Goal: Task Accomplishment & Management: Use online tool/utility

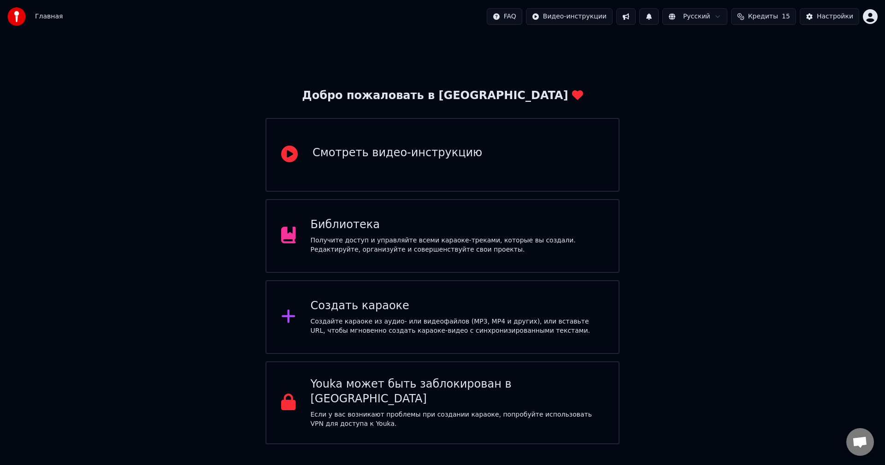
click at [422, 323] on div "Создайте караоке из аудио- или видеофайлов (MP3, MP4 и других), или вставьте UR…" at bounding box center [458, 326] width 294 height 18
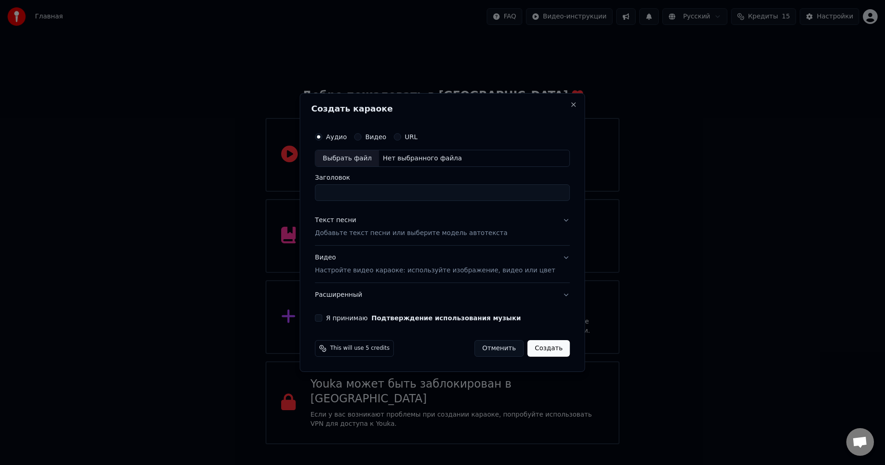
click at [367, 154] on div "Выбрать файл" at bounding box center [347, 158] width 64 height 17
type input "**********"
click at [473, 237] on p "Добавьте текст песни или выберите модель автотекста" at bounding box center [411, 233] width 193 height 9
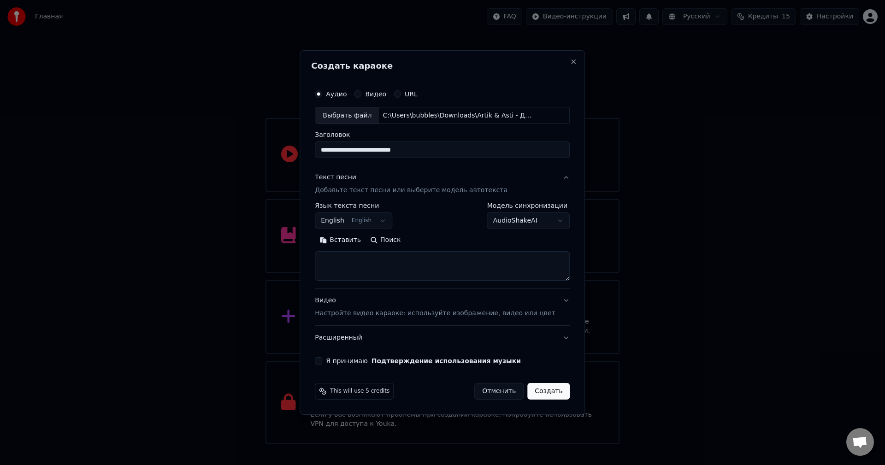
click at [379, 218] on body "Главная FAQ Видео-инструкции Русский Кредиты 15 Настройки Добро пожаловать в Yo…" at bounding box center [442, 222] width 885 height 444
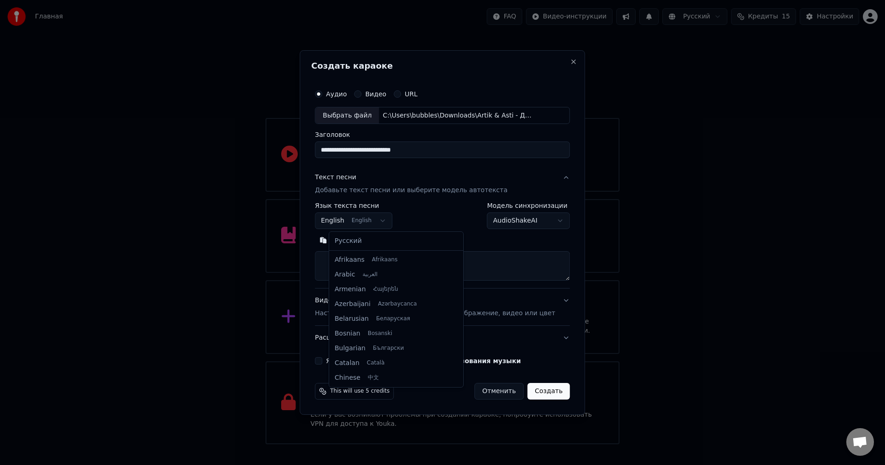
scroll to position [74, 0]
select select "**"
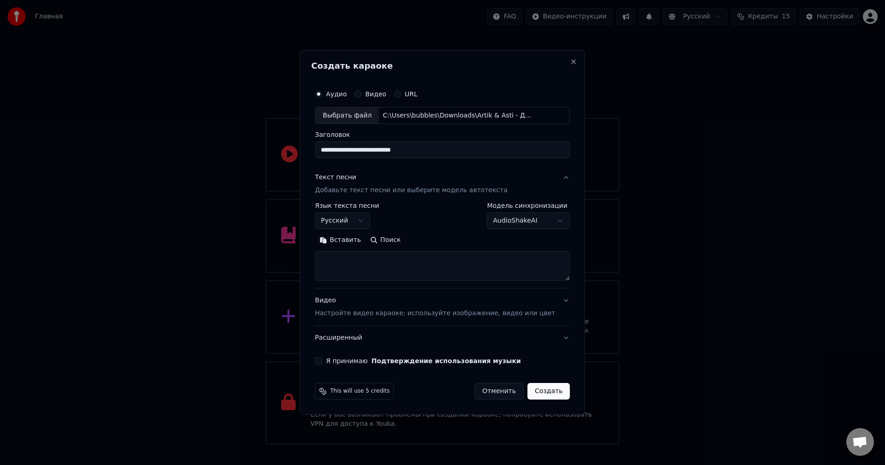
click at [366, 256] on textarea at bounding box center [442, 267] width 255 height 30
paste textarea "**********"
type textarea "**********"
click at [381, 310] on p "Настройте видео караоке: используйте изображение, видео или цвет" at bounding box center [435, 313] width 240 height 9
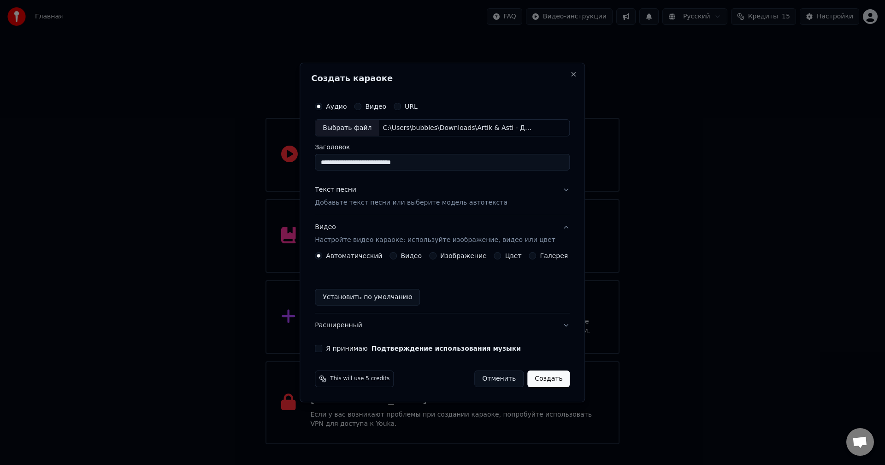
click at [450, 254] on label "Изображение" at bounding box center [463, 256] width 47 height 6
click at [437, 254] on button "Изображение" at bounding box center [432, 255] width 7 height 7
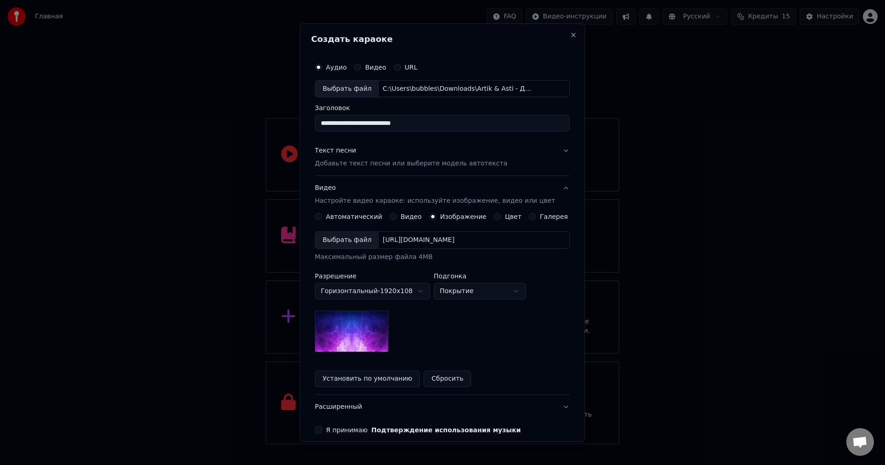
click at [344, 245] on div "Выбрать файл" at bounding box center [347, 240] width 64 height 17
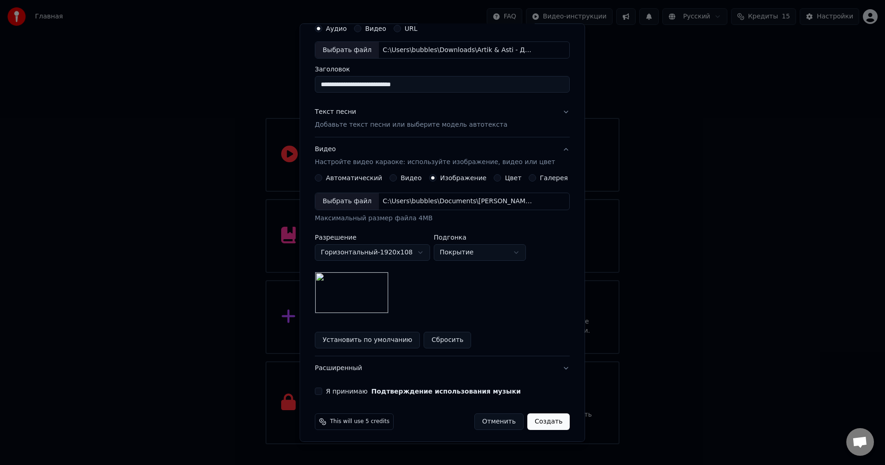
scroll to position [42, 0]
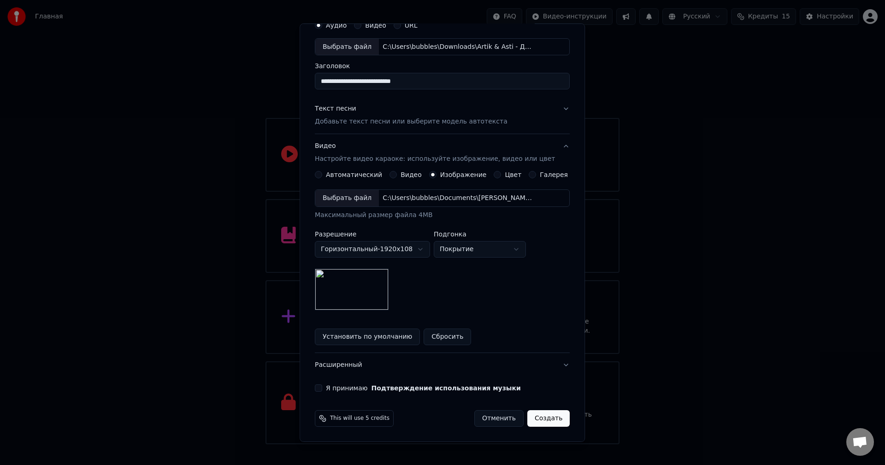
click at [360, 386] on label "Я принимаю Подтверждение использования музыки" at bounding box center [423, 388] width 195 height 6
click at [322, 386] on button "Я принимаю Подтверждение использования музыки" at bounding box center [318, 387] width 7 height 7
click at [536, 418] on button "Создать" at bounding box center [548, 418] width 42 height 17
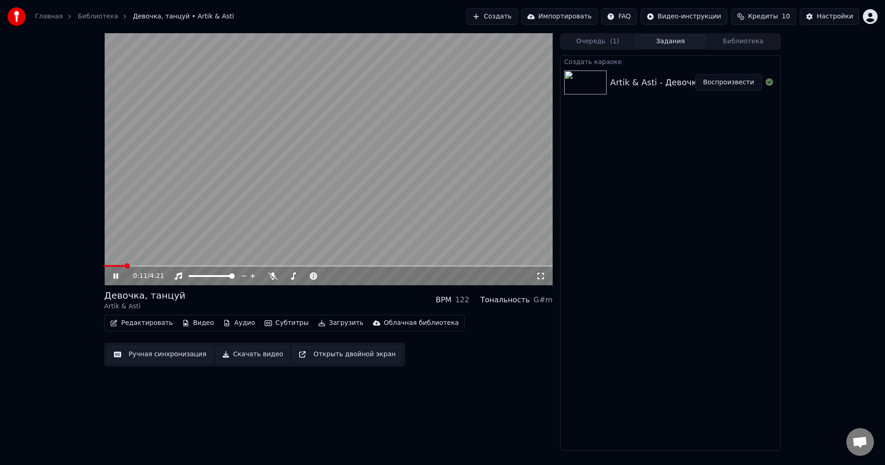
click at [112, 275] on icon at bounding box center [123, 275] width 22 height 7
click at [145, 355] on button "Ручная синхронизация" at bounding box center [160, 354] width 105 height 17
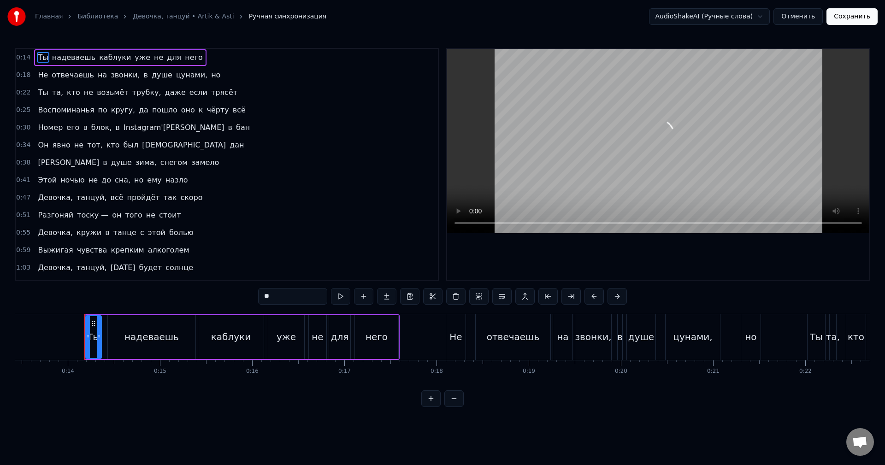
scroll to position [0, 1261]
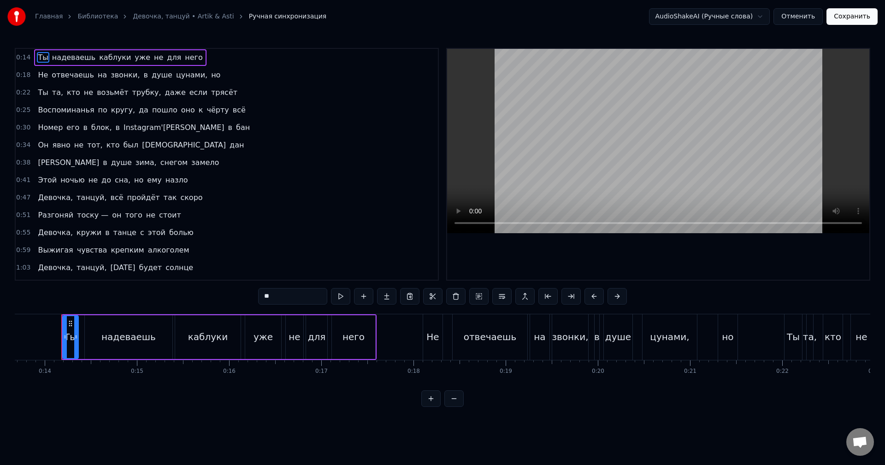
click at [110, 74] on span "звонки," at bounding box center [125, 75] width 31 height 11
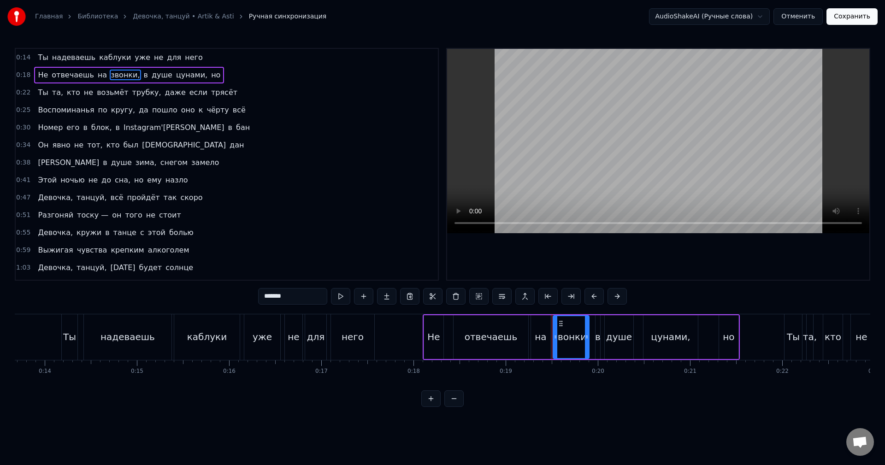
drag, startPoint x: 284, startPoint y: 300, endPoint x: 242, endPoint y: 296, distance: 41.7
click at [242, 296] on div "0:14 Ты надеваешь каблуки уже не для него 0:18 Не отвечаешь на звонки, в душе ц…" at bounding box center [443, 227] width 856 height 359
type input "*"
type input "******"
click at [186, 56] on div "0:14 Ты надеваешь каблуки уже не для него" at bounding box center [227, 58] width 422 height 18
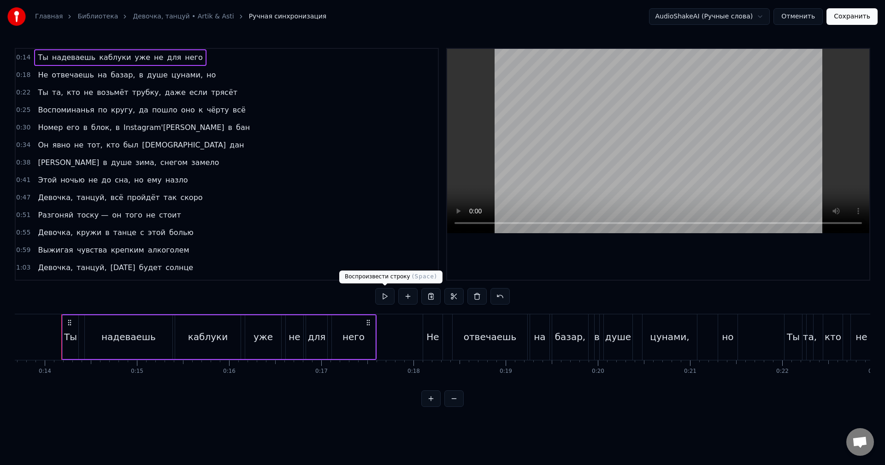
click at [381, 293] on button at bounding box center [384, 296] width 19 height 17
click at [196, 75] on div "Не отвечаешь на базар, в душе цунами, но" at bounding box center [126, 75] width 185 height 17
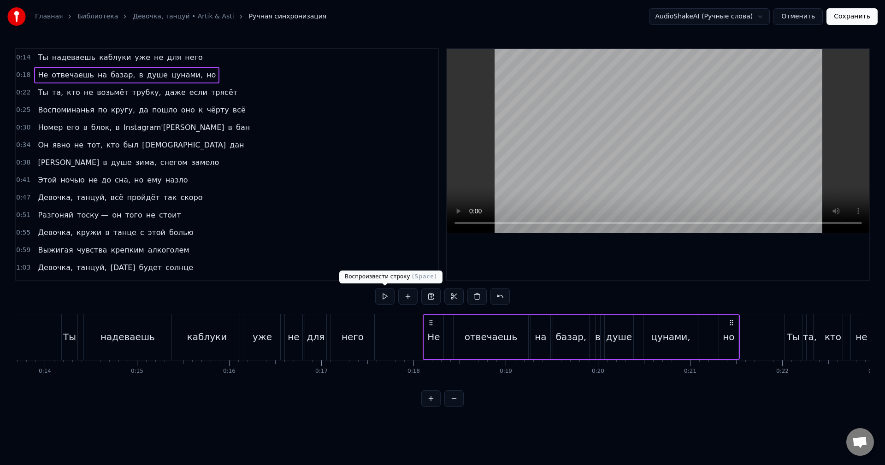
click at [379, 298] on button at bounding box center [384, 296] width 19 height 17
click at [537, 331] on div "на" at bounding box center [541, 337] width 12 height 14
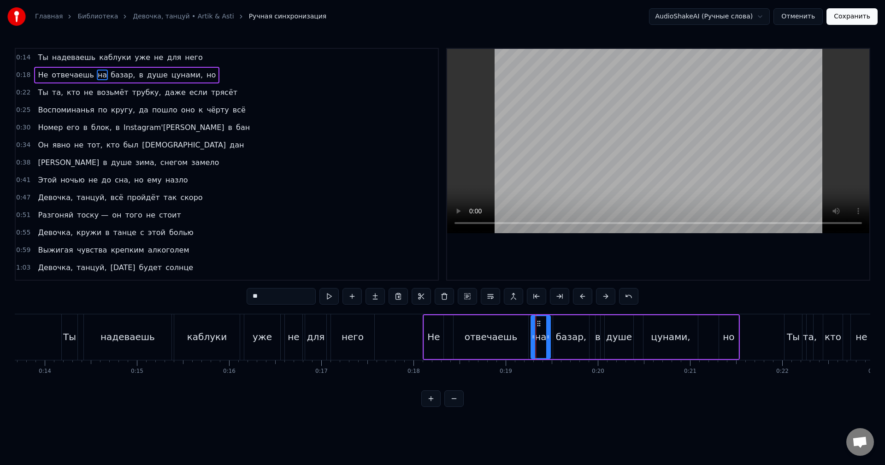
drag, startPoint x: 279, startPoint y: 295, endPoint x: 232, endPoint y: 290, distance: 46.8
click at [232, 290] on div "0:14 Ты надеваешь каблуки уже не для него 0:18 Не отвечаешь на базар, в душе цу…" at bounding box center [443, 227] width 856 height 359
type input "**"
click at [218, 80] on div "0:18 Не отвечаешь за базар, в душе цунами, но" at bounding box center [227, 75] width 422 height 18
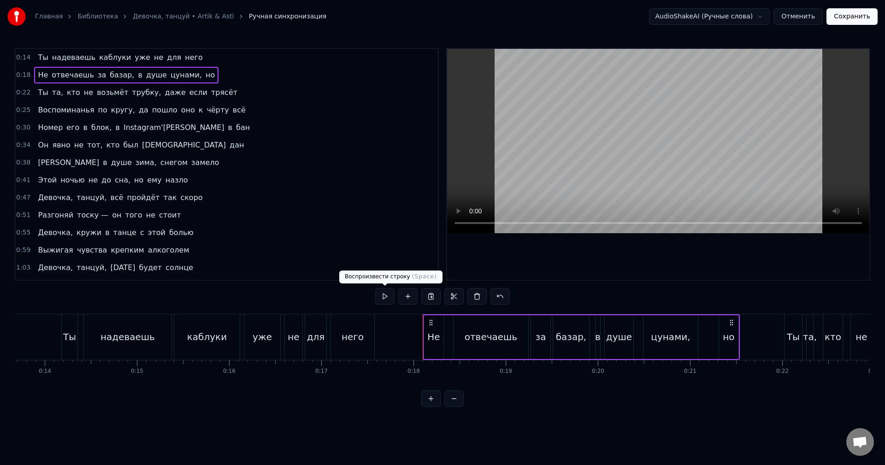
click at [381, 291] on button at bounding box center [384, 296] width 19 height 17
click at [213, 89] on div "0:22 Ты та, кто не возьмёт трубку, даже если трясёт" at bounding box center [227, 93] width 422 height 18
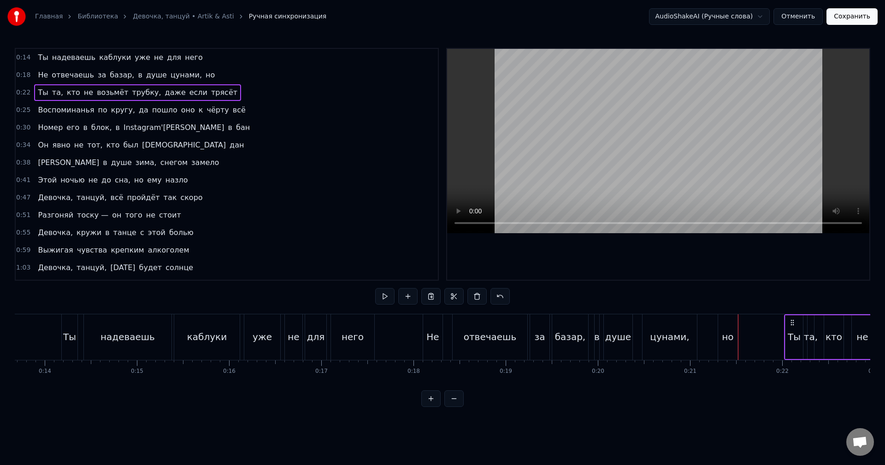
click at [210, 89] on span "трясёт" at bounding box center [224, 92] width 28 height 11
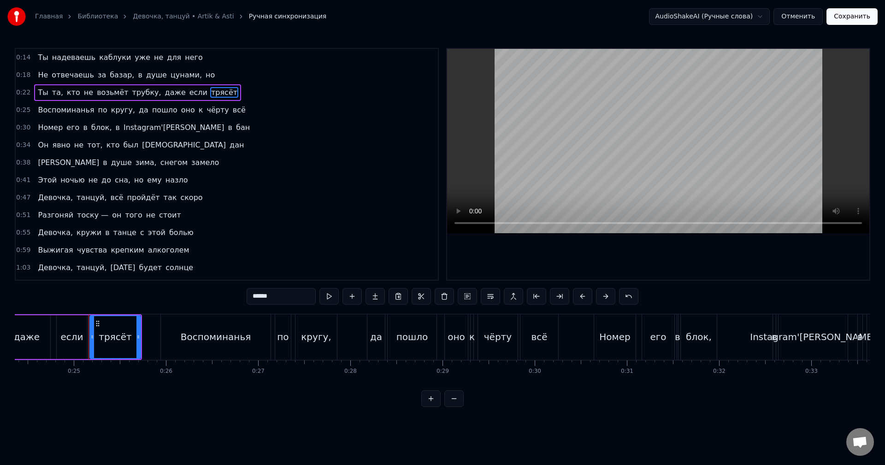
scroll to position [0, 2273]
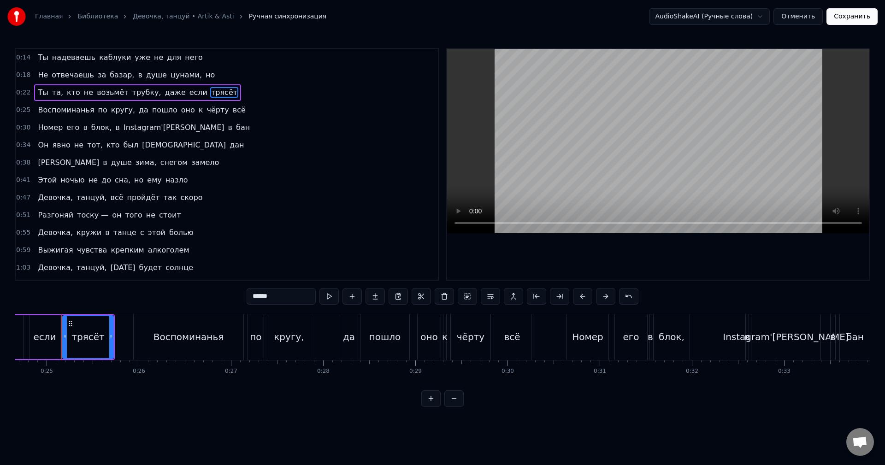
drag, startPoint x: 275, startPoint y: 294, endPoint x: 239, endPoint y: 292, distance: 36.0
click at [239, 292] on div "0:14 Ты надеваешь каблуки уже не для него 0:18 Не отвечаешь за базар, в душе цу…" at bounding box center [443, 227] width 856 height 359
type input "******"
click at [224, 87] on div "0:22 Ты та, кто не возьмёт трубку, даже если наркоз" at bounding box center [227, 93] width 422 height 18
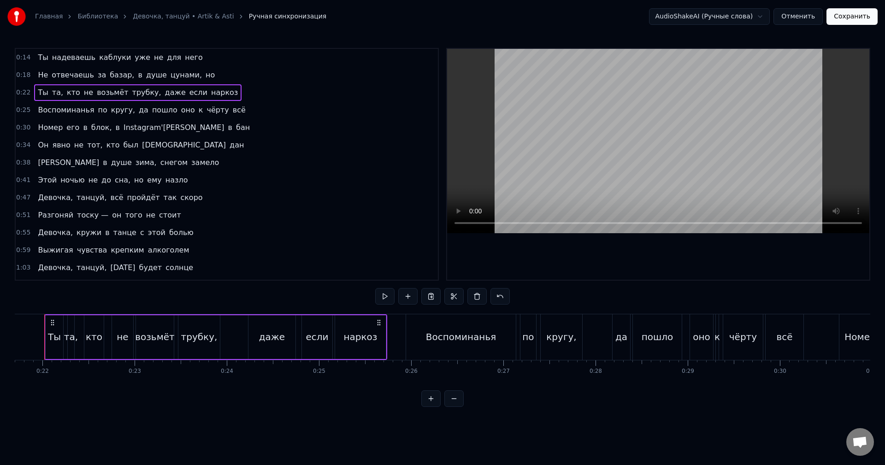
scroll to position [0, 1984]
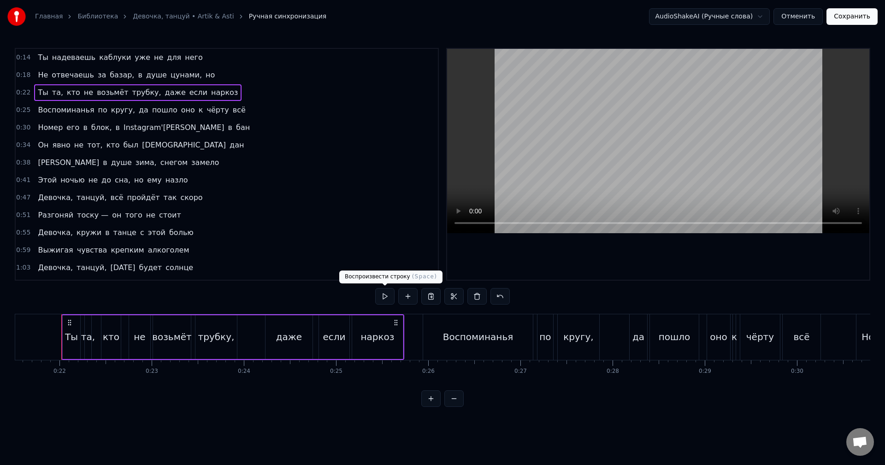
click at [386, 293] on button at bounding box center [384, 296] width 19 height 17
click at [228, 107] on div "0:25 Воспоминанья по кругу, да пошло оно к чёрту всё" at bounding box center [227, 110] width 422 height 18
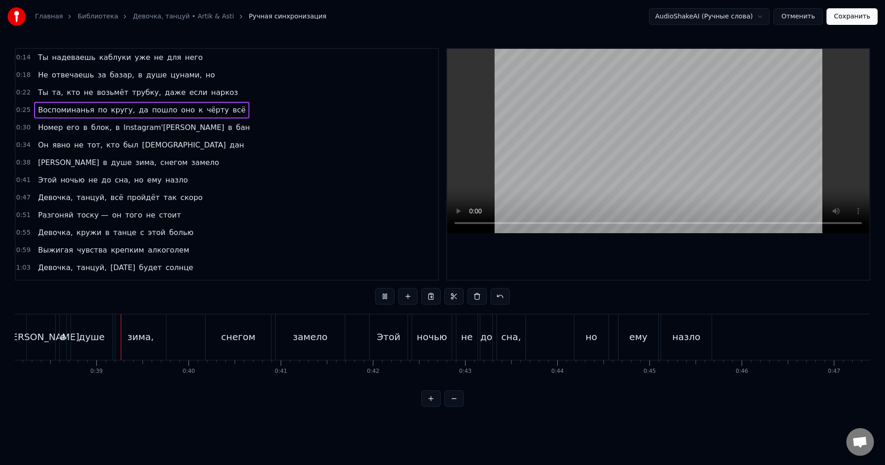
scroll to position [0, 3524]
click at [135, 162] on span "зима," at bounding box center [146, 162] width 23 height 11
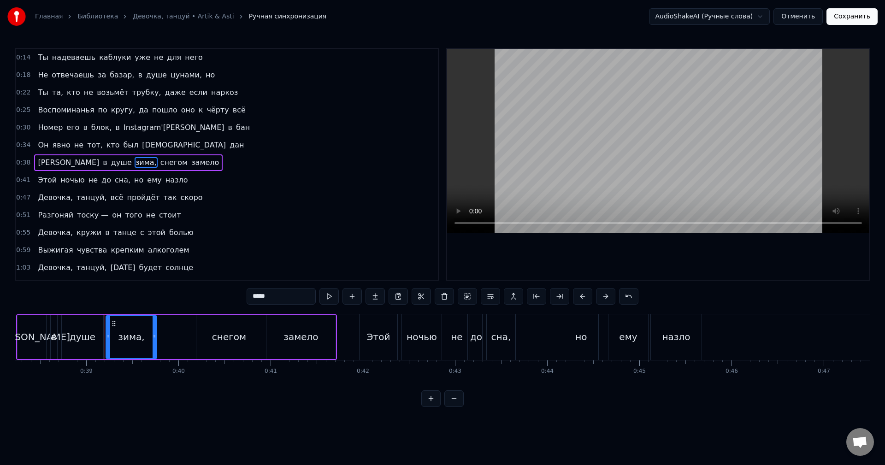
drag, startPoint x: 267, startPoint y: 295, endPoint x: 223, endPoint y: 297, distance: 44.3
click at [218, 294] on div "0:14 Ты надеваешь каблуки уже не для него 0:18 Не отвечаешь за базар, в душе цу…" at bounding box center [443, 227] width 856 height 359
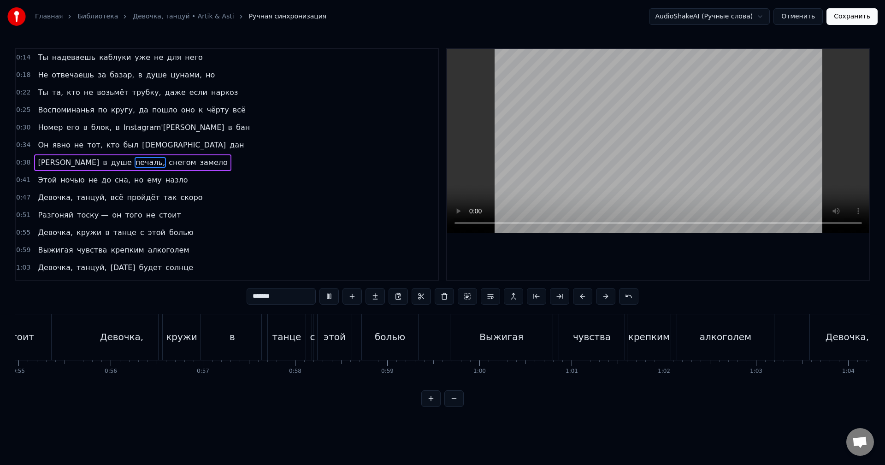
scroll to position [0, 5083]
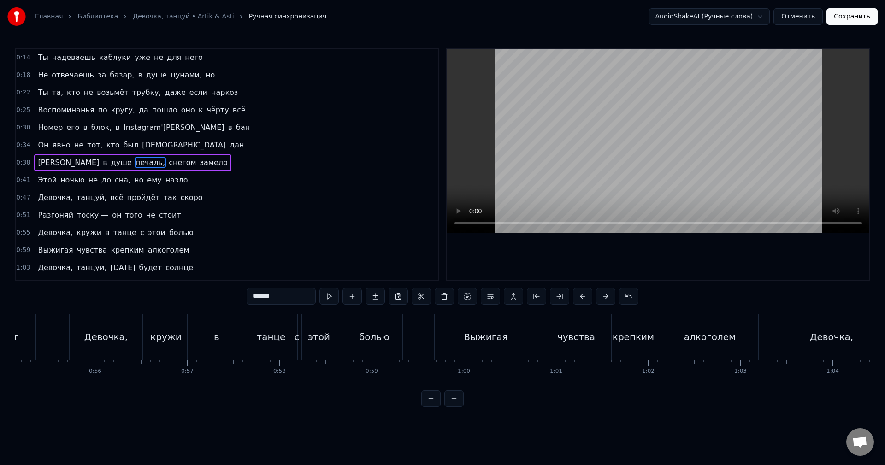
click at [49, 249] on span "Выжигая" at bounding box center [55, 250] width 37 height 11
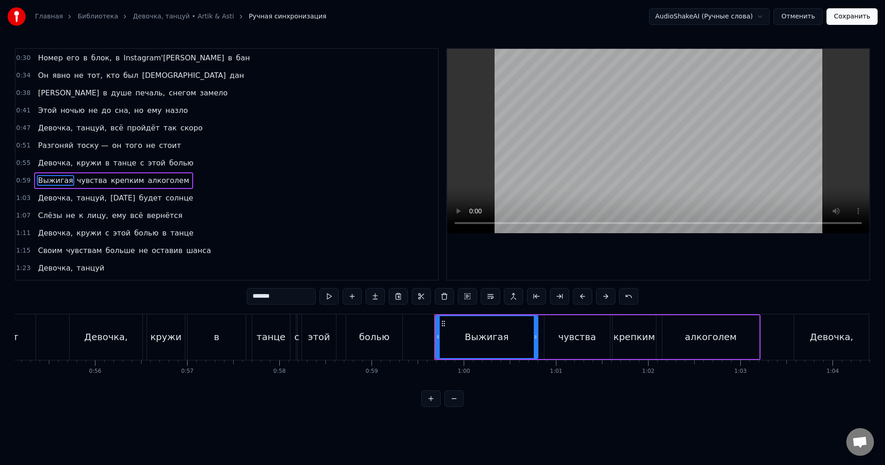
scroll to position [86, 0]
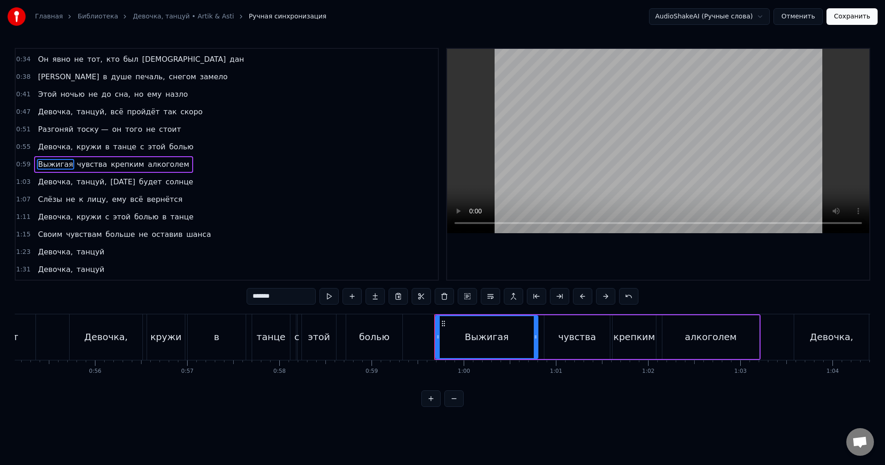
click at [267, 293] on input "*******" at bounding box center [281, 296] width 69 height 17
click at [93, 162] on span "чувства" at bounding box center [97, 164] width 32 height 11
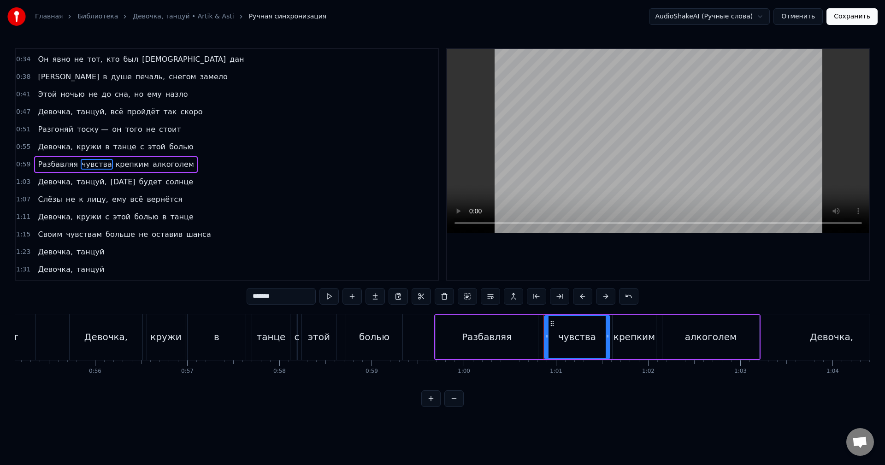
drag, startPoint x: 272, startPoint y: 289, endPoint x: 272, endPoint y: 295, distance: 6.9
click at [272, 292] on input "*******" at bounding box center [281, 296] width 69 height 17
drag, startPoint x: 283, startPoint y: 298, endPoint x: 235, endPoint y: 296, distance: 48.4
click at [235, 296] on div "0:14 Ты надеваешь каблуки уже не для него 0:18 Не отвечаешь за базар, в душе цу…" at bounding box center [443, 227] width 856 height 359
click at [255, 297] on input "****" at bounding box center [281, 296] width 69 height 17
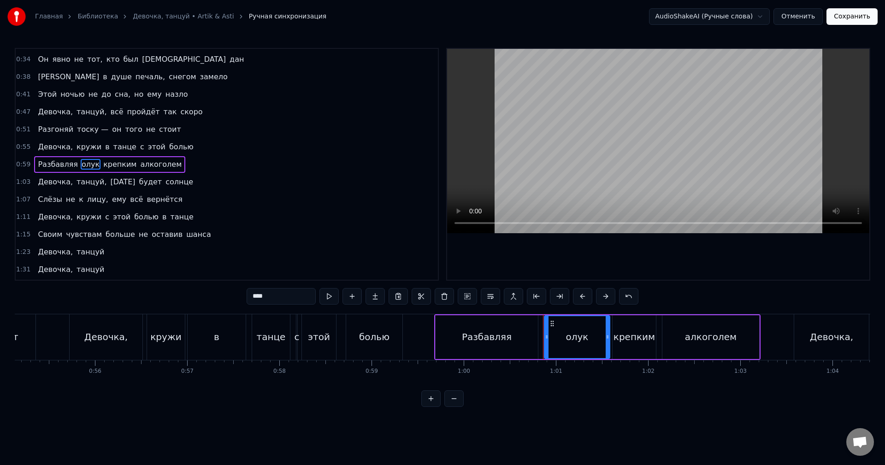
drag, startPoint x: 283, startPoint y: 297, endPoint x: 219, endPoint y: 292, distance: 64.3
click at [219, 293] on div "0:14 Ты надеваешь каблуки уже не для него 0:18 Не отвечаешь за базар, в душе цу…" at bounding box center [443, 227] width 856 height 359
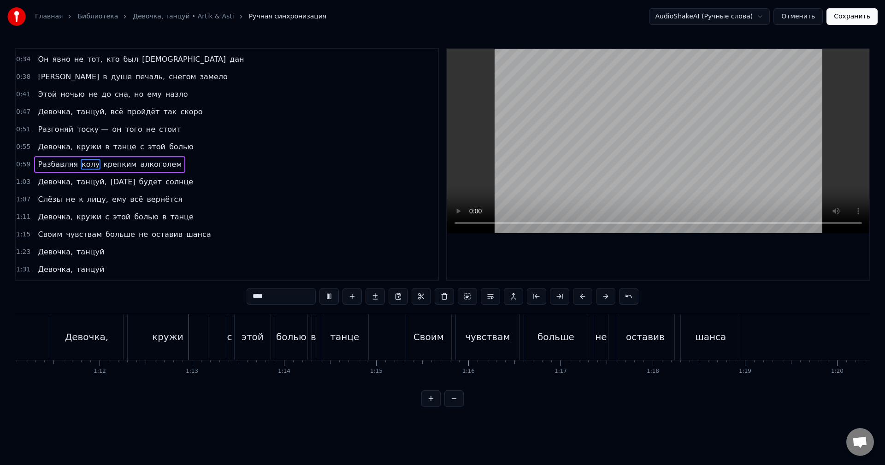
scroll to position [0, 6632]
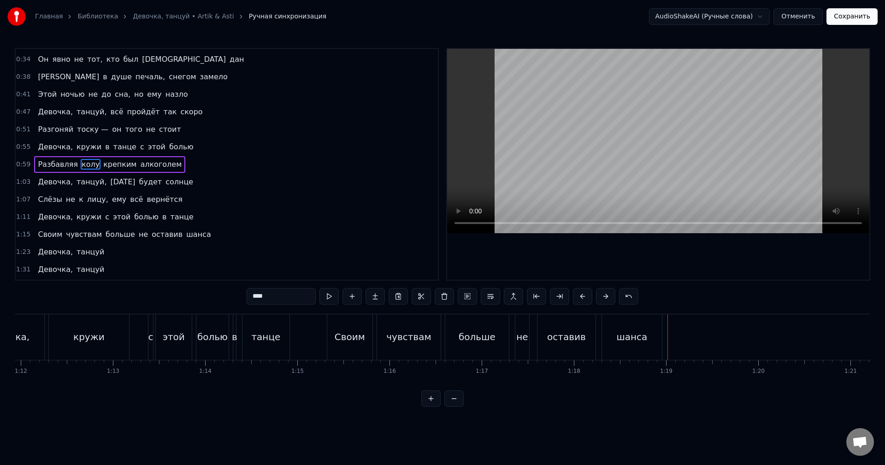
click at [169, 216] on span "танце" at bounding box center [181, 217] width 25 height 11
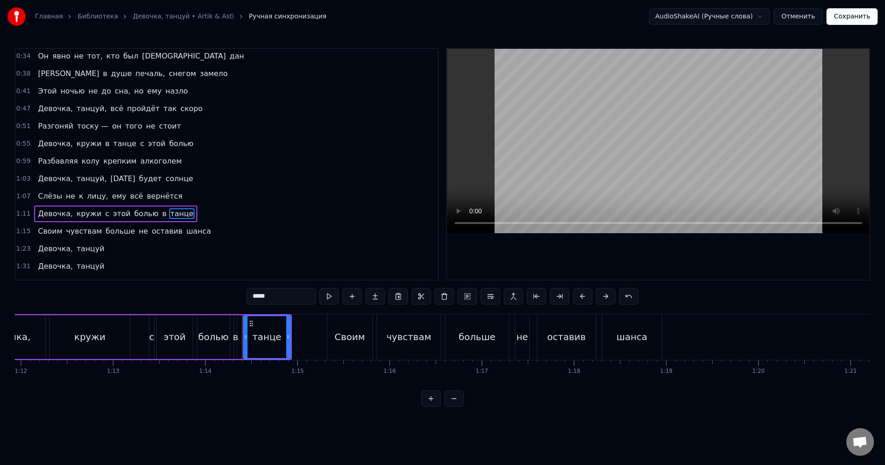
scroll to position [92, 0]
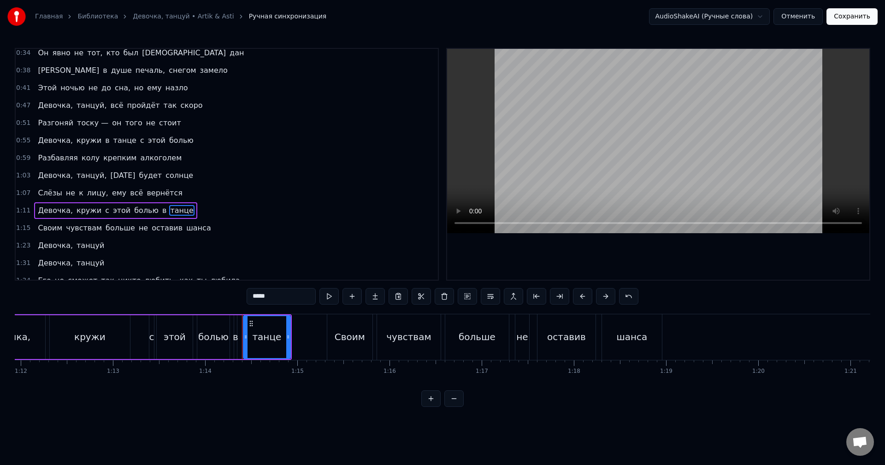
drag, startPoint x: 275, startPoint y: 297, endPoint x: 246, endPoint y: 293, distance: 29.3
click at [246, 293] on div "0:14 Ты надеваешь каблуки уже не для него 0:18 Не отвечаешь за базар, в душе цу…" at bounding box center [443, 227] width 856 height 359
type input "*******"
click at [196, 227] on div "1:15 Своим чувствам больше не оставив шанса" at bounding box center [227, 228] width 422 height 18
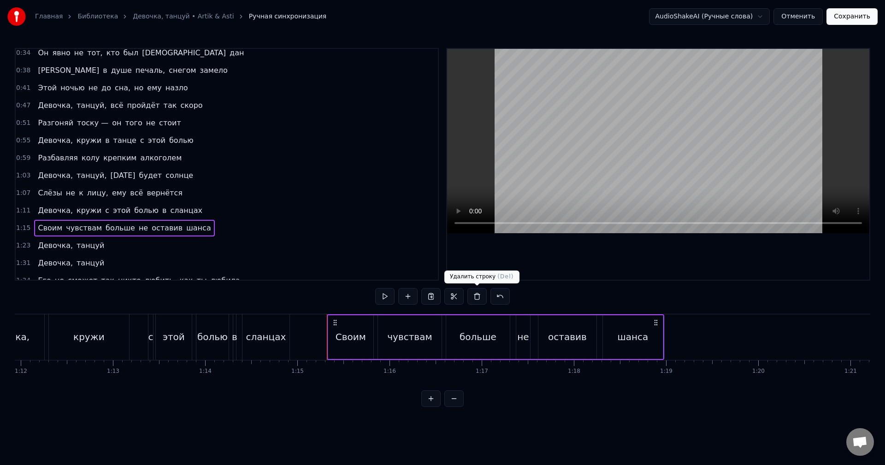
click at [480, 297] on button at bounding box center [476, 296] width 19 height 17
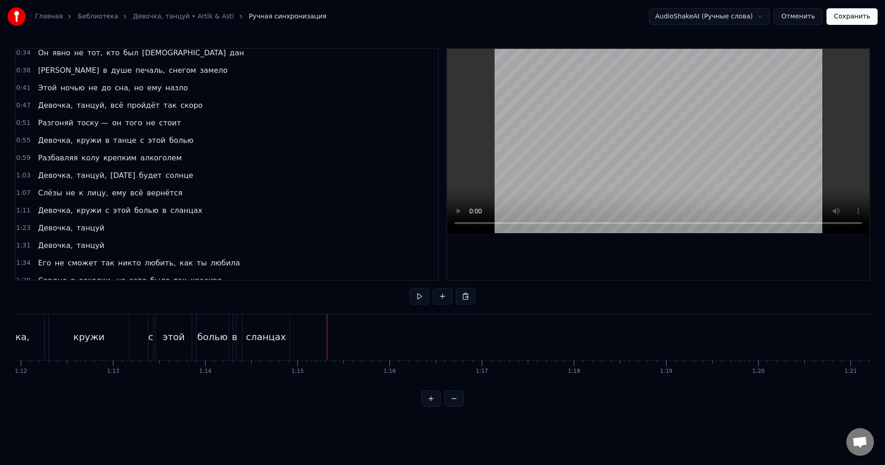
click at [146, 229] on div "1:23 Девочка, танцуй" at bounding box center [227, 228] width 422 height 18
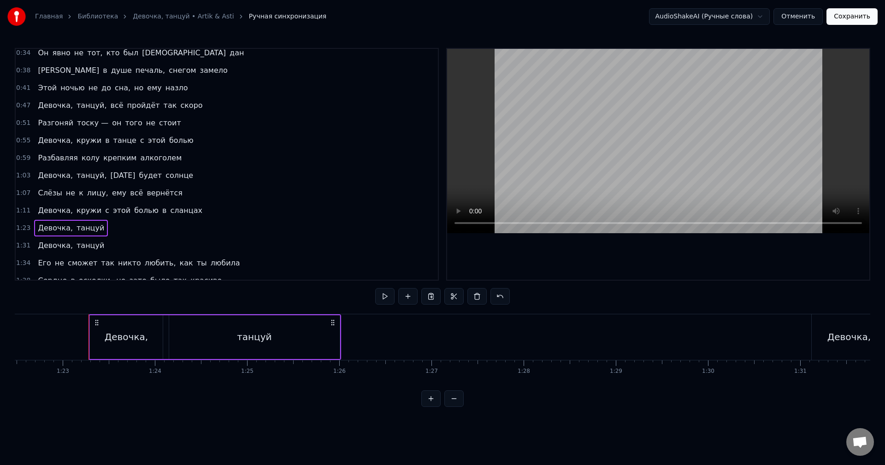
scroll to position [0, 7632]
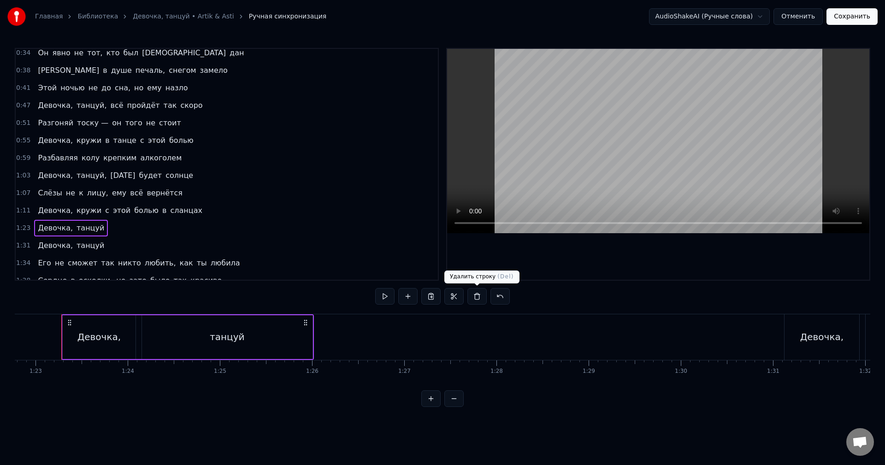
click at [474, 296] on button at bounding box center [476, 296] width 19 height 17
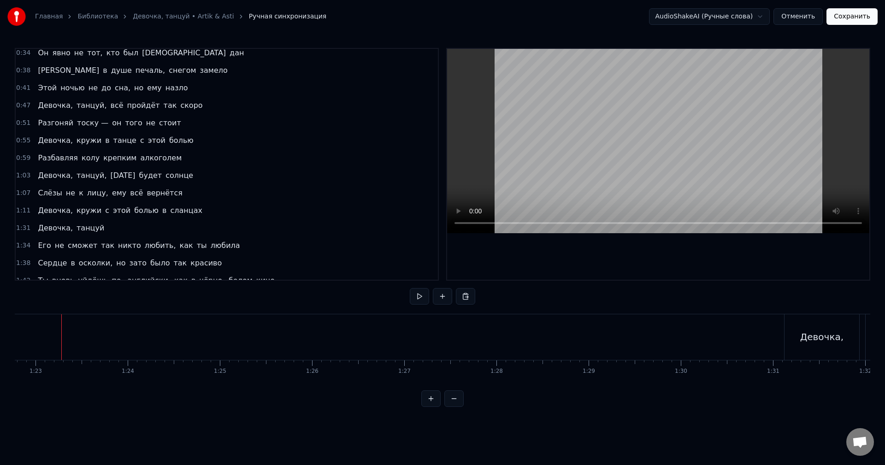
click at [111, 227] on div "1:31 Девочка, танцуй" at bounding box center [227, 228] width 422 height 18
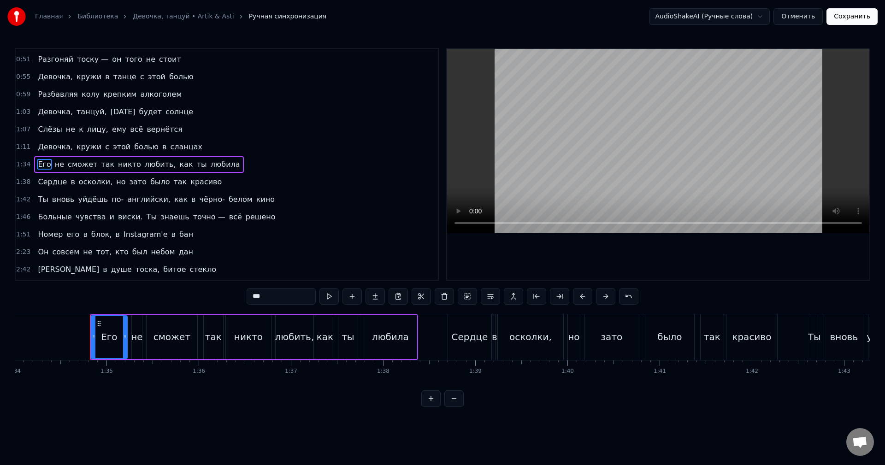
scroll to position [0, 8696]
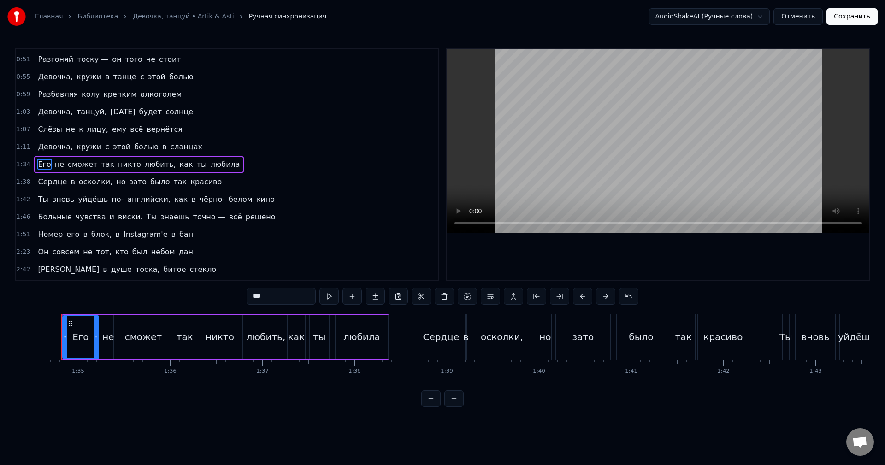
type input "**"
click at [213, 165] on div "1:35 не сможет так никто любить, как ты любила" at bounding box center [227, 165] width 422 height 18
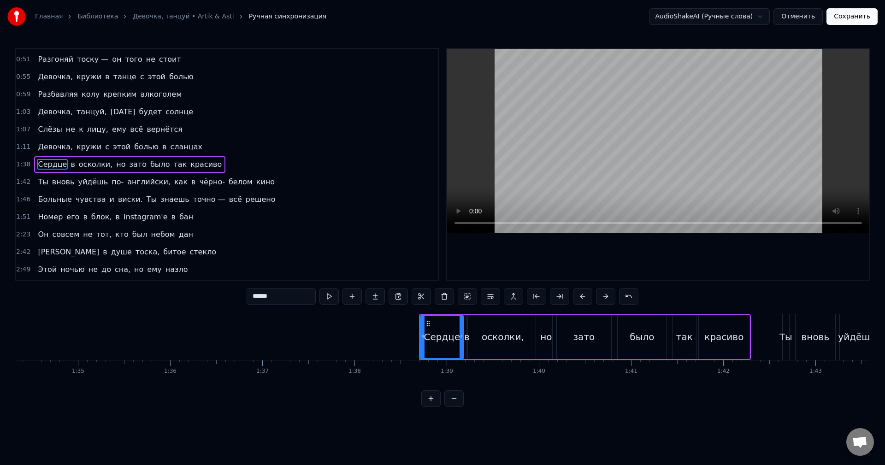
click at [213, 165] on div "1:38 Сердце в осколки, но зато было так красиво" at bounding box center [227, 165] width 422 height 18
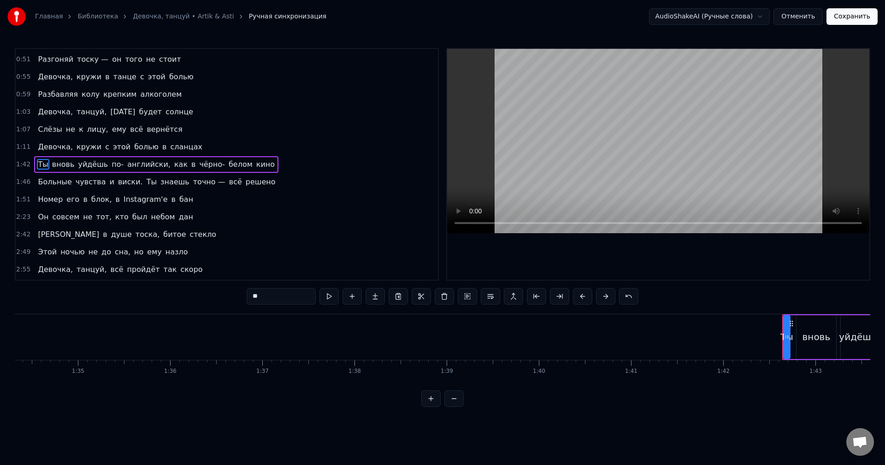
click at [257, 165] on div "1:42 Ты вновь уйдёшь по- английски, как в чёрно- белом кино" at bounding box center [227, 165] width 422 height 18
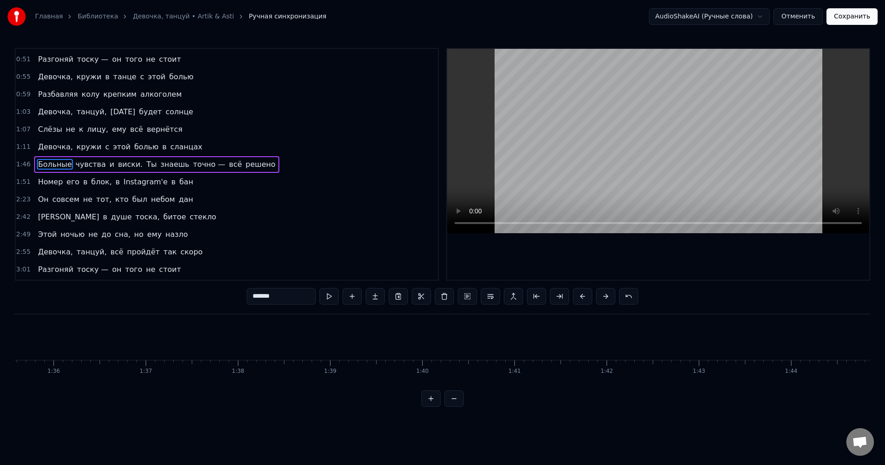
click at [256, 165] on div "1:46 Больные чувства и виски. Ты знаешь точно — всё решено" at bounding box center [227, 165] width 422 height 18
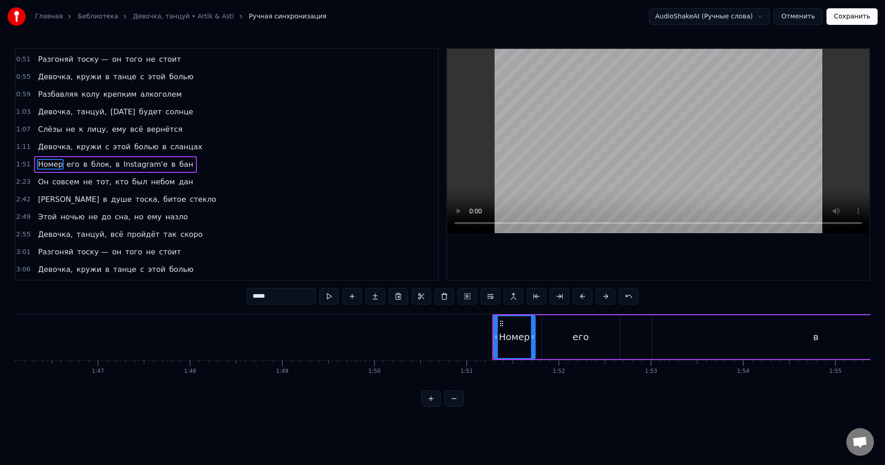
click at [255, 165] on div "1:51 Номер его в блок, в Instagram'e в бан" at bounding box center [227, 165] width 422 height 18
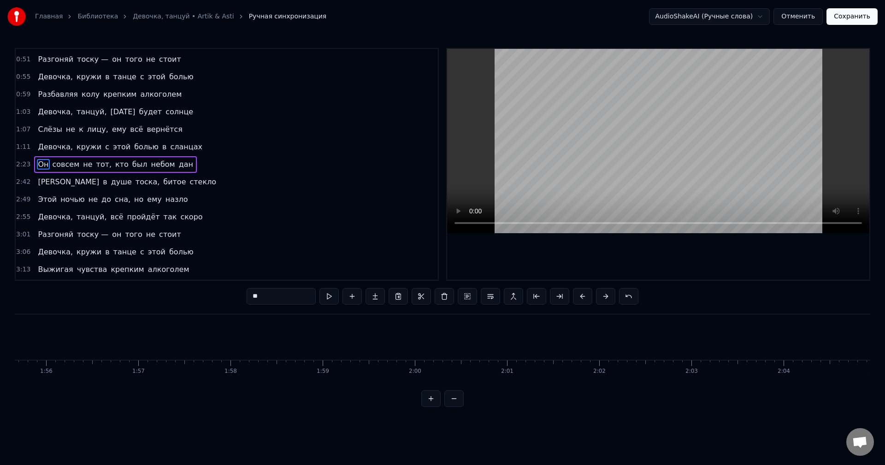
click at [249, 166] on div "2:23 Он совсем не тот, кто был небом дан" at bounding box center [227, 165] width 422 height 18
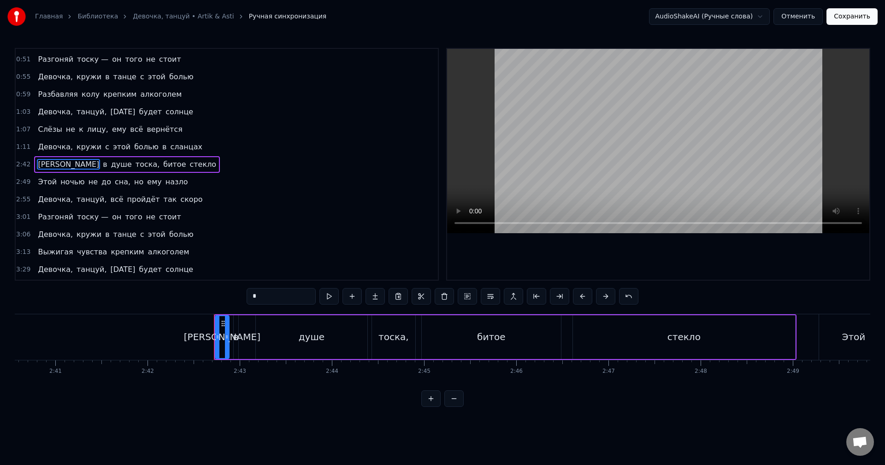
scroll to position [0, 14956]
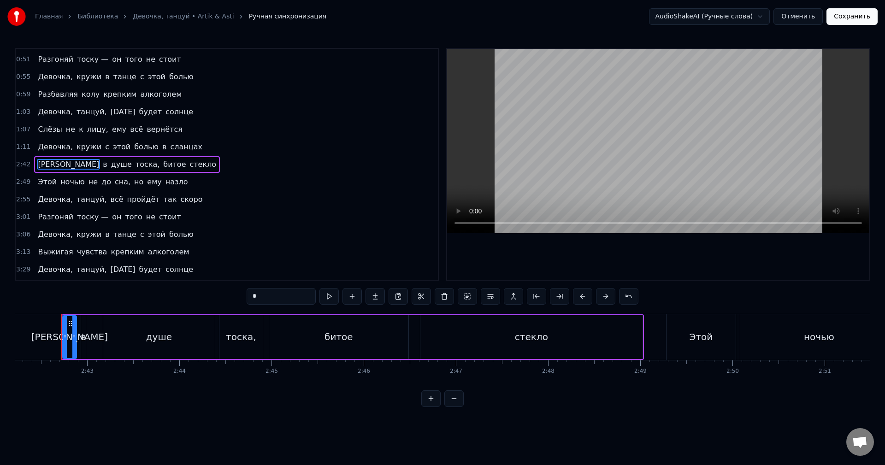
click at [249, 166] on div "2:42 А в душе тоска, битое стекло" at bounding box center [227, 165] width 422 height 18
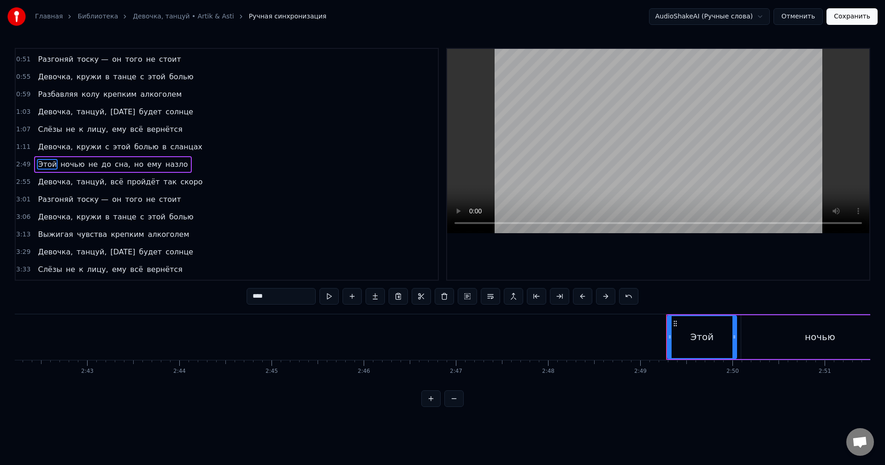
click at [248, 166] on div "2:49 Этой ночью не до сна, но ему назло" at bounding box center [227, 165] width 422 height 18
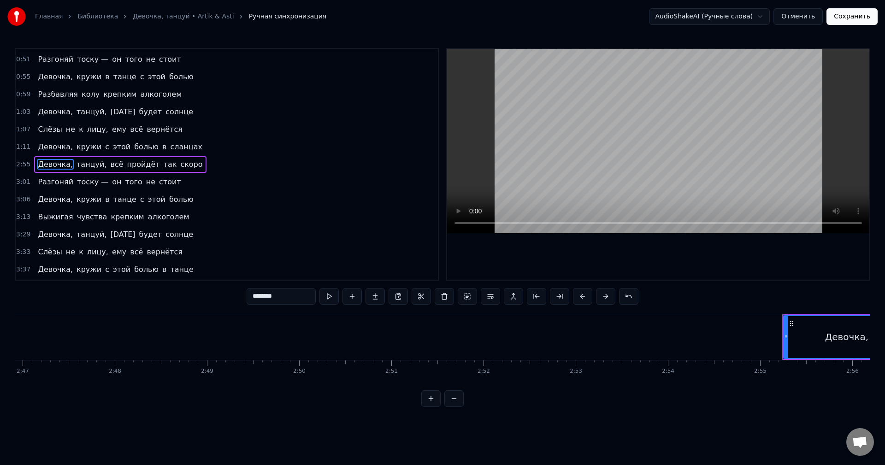
click at [247, 165] on div "2:55 Девочка, танцуй, всё пройдёт так скоро" at bounding box center [227, 165] width 422 height 18
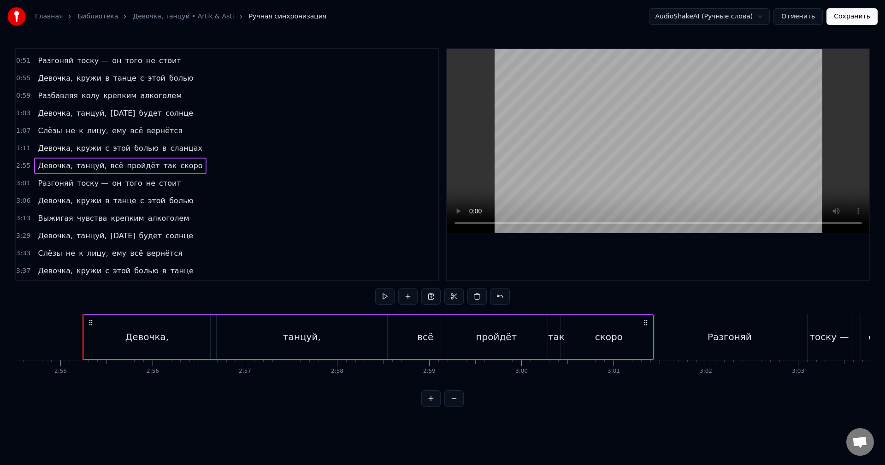
scroll to position [0, 16110]
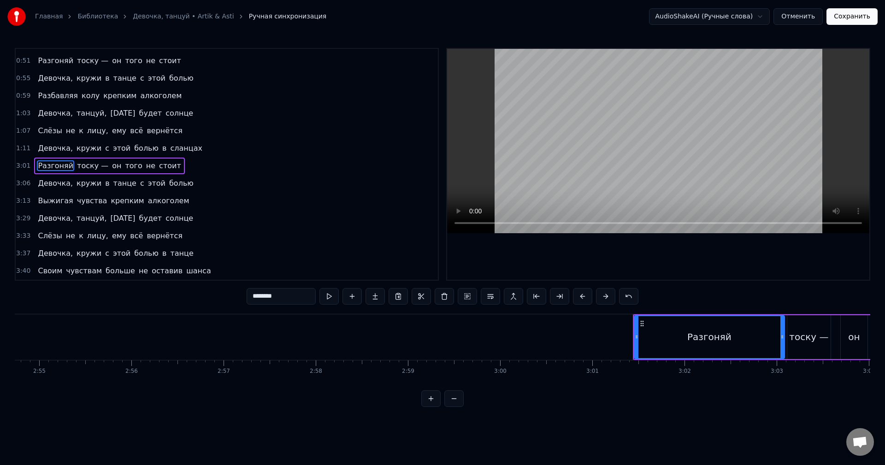
click at [247, 165] on div "3:01 Разгоняй тоску — он того не стоит" at bounding box center [227, 166] width 422 height 18
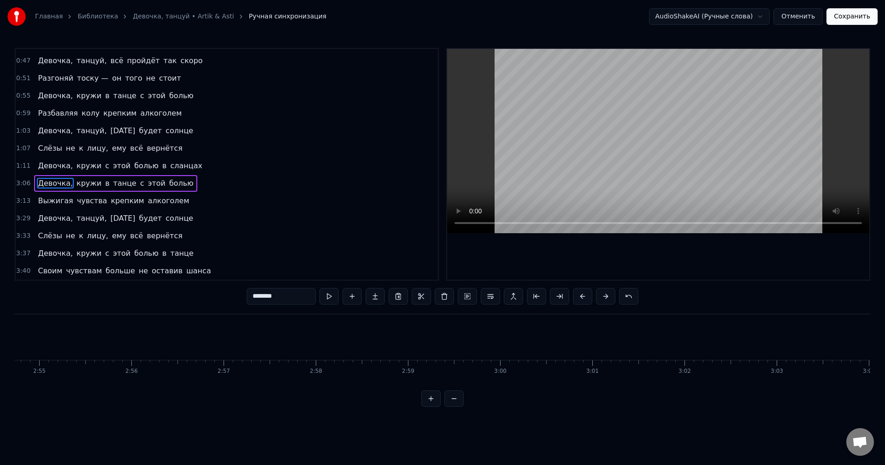
scroll to position [137, 0]
click at [246, 165] on div "1:11 Девочка, кружи с этой болью в сланцах" at bounding box center [227, 166] width 422 height 18
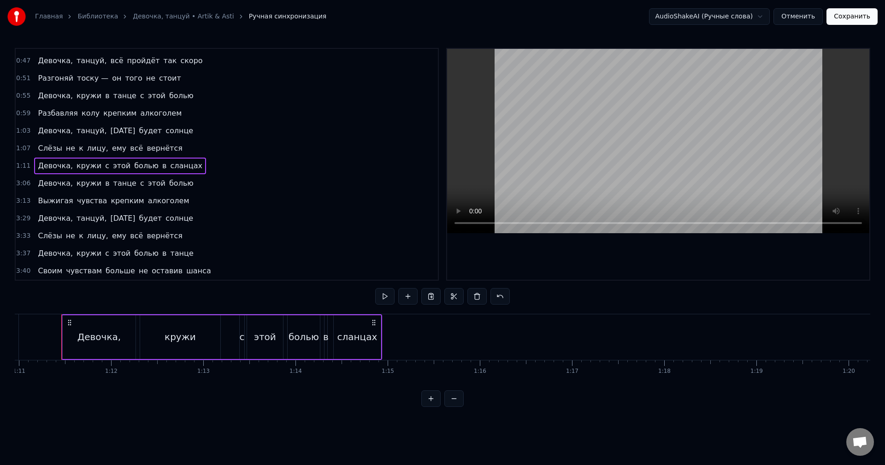
click at [227, 179] on div "3:06 Девочка, кружи в танце с этой болью" at bounding box center [227, 184] width 422 height 18
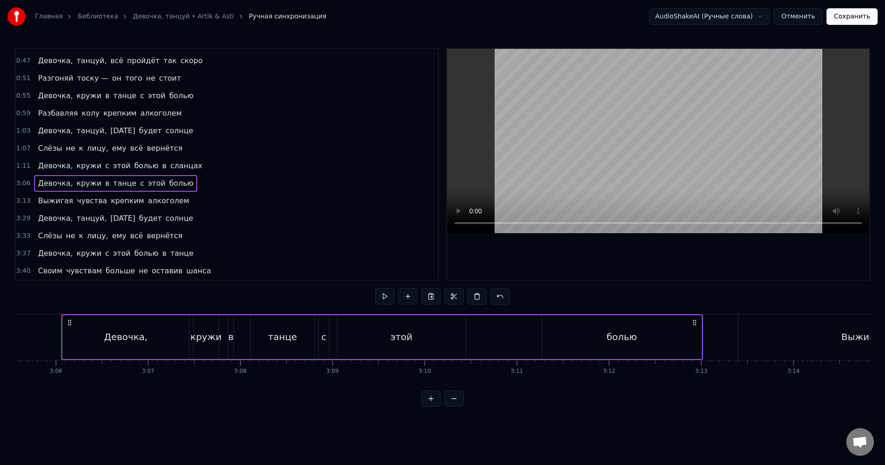
scroll to position [119, 0]
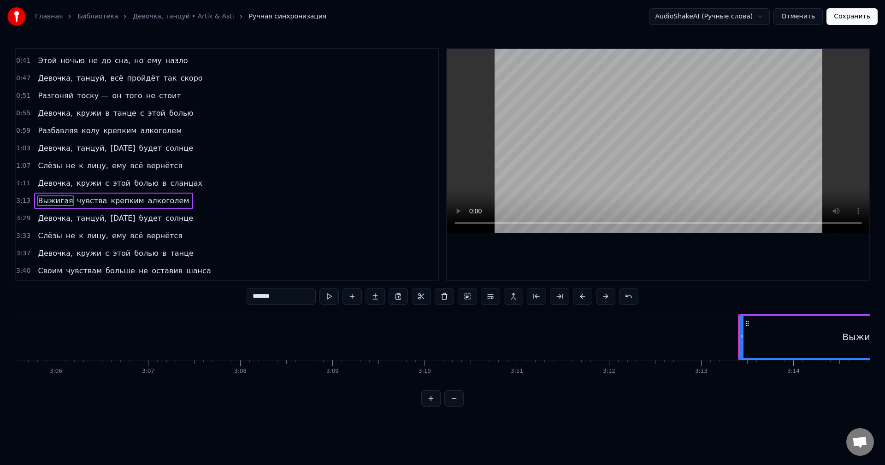
click at [188, 199] on div "3:13 Выжигая чувства крепким алкоголем" at bounding box center [227, 201] width 422 height 18
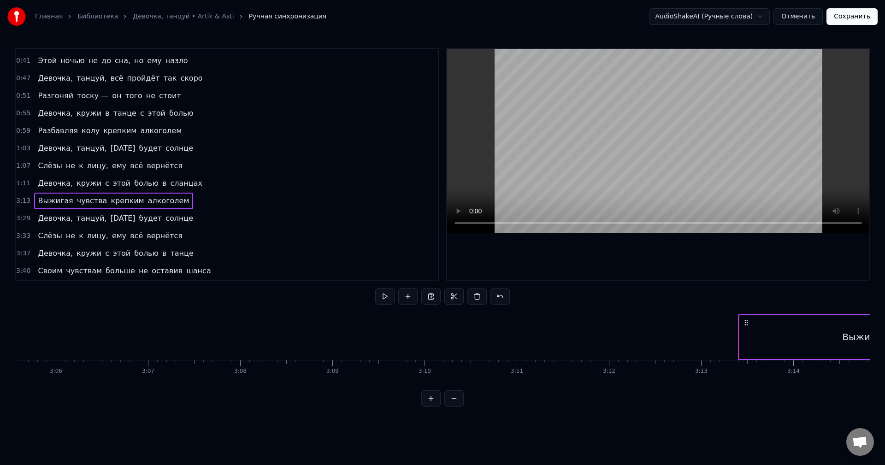
scroll to position [102, 0]
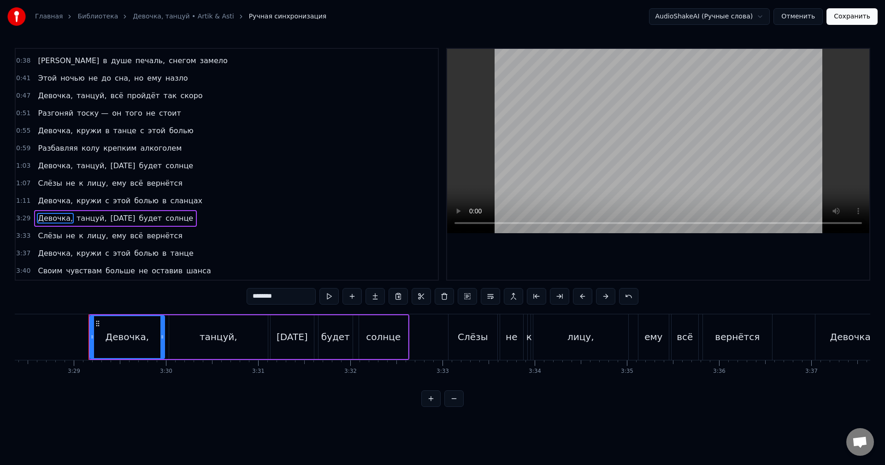
click at [182, 216] on div "3:29 Девочка, танцуй, [DATE] будет солнце" at bounding box center [227, 219] width 422 height 18
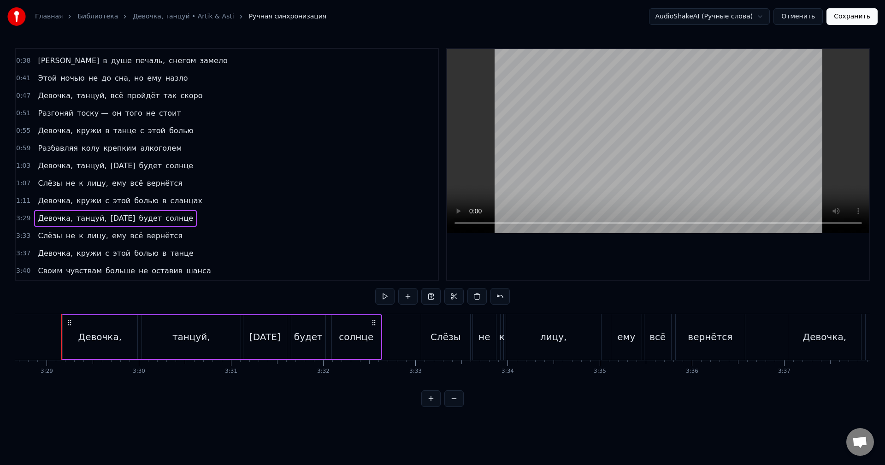
scroll to position [84, 0]
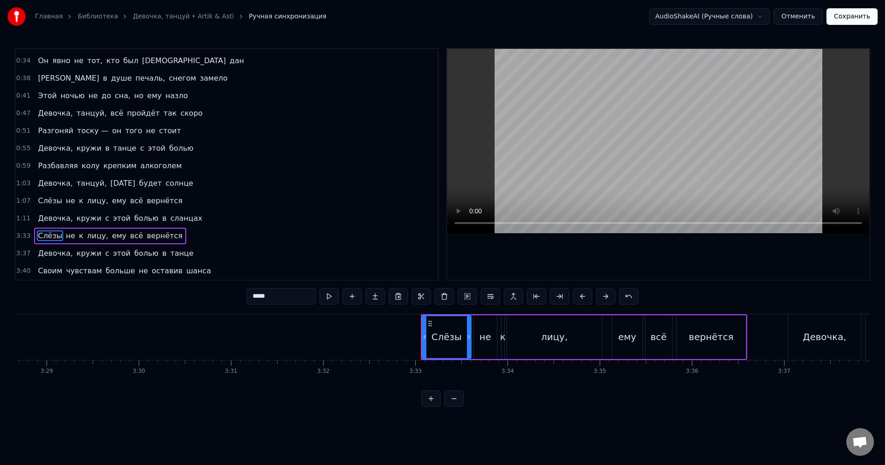
click at [176, 236] on div "3:33 Слёзы не к лицу, ему всё вернётся" at bounding box center [227, 236] width 422 height 18
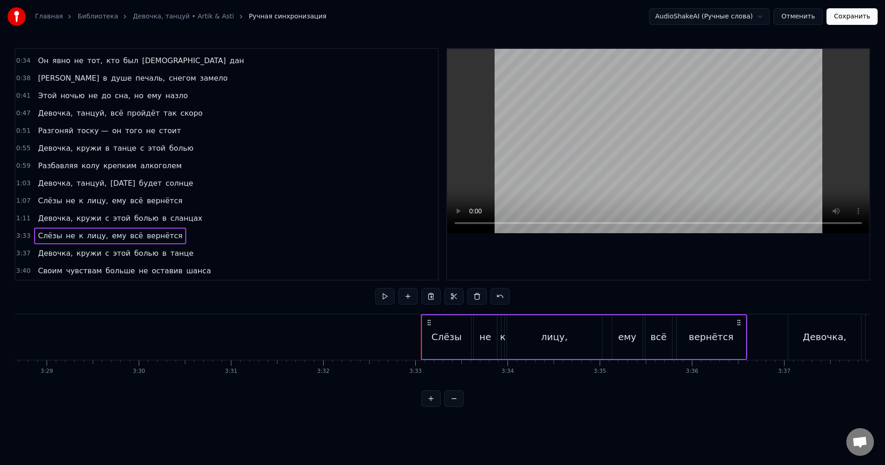
scroll to position [67, 0]
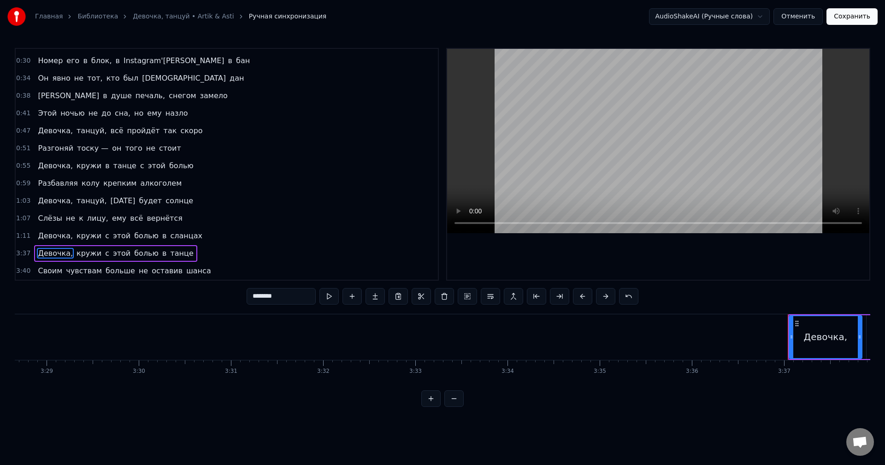
click at [186, 252] on div "3:37 Девочка, кружи с этой болью в танце" at bounding box center [227, 254] width 422 height 18
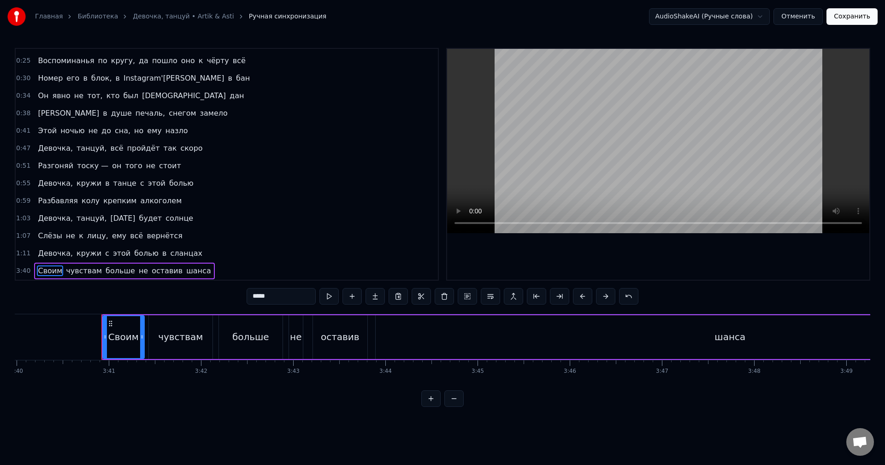
scroll to position [0, 20322]
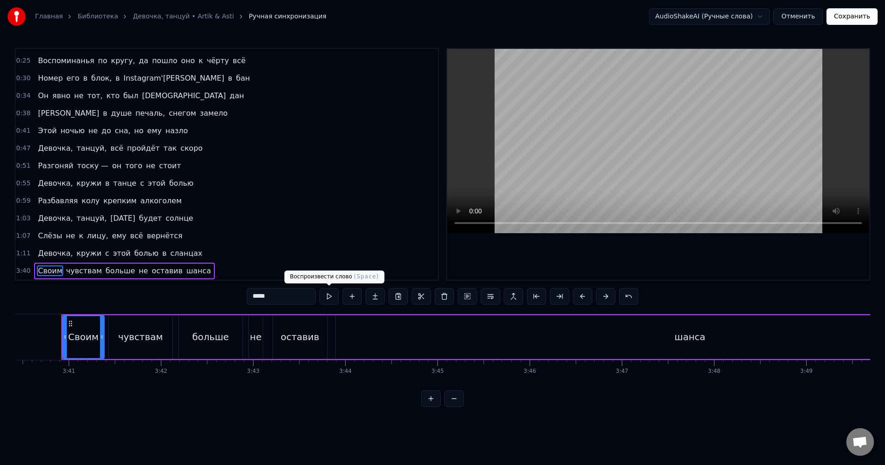
click at [328, 295] on button at bounding box center [328, 296] width 19 height 17
click at [210, 272] on div "3:40 Своим чувствам больше не оставив шанса" at bounding box center [227, 271] width 422 height 18
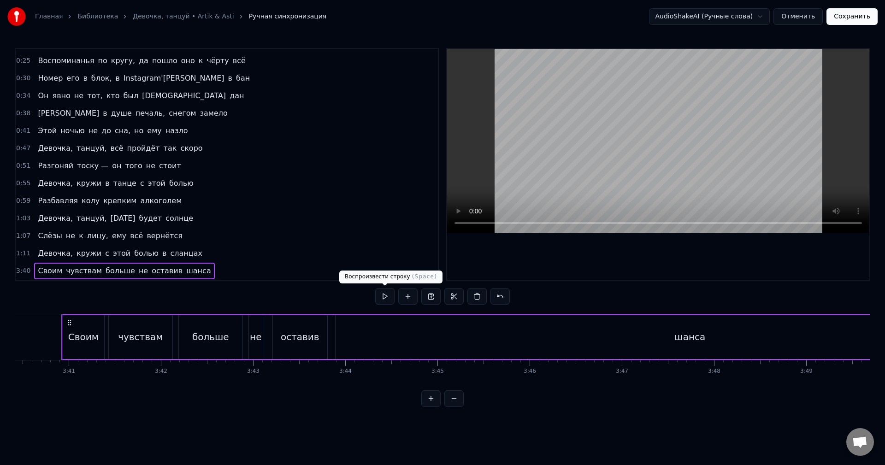
click at [385, 297] on button at bounding box center [384, 296] width 19 height 17
click at [392, 298] on button at bounding box center [384, 296] width 19 height 17
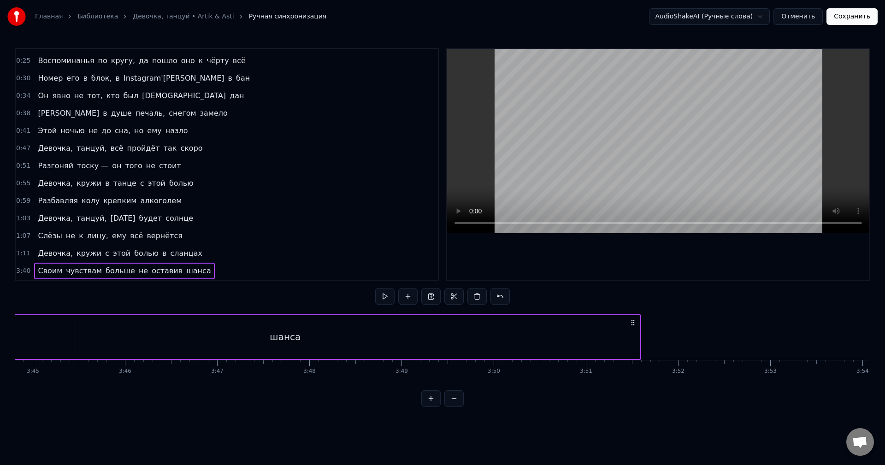
scroll to position [0, 20885]
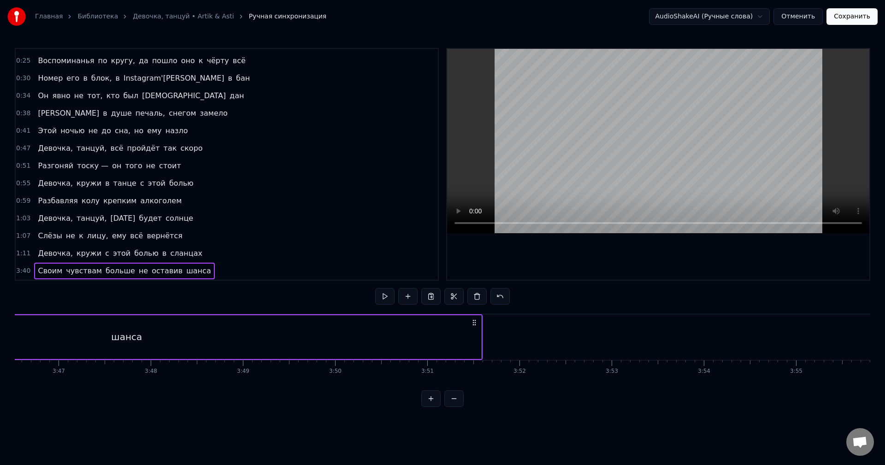
click at [466, 335] on div "шанса" at bounding box center [126, 337] width 709 height 44
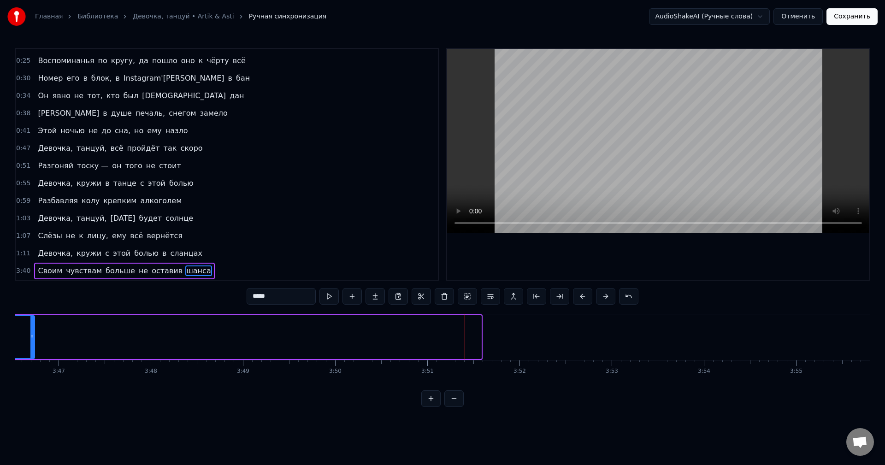
drag, startPoint x: 478, startPoint y: 336, endPoint x: 31, endPoint y: 315, distance: 447.2
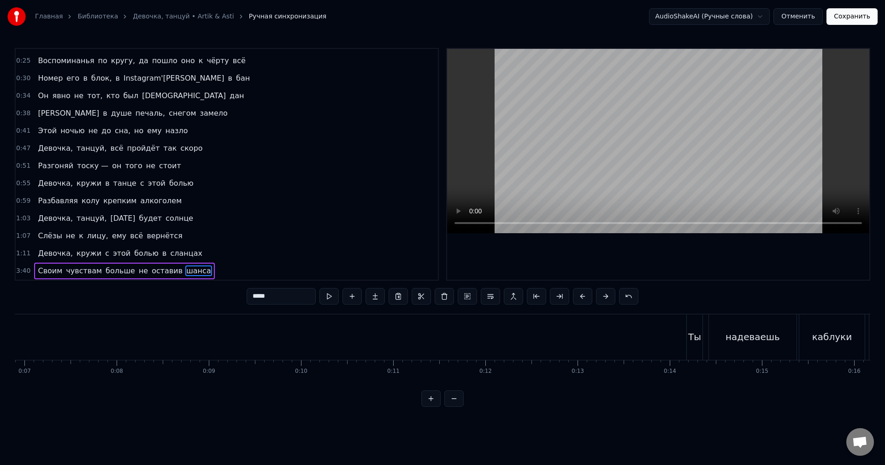
scroll to position [0, 1073]
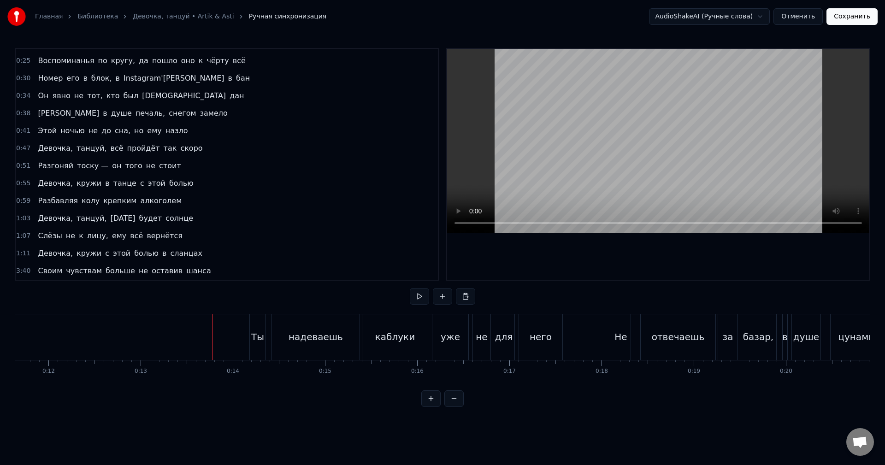
click at [420, 303] on button at bounding box center [419, 296] width 19 height 17
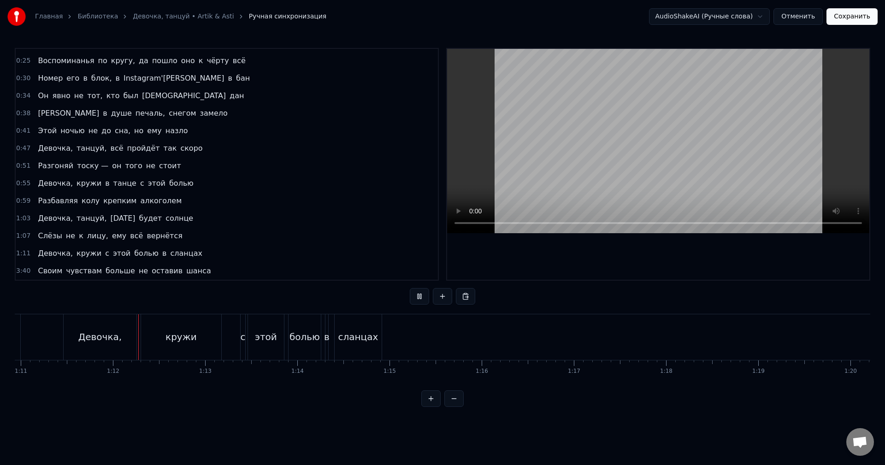
scroll to position [0, 6559]
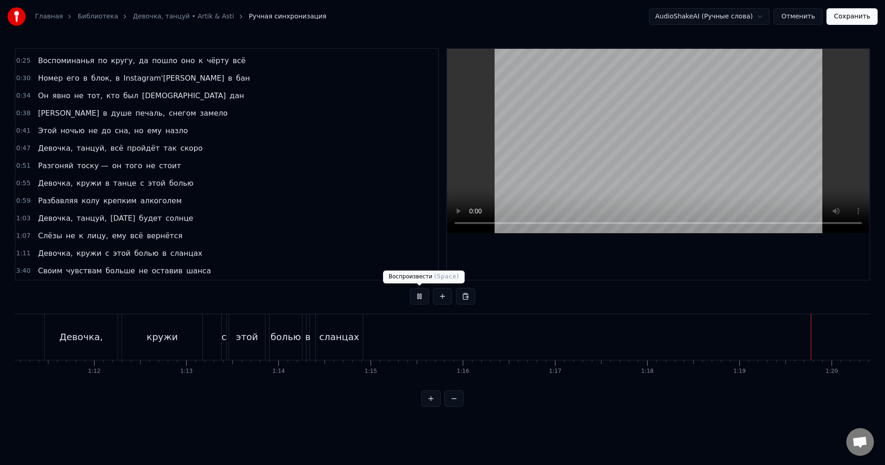
click at [420, 293] on button at bounding box center [419, 296] width 19 height 17
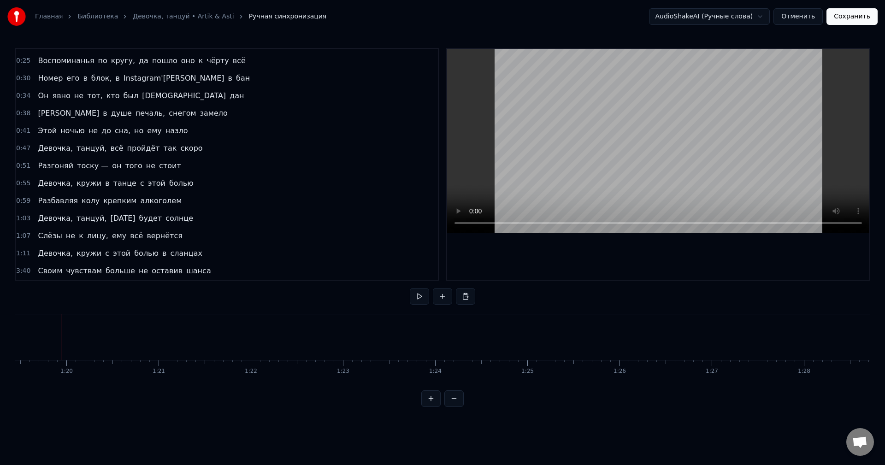
click at [205, 271] on div "3:40 Своим чувствам больше не оставив шанса" at bounding box center [227, 271] width 422 height 18
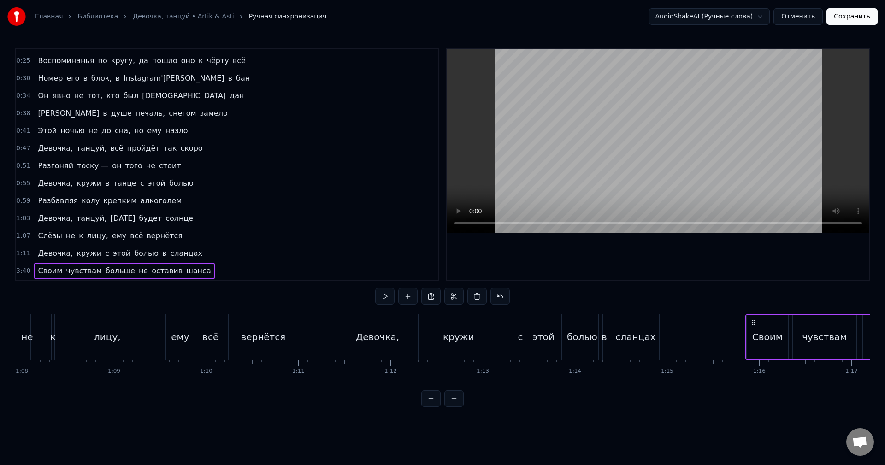
scroll to position [0, 6281]
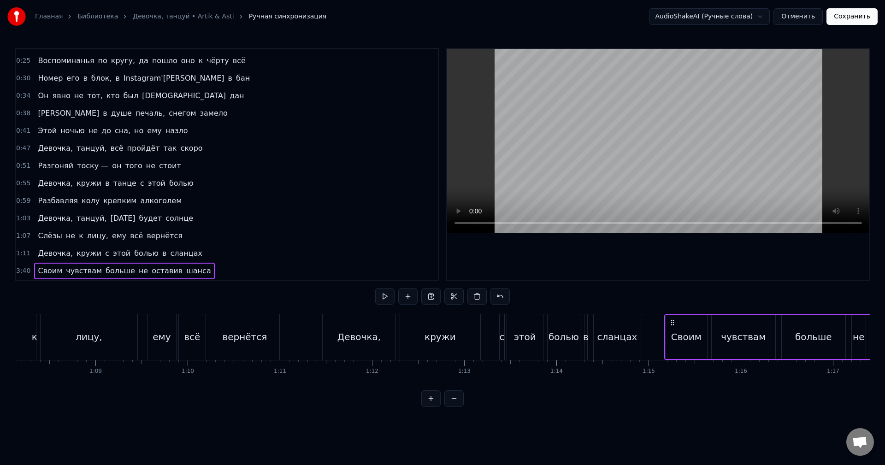
drag, startPoint x: 70, startPoint y: 322, endPoint x: 673, endPoint y: 338, distance: 603.6
click at [380, 294] on button at bounding box center [384, 296] width 19 height 17
drag, startPoint x: 672, startPoint y: 319, endPoint x: 656, endPoint y: 320, distance: 15.2
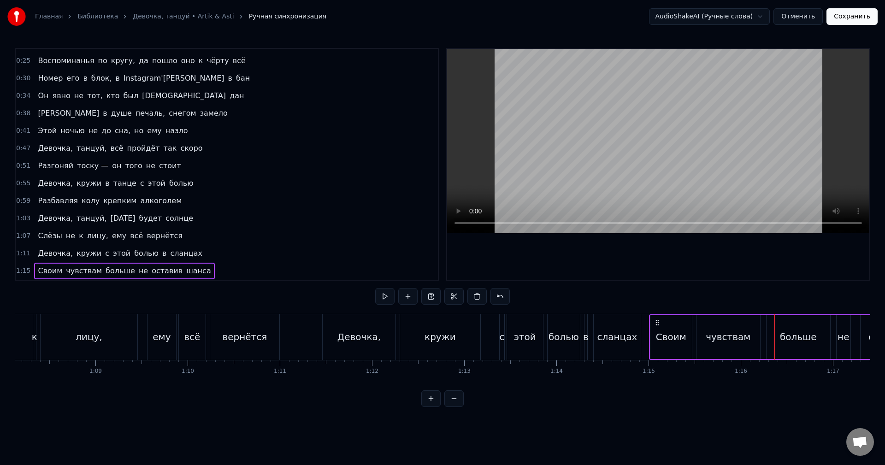
click at [656, 320] on icon at bounding box center [657, 322] width 7 height 7
click at [386, 299] on button at bounding box center [384, 296] width 19 height 17
click at [386, 295] on button at bounding box center [384, 296] width 19 height 17
click at [386, 294] on button at bounding box center [384, 296] width 19 height 17
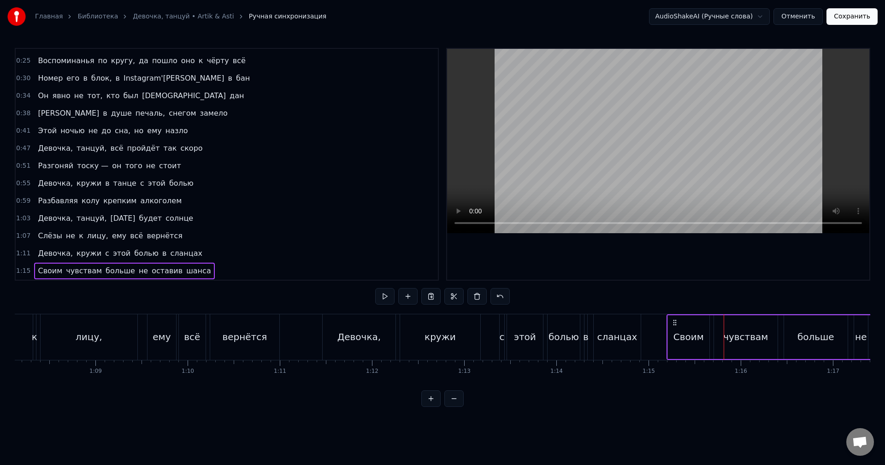
drag, startPoint x: 658, startPoint y: 320, endPoint x: 676, endPoint y: 321, distance: 18.0
click at [676, 321] on icon at bounding box center [674, 322] width 7 height 7
click at [386, 298] on button at bounding box center [384, 296] width 19 height 17
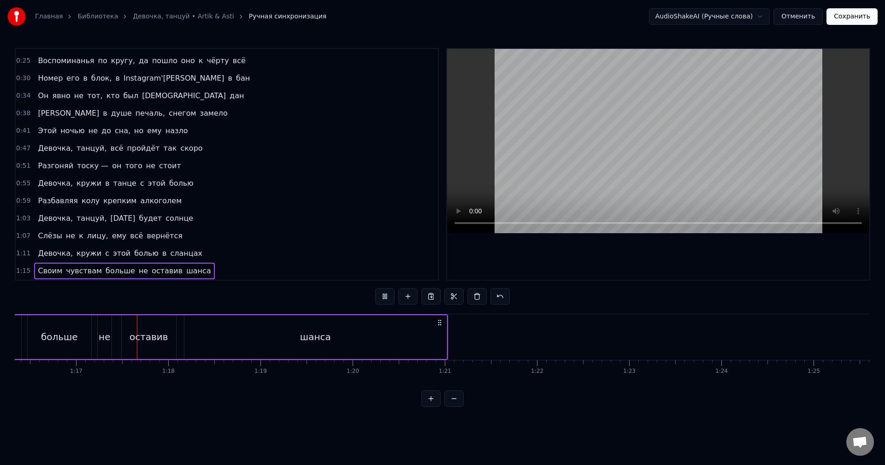
scroll to position [0, 7051]
click at [386, 297] on button at bounding box center [384, 296] width 19 height 17
click at [421, 332] on div "шанса" at bounding box center [302, 337] width 262 height 44
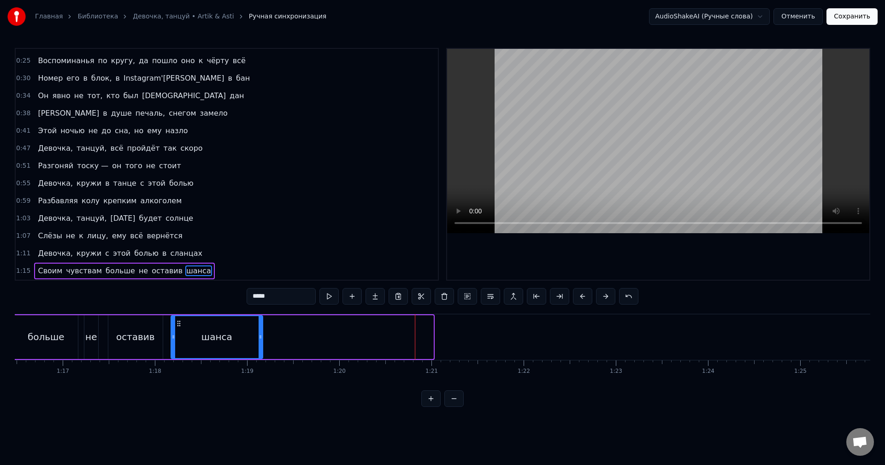
drag, startPoint x: 431, startPoint y: 333, endPoint x: 260, endPoint y: 341, distance: 171.7
click at [260, 341] on div at bounding box center [261, 337] width 4 height 42
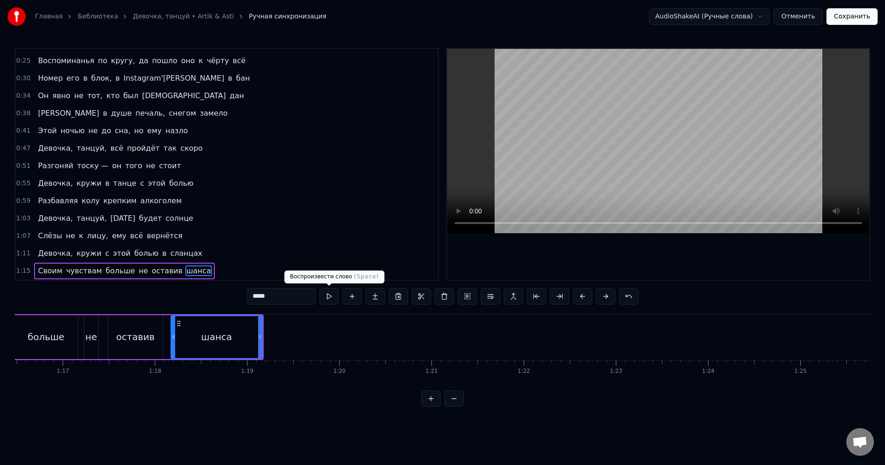
click at [327, 299] on button at bounding box center [328, 296] width 19 height 17
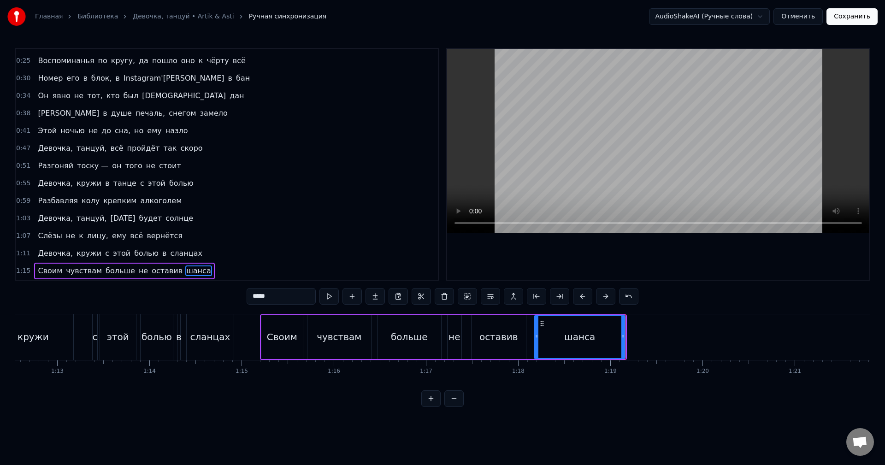
scroll to position [0, 6635]
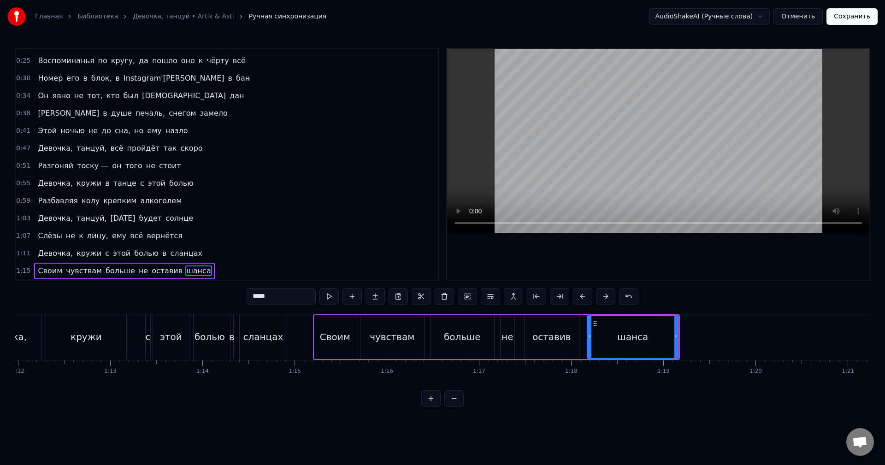
click at [258, 350] on div "сланцах" at bounding box center [263, 337] width 47 height 46
type input "*******"
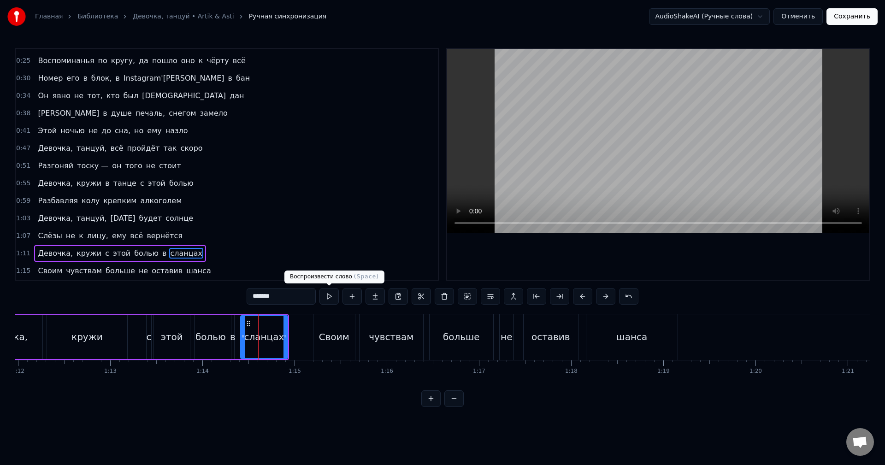
click at [329, 293] on button at bounding box center [328, 296] width 19 height 17
drag, startPoint x: 287, startPoint y: 343, endPoint x: 295, endPoint y: 342, distance: 7.9
click at [295, 342] on div at bounding box center [293, 337] width 4 height 42
click at [237, 340] on icon at bounding box center [239, 336] width 4 height 7
click at [331, 298] on button at bounding box center [328, 296] width 19 height 17
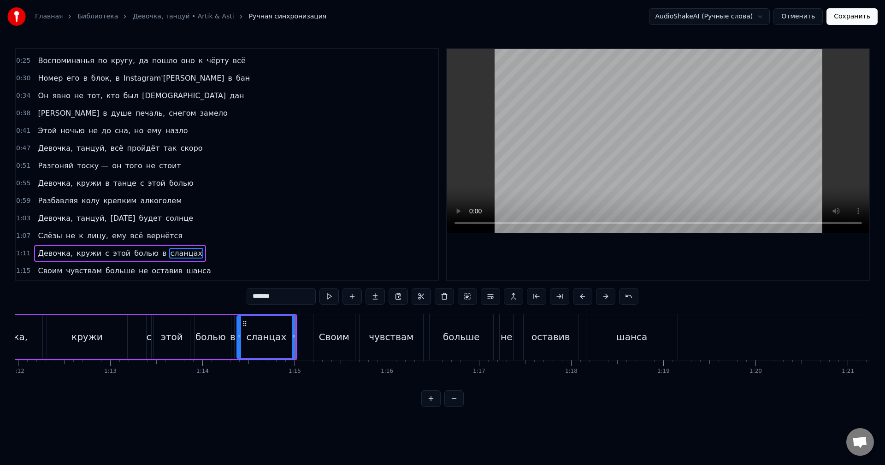
click at [841, 18] on button "Сохранить" at bounding box center [852, 16] width 51 height 17
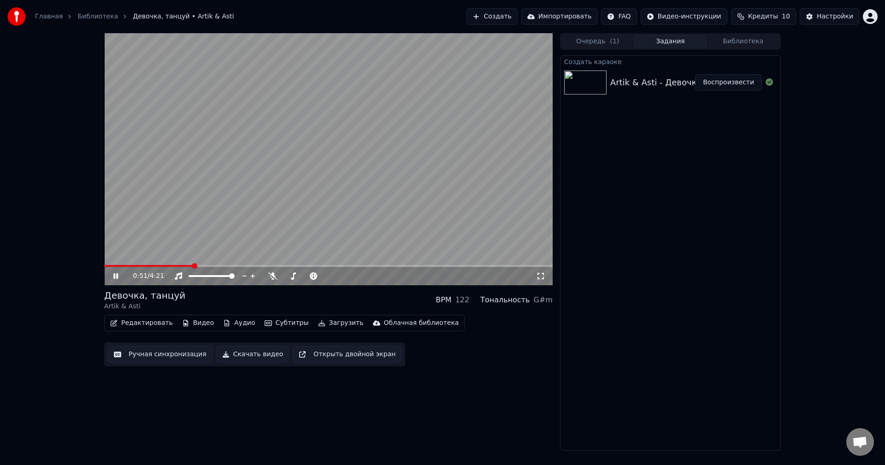
click at [182, 354] on button "Ручная синхронизация" at bounding box center [160, 354] width 105 height 17
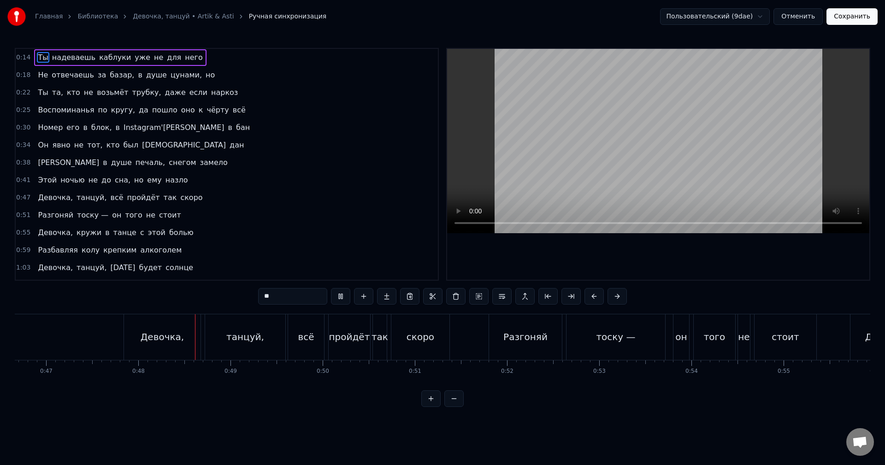
scroll to position [0, 4389]
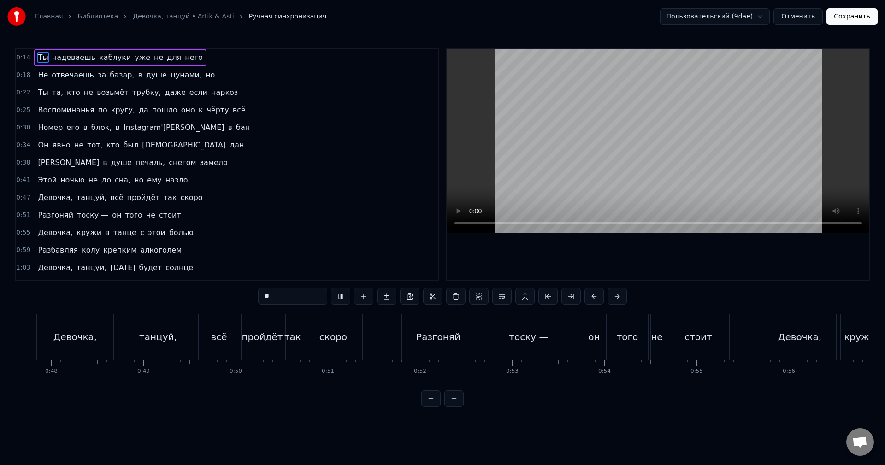
click at [809, 14] on button "Отменить" at bounding box center [798, 16] width 49 height 17
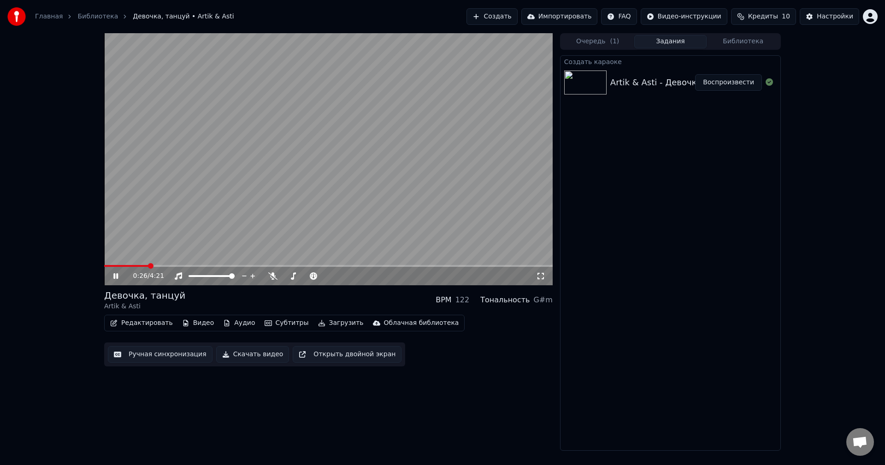
click at [149, 265] on span at bounding box center [151, 266] width 6 height 6
click at [191, 266] on span at bounding box center [192, 266] width 6 height 6
click at [192, 266] on span at bounding box center [195, 266] width 6 height 6
click at [180, 267] on span at bounding box center [183, 266] width 6 height 6
click at [167, 267] on span at bounding box center [170, 266] width 6 height 6
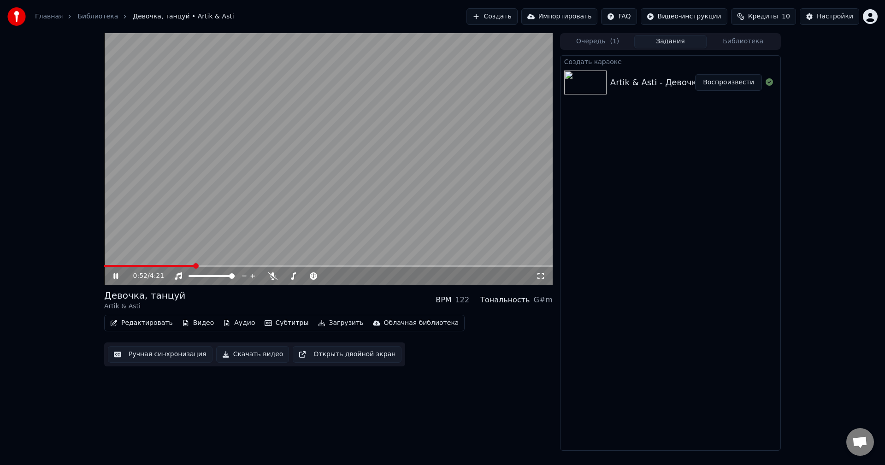
click at [451, 301] on div "BPM" at bounding box center [444, 300] width 16 height 11
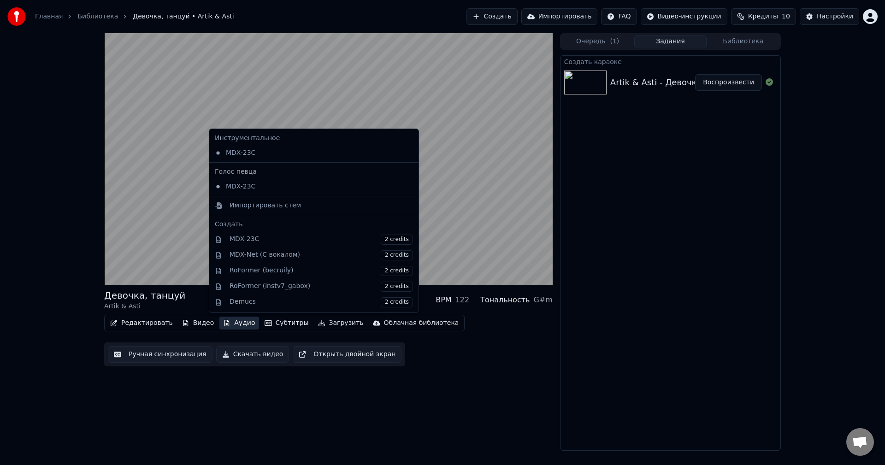
click at [227, 323] on button "Аудио" at bounding box center [238, 323] width 39 height 13
click at [276, 153] on div "MDX-23C" at bounding box center [307, 153] width 192 height 15
click at [223, 322] on icon "button" at bounding box center [226, 323] width 7 height 6
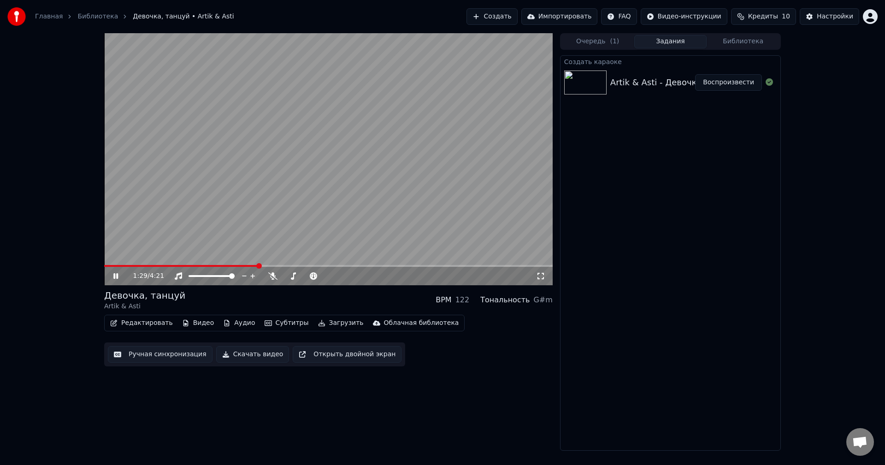
click at [270, 248] on video at bounding box center [328, 159] width 449 height 252
click at [253, 265] on video at bounding box center [328, 159] width 449 height 252
click at [252, 266] on span at bounding box center [181, 266] width 155 height 2
click at [247, 266] on span at bounding box center [178, 266] width 148 height 2
click at [241, 266] on span at bounding box center [175, 266] width 142 height 2
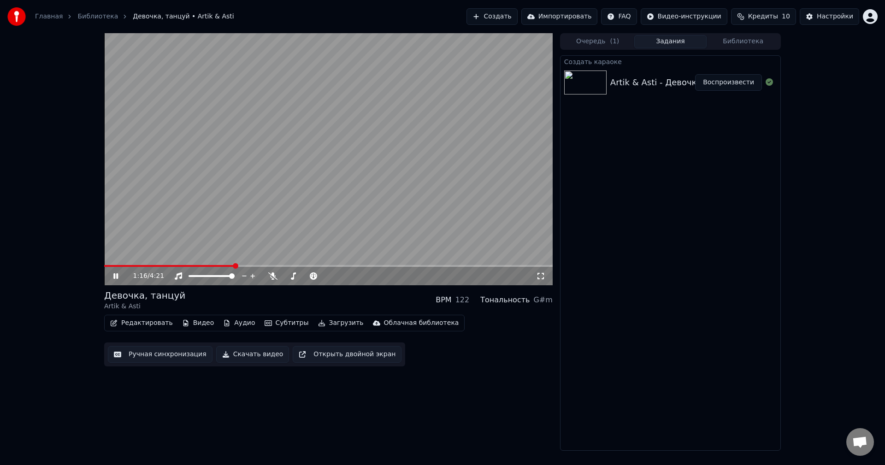
click at [235, 266] on span at bounding box center [169, 266] width 130 height 2
click at [114, 277] on icon at bounding box center [115, 276] width 5 height 6
click at [261, 352] on button "Скачать видео" at bounding box center [252, 354] width 73 height 17
click at [413, 323] on div "Облачная библиотека" at bounding box center [421, 323] width 75 height 9
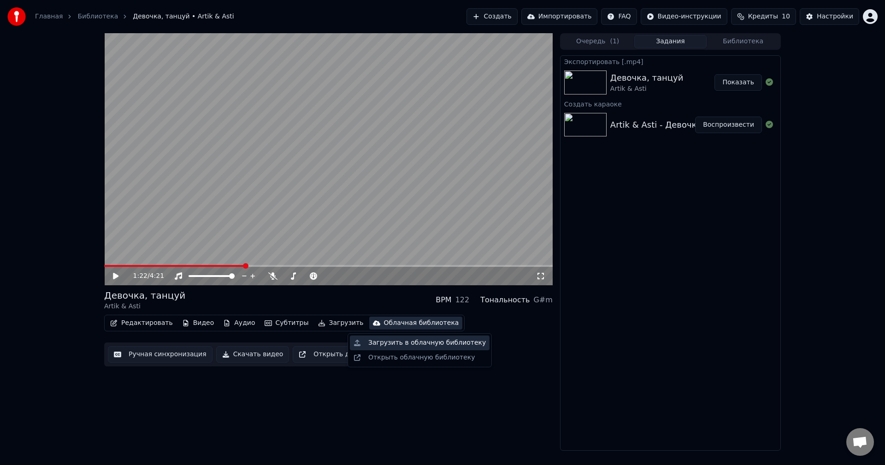
click at [412, 338] on div "Загрузить в облачную библиотеку" at bounding box center [427, 342] width 118 height 9
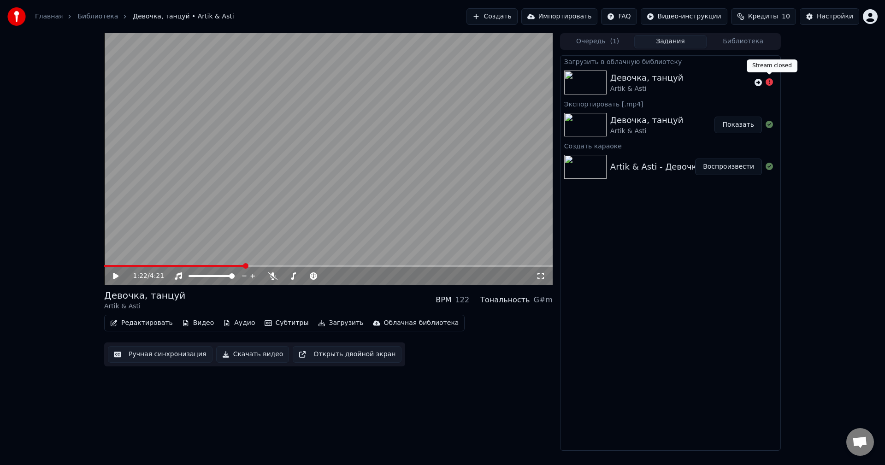
click at [769, 83] on icon at bounding box center [769, 81] width 7 height 7
click at [756, 81] on icon at bounding box center [758, 82] width 7 height 7
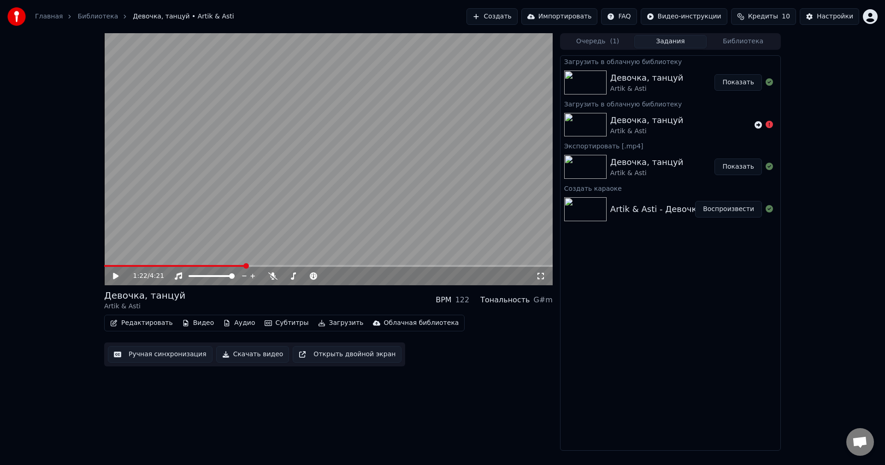
click at [148, 326] on button "Редактировать" at bounding box center [141, 323] width 70 height 13
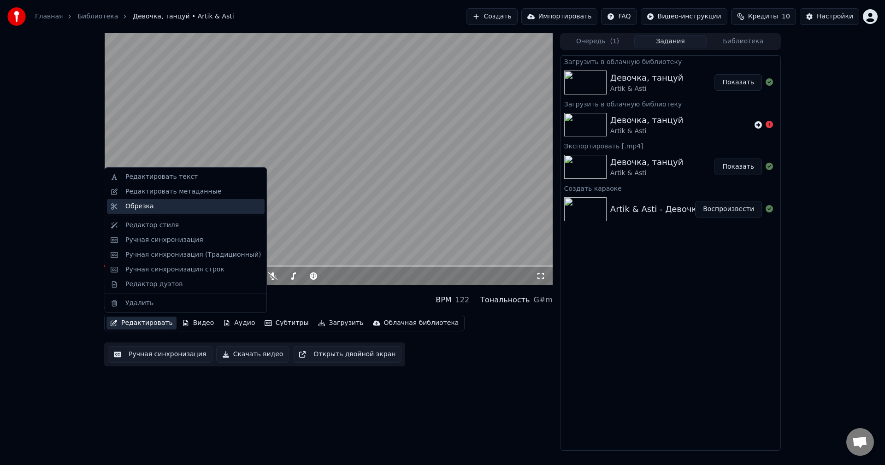
click at [160, 211] on div "Обрезка" at bounding box center [193, 206] width 136 height 9
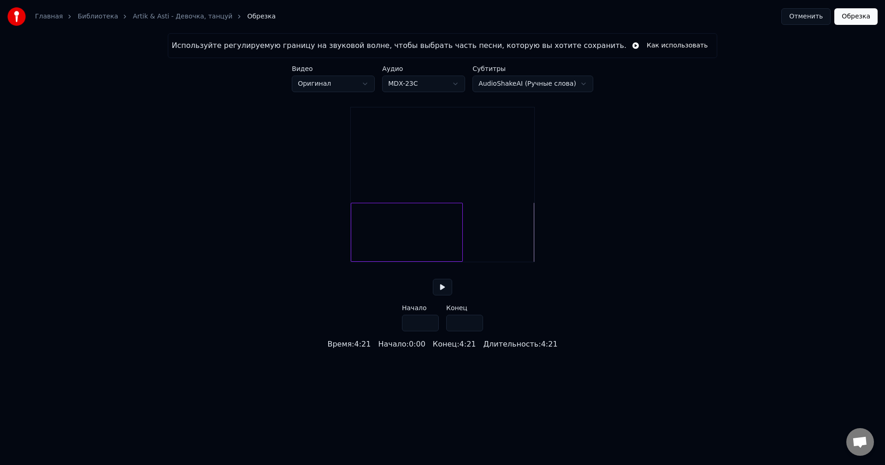
click at [461, 249] on div at bounding box center [461, 232] width 3 height 58
click at [445, 249] on div at bounding box center [444, 232] width 3 height 58
click at [436, 249] on div at bounding box center [436, 232] width 3 height 58
click at [415, 250] on div at bounding box center [414, 232] width 3 height 58
click at [416, 249] on div at bounding box center [415, 232] width 3 height 58
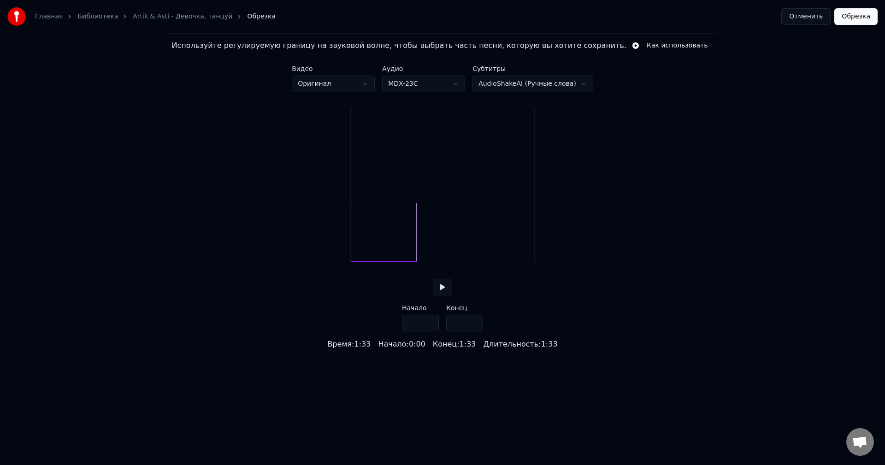
type input "****"
click at [865, 18] on button "Обрезка" at bounding box center [855, 16] width 43 height 17
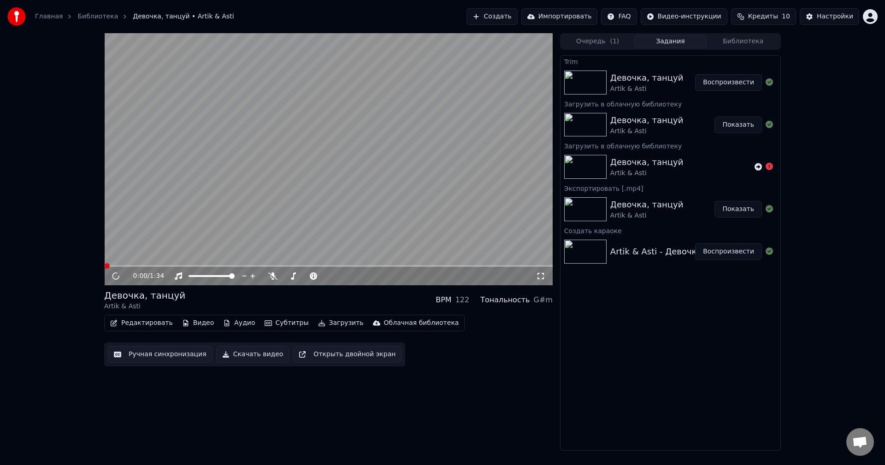
click at [732, 210] on button "Показать" at bounding box center [738, 209] width 47 height 17
click at [207, 219] on video at bounding box center [328, 159] width 449 height 252
click at [159, 242] on video at bounding box center [328, 159] width 449 height 252
click at [115, 278] on icon at bounding box center [116, 276] width 6 height 6
click at [152, 267] on span at bounding box center [149, 266] width 6 height 6
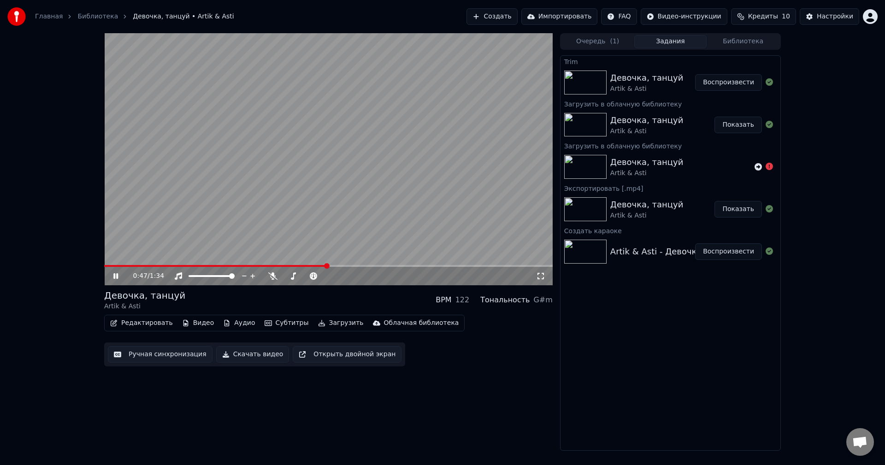
click at [329, 267] on span at bounding box center [327, 266] width 6 height 6
drag, startPoint x: 343, startPoint y: 263, endPoint x: 368, endPoint y: 263, distance: 24.9
click at [368, 262] on video at bounding box center [328, 159] width 449 height 252
click at [368, 265] on span at bounding box center [328, 266] width 449 height 2
click at [113, 274] on icon at bounding box center [116, 276] width 6 height 6
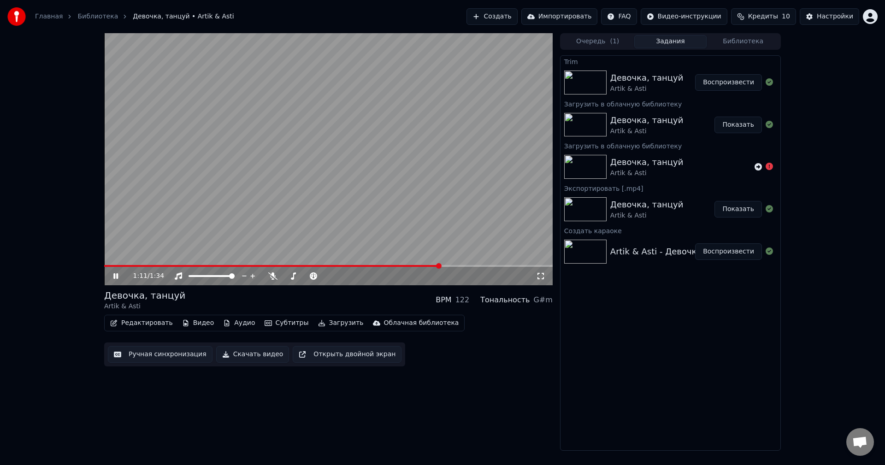
click at [439, 266] on span at bounding box center [328, 266] width 449 height 2
click at [466, 266] on span at bounding box center [328, 266] width 449 height 2
click at [292, 273] on icon at bounding box center [293, 275] width 9 height 7
click at [367, 275] on icon at bounding box center [367, 276] width 9 height 9
click at [358, 276] on icon at bounding box center [359, 276] width 9 height 9
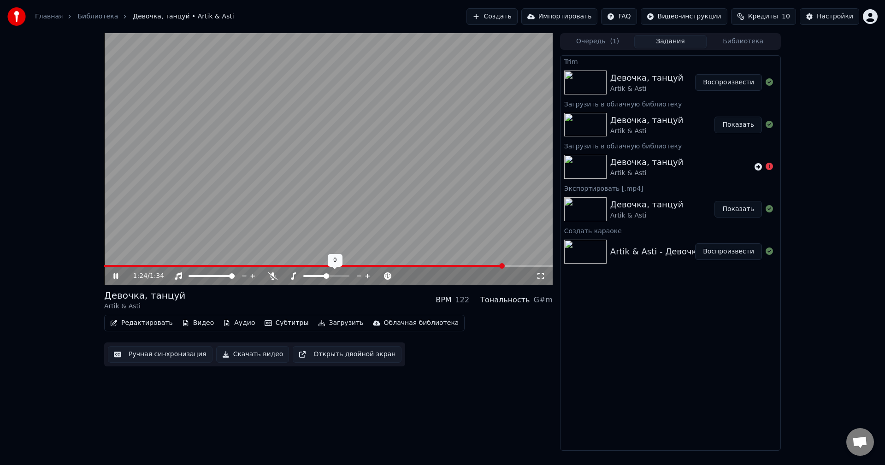
click at [358, 276] on icon at bounding box center [359, 276] width 9 height 9
click at [369, 275] on icon at bounding box center [367, 276] width 9 height 9
click at [150, 354] on button "Ручная синхронизация" at bounding box center [160, 354] width 105 height 17
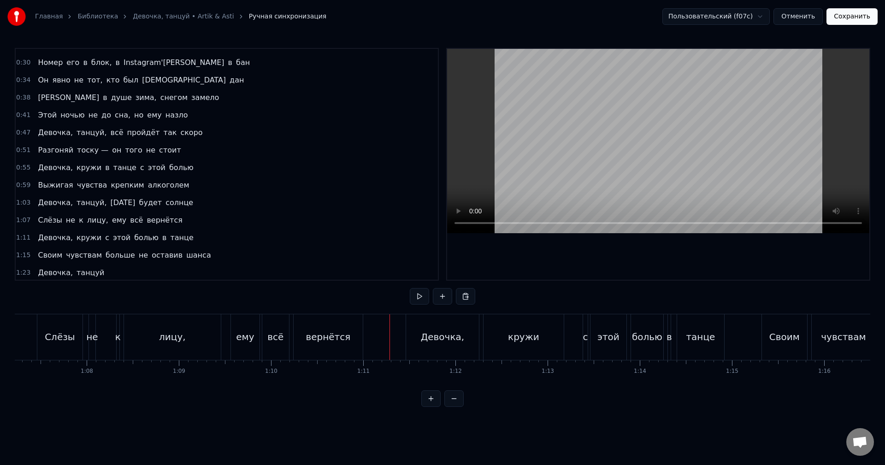
scroll to position [64, 0]
click at [206, 258] on div "1:15 Своим чувствам больше не оставив шанса" at bounding box center [227, 257] width 422 height 18
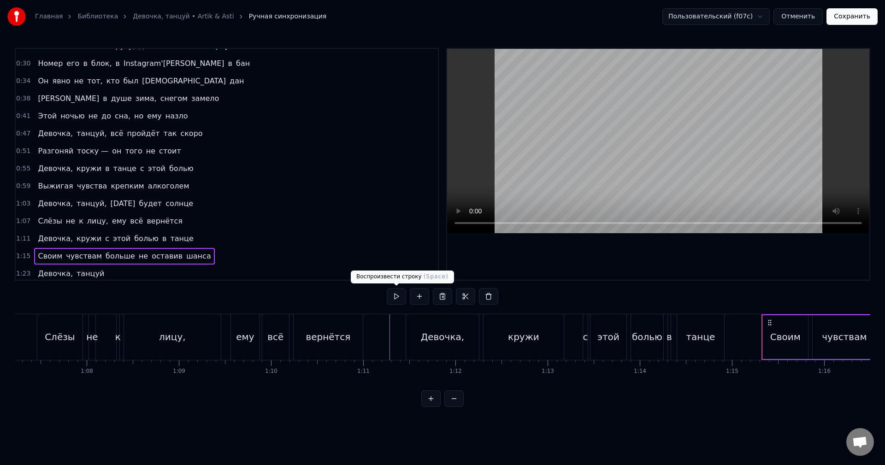
click at [391, 295] on button at bounding box center [396, 296] width 19 height 17
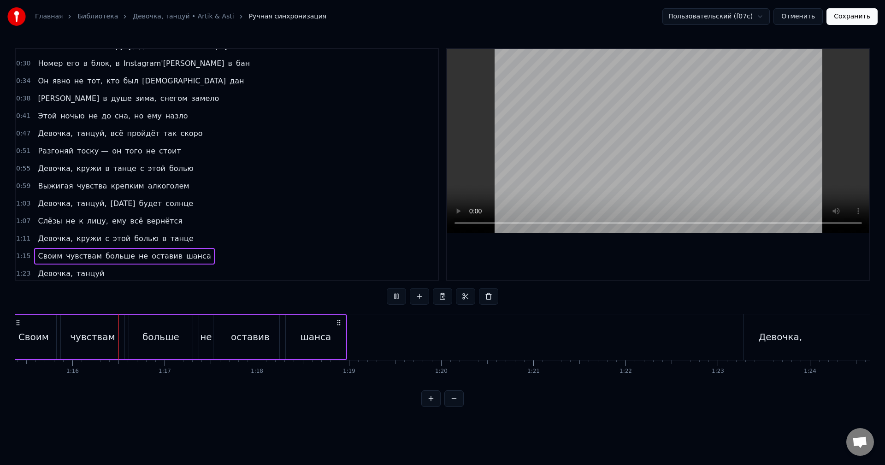
scroll to position [0, 6965]
click at [389, 298] on button at bounding box center [396, 296] width 19 height 17
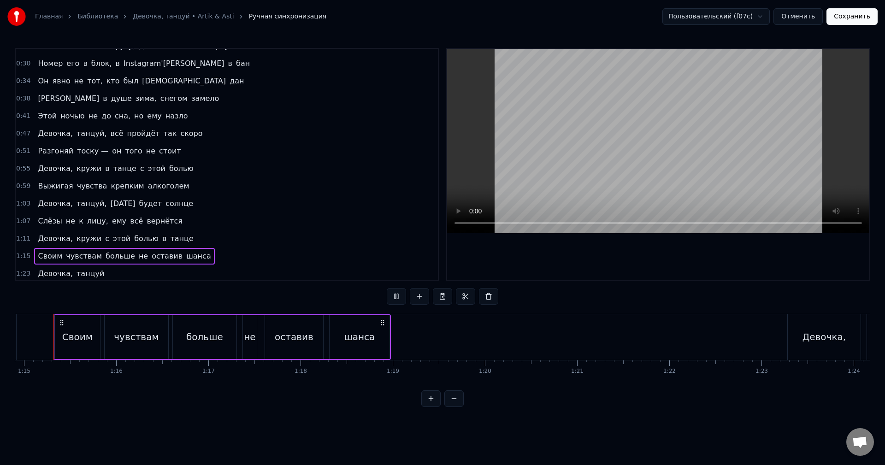
scroll to position [0, 6898]
click at [404, 311] on div "0:14 Ты надеваешь каблуки уже не для него 0:18 Не отвечаешь на звонки, в душе ц…" at bounding box center [443, 227] width 856 height 359
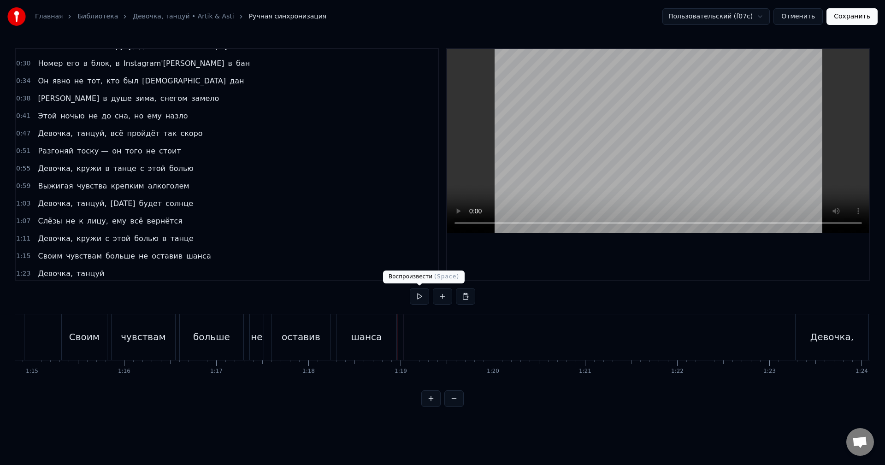
click at [413, 299] on button at bounding box center [419, 296] width 19 height 17
click at [418, 297] on button at bounding box center [419, 296] width 19 height 17
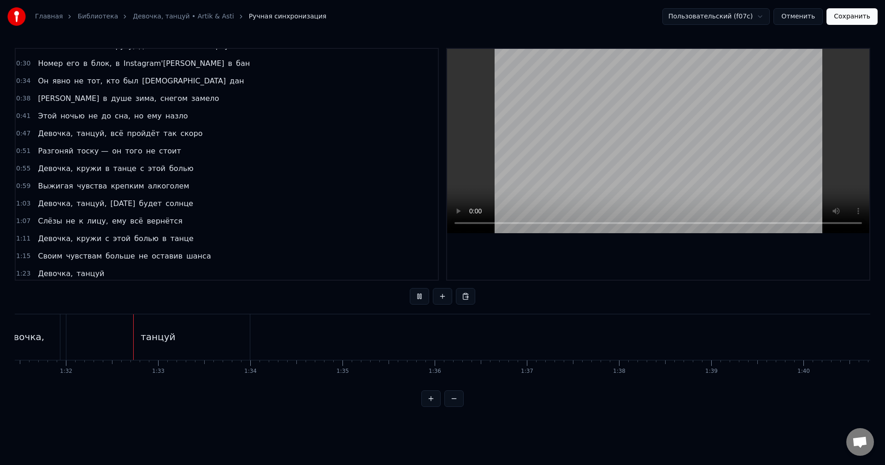
scroll to position [0, 8447]
click at [418, 297] on button at bounding box center [419, 296] width 19 height 17
click at [809, 12] on button "Отменить" at bounding box center [798, 16] width 49 height 17
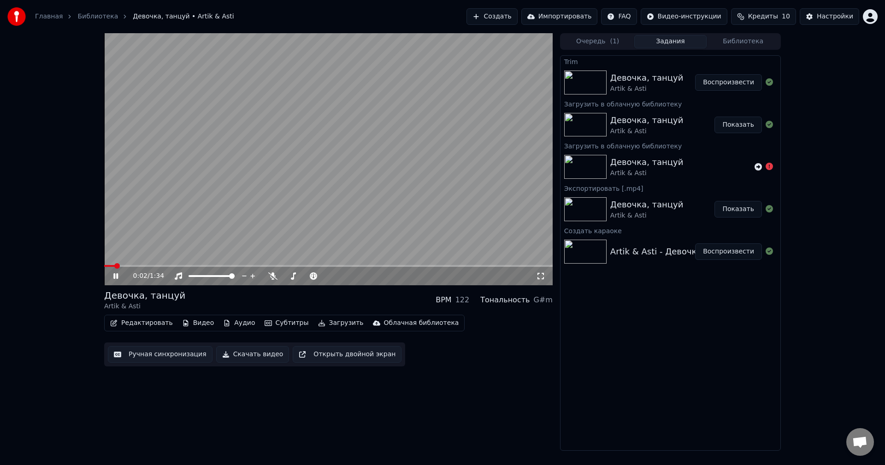
click at [254, 354] on button "Скачать видео" at bounding box center [252, 354] width 73 height 17
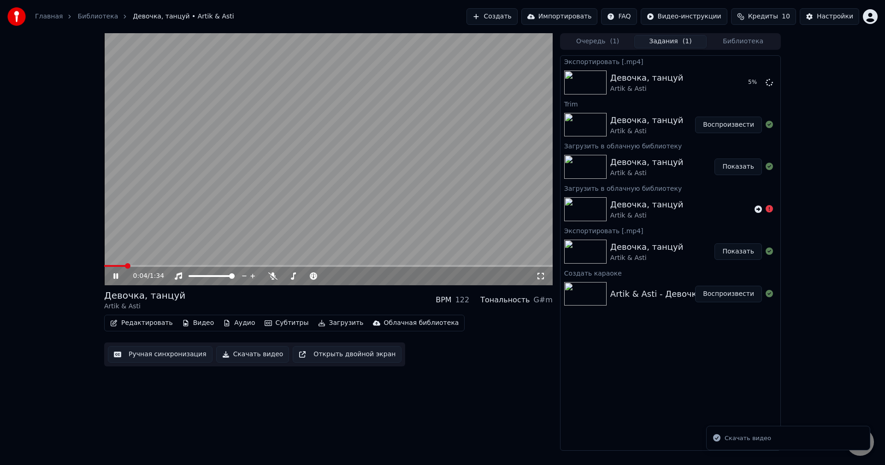
click at [474, 171] on video at bounding box center [328, 159] width 449 height 252
click at [731, 80] on button "Показать" at bounding box center [738, 82] width 47 height 17
click at [733, 165] on button "Показать" at bounding box center [738, 167] width 47 height 17
click at [737, 249] on button "Показать" at bounding box center [738, 251] width 47 height 17
click at [746, 164] on button "Показать" at bounding box center [738, 167] width 47 height 17
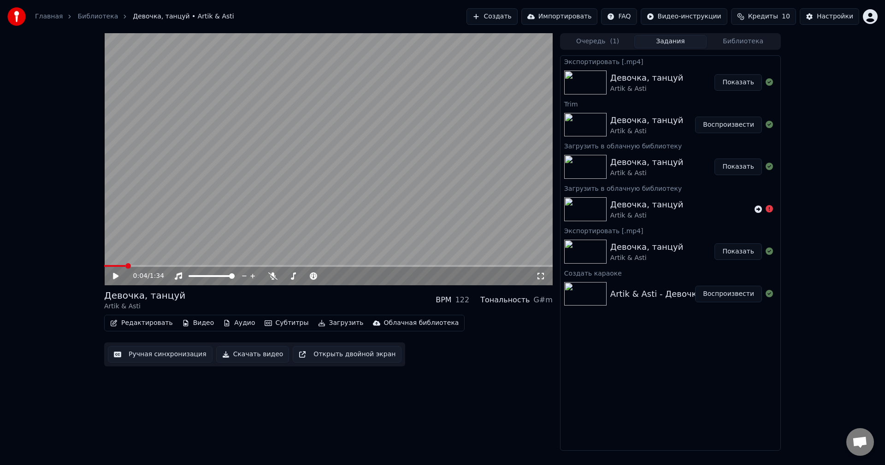
click at [142, 359] on button "Ручная синхронизация" at bounding box center [160, 354] width 105 height 17
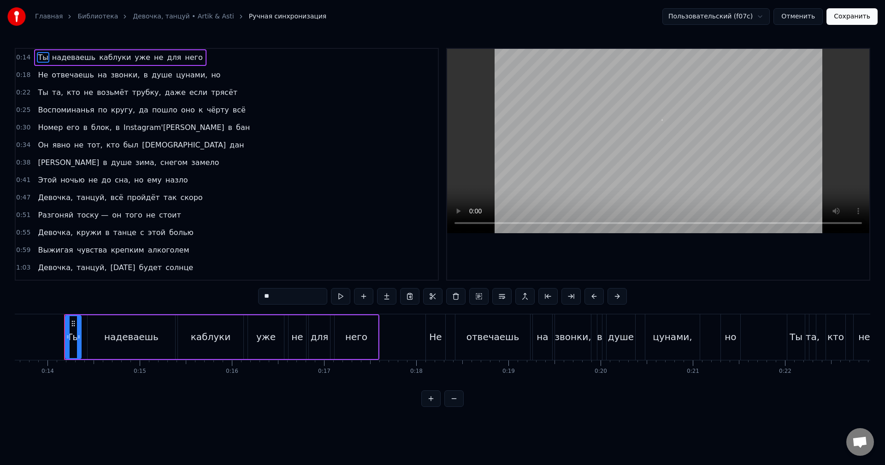
scroll to position [0, 1261]
click at [97, 74] on span "на" at bounding box center [102, 75] width 11 height 11
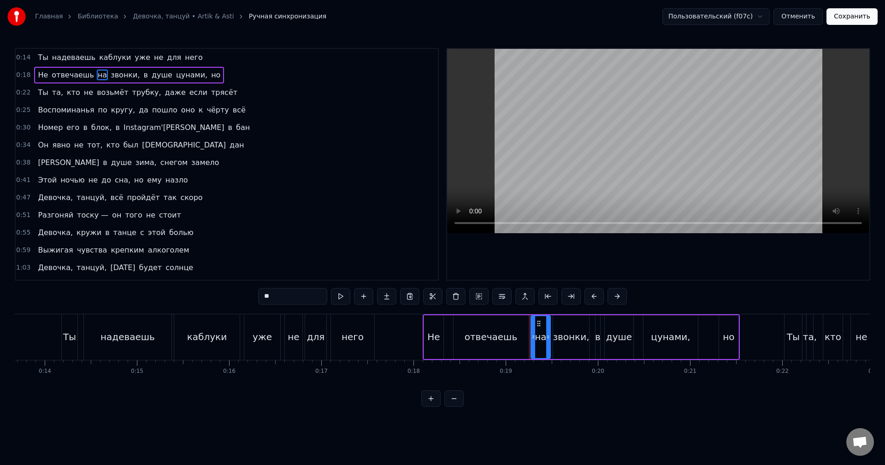
drag, startPoint x: 272, startPoint y: 298, endPoint x: 254, endPoint y: 299, distance: 17.5
click at [254, 299] on div "0:14 Ты надеваешь каблуки уже не для него 0:18 Не отвечаешь на звонки, в душе ц…" at bounding box center [443, 227] width 856 height 359
click at [111, 73] on span "звонки," at bounding box center [124, 75] width 31 height 11
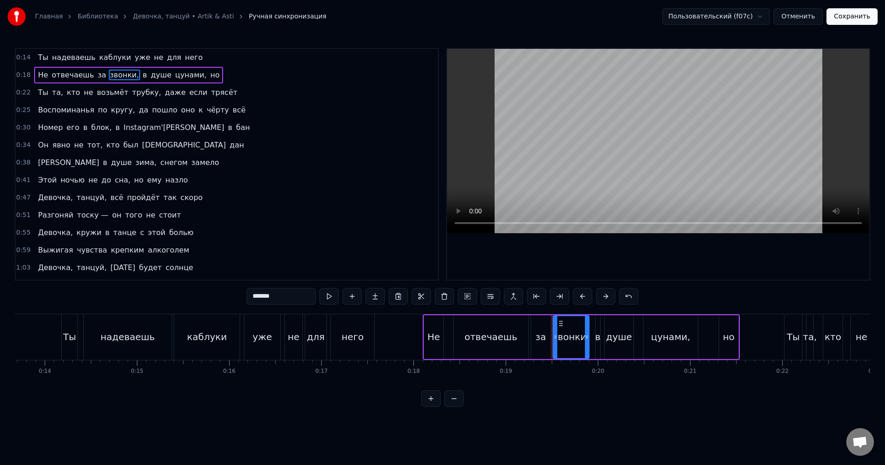
drag, startPoint x: 282, startPoint y: 298, endPoint x: 242, endPoint y: 302, distance: 40.7
click at [242, 302] on div "0:14 Ты надеваешь каблуки уже не для него 0:18 Не отвечаешь за звонки, в душе ц…" at bounding box center [443, 227] width 856 height 359
click at [210, 92] on span "трясёт" at bounding box center [224, 92] width 28 height 11
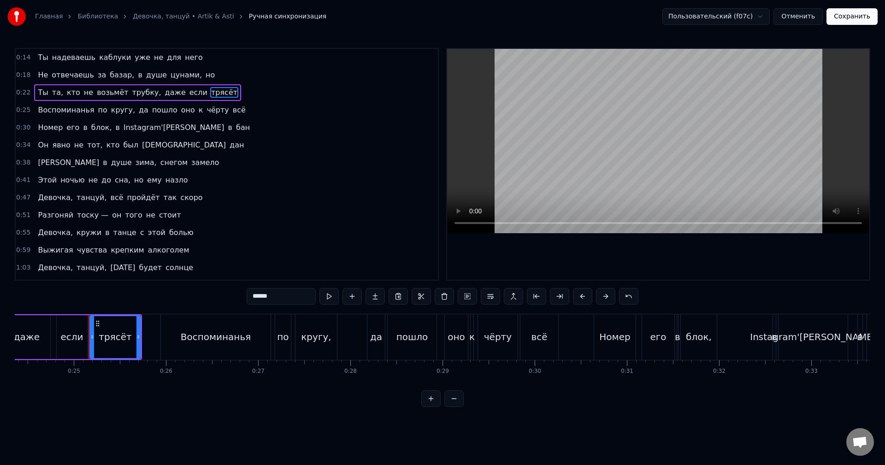
scroll to position [0, 2273]
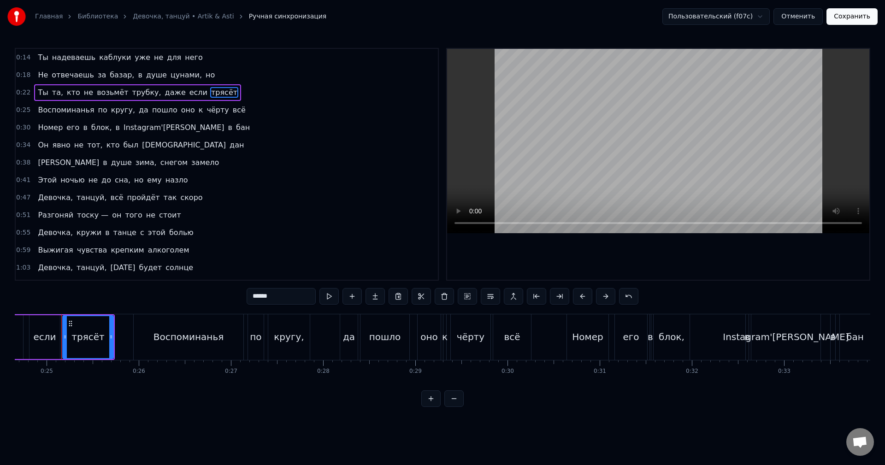
drag, startPoint x: 278, startPoint y: 296, endPoint x: 232, endPoint y: 290, distance: 46.0
click at [233, 297] on div "0:14 Ты надеваешь каблуки уже не для него 0:18 Не отвечаешь за базар, в душе цу…" at bounding box center [443, 227] width 856 height 359
click at [135, 163] on span "зима," at bounding box center [146, 162] width 23 height 11
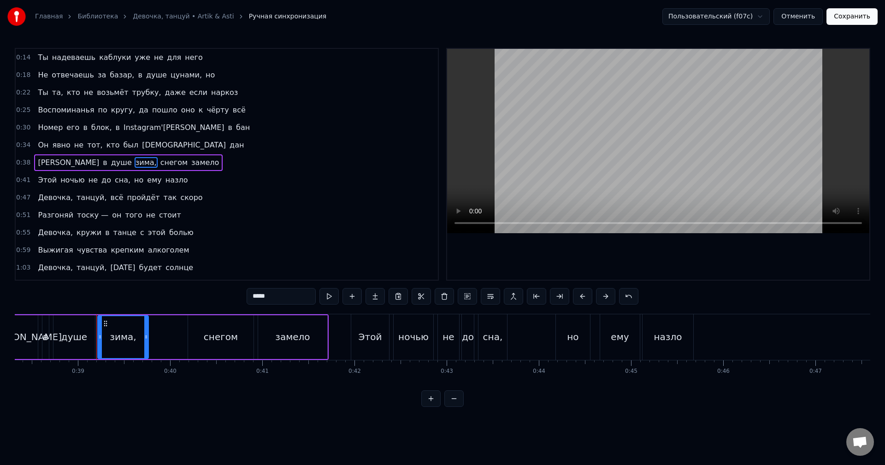
scroll to position [0, 3568]
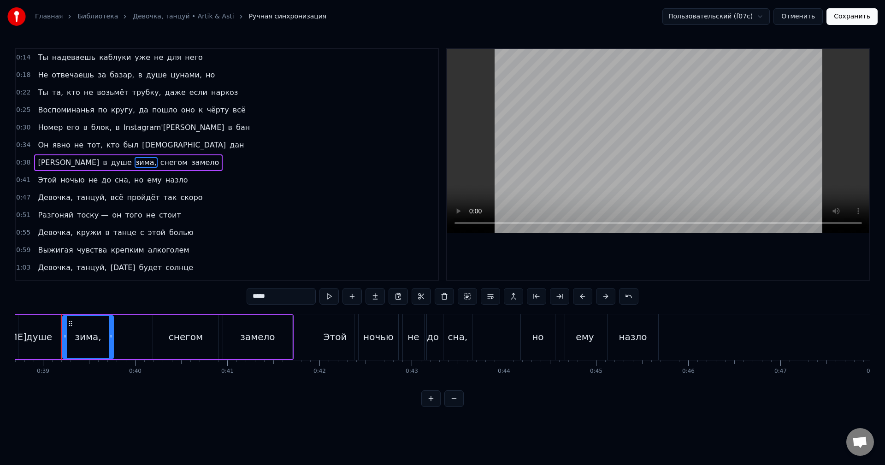
drag, startPoint x: 272, startPoint y: 298, endPoint x: 221, endPoint y: 293, distance: 51.4
click at [221, 299] on div "0:14 Ты надеваешь каблуки уже не для него 0:18 Не отвечаешь за базар, в душе цу…" at bounding box center [443, 227] width 856 height 359
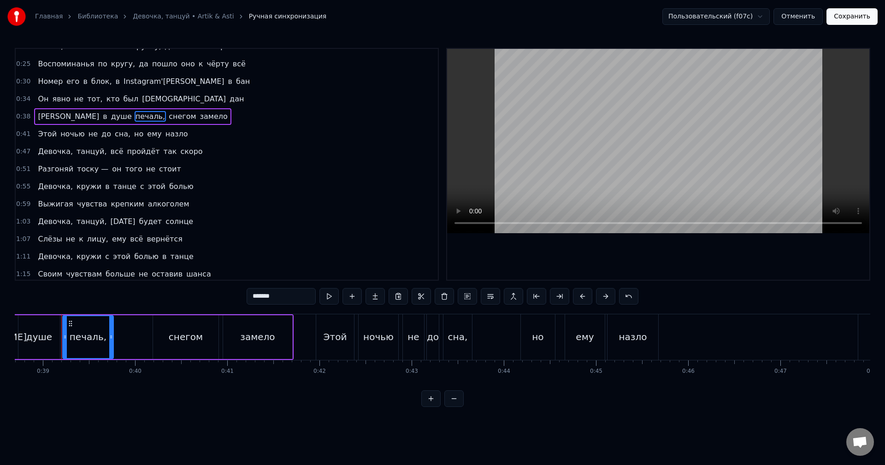
click at [47, 203] on span "Выжигая" at bounding box center [55, 204] width 37 height 11
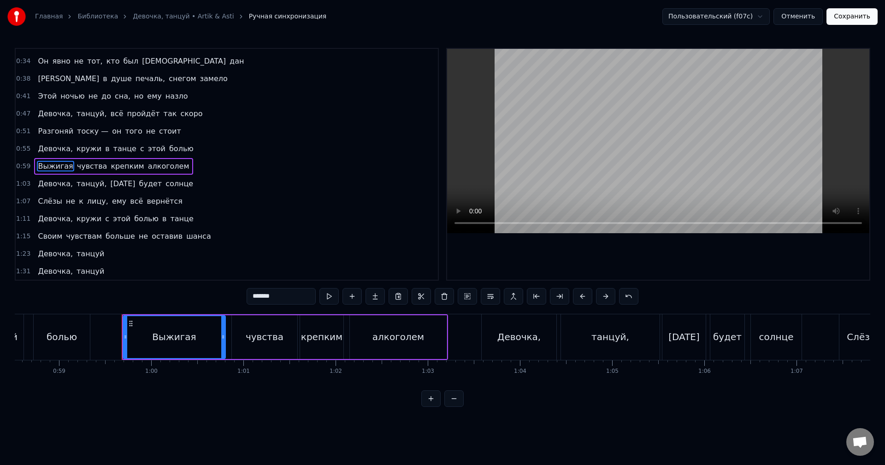
scroll to position [0, 5456]
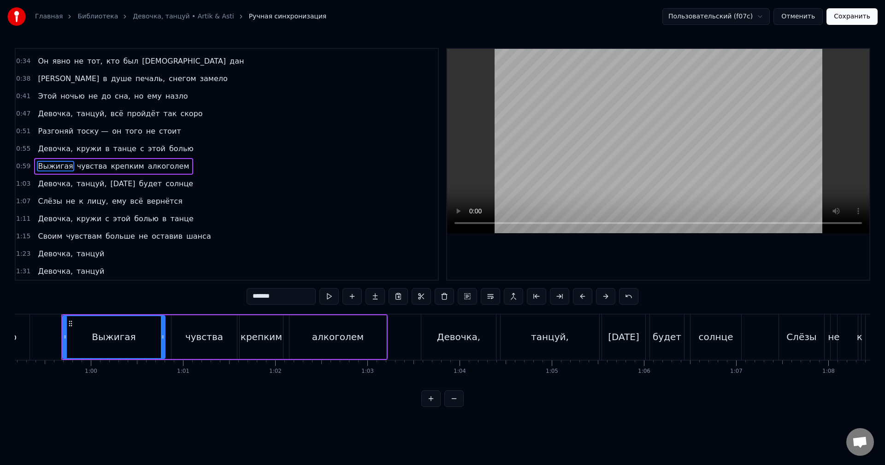
drag, startPoint x: 278, startPoint y: 298, endPoint x: 194, endPoint y: 286, distance: 85.7
click at [194, 286] on div "0:14 Ты надеваешь каблуки уже не для него 0:18 Не отвечаешь за базар, в душе цу…" at bounding box center [443, 227] width 856 height 359
click at [96, 167] on span "чувства" at bounding box center [97, 166] width 32 height 11
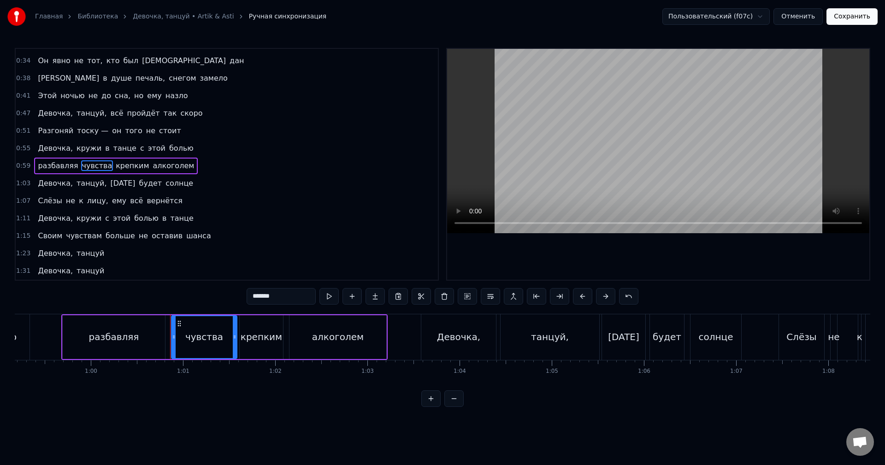
drag, startPoint x: 279, startPoint y: 295, endPoint x: 217, endPoint y: 295, distance: 62.2
click at [218, 295] on div "0:14 Ты надеваешь каблуки уже не для него 0:18 Не отвечаешь за базар, в душе цу…" at bounding box center [443, 227] width 856 height 359
click at [169, 219] on span "танце" at bounding box center [181, 218] width 25 height 11
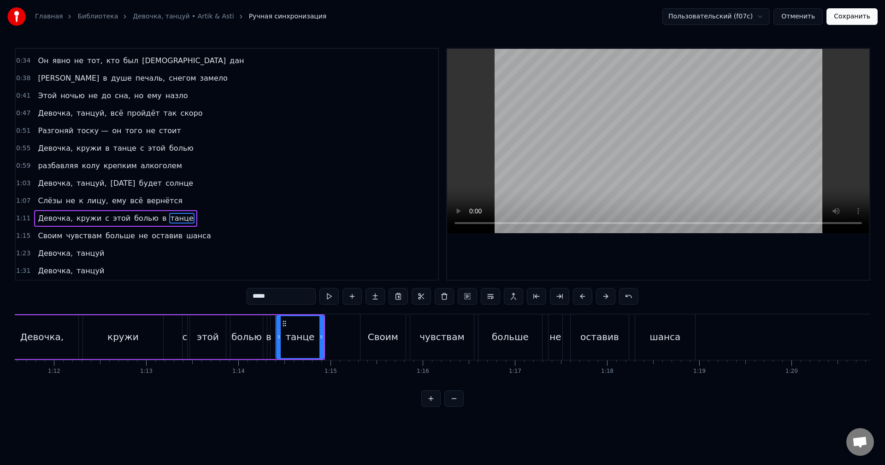
drag, startPoint x: 277, startPoint y: 297, endPoint x: 222, endPoint y: 294, distance: 55.0
click at [222, 294] on div "0:14 Ты надеваешь каблуки уже не для него 0:18 Не отвечаешь за базар, в душе цу…" at bounding box center [443, 227] width 856 height 359
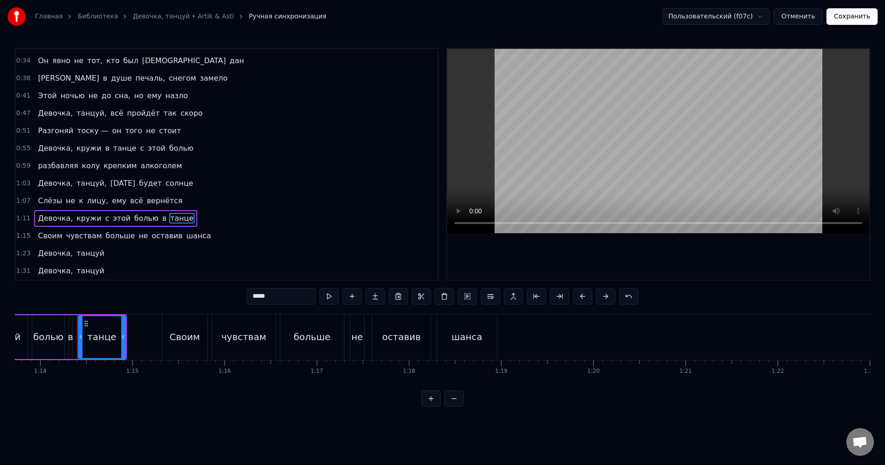
scroll to position [0, 6813]
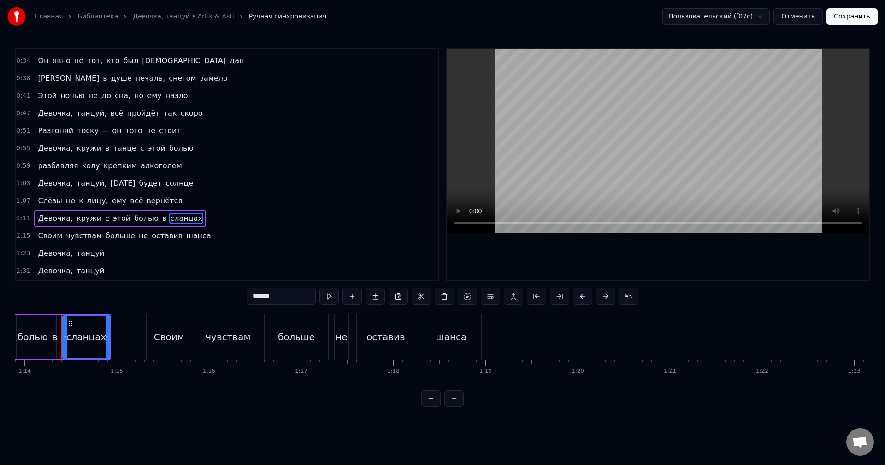
type input "*******"
click at [192, 64] on div "0:34 Он явно не тот, кто был [DEMOGRAPHIC_DATA] дан" at bounding box center [227, 61] width 422 height 18
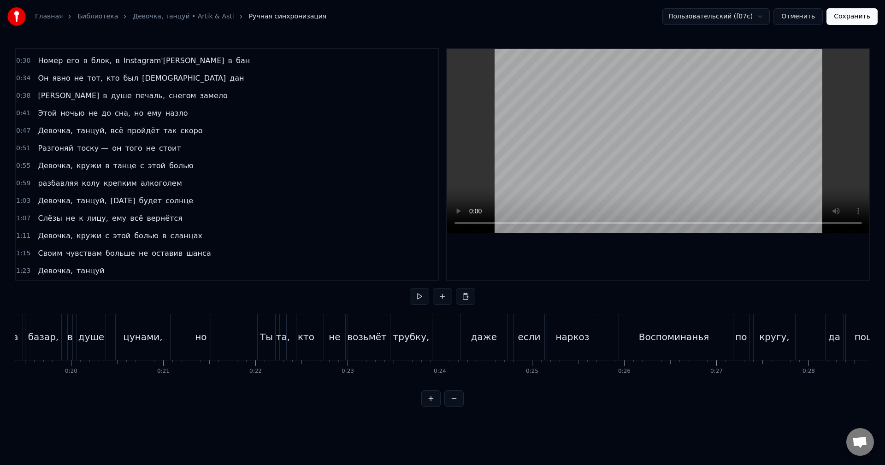
scroll to position [0, 0]
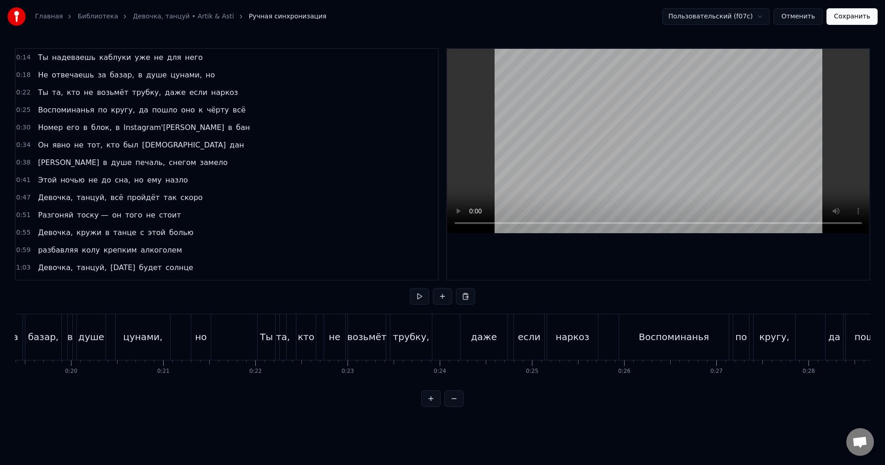
click at [194, 57] on div "0:14 Ты надеваешь каблуки уже не для него" at bounding box center [227, 58] width 422 height 18
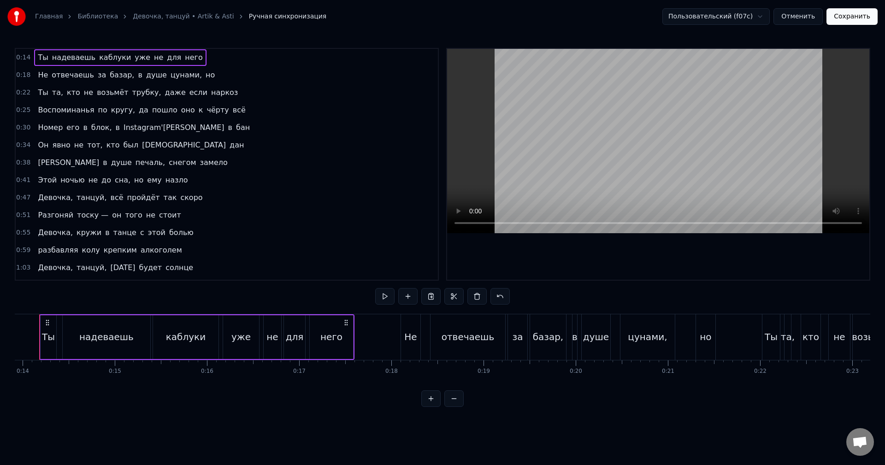
scroll to position [0, 1261]
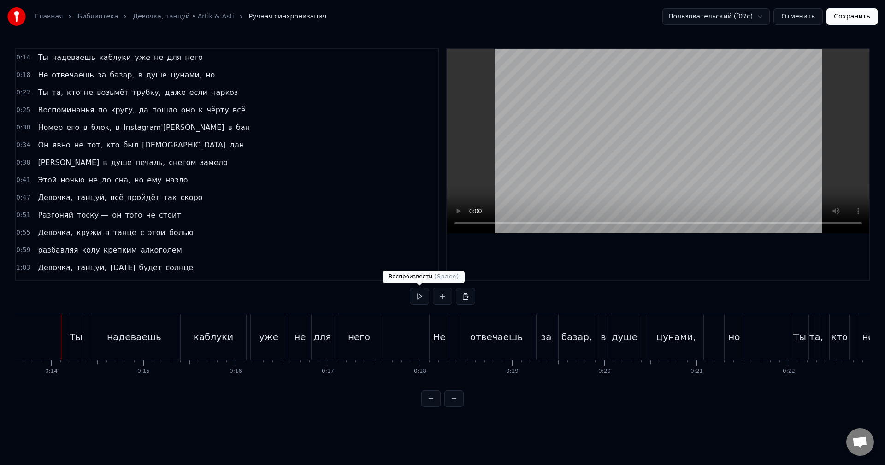
click at [412, 300] on button at bounding box center [419, 296] width 19 height 17
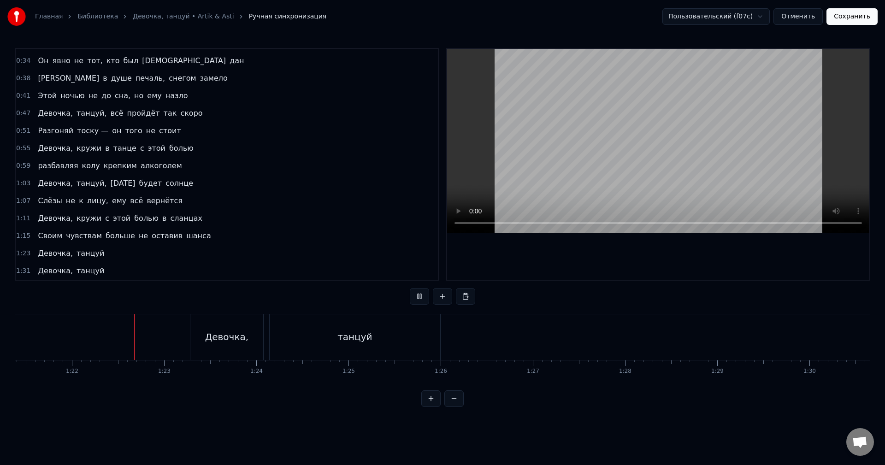
scroll to position [0, 7519]
click at [417, 299] on button at bounding box center [419, 296] width 19 height 17
click at [108, 253] on div "1:23 Девочка, танцуй" at bounding box center [227, 254] width 422 height 18
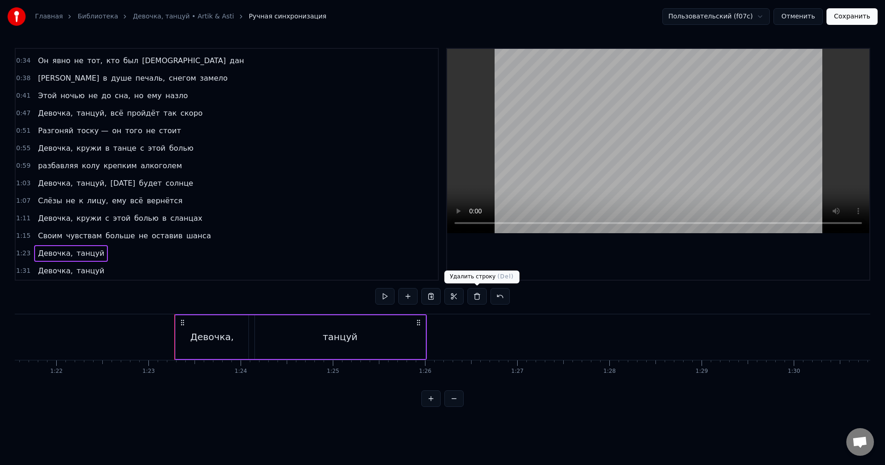
click at [473, 298] on button at bounding box center [476, 296] width 19 height 17
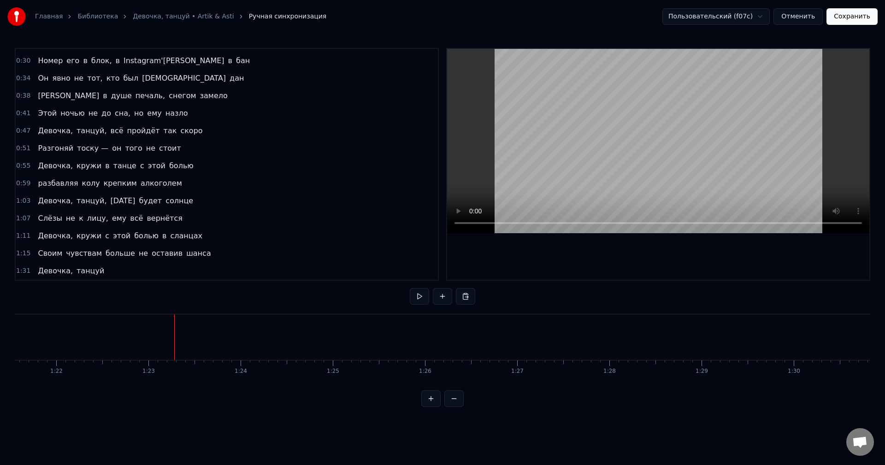
click at [111, 270] on div "1:31 Девочка, танцуй" at bounding box center [227, 271] width 422 height 18
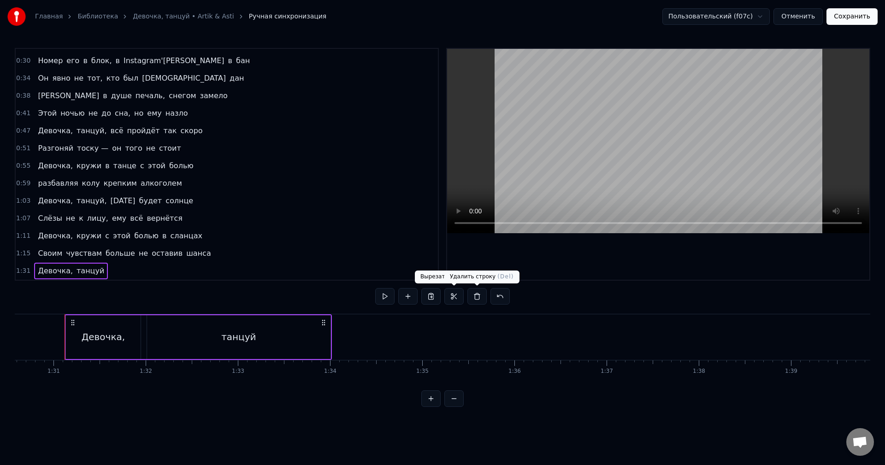
scroll to position [0, 8354]
click at [480, 295] on button at bounding box center [476, 296] width 19 height 17
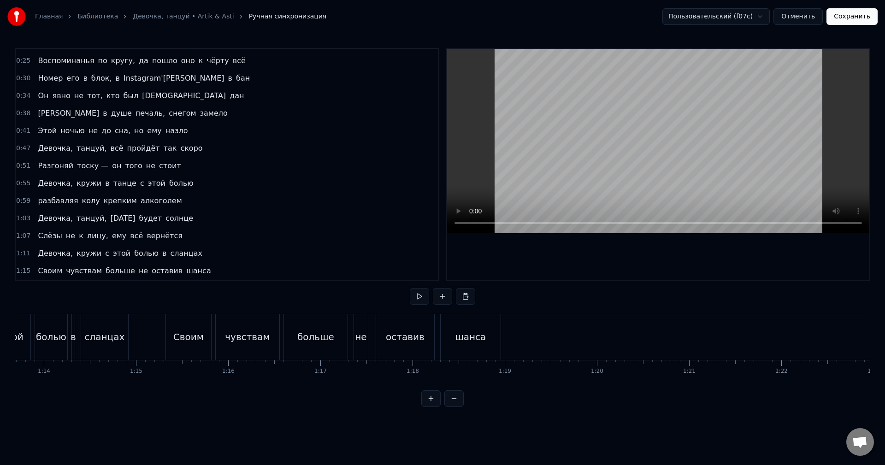
scroll to position [0, 6780]
click at [475, 333] on div "шанса" at bounding box center [484, 337] width 31 height 14
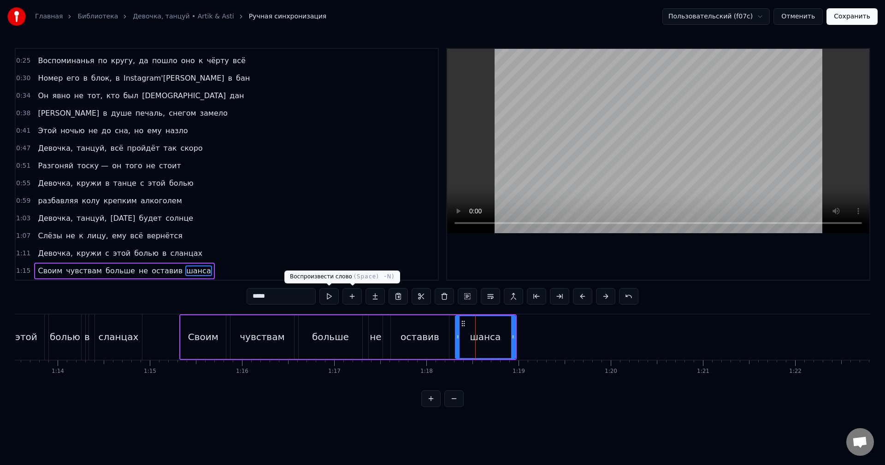
click at [332, 296] on button at bounding box center [328, 296] width 19 height 17
click at [449, 234] on div "0:14 Ты надеваешь каблуки уже не для него 0:18 Не отвечаешь за базар, в душе цу…" at bounding box center [443, 227] width 856 height 359
click at [868, 14] on button "Сохранить" at bounding box center [852, 16] width 51 height 17
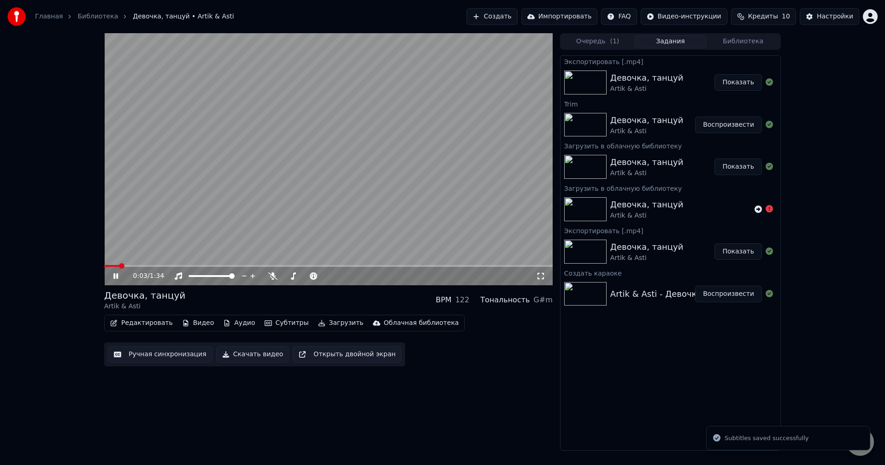
click at [338, 266] on span at bounding box center [328, 266] width 449 height 2
click at [398, 265] on span at bounding box center [328, 266] width 449 height 2
click at [491, 266] on span at bounding box center [328, 266] width 449 height 2
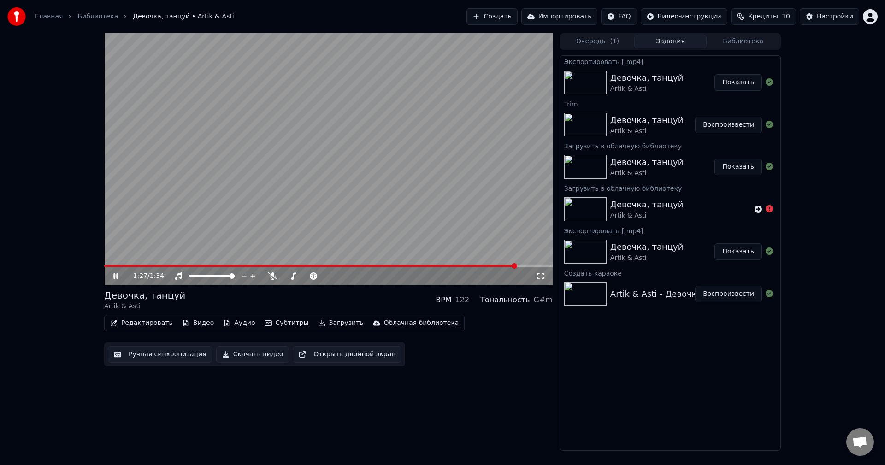
click at [263, 352] on button "Скачать видео" at bounding box center [252, 354] width 73 height 17
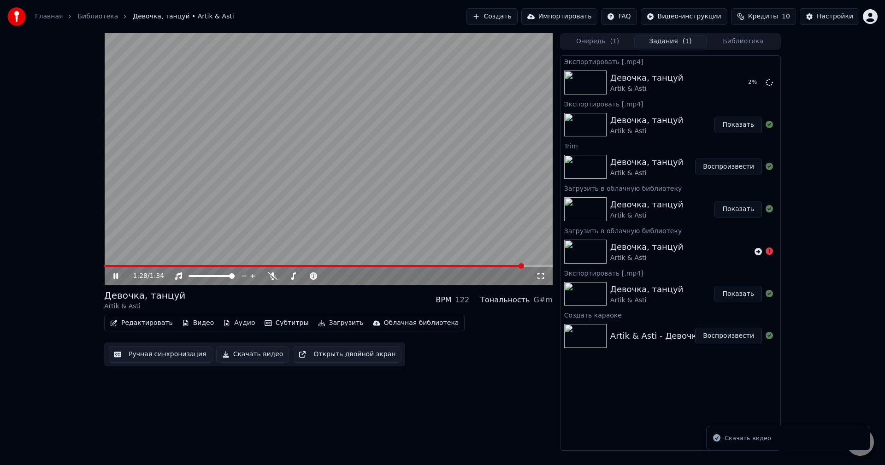
click at [366, 203] on video at bounding box center [328, 159] width 449 height 252
click at [484, 149] on video at bounding box center [328, 159] width 449 height 252
click at [493, 151] on video at bounding box center [328, 159] width 449 height 252
click at [737, 86] on button "Показать" at bounding box center [738, 82] width 47 height 17
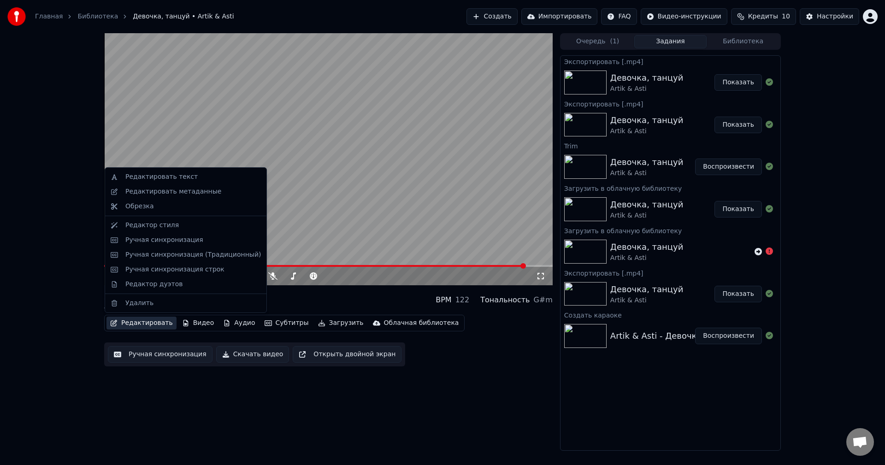
click at [136, 322] on button "Редактировать" at bounding box center [141, 323] width 70 height 13
click at [150, 192] on div "Редактировать метаданные" at bounding box center [173, 191] width 96 height 9
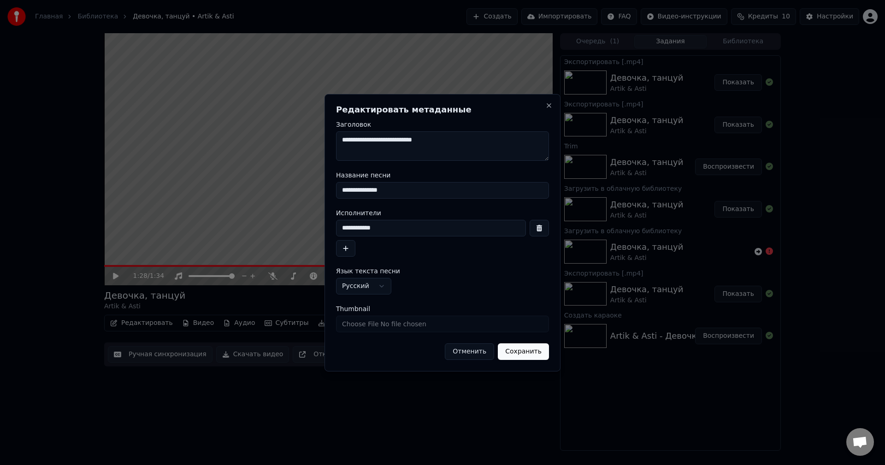
drag, startPoint x: 450, startPoint y: 142, endPoint x: 307, endPoint y: 133, distance: 143.7
click at [307, 133] on body "Главная Библиотека Девочка, танцуй • Artik & Asti Создать Импортировать FAQ Вид…" at bounding box center [442, 232] width 885 height 465
click at [478, 353] on button "Отменить" at bounding box center [469, 351] width 49 height 17
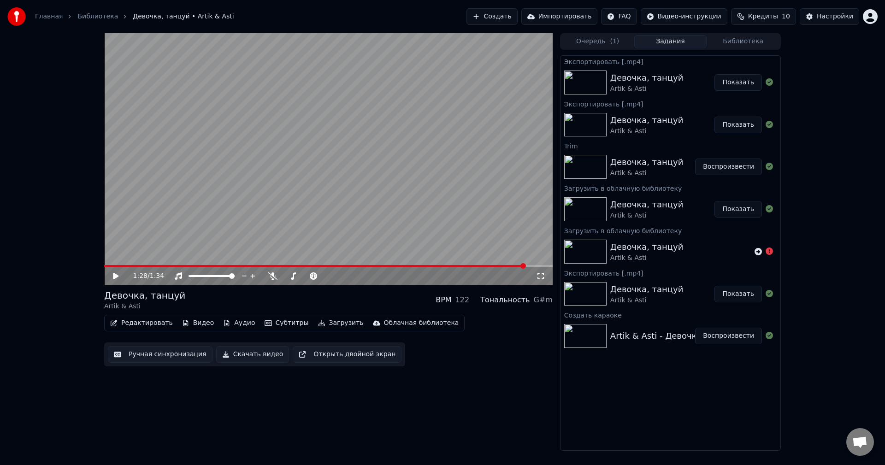
click at [855, 117] on div "1:28 / 1:34 Девочка, танцуй Artik & Asti BPM 122 Тональность G#m Редактировать …" at bounding box center [442, 242] width 885 height 418
click at [517, 18] on button "Создать" at bounding box center [492, 16] width 51 height 17
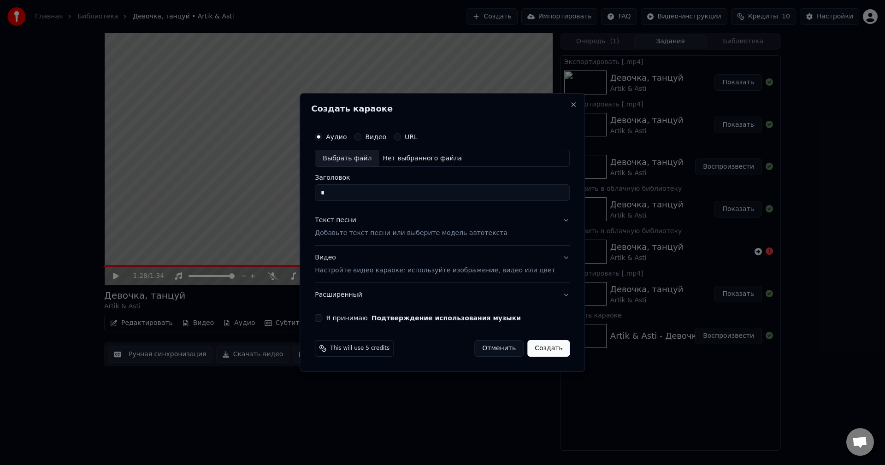
click at [357, 161] on div "Выбрать файл" at bounding box center [347, 158] width 64 height 17
type input "**********"
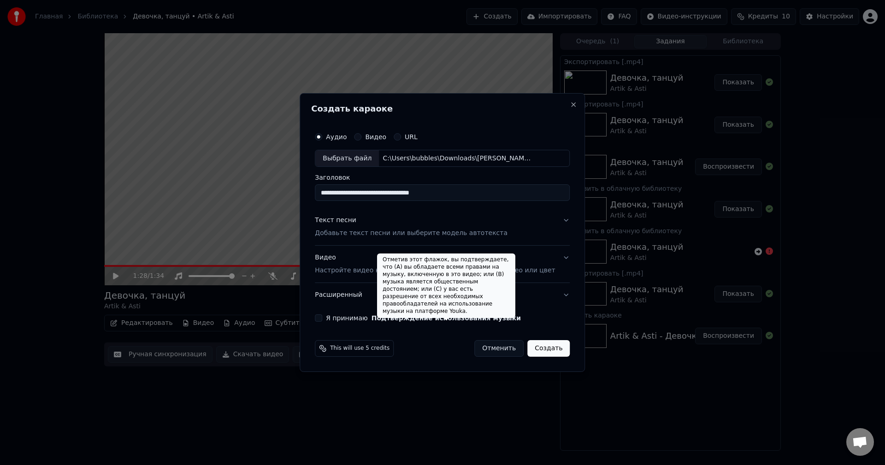
click at [459, 234] on p "Добавьте текст песни или выберите модель автотекста" at bounding box center [411, 233] width 193 height 9
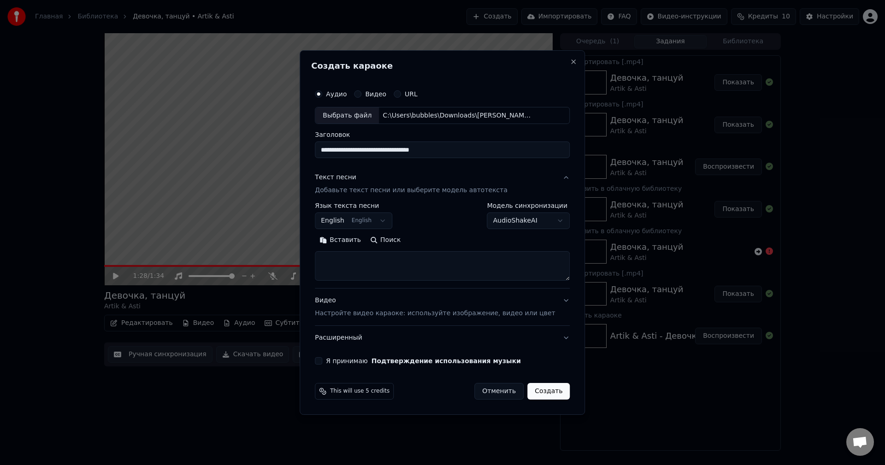
click at [334, 254] on textarea at bounding box center [442, 267] width 255 height 30
paste textarea "**********"
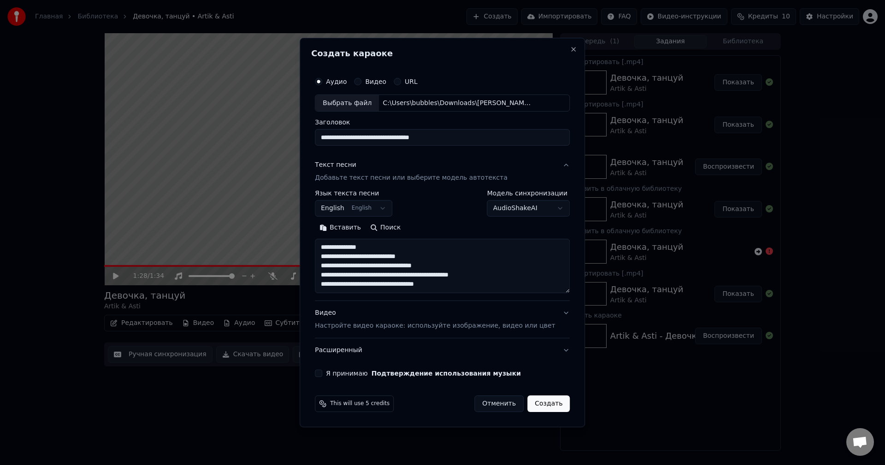
scroll to position [21, 0]
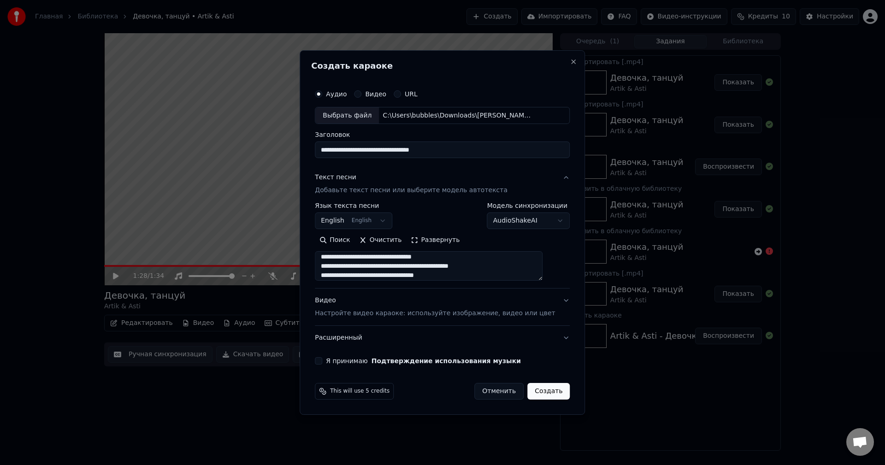
type textarea "**********"
click at [391, 220] on body "Главная Библиотека Девочка, танцуй • Artik & Asti Создать Импортировать FAQ Вид…" at bounding box center [442, 232] width 885 height 465
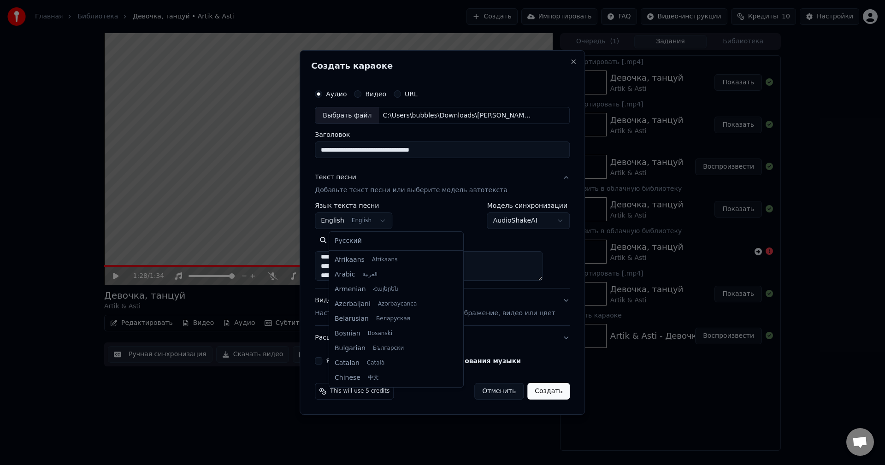
scroll to position [74, 0]
select select "**"
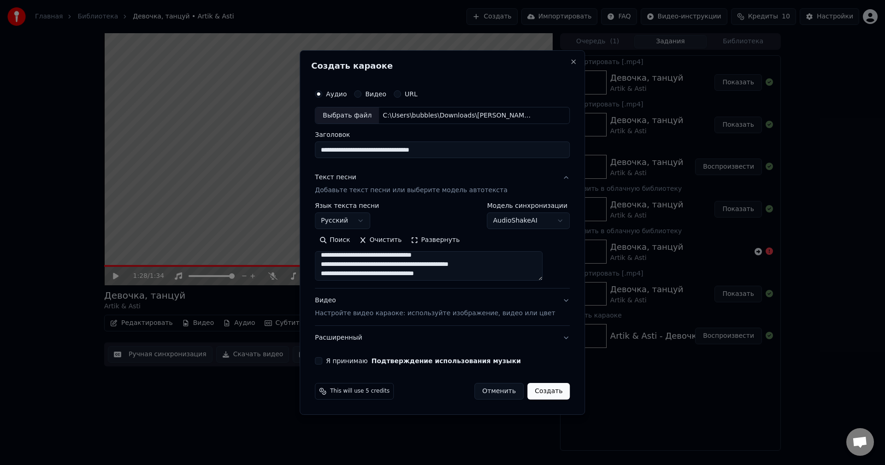
scroll to position [25, 0]
click at [475, 276] on textarea "**********" at bounding box center [429, 267] width 228 height 30
paste textarea "**********"
type textarea "**********"
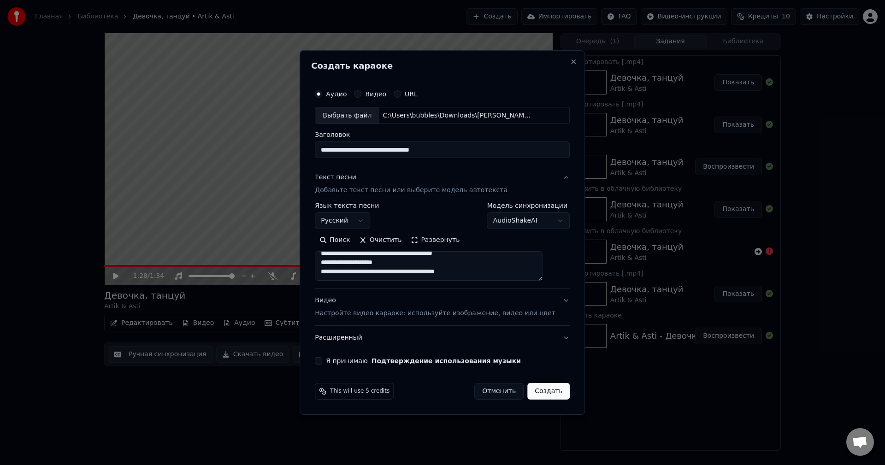
click at [486, 387] on button "Отменить" at bounding box center [498, 391] width 49 height 17
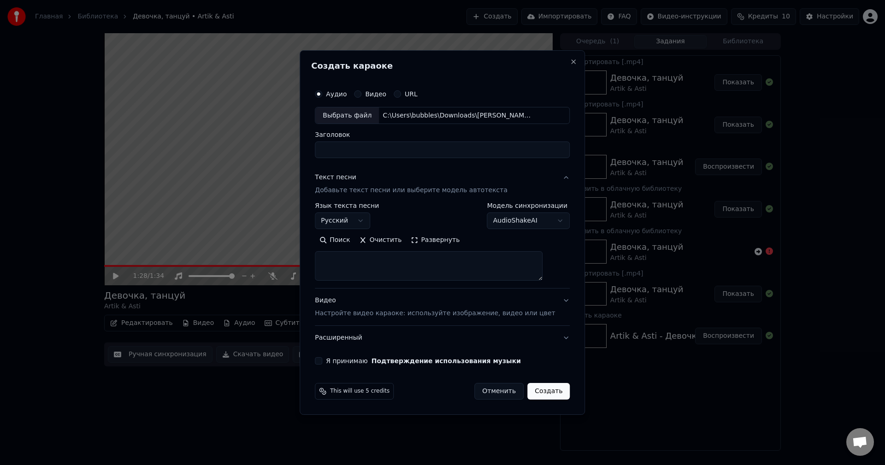
select select
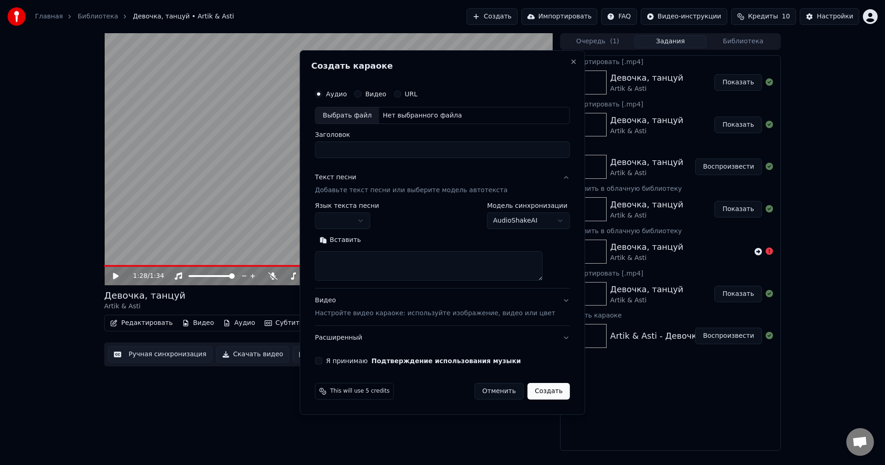
scroll to position [0, 0]
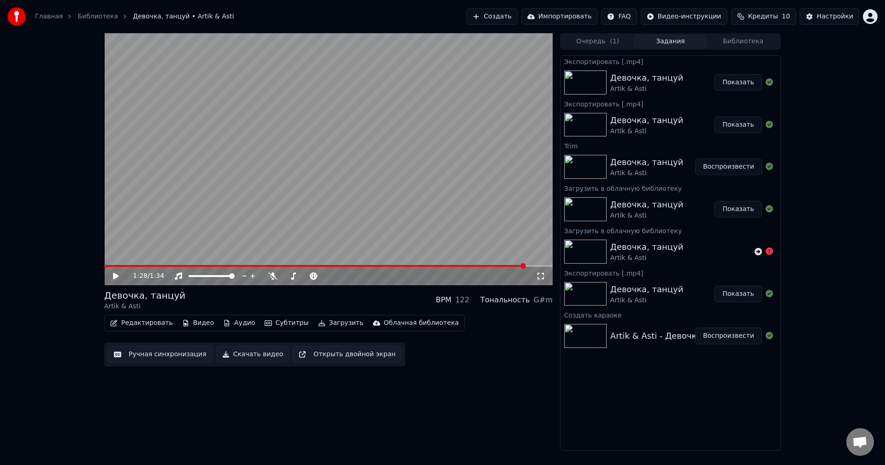
click at [515, 9] on button "Создать" at bounding box center [492, 16] width 51 height 17
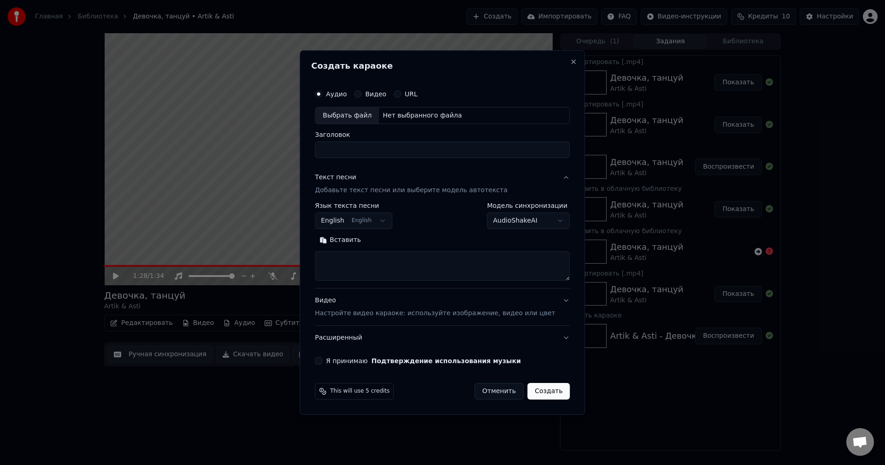
click at [360, 116] on div "Выбрать файл" at bounding box center [347, 115] width 64 height 17
type input "**********"
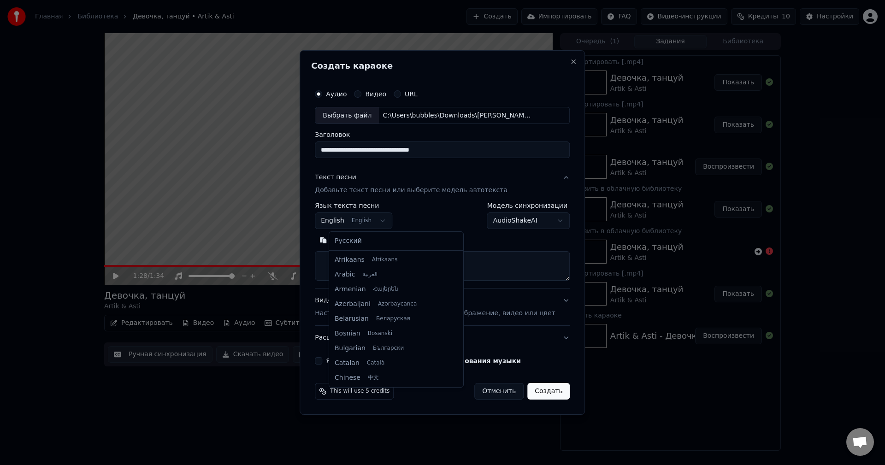
click at [391, 218] on body "Главная Библиотека Девочка, танцуй • Artik & Asti Создать Импортировать FAQ Вид…" at bounding box center [442, 232] width 885 height 465
select select "**"
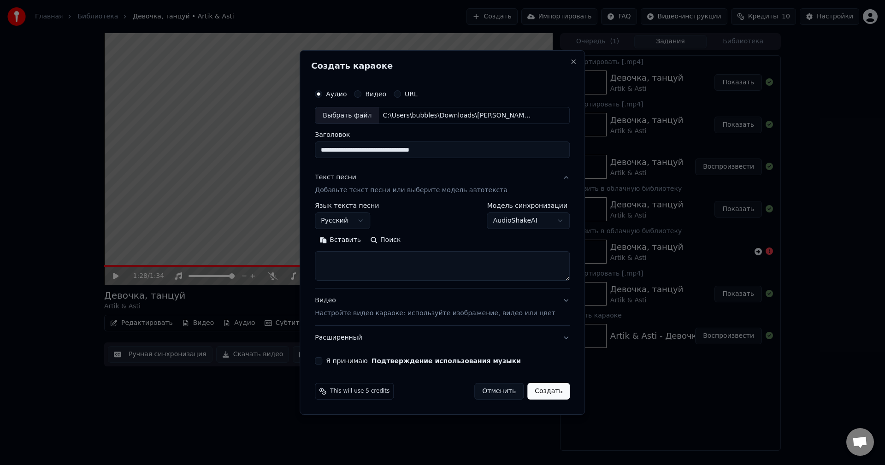
click at [364, 263] on textarea at bounding box center [442, 267] width 255 height 30
paste textarea "**********"
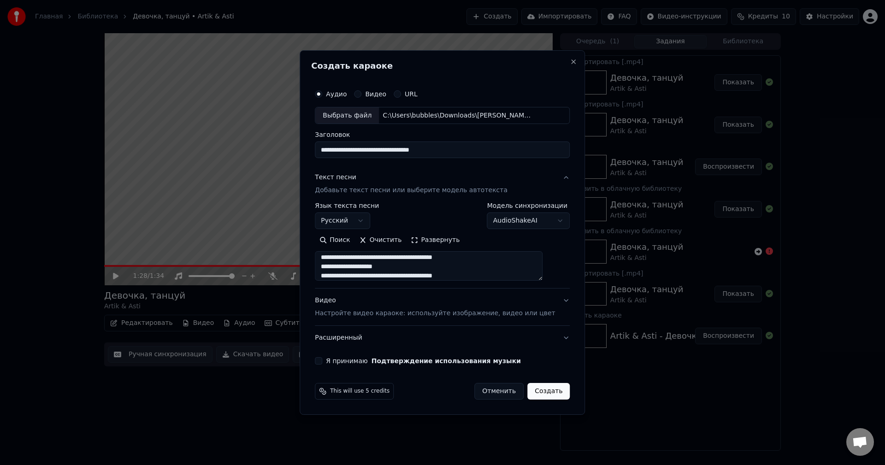
drag, startPoint x: 555, startPoint y: 282, endPoint x: 560, endPoint y: 332, distance: 50.5
click at [560, 332] on div "**********" at bounding box center [442, 225] width 262 height 288
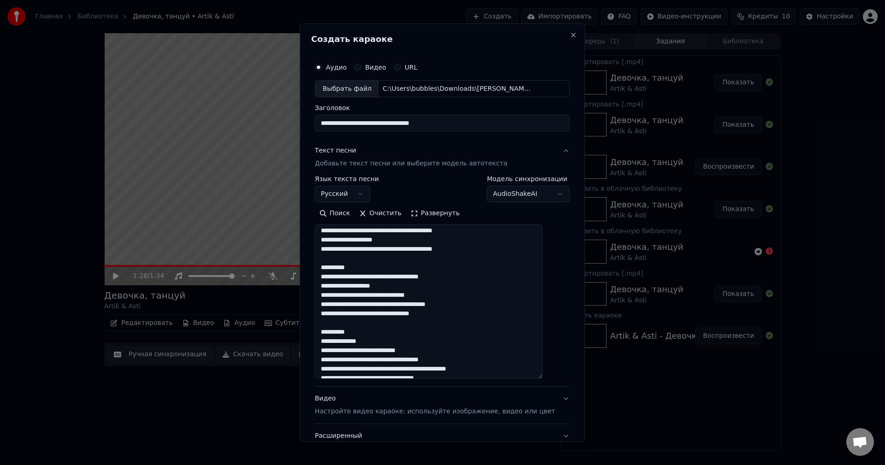
drag, startPoint x: 554, startPoint y: 278, endPoint x: 585, endPoint y: 396, distance: 121.8
click at [585, 395] on body "Главная Библиотека Девочка, танцуй • Artik & Asti Создать Импортировать FAQ Вид…" at bounding box center [442, 232] width 885 height 465
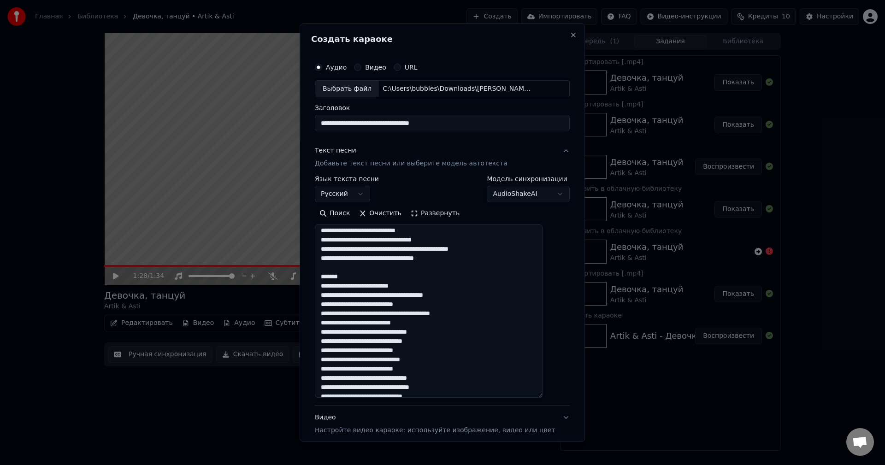
scroll to position [0, 0]
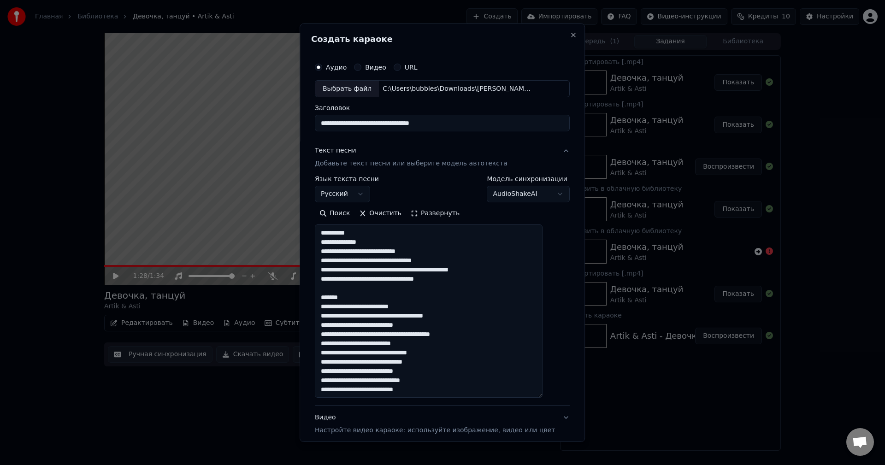
drag, startPoint x: 365, startPoint y: 233, endPoint x: 329, endPoint y: 230, distance: 36.1
click at [329, 230] on textarea at bounding box center [429, 310] width 228 height 173
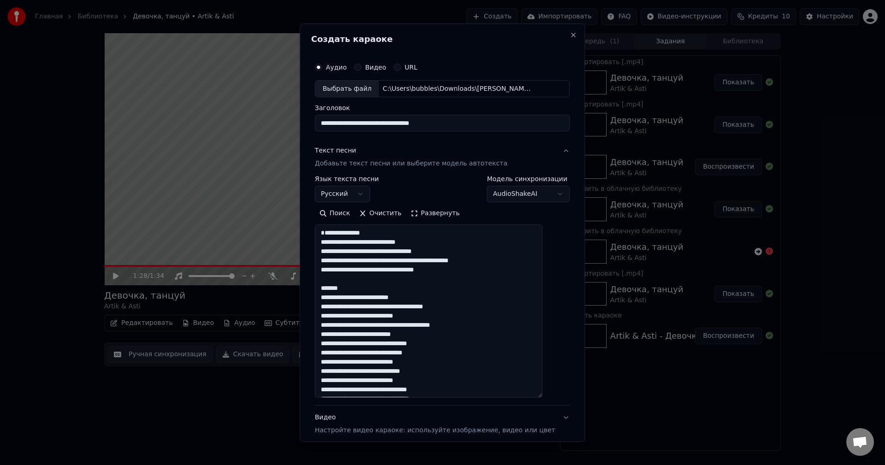
drag, startPoint x: 361, startPoint y: 296, endPoint x: 325, endPoint y: 295, distance: 36.0
click at [325, 295] on textarea at bounding box center [429, 310] width 228 height 173
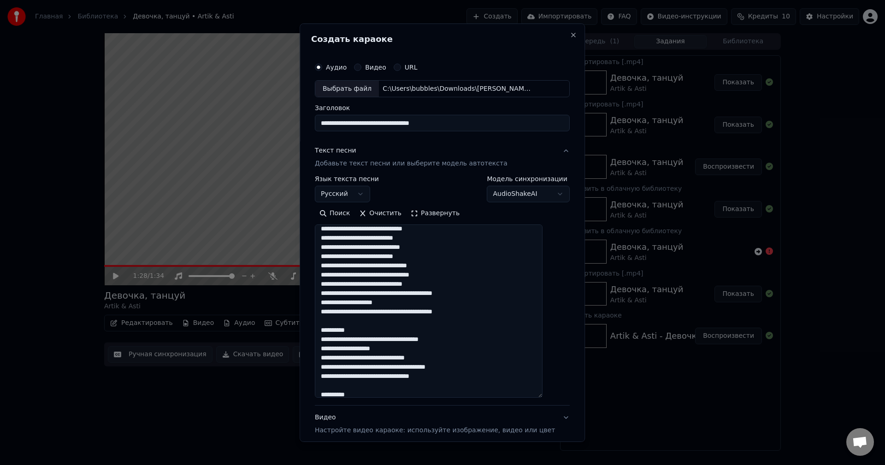
scroll to position [184, 0]
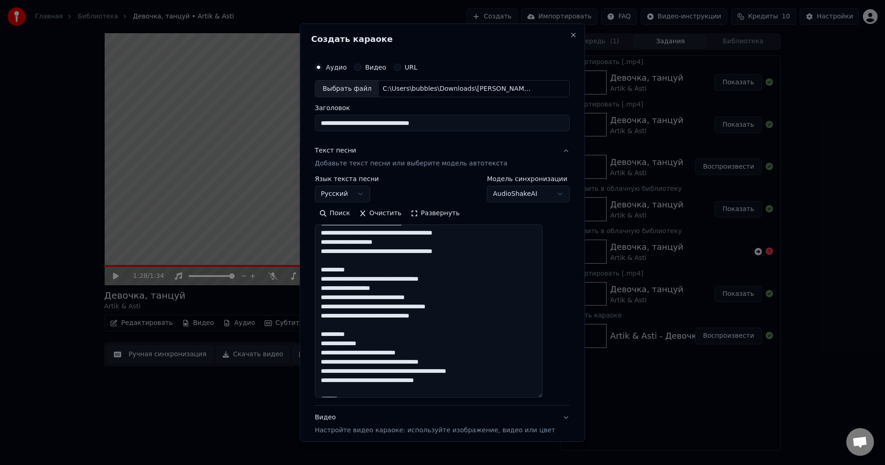
drag, startPoint x: 357, startPoint y: 280, endPoint x: 320, endPoint y: 278, distance: 37.0
click at [320, 278] on div "**********" at bounding box center [442, 232] width 285 height 419
drag, startPoint x: 377, startPoint y: 280, endPoint x: 320, endPoint y: 278, distance: 56.8
click at [320, 278] on div "**********" at bounding box center [442, 232] width 285 height 419
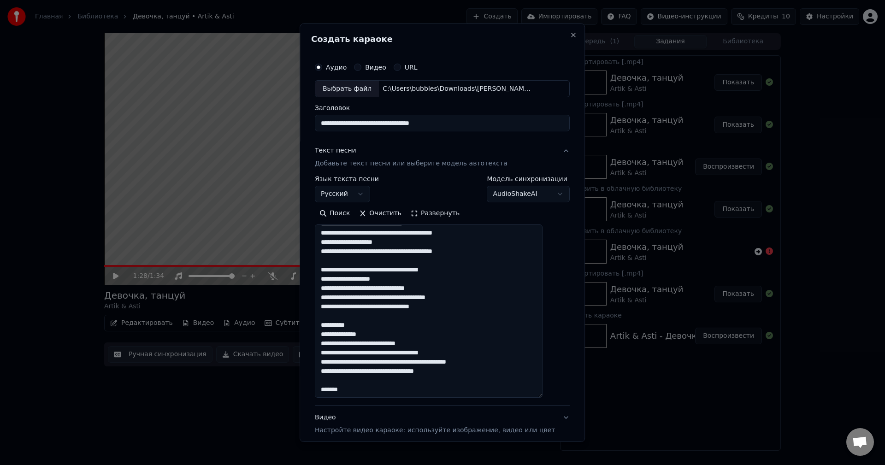
drag, startPoint x: 358, startPoint y: 334, endPoint x: 330, endPoint y: 331, distance: 28.3
click at [330, 331] on textarea at bounding box center [429, 310] width 228 height 173
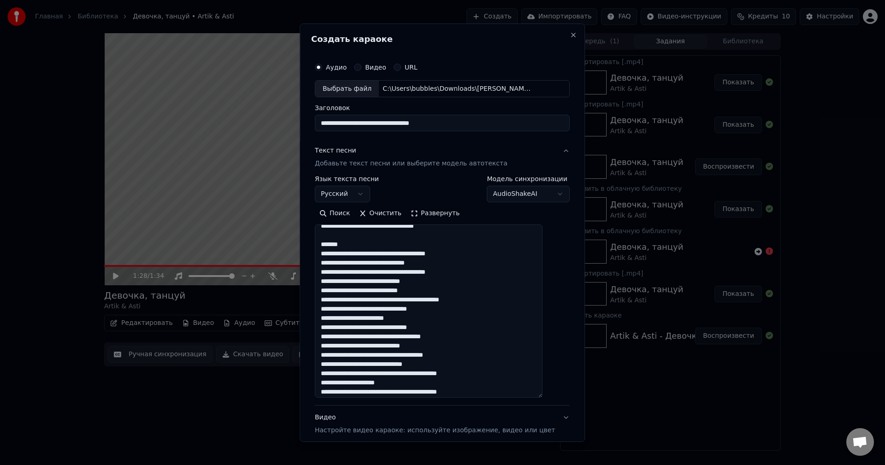
scroll to position [323, 0]
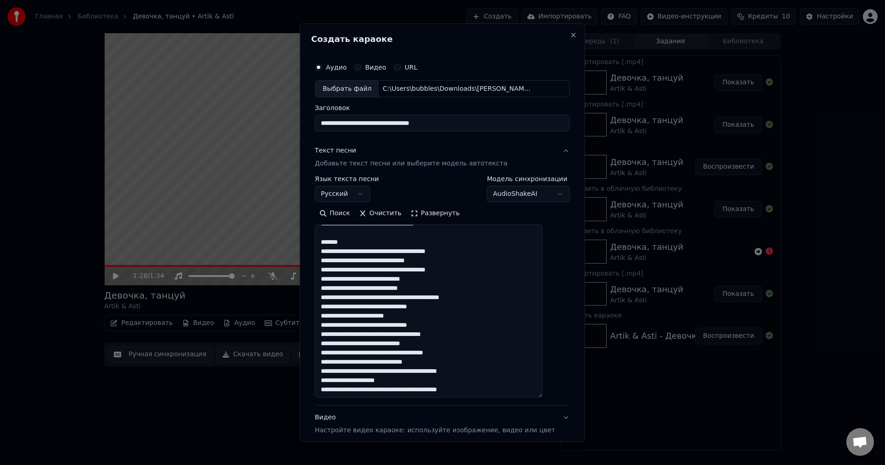
drag, startPoint x: 359, startPoint y: 251, endPoint x: 318, endPoint y: 249, distance: 41.5
click at [321, 249] on div "**********" at bounding box center [442, 269] width 262 height 431
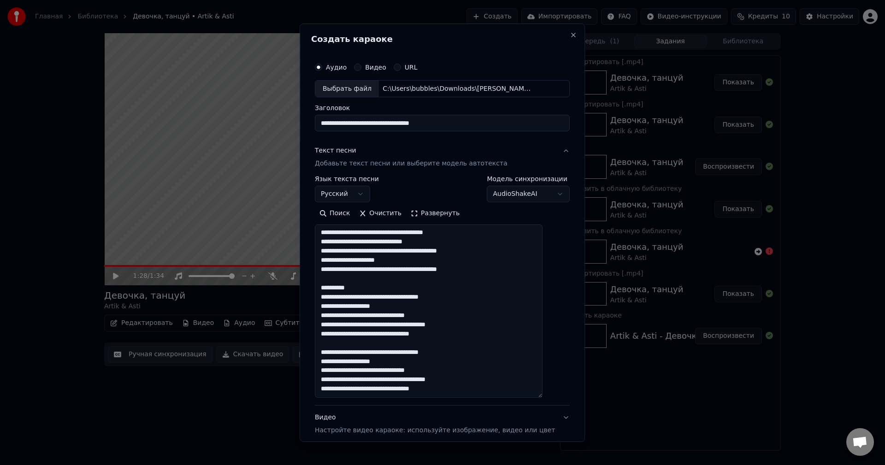
drag, startPoint x: 379, startPoint y: 289, endPoint x: 302, endPoint y: 283, distance: 77.2
click at [305, 284] on body "Главная Библиотека Девочка, танцуй • Artik & Asti Создать Импортировать FAQ Вид…" at bounding box center [442, 232] width 885 height 465
type textarea "**********"
click at [379, 215] on button "Очистить" at bounding box center [381, 213] width 52 height 15
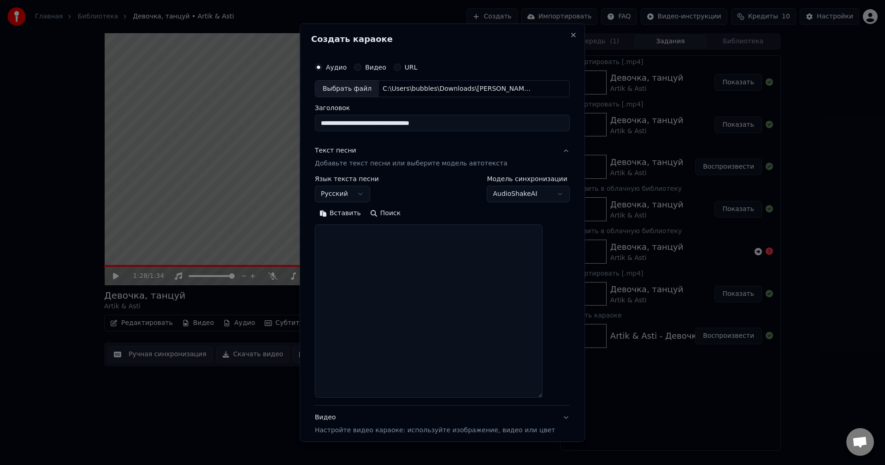
scroll to position [0, 0]
click at [380, 273] on textarea at bounding box center [429, 310] width 228 height 173
paste textarea "**********"
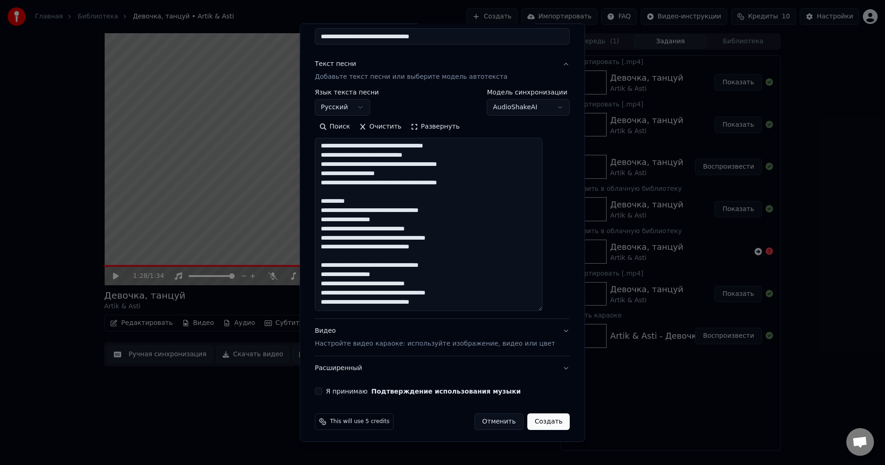
scroll to position [90, 0]
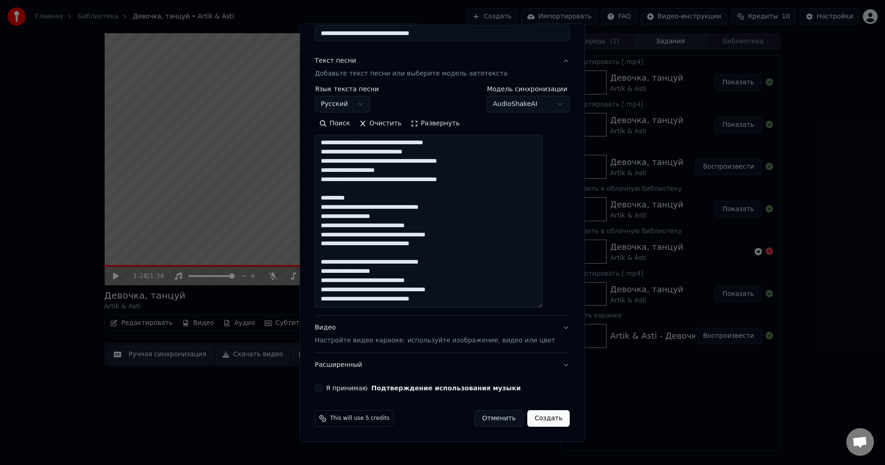
drag, startPoint x: 375, startPoint y: 195, endPoint x: 329, endPoint y: 193, distance: 46.1
click at [329, 193] on textarea at bounding box center [429, 221] width 228 height 173
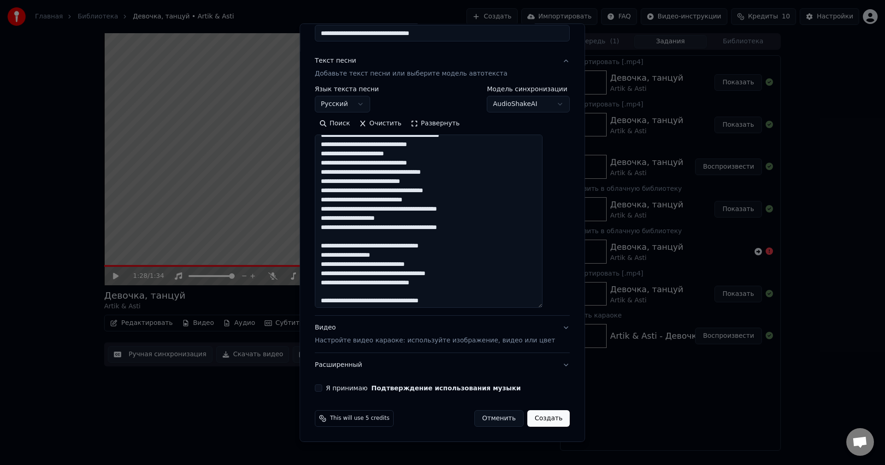
scroll to position [277, 0]
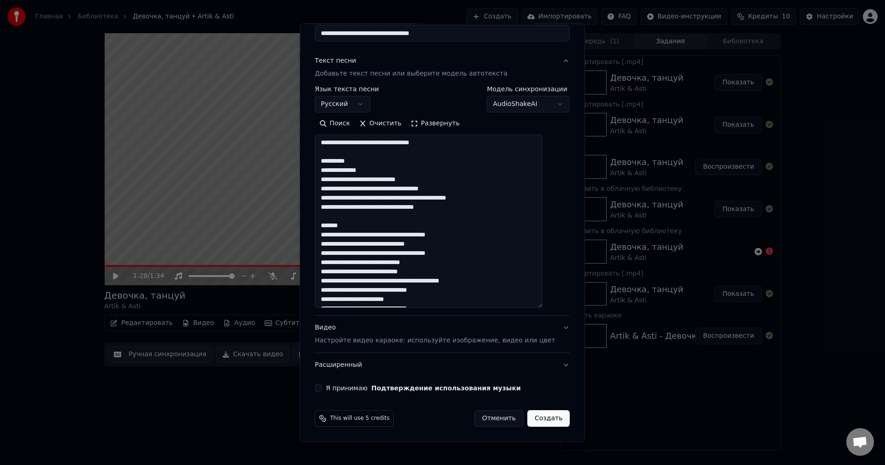
drag, startPoint x: 365, startPoint y: 227, endPoint x: 328, endPoint y: 224, distance: 37.0
click at [328, 224] on textarea at bounding box center [429, 221] width 228 height 173
drag, startPoint x: 363, startPoint y: 163, endPoint x: 334, endPoint y: 163, distance: 29.5
click at [334, 163] on textarea at bounding box center [429, 221] width 228 height 173
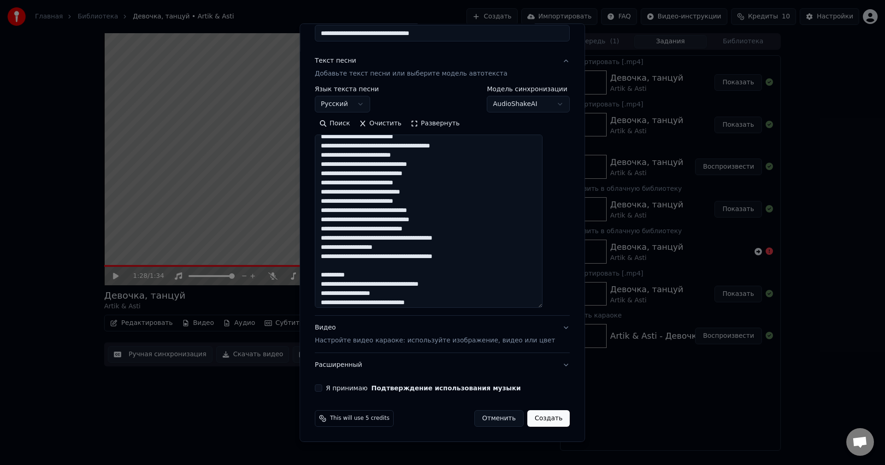
scroll to position [93, 0]
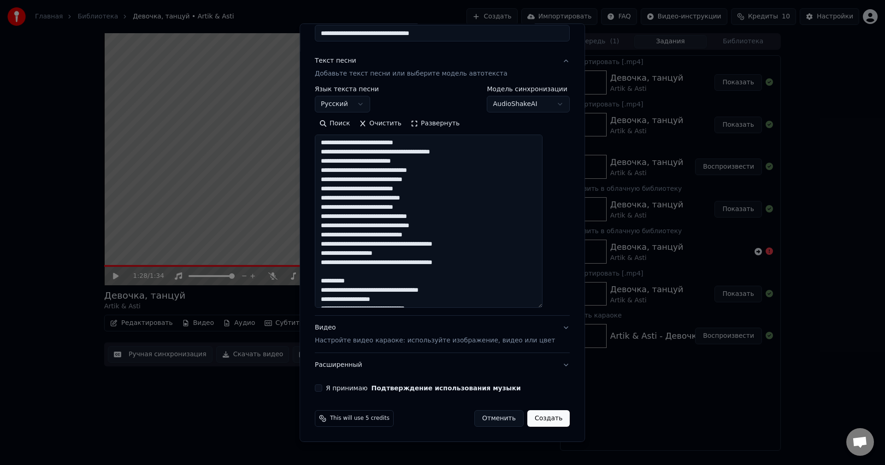
drag, startPoint x: 356, startPoint y: 281, endPoint x: 331, endPoint y: 282, distance: 24.9
click at [331, 282] on textarea at bounding box center [429, 221] width 228 height 173
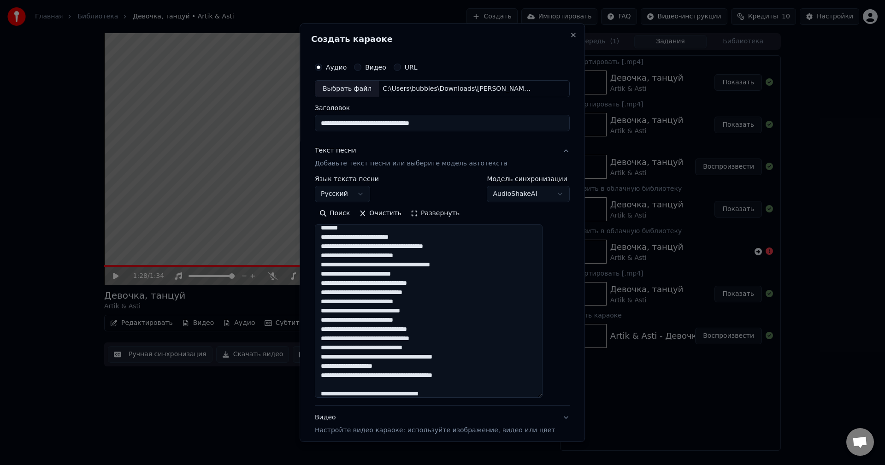
scroll to position [0, 0]
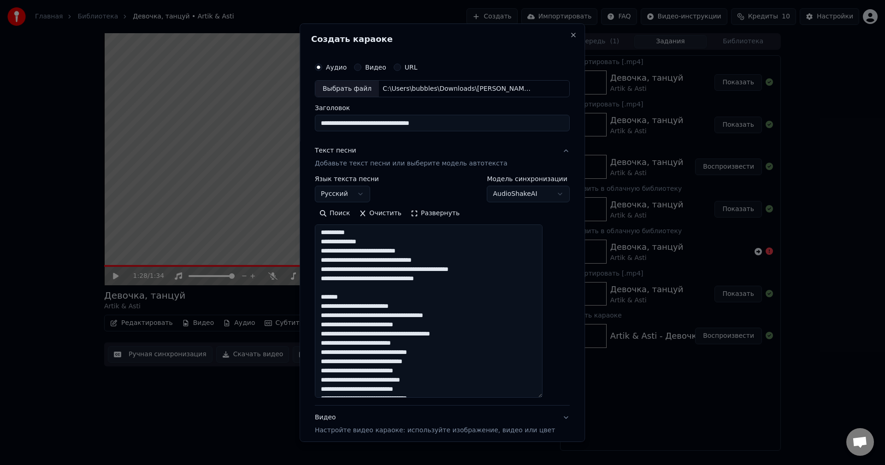
drag, startPoint x: 359, startPoint y: 295, endPoint x: 331, endPoint y: 295, distance: 28.1
click at [331, 295] on textarea at bounding box center [429, 310] width 228 height 173
drag, startPoint x: 362, startPoint y: 232, endPoint x: 325, endPoint y: 231, distance: 37.4
click at [325, 231] on textarea at bounding box center [429, 310] width 228 height 173
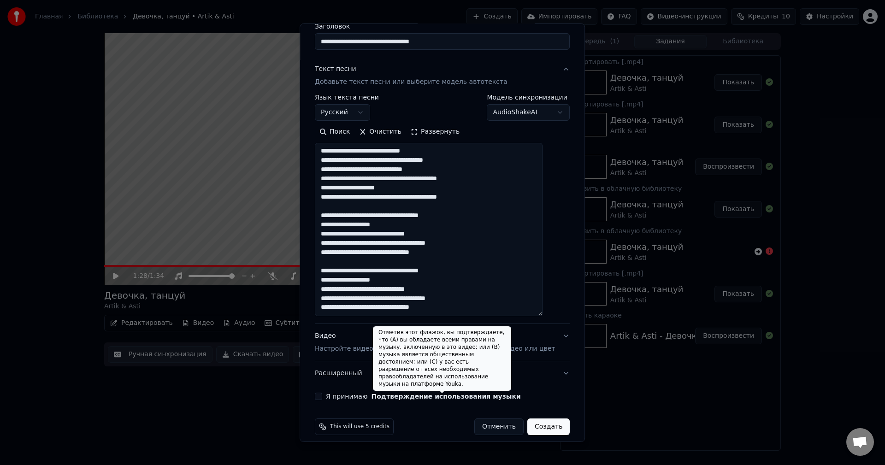
scroll to position [90, 0]
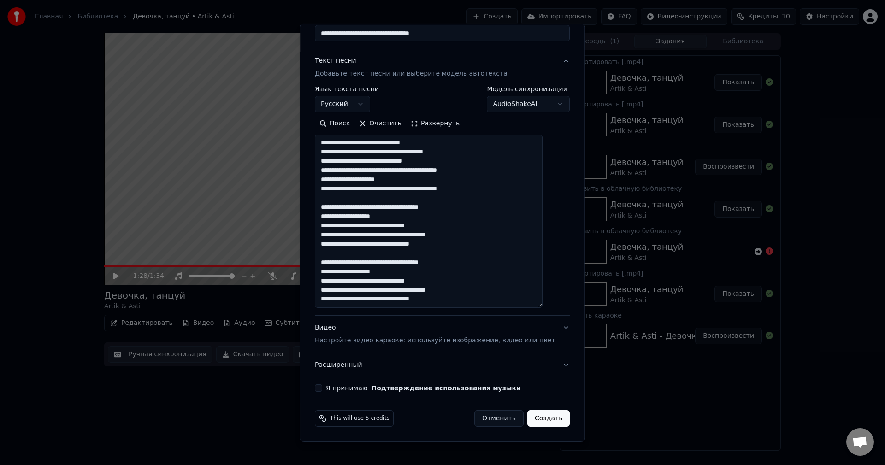
type textarea "**********"
click at [363, 342] on p "Настройте видео караоке: используйте изображение, видео или цвет" at bounding box center [435, 340] width 240 height 9
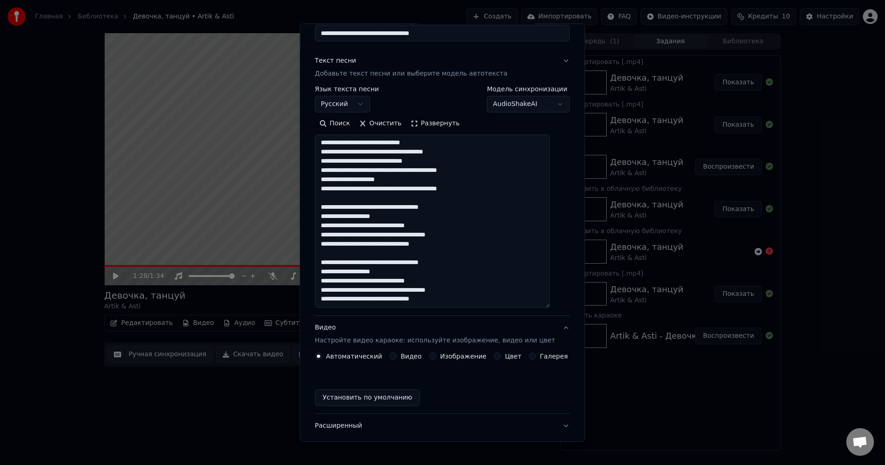
scroll to position [0, 0]
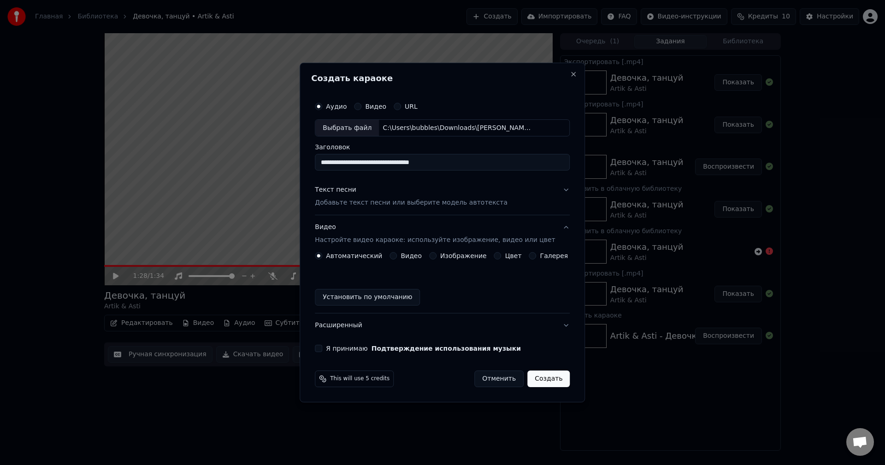
click at [449, 255] on label "Изображение" at bounding box center [463, 256] width 47 height 6
click at [437, 255] on button "Изображение" at bounding box center [432, 255] width 7 height 7
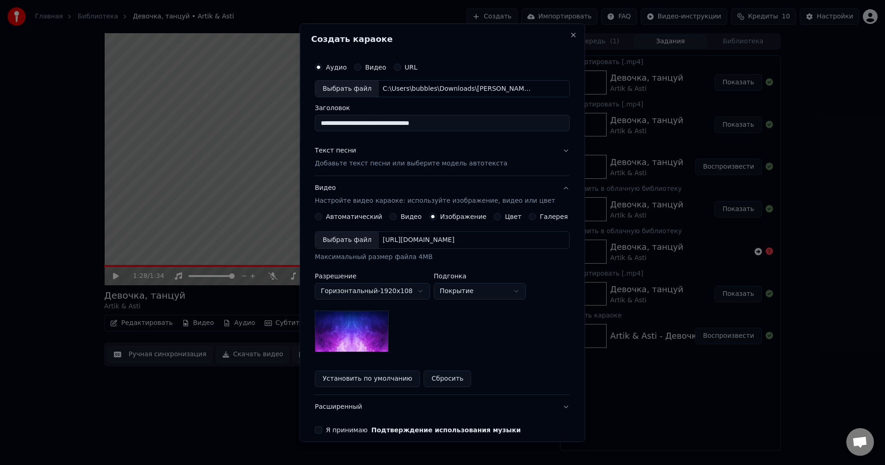
click at [348, 243] on div "Выбрать файл" at bounding box center [347, 240] width 64 height 17
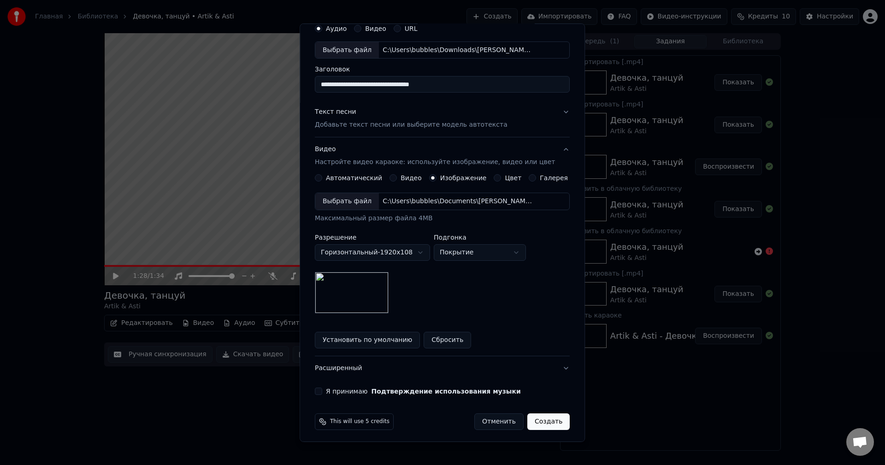
scroll to position [42, 0]
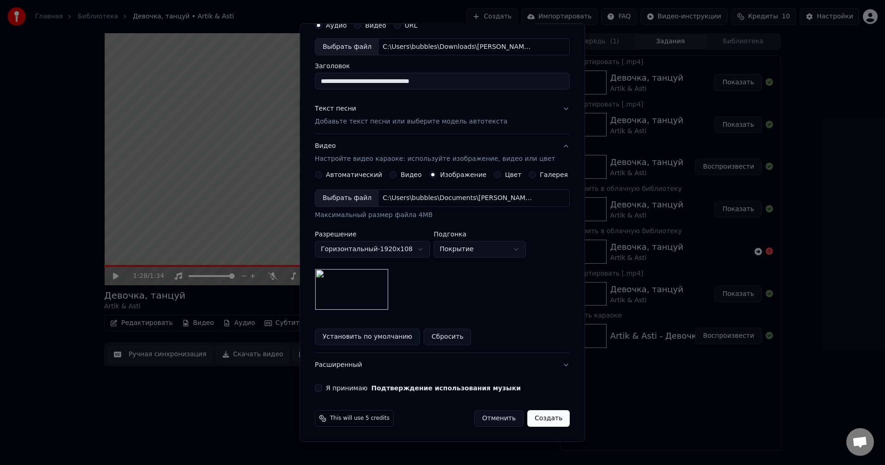
click at [353, 388] on label "Я принимаю Подтверждение использования музыки" at bounding box center [423, 388] width 195 height 6
click at [322, 388] on button "Я принимаю Подтверждение использования музыки" at bounding box center [318, 387] width 7 height 7
click at [531, 418] on button "Создать" at bounding box center [548, 418] width 42 height 17
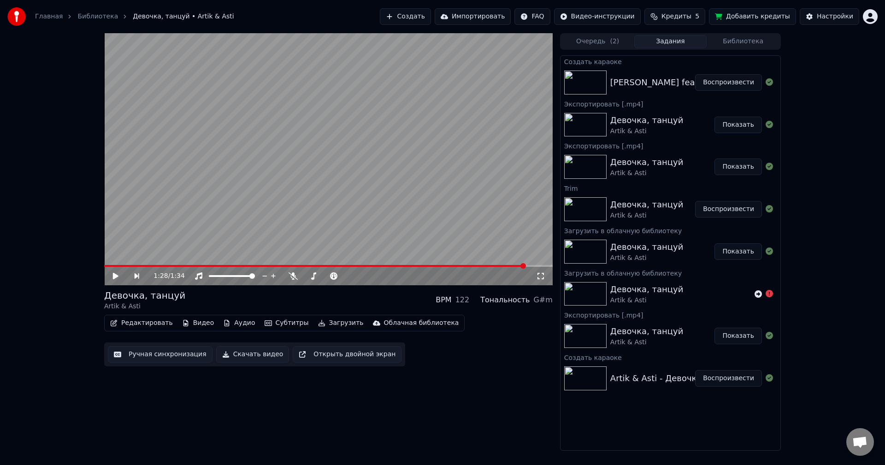
click at [637, 84] on div "[PERSON_NAME] feat. [PERSON_NAME] Ты, Где Я" at bounding box center [713, 82] width 206 height 13
click at [723, 77] on button "Воспроизвести" at bounding box center [728, 82] width 67 height 17
click at [160, 352] on button "Ручная синхронизация" at bounding box center [160, 354] width 105 height 17
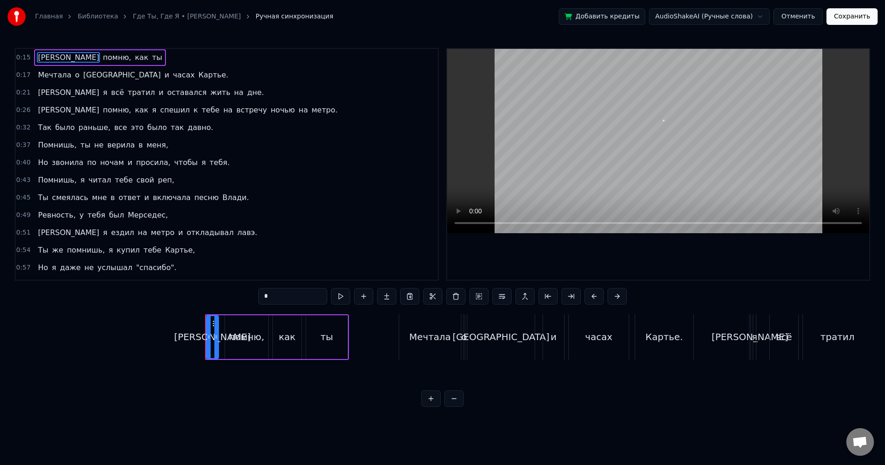
scroll to position [0, 1370]
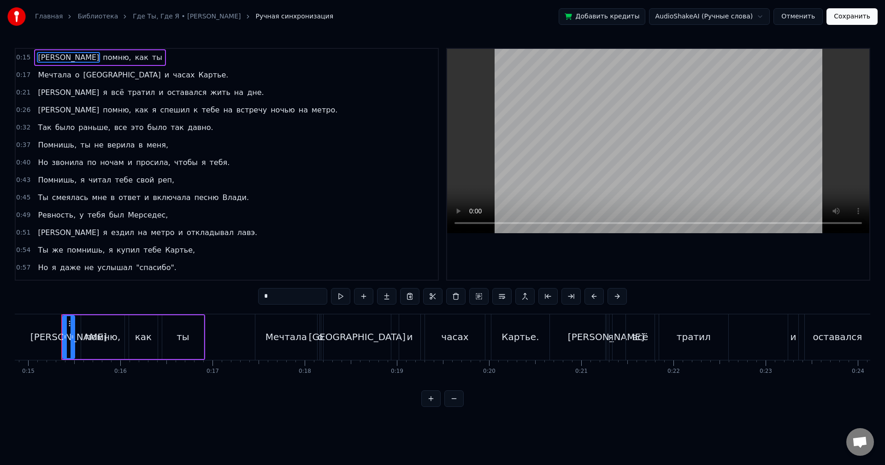
click at [233, 93] on span "на" at bounding box center [238, 92] width 11 height 11
type input "**"
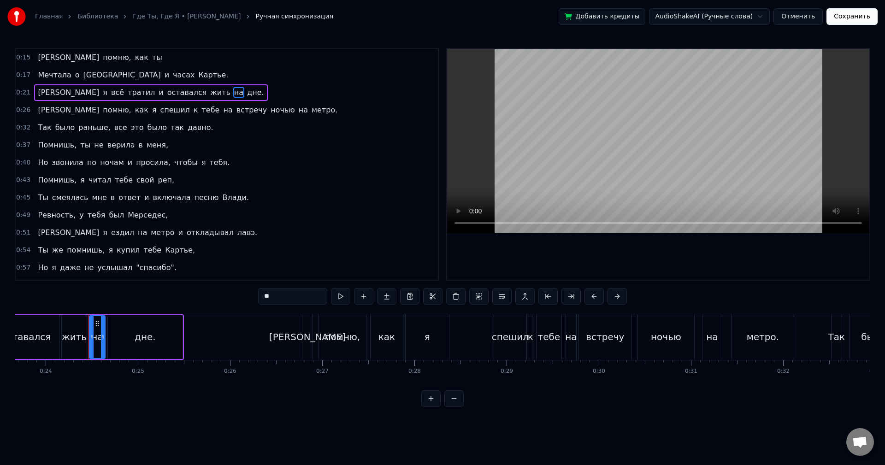
scroll to position [0, 2209]
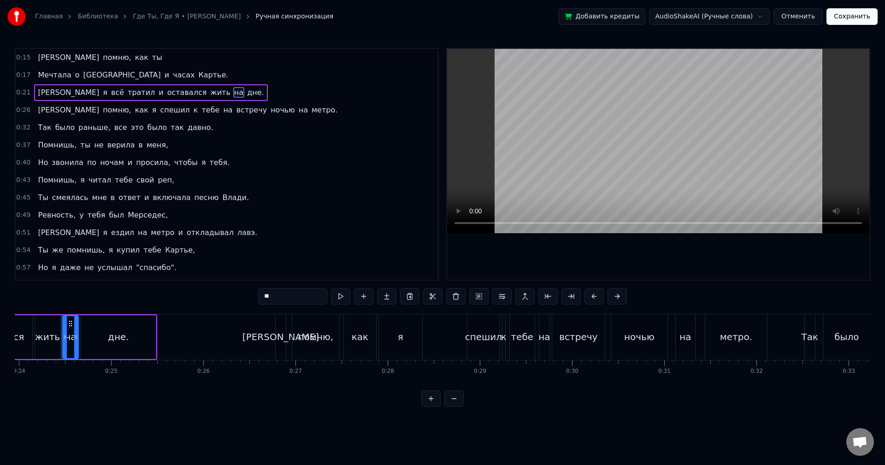
click at [800, 18] on button "Отменить" at bounding box center [798, 16] width 49 height 17
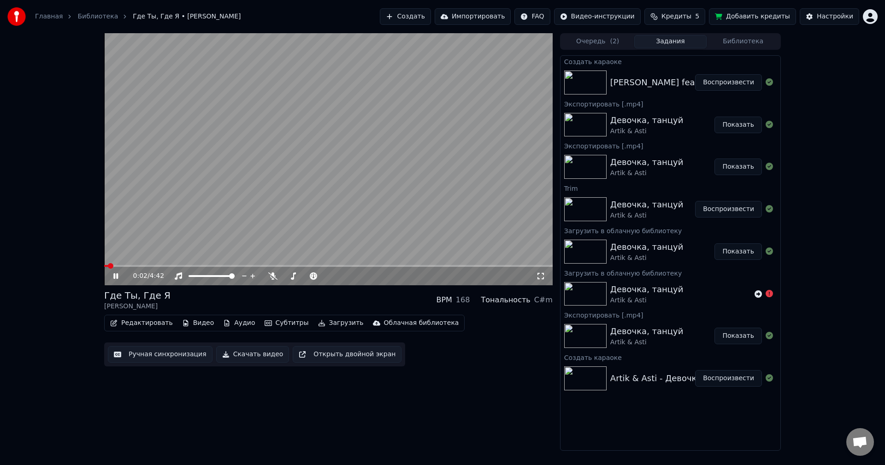
click at [165, 355] on button "Ручная синхронизация" at bounding box center [160, 354] width 105 height 17
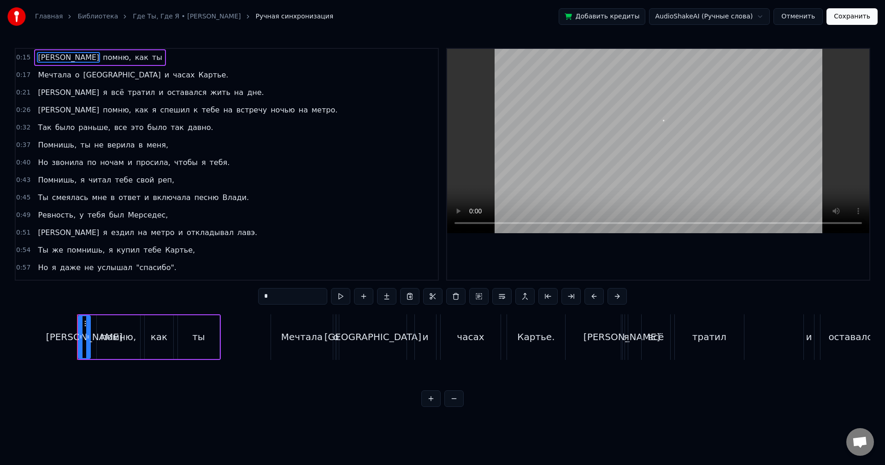
scroll to position [0, 1370]
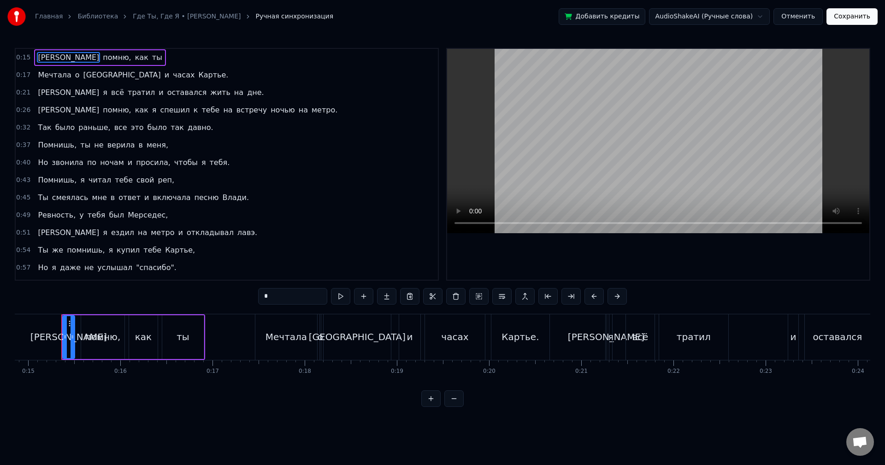
click at [233, 95] on span "на" at bounding box center [238, 92] width 11 height 11
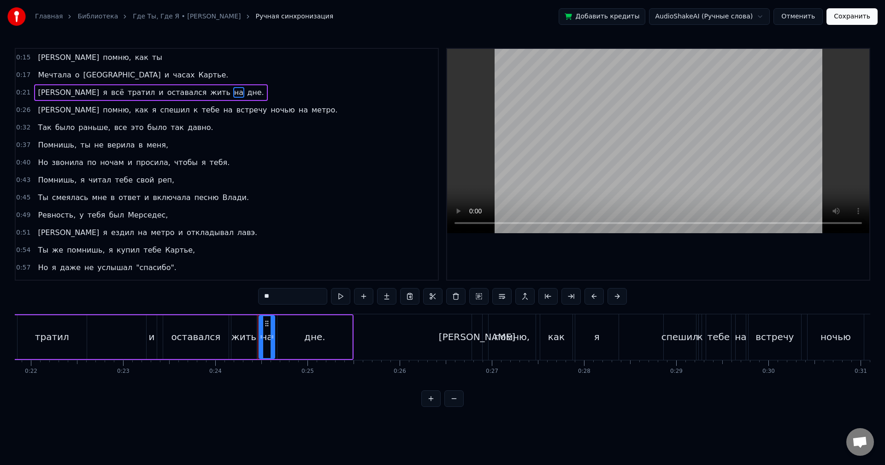
drag, startPoint x: 265, startPoint y: 295, endPoint x: 225, endPoint y: 290, distance: 39.4
click at [226, 291] on div "0:15 Я помню, как ты 0:17 Мечтала о [GEOGRAPHIC_DATA] и часах Картье. 0:21 И я …" at bounding box center [443, 227] width 856 height 359
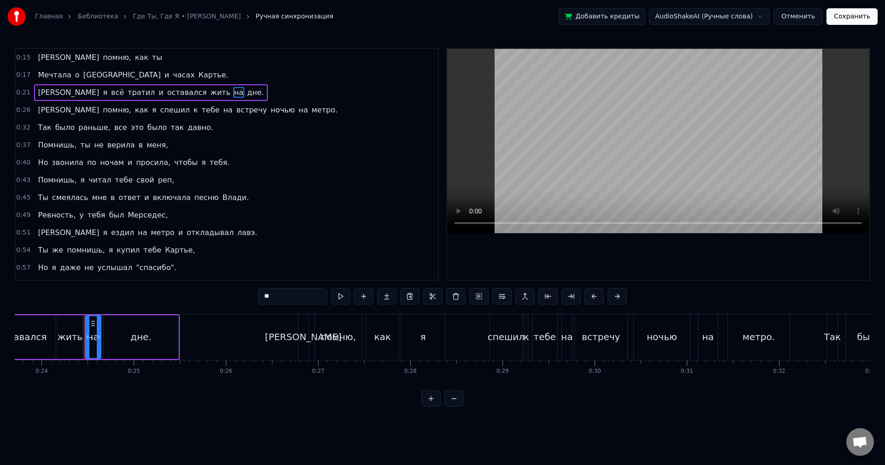
scroll to position [0, 2209]
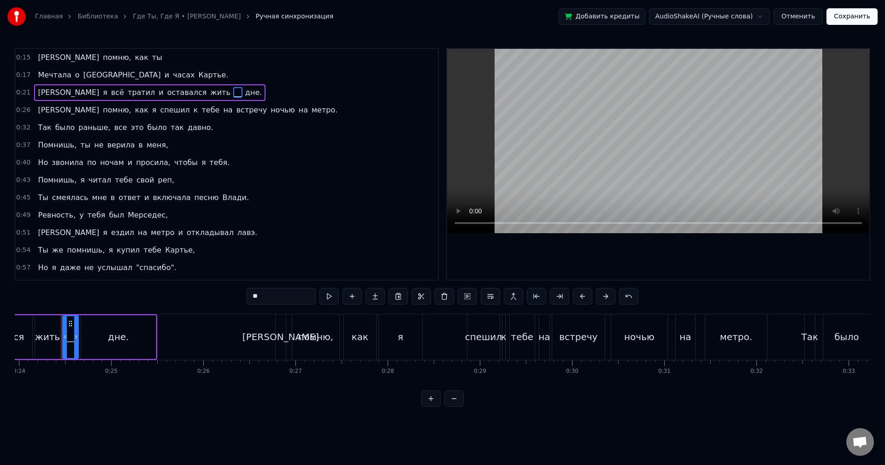
click at [244, 94] on span "дне." at bounding box center [253, 92] width 18 height 11
click at [261, 293] on input "****" at bounding box center [281, 296] width 69 height 17
drag, startPoint x: 272, startPoint y: 297, endPoint x: 221, endPoint y: 289, distance: 52.2
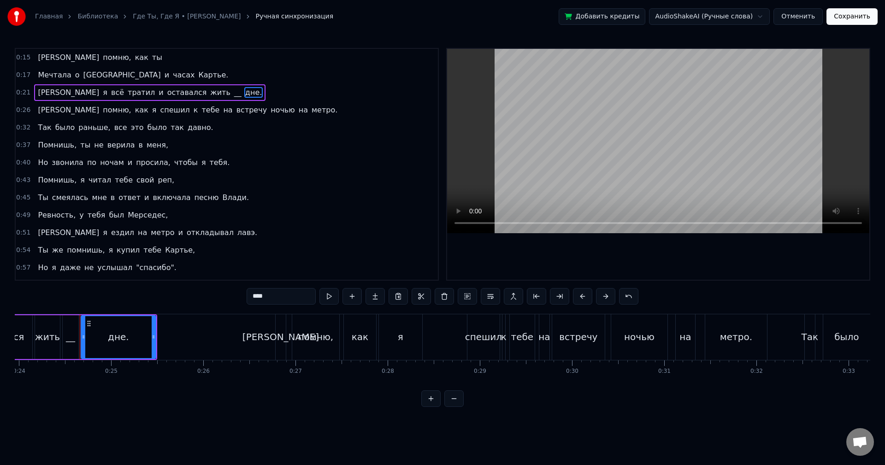
click at [221, 292] on div "0:15 Я помню, как ты 0:17 Мечтала о [GEOGRAPHIC_DATA] и часах Картье. 0:21 И я …" at bounding box center [443, 227] width 856 height 359
click at [298, 110] on span "на" at bounding box center [303, 110] width 11 height 11
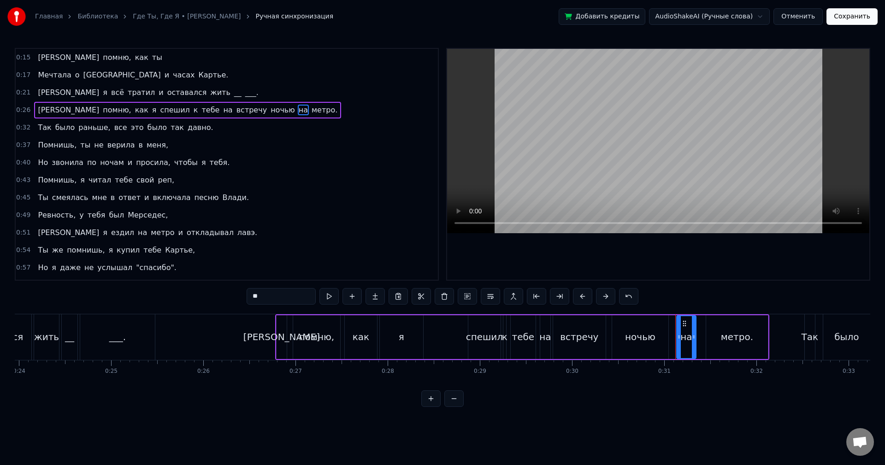
drag, startPoint x: 266, startPoint y: 299, endPoint x: 231, endPoint y: 289, distance: 35.7
click at [232, 290] on div "0:15 Я помню, как ты 0:17 Мечтала о [GEOGRAPHIC_DATA] и часах Картье. 0:21 И я …" at bounding box center [443, 227] width 856 height 359
click at [309, 110] on span "метро." at bounding box center [323, 110] width 28 height 11
drag, startPoint x: 283, startPoint y: 297, endPoint x: 224, endPoint y: 293, distance: 59.2
click at [224, 293] on div "0:15 Я помню, как ты 0:17 Мечтала о [GEOGRAPHIC_DATA] и часах Картье. 0:21 И я …" at bounding box center [443, 227] width 856 height 359
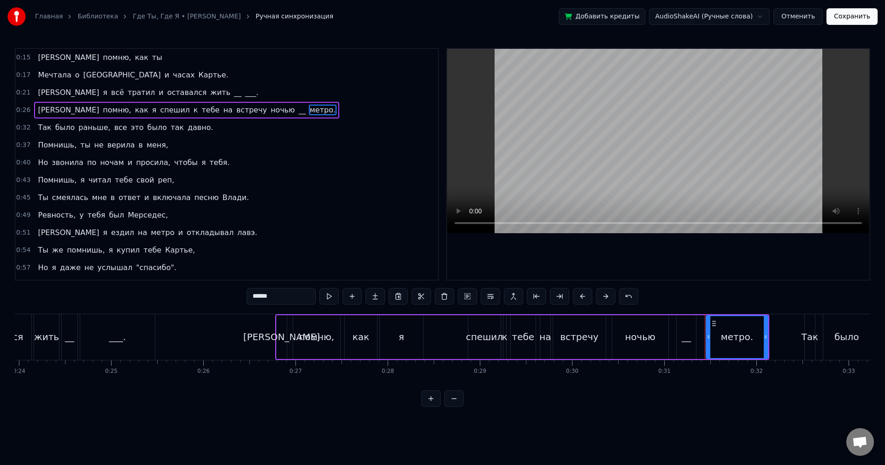
click at [285, 296] on input "******" at bounding box center [281, 296] width 69 height 17
click at [285, 297] on input "******" at bounding box center [281, 296] width 69 height 17
click at [209, 162] on span "тебя." at bounding box center [220, 162] width 22 height 11
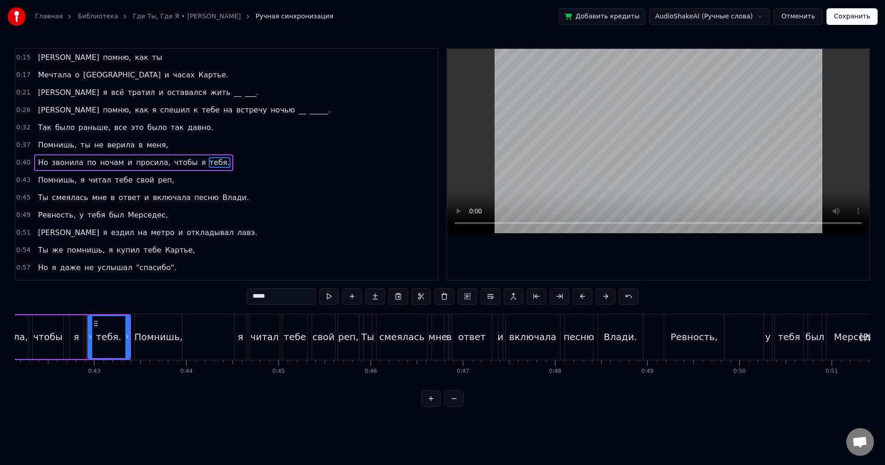
scroll to position [0, 3911]
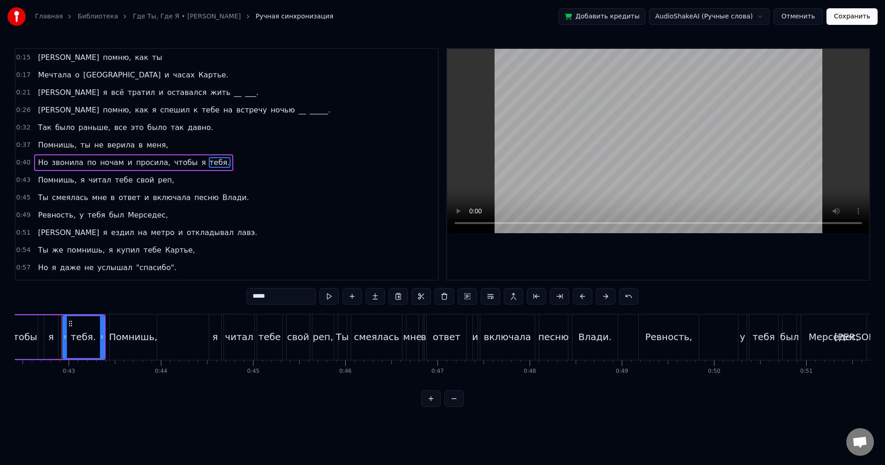
drag, startPoint x: 271, startPoint y: 296, endPoint x: 233, endPoint y: 289, distance: 38.3
click at [235, 291] on div "0:15 Я помню, как ты 0:17 Мечтала о [GEOGRAPHIC_DATA] и часах Картье. 0:21 И я …" at bounding box center [443, 227] width 856 height 359
click at [133, 216] on span "Мерседес," at bounding box center [148, 215] width 42 height 11
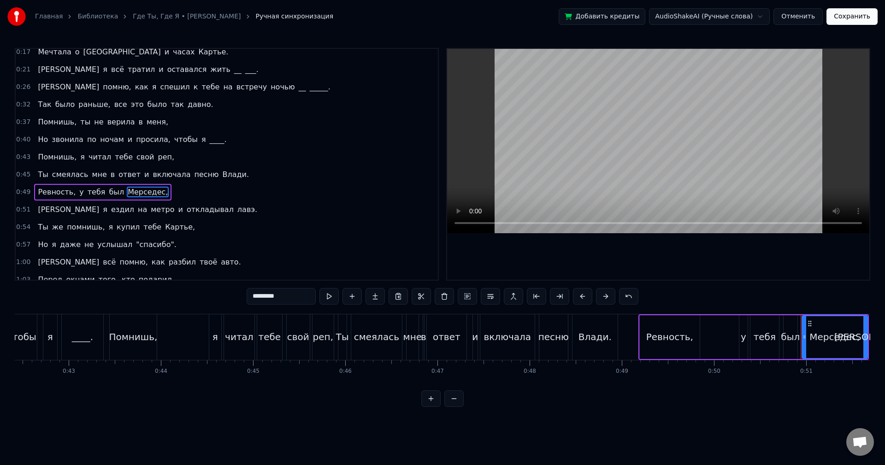
scroll to position [51, 0]
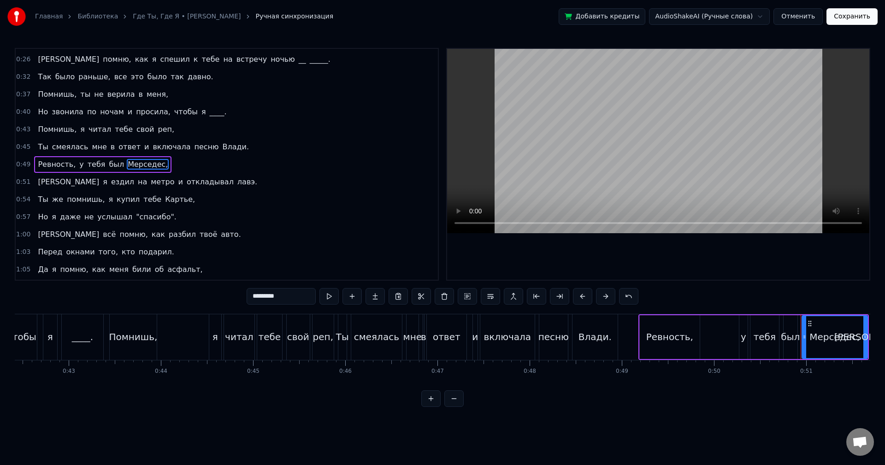
drag, startPoint x: 289, startPoint y: 296, endPoint x: 189, endPoint y: 283, distance: 101.0
click at [190, 283] on div "0:15 Я помню, как ты 0:17 Мечтала о [GEOGRAPHIC_DATA] и часах Картье. 0:21 И я …" at bounding box center [443, 227] width 856 height 359
click at [236, 183] on span "лавэ." at bounding box center [247, 182] width 22 height 11
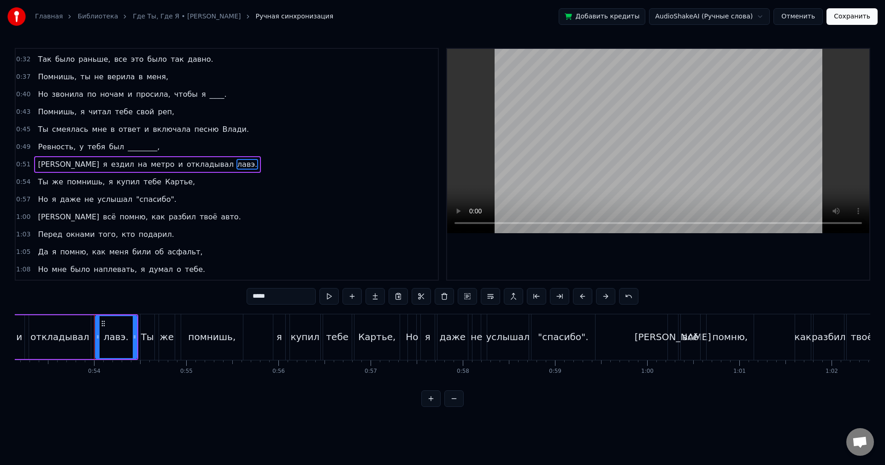
scroll to position [0, 4932]
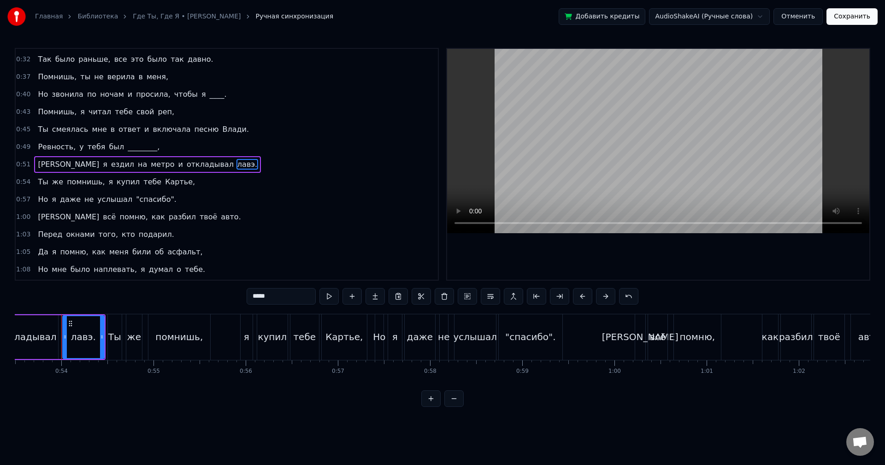
drag, startPoint x: 272, startPoint y: 298, endPoint x: 234, endPoint y: 292, distance: 38.7
click at [234, 292] on div "0:15 Я помню, как ты 0:17 Мечтала о [GEOGRAPHIC_DATA] и часах Картье. 0:21 И я …" at bounding box center [443, 227] width 856 height 359
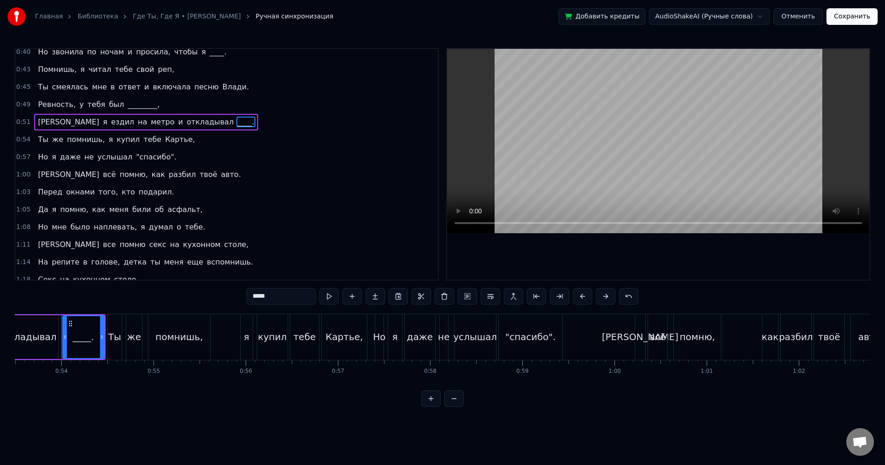
scroll to position [114, 0]
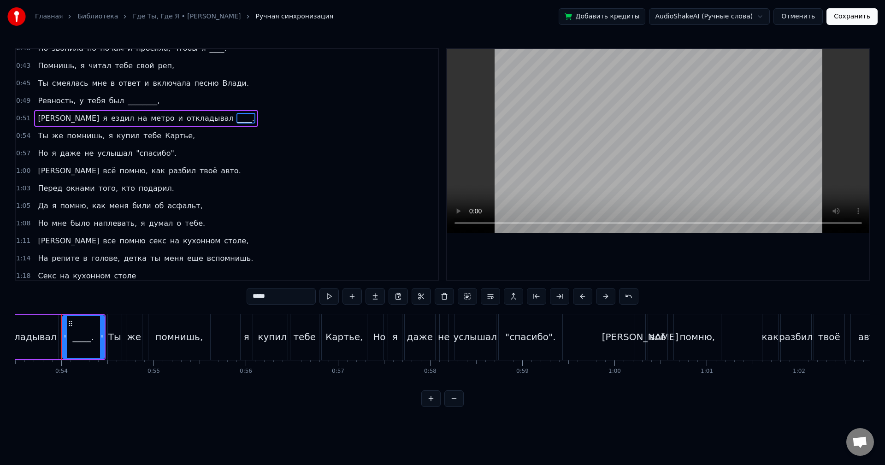
click at [166, 207] on span "асфальт," at bounding box center [184, 206] width 37 height 11
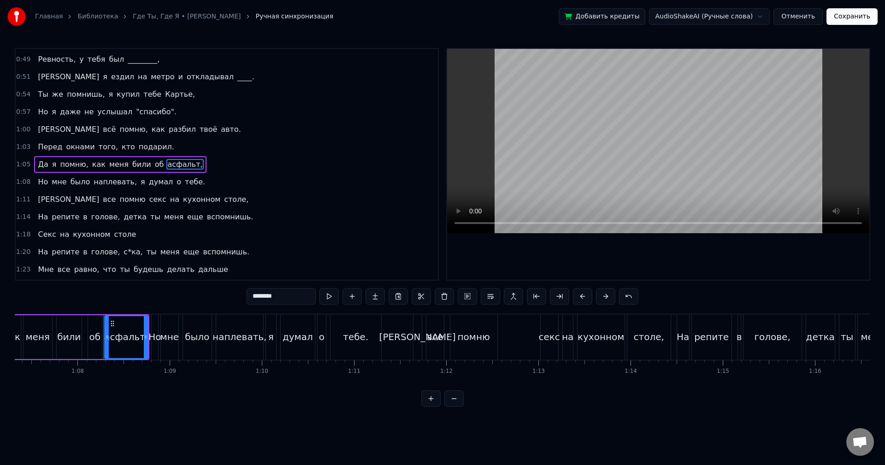
scroll to position [0, 6249]
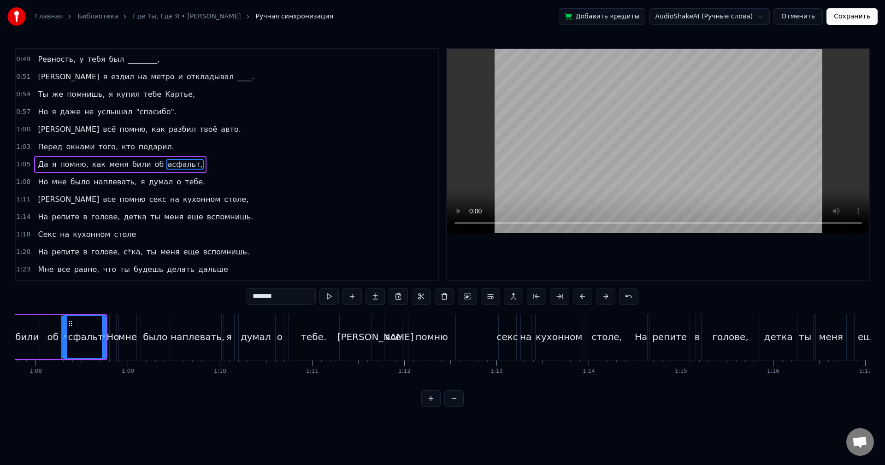
drag, startPoint x: 291, startPoint y: 297, endPoint x: 224, endPoint y: 286, distance: 68.3
click at [224, 286] on div "0:15 Я помню, как ты 0:17 Мечтала о [GEOGRAPHIC_DATA] и часах Картье. 0:21 И я …" at bounding box center [443, 227] width 856 height 359
click at [154, 163] on span "об" at bounding box center [159, 164] width 11 height 11
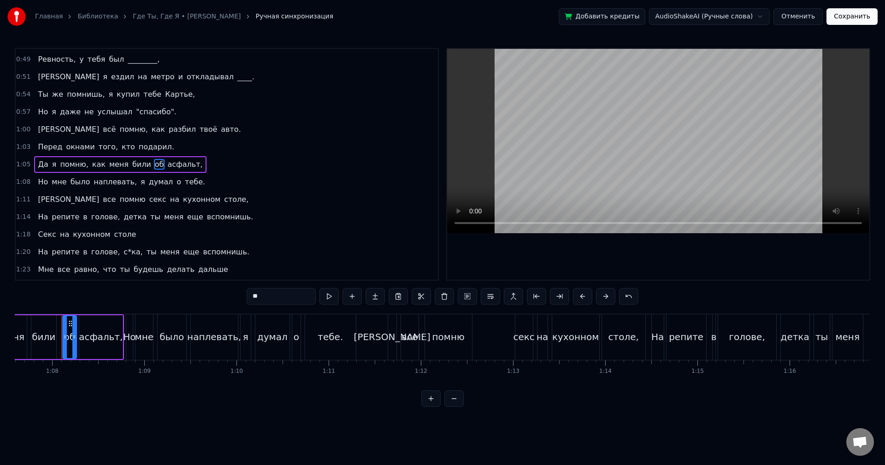
drag, startPoint x: 291, startPoint y: 292, endPoint x: 229, endPoint y: 287, distance: 62.4
click at [229, 287] on div "0:15 Я помню, как ты 0:17 Мечтала о [GEOGRAPHIC_DATA] и часах Картье. 0:21 И я …" at bounding box center [443, 227] width 856 height 359
click at [165, 163] on span "асфальт," at bounding box center [183, 164] width 37 height 11
drag, startPoint x: 280, startPoint y: 297, endPoint x: 225, endPoint y: 289, distance: 55.6
click at [227, 289] on div "0:15 Я помню, как ты 0:17 Мечтала о [GEOGRAPHIC_DATA] и часах Картье. 0:21 И я …" at bounding box center [443, 227] width 856 height 359
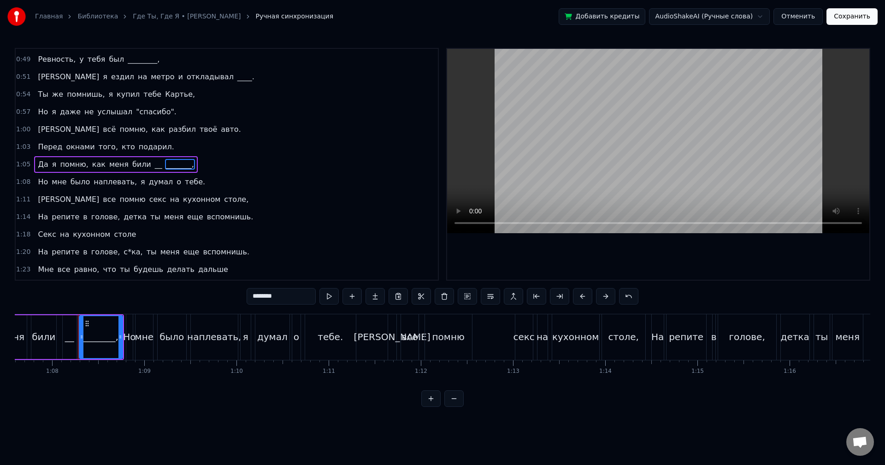
click at [148, 201] on span "секс" at bounding box center [157, 199] width 19 height 11
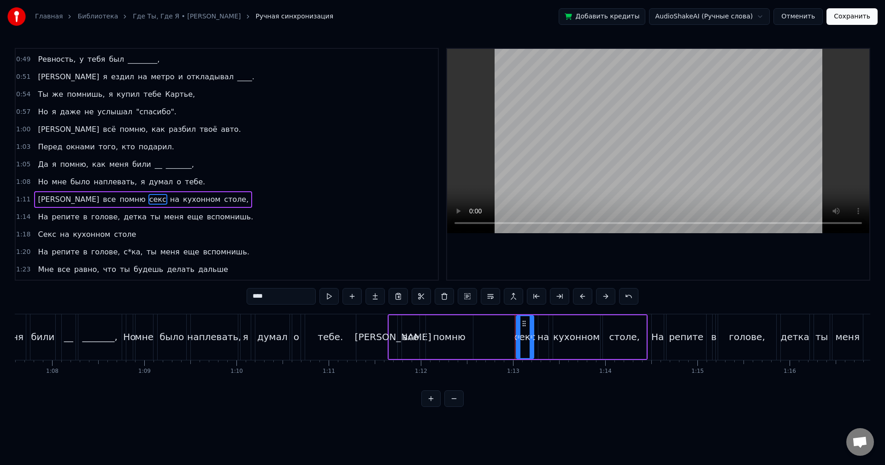
scroll to position [191, 0]
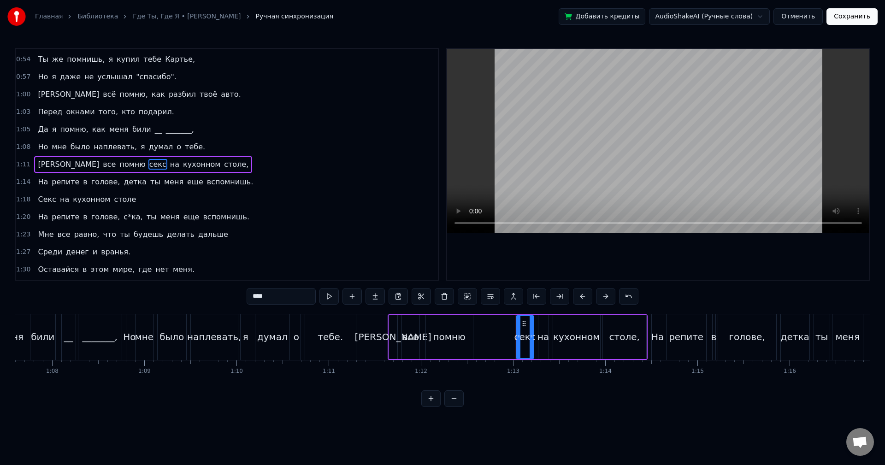
drag, startPoint x: 267, startPoint y: 294, endPoint x: 181, endPoint y: 282, distance: 87.5
click at [185, 286] on div "0:15 Я помню, как ты 0:17 Мечтала о [GEOGRAPHIC_DATA] и часах Картье. 0:21 И я …" at bounding box center [443, 227] width 856 height 359
click at [126, 184] on span "детка" at bounding box center [135, 182] width 25 height 11
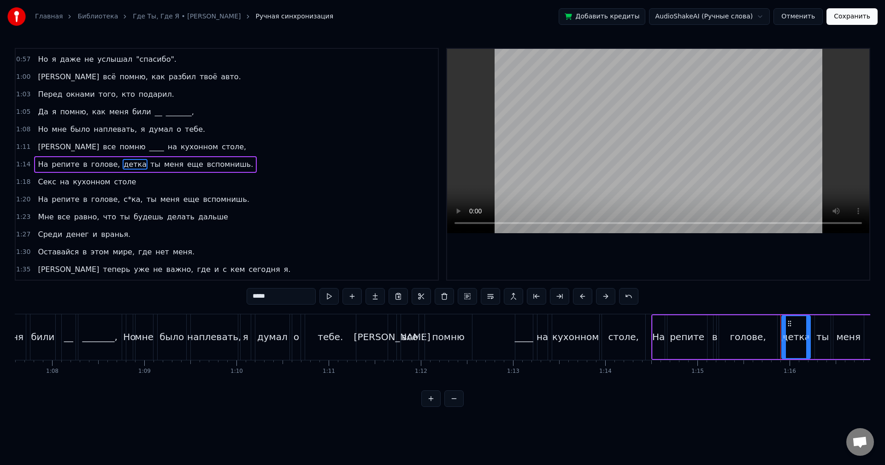
drag, startPoint x: 269, startPoint y: 296, endPoint x: 198, endPoint y: 290, distance: 71.2
click at [201, 290] on div "0:15 Я помню, как ты 0:17 Мечтала о [GEOGRAPHIC_DATA] и часах Картье. 0:21 И я …" at bounding box center [443, 227] width 856 height 359
click at [123, 200] on span "с*ка," at bounding box center [133, 199] width 21 height 11
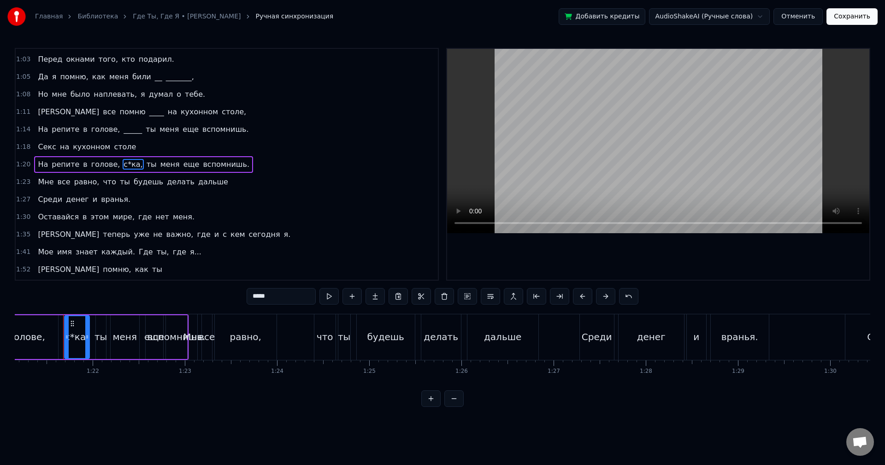
scroll to position [0, 7484]
drag, startPoint x: 277, startPoint y: 291, endPoint x: 230, endPoint y: 290, distance: 47.0
click at [230, 290] on div "0:15 Я помню, как ты 0:17 Мечтала о [GEOGRAPHIC_DATA] и часах Картье. 0:21 И я …" at bounding box center [443, 227] width 856 height 359
click at [75, 201] on span "денег" at bounding box center [77, 199] width 25 height 11
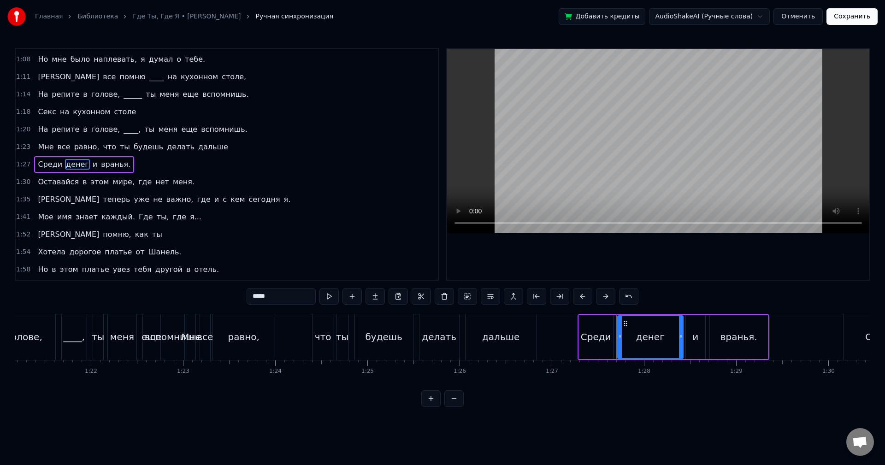
drag, startPoint x: 279, startPoint y: 297, endPoint x: 216, endPoint y: 287, distance: 64.0
click at [219, 289] on div "0:15 Я помню, как ты 0:17 Мечтала о [GEOGRAPHIC_DATA] и часах Картье. 0:21 И я …" at bounding box center [443, 227] width 856 height 359
type input "*****"
click at [181, 219] on div "1:41 Мое имя знает каждый. Где ты, где я..." at bounding box center [227, 217] width 422 height 18
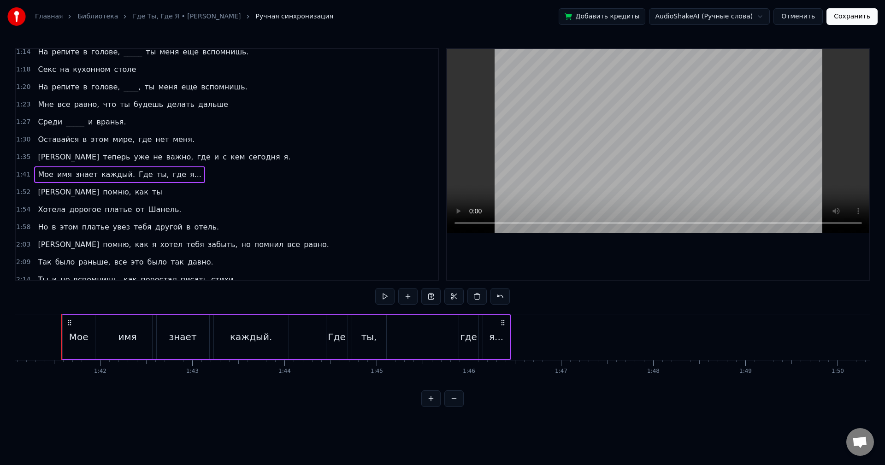
scroll to position [325, 0]
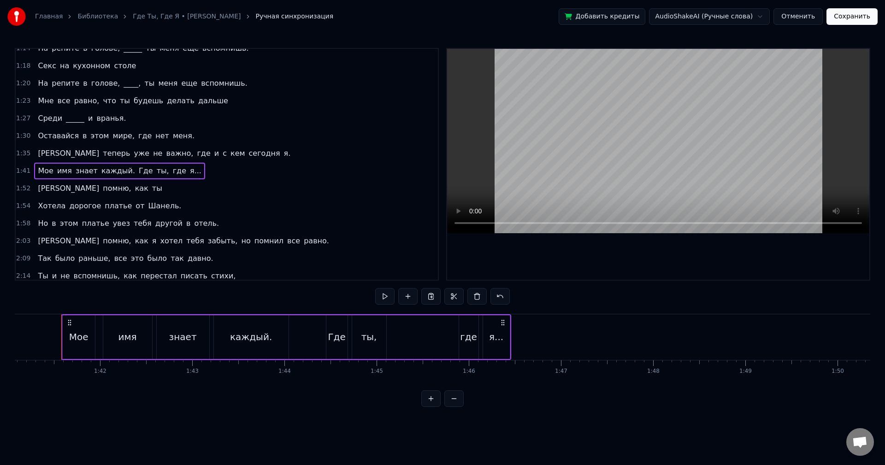
click at [102, 188] on div "1:52 Я помню, как ты" at bounding box center [227, 189] width 422 height 18
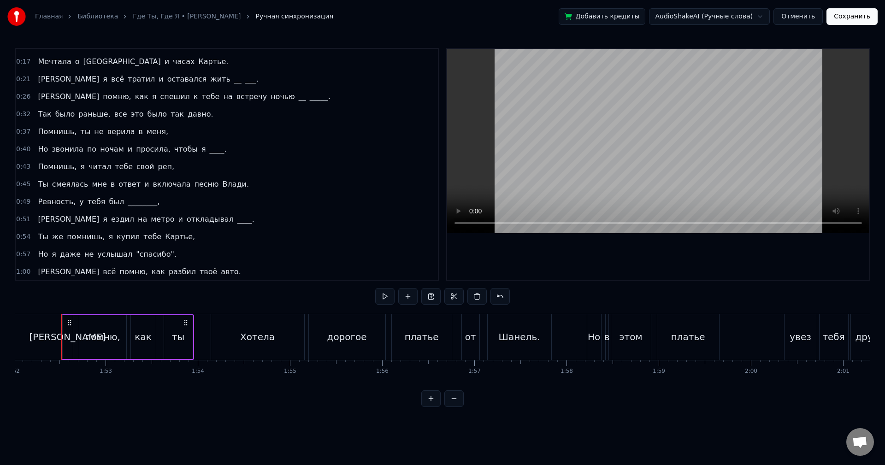
scroll to position [0, 0]
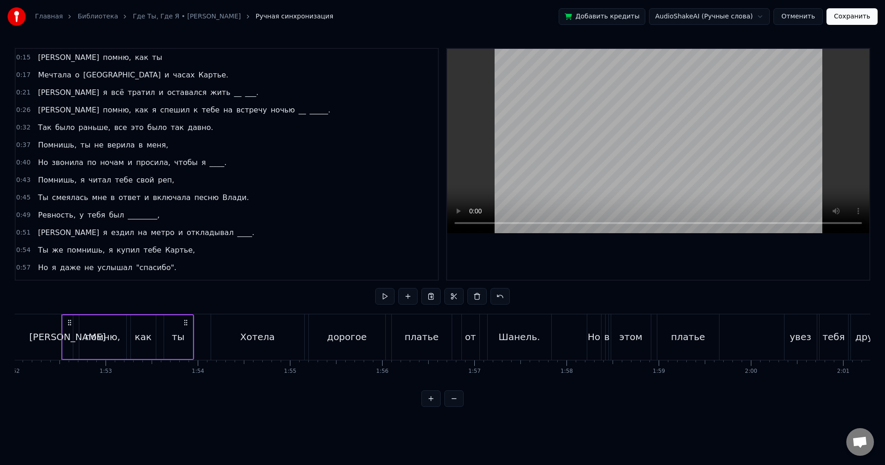
click at [264, 69] on div "0:17 Мечтала о [GEOGRAPHIC_DATA] и часах Картье." at bounding box center [227, 75] width 422 height 18
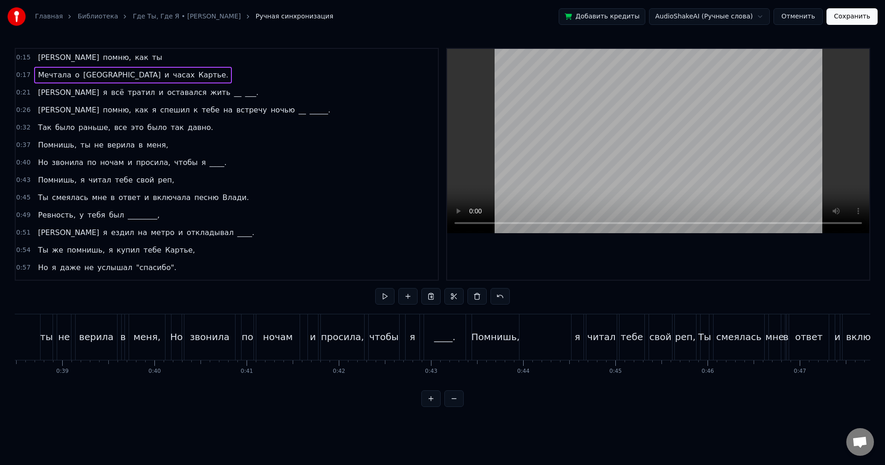
click at [248, 59] on div "0:15 Я помню, как ты" at bounding box center [227, 58] width 422 height 18
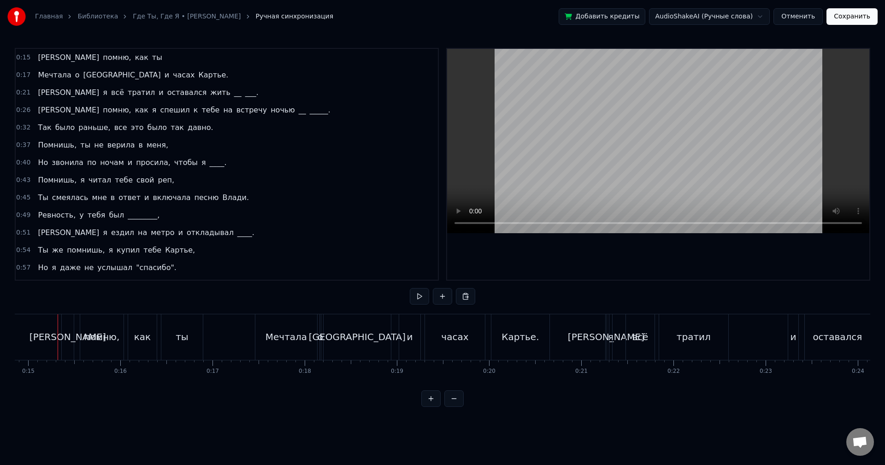
scroll to position [0, 1366]
click at [419, 296] on button at bounding box center [419, 296] width 19 height 17
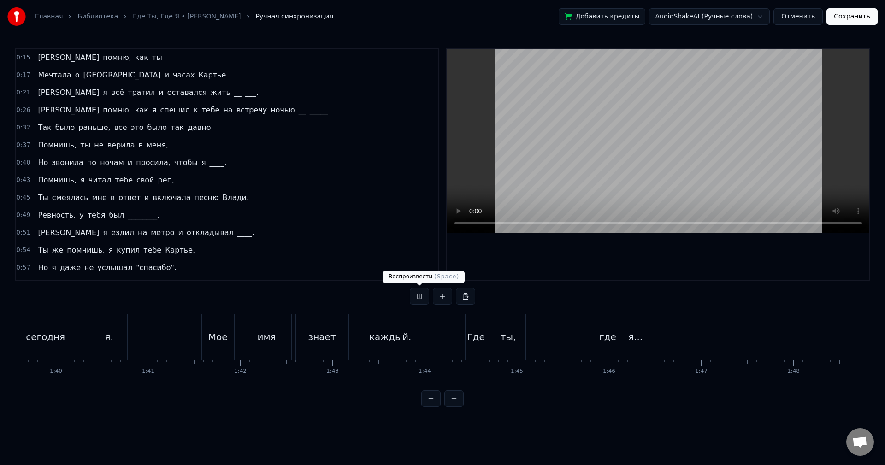
scroll to position [0, 9179]
click at [413, 297] on button at bounding box center [419, 296] width 19 height 17
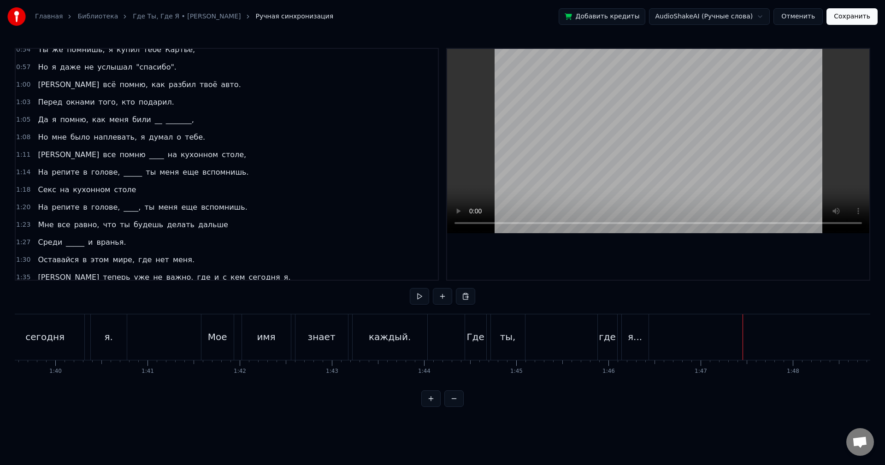
scroll to position [230, 0]
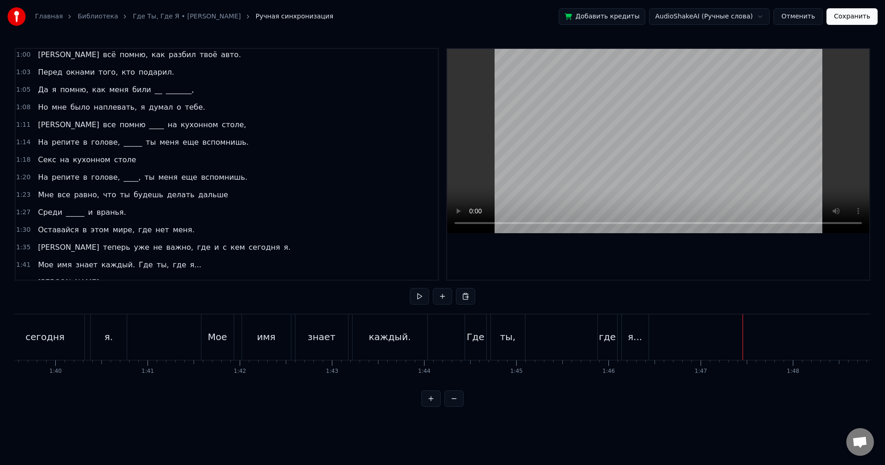
click at [627, 328] on div "я..." at bounding box center [635, 337] width 27 height 46
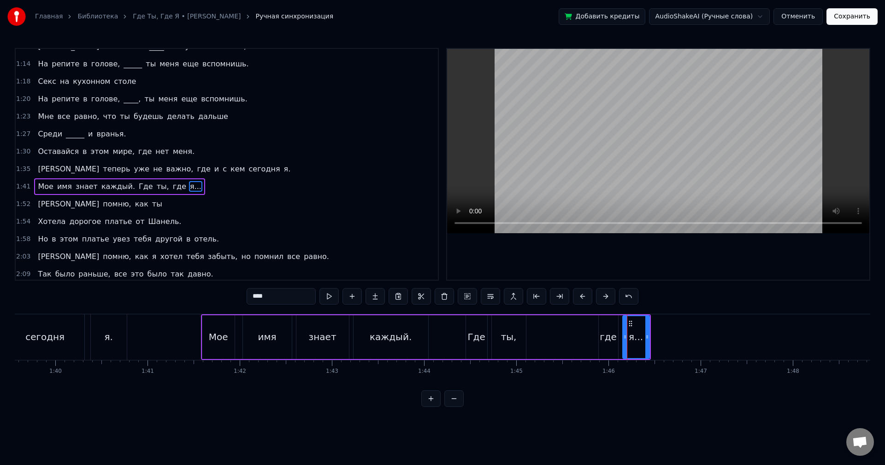
scroll to position [331, 0]
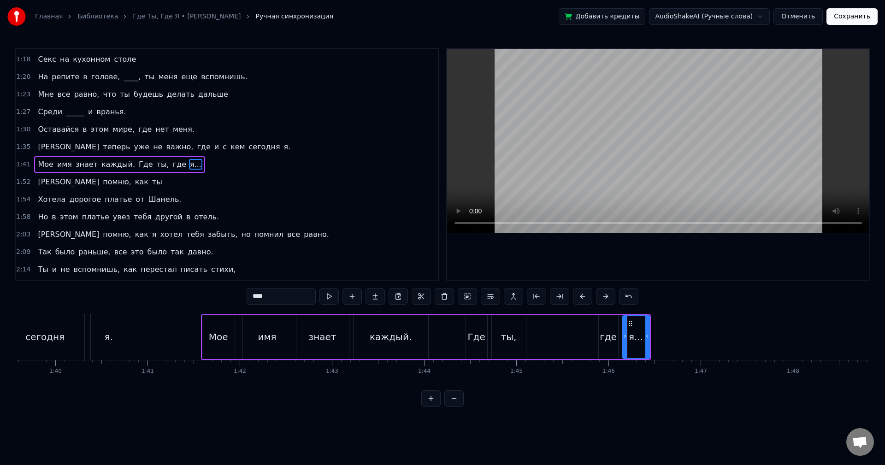
click at [118, 180] on div "1:52 Я помню, как ты" at bounding box center [227, 182] width 422 height 18
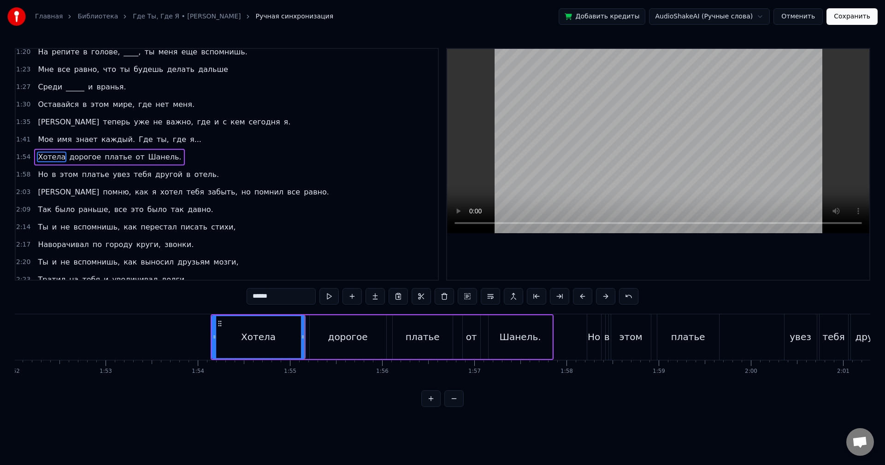
scroll to position [320, 0]
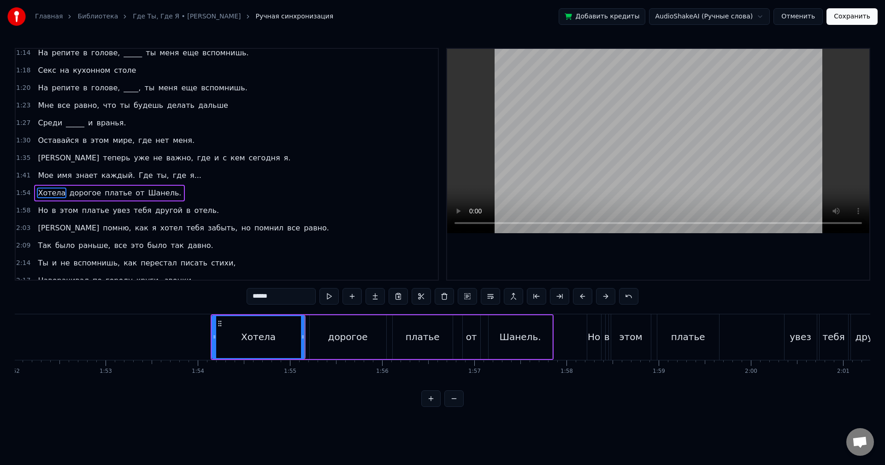
click at [167, 193] on div "1:54 Хотела дорогое платье от [GEOGRAPHIC_DATA]." at bounding box center [227, 193] width 422 height 18
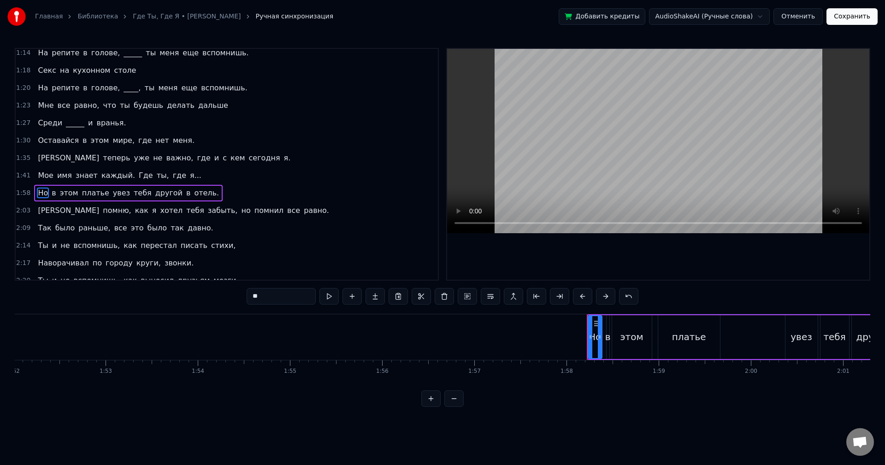
scroll to position [349, 0]
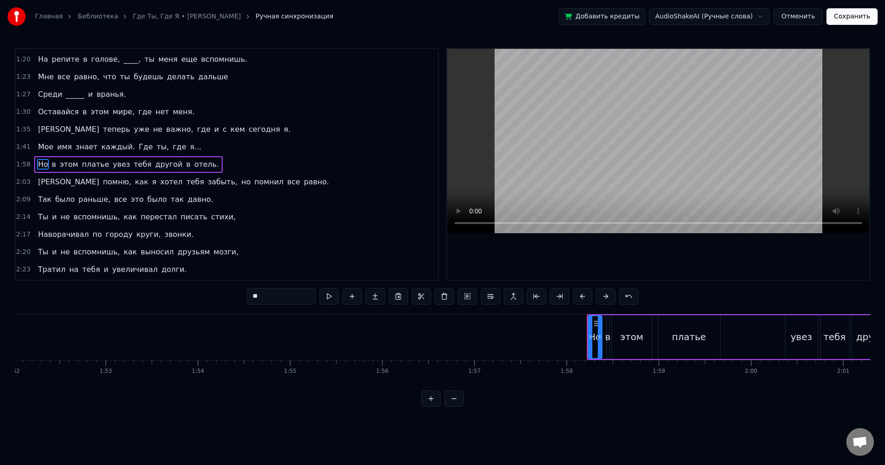
click at [208, 164] on div "1:58 Но в этом платье увез тебя другой в отель." at bounding box center [227, 165] width 422 height 18
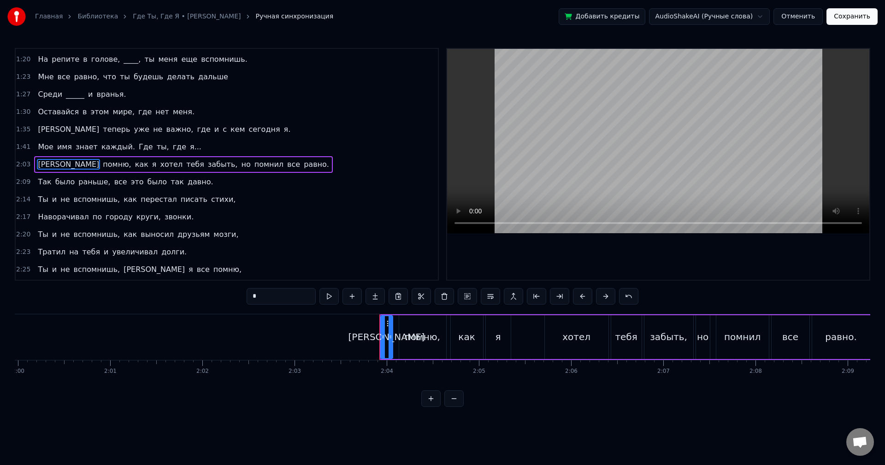
click at [255, 165] on div "2:03 Я помню, как я хотел тебя забыть, но помнил все равно." at bounding box center [227, 165] width 422 height 18
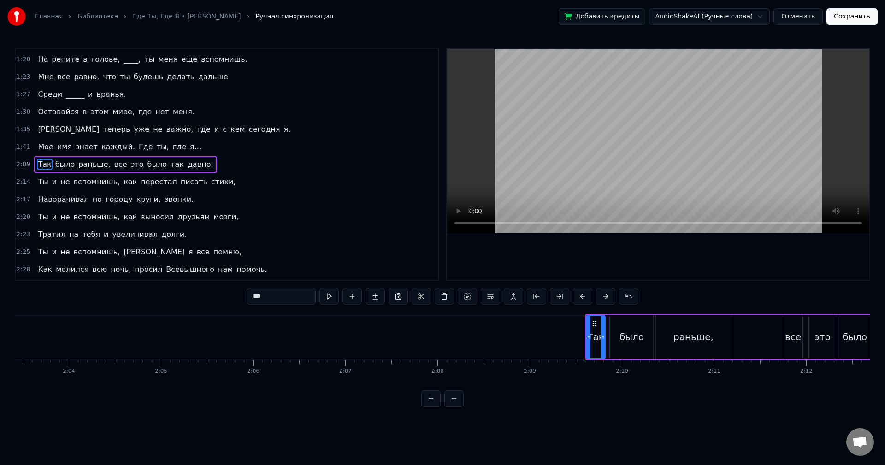
click at [242, 168] on div "2:09 Так было раньше, все это было так давно." at bounding box center [227, 165] width 422 height 18
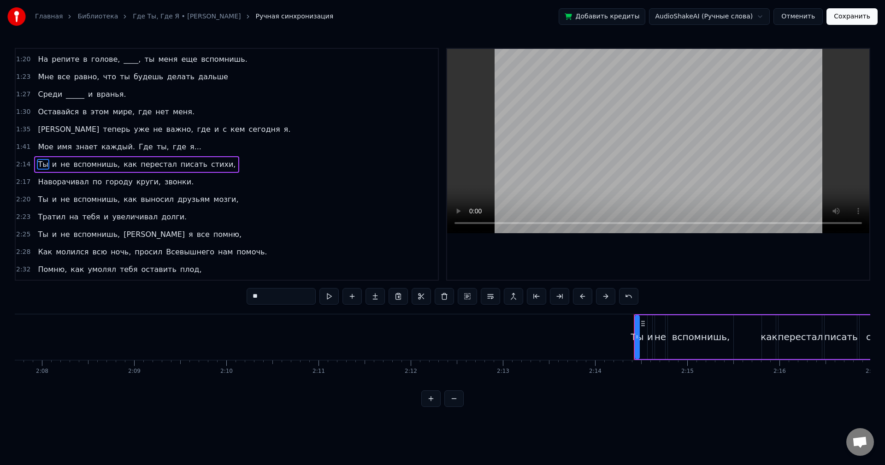
click at [242, 167] on div "2:14 Ты и не вспомнишь, как перестал писать стихи," at bounding box center [227, 165] width 422 height 18
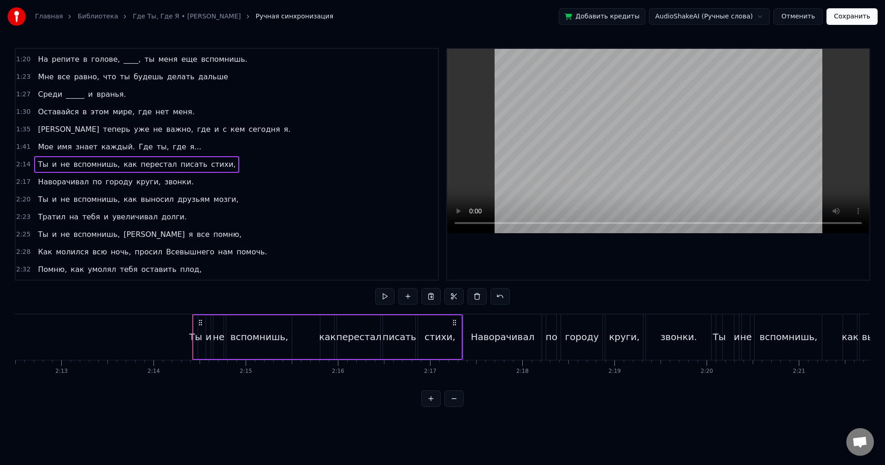
scroll to position [0, 12347]
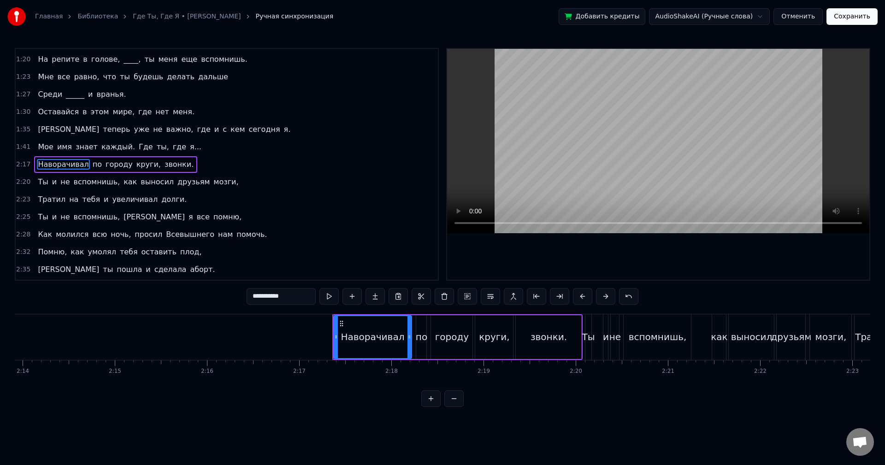
click at [241, 167] on div "2:17 Наворачивал по городу круги, звонки." at bounding box center [227, 165] width 422 height 18
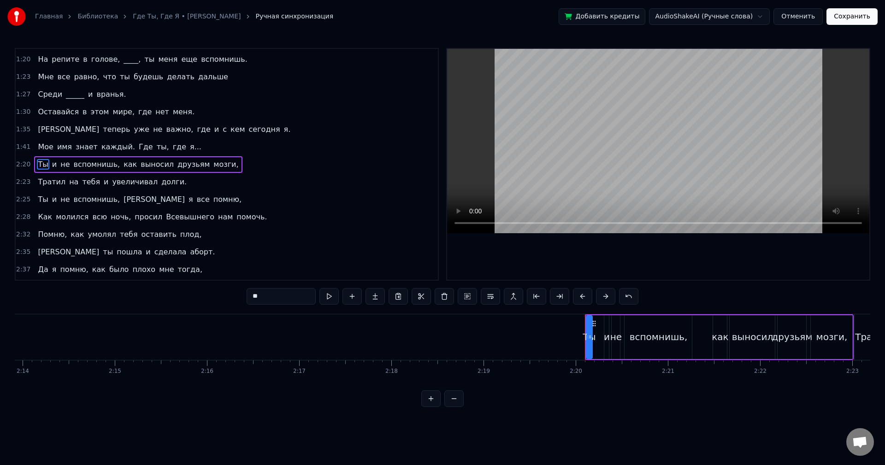
click at [241, 167] on div "2:20 Ты и не вспомнишь, как выносил друзьям мозги," at bounding box center [227, 165] width 422 height 18
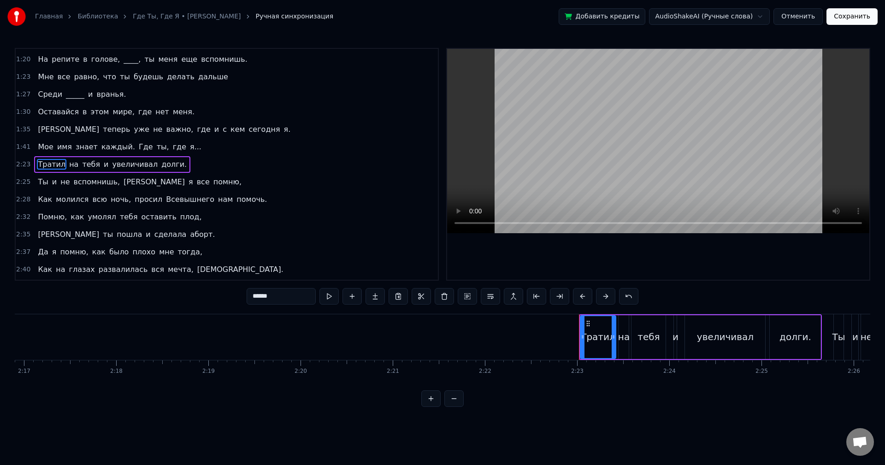
click at [241, 167] on div "2:23 Тратил на тебя и увеличивал долги." at bounding box center [227, 165] width 422 height 18
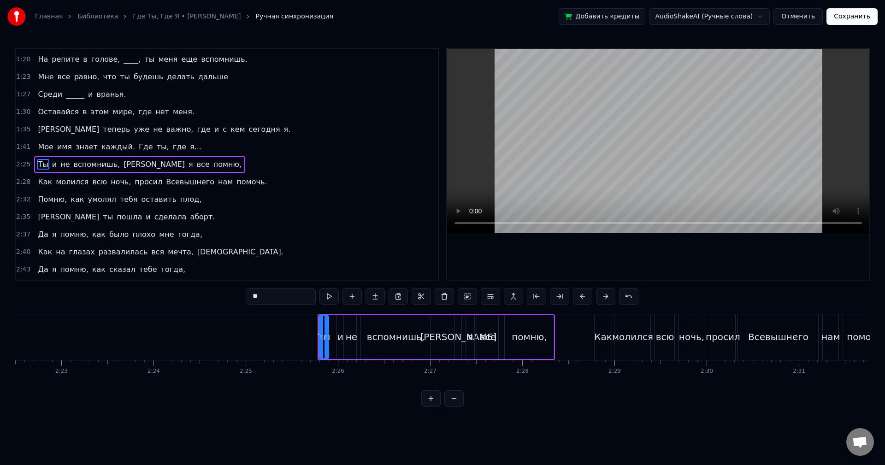
scroll to position [0, 13139]
click at [241, 167] on div "2:25 Ты и не вспомнишь, а я все помню," at bounding box center [227, 165] width 422 height 18
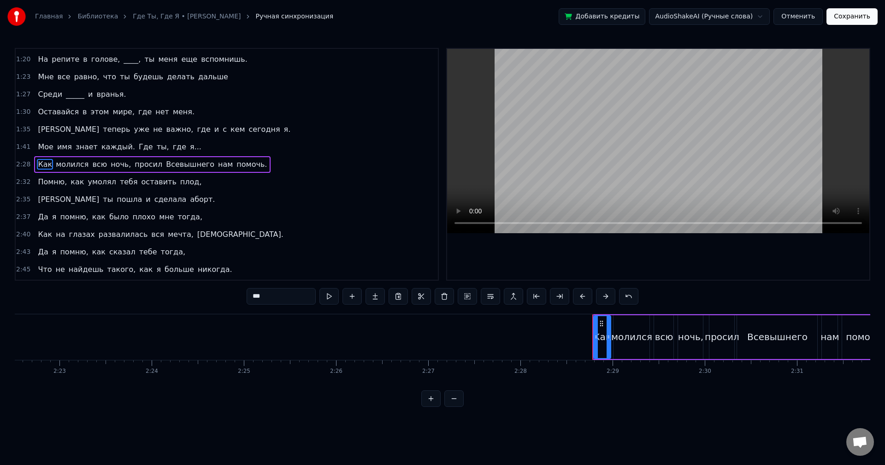
click at [241, 167] on div "Как молился всю ночь, просил Всевышнего нам помочь." at bounding box center [152, 164] width 236 height 17
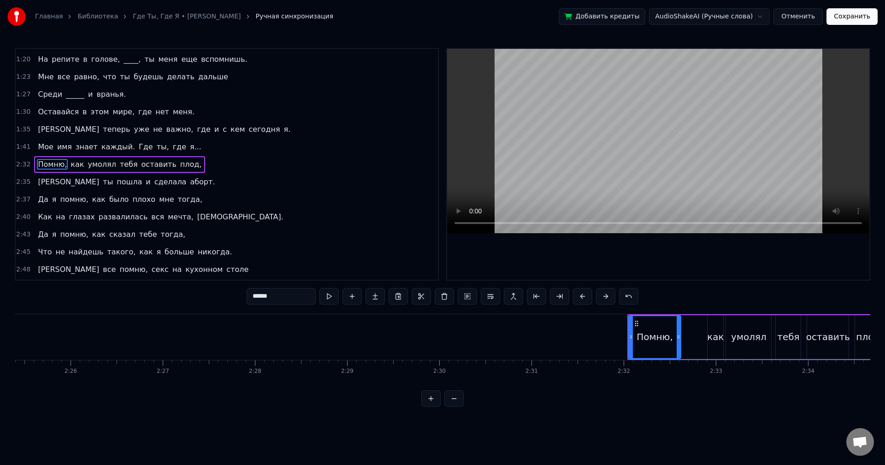
click at [249, 168] on div "2:32 Помню, как умолял тебя оставить плод," at bounding box center [227, 165] width 422 height 18
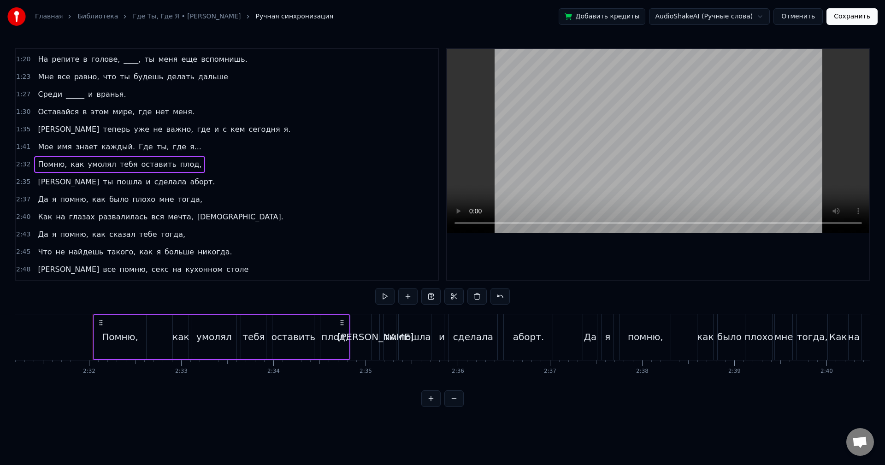
scroll to position [0, 13971]
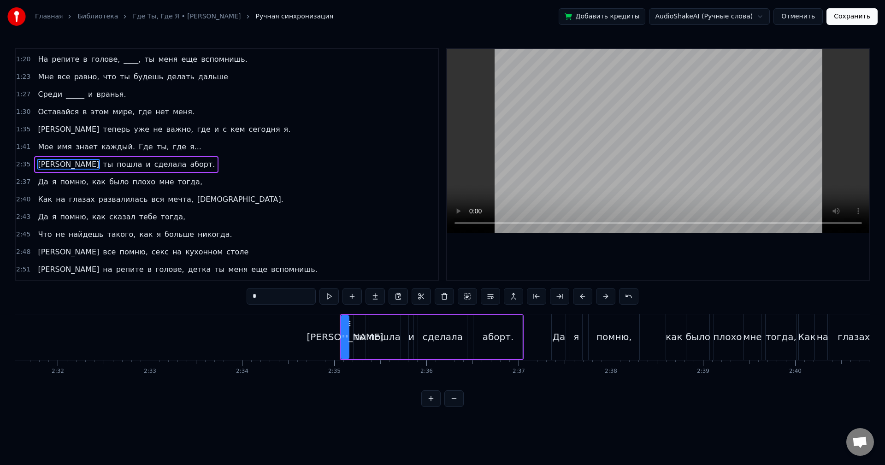
click at [248, 168] on div "2:35 А ты пошла и сделала аборт." at bounding box center [227, 165] width 422 height 18
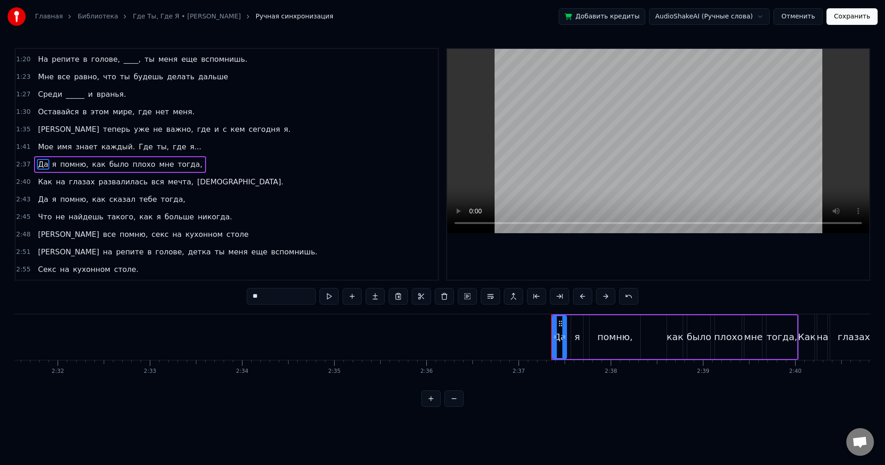
click at [248, 168] on div "2:37 Да я помню, как было плохо мне тогда," at bounding box center [227, 165] width 422 height 18
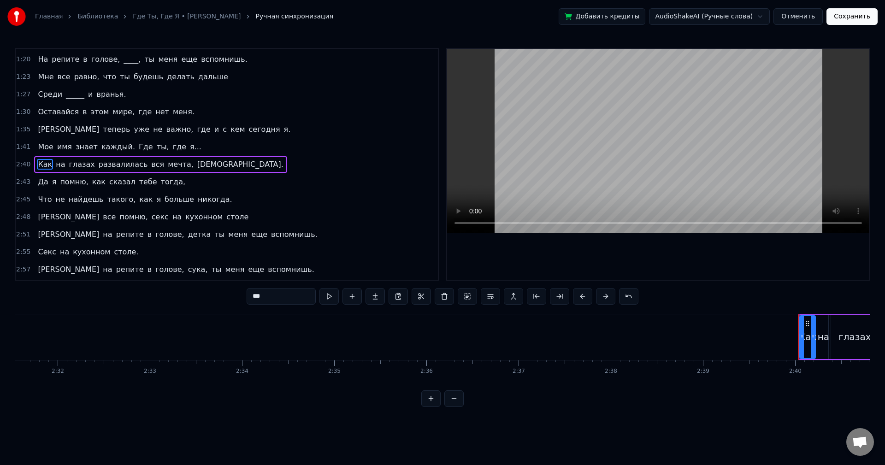
click at [248, 168] on div "2:40 Как на глазах развалилась вся мечта, [DEMOGRAPHIC_DATA]." at bounding box center [227, 165] width 422 height 18
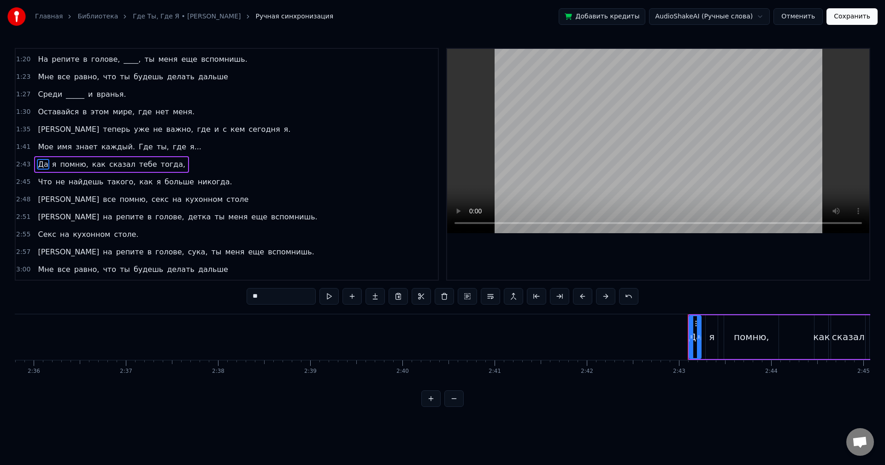
click at [247, 169] on div "2:43 Да я помню, как сказал тебе тогда," at bounding box center [227, 165] width 422 height 18
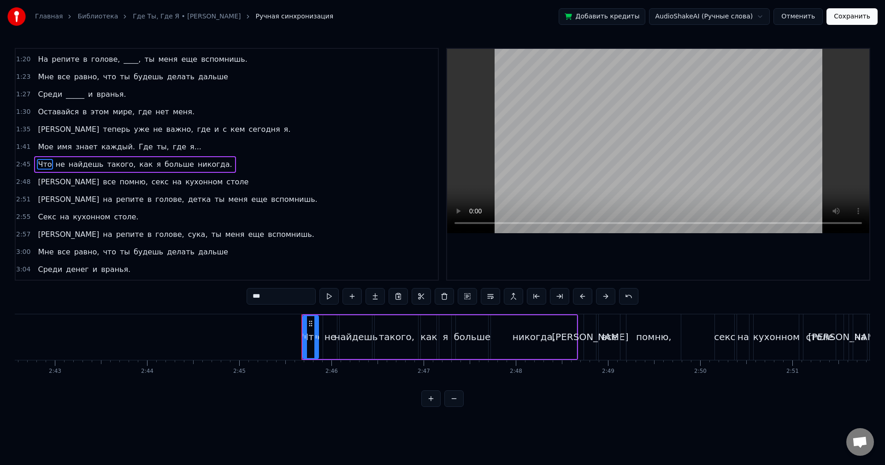
scroll to position [0, 14991]
click at [246, 169] on div "2:45 Что не найдешь такого, как я больше никогда." at bounding box center [227, 165] width 422 height 18
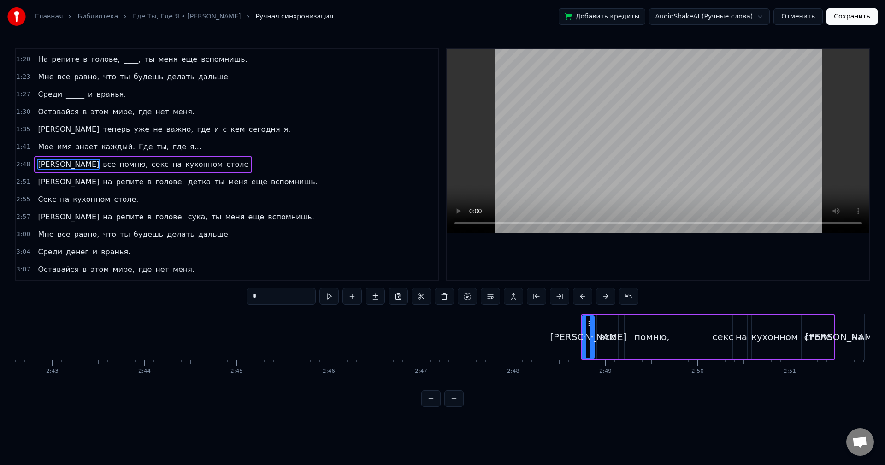
click at [246, 169] on div "2:48 Я все помню, секс на кухонном столе" at bounding box center [227, 165] width 422 height 18
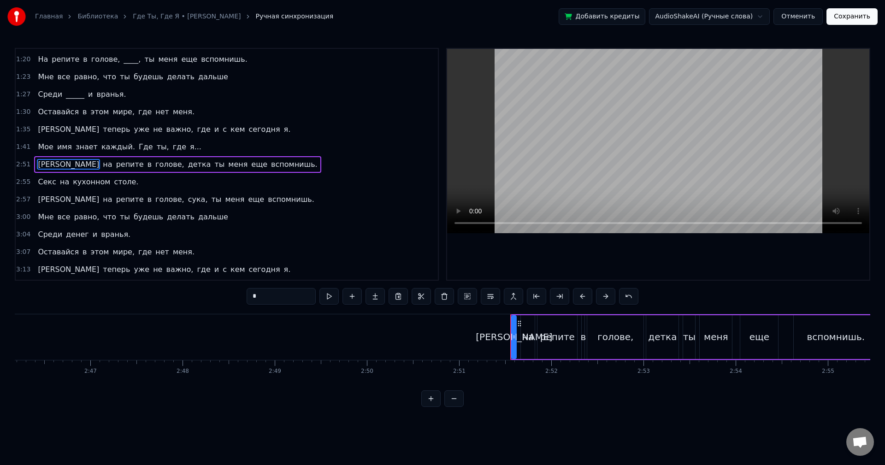
click at [246, 170] on div "2:51 И на репите в голове, детка ты меня еще вспомнишь." at bounding box center [227, 165] width 422 height 18
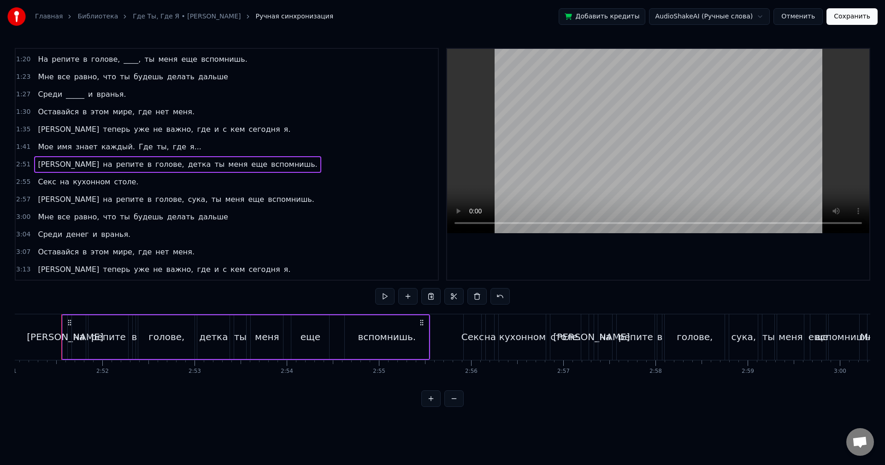
scroll to position [0, 15771]
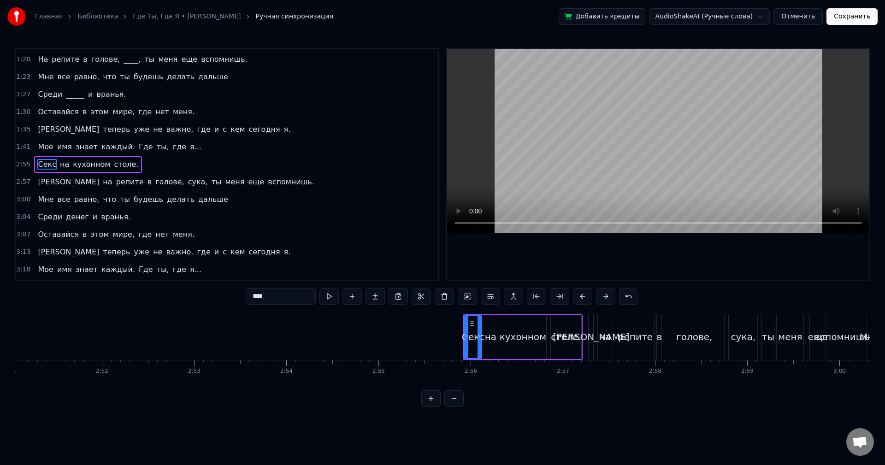
click at [245, 170] on div "2:55 Секс на кухонном столе." at bounding box center [227, 165] width 422 height 18
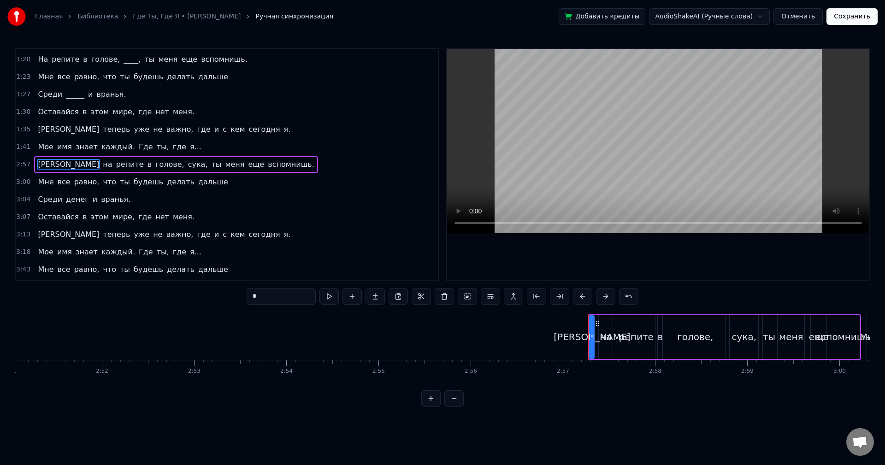
click at [245, 170] on div "2:57 И на репите в голове, сука, ты меня еще вспомнишь." at bounding box center [227, 165] width 422 height 18
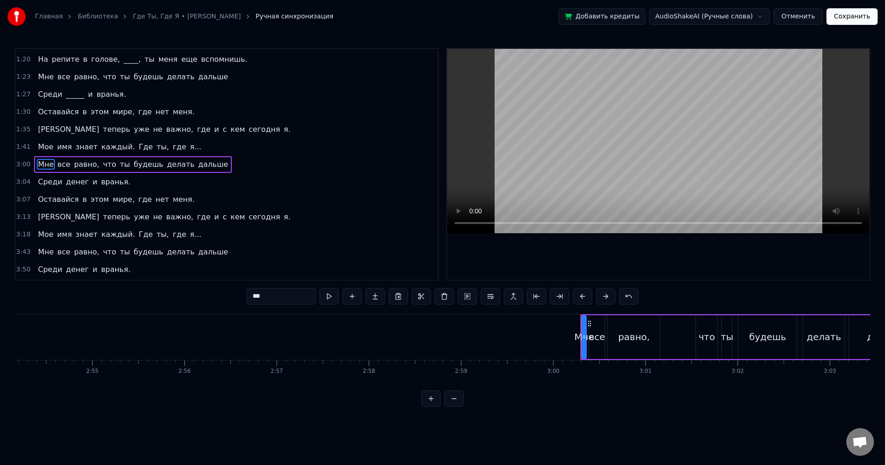
click at [245, 170] on div "3:00 Мне все равно, что ты будешь делать дальше" at bounding box center [227, 165] width 422 height 18
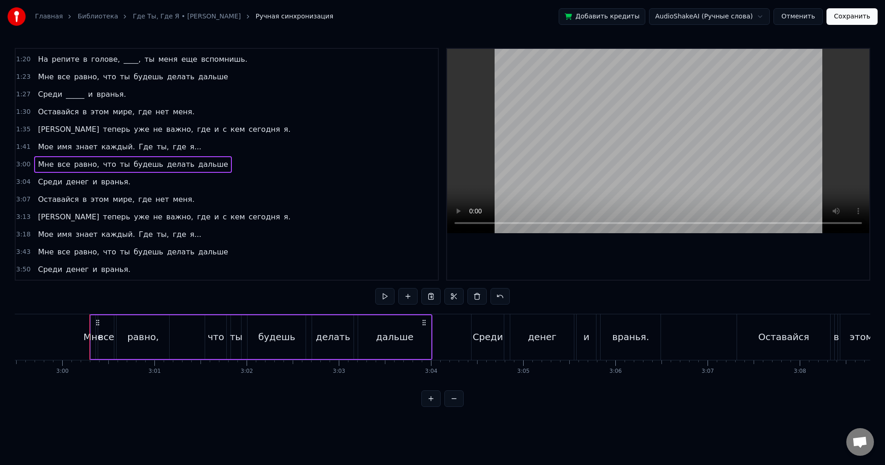
scroll to position [0, 16577]
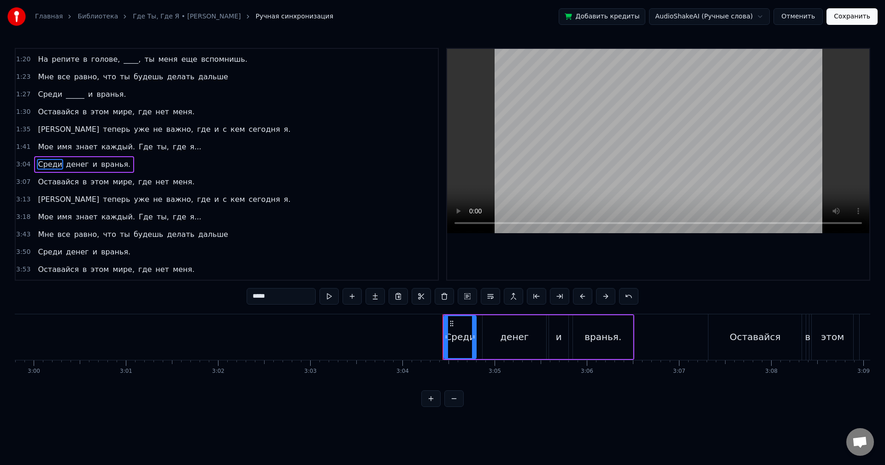
click at [245, 170] on div "3:04 Среди денег и вранья." at bounding box center [227, 165] width 422 height 18
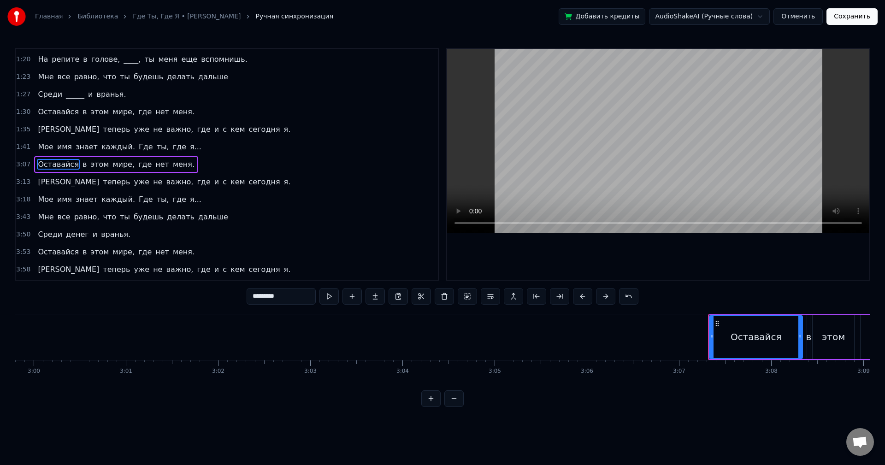
click at [245, 170] on div "3:07 Оставайся в этом мире, где нет меня." at bounding box center [227, 165] width 422 height 18
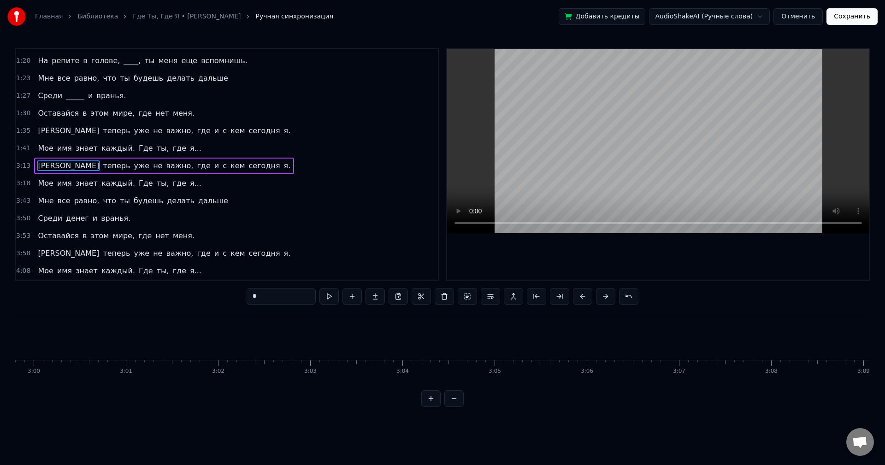
scroll to position [347, 0]
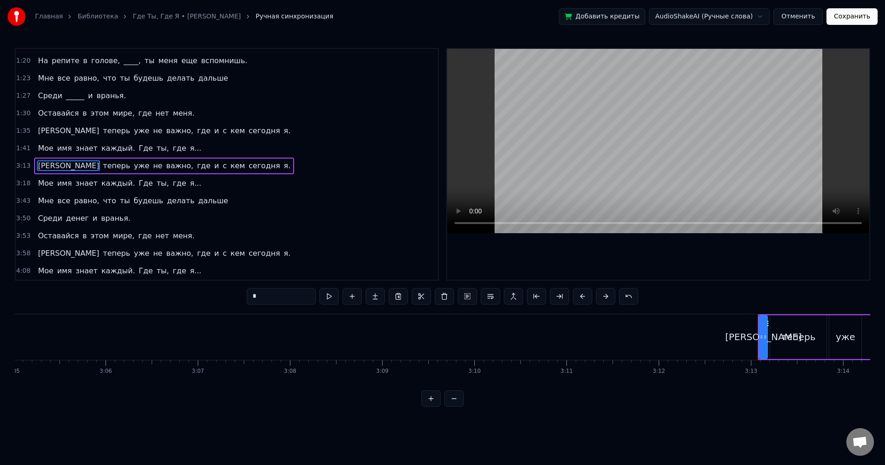
click at [245, 171] on div "3:13 И теперь уже не важно, где и с кем [DATE] я." at bounding box center [227, 166] width 422 height 18
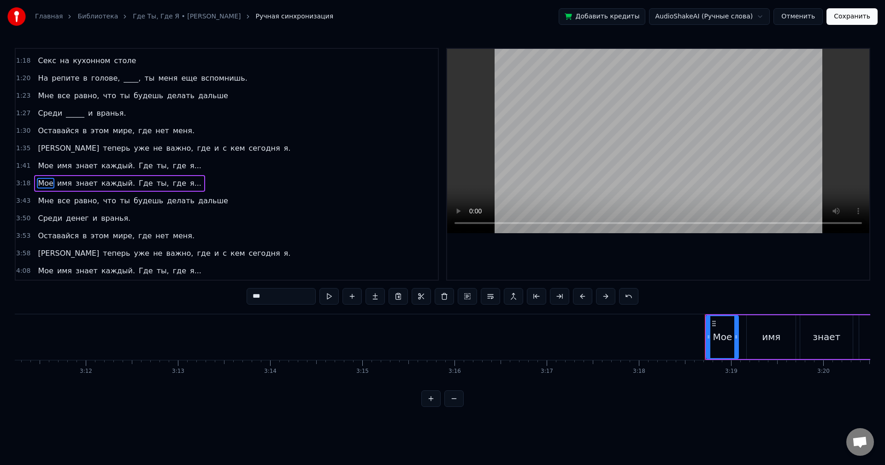
scroll to position [330, 0]
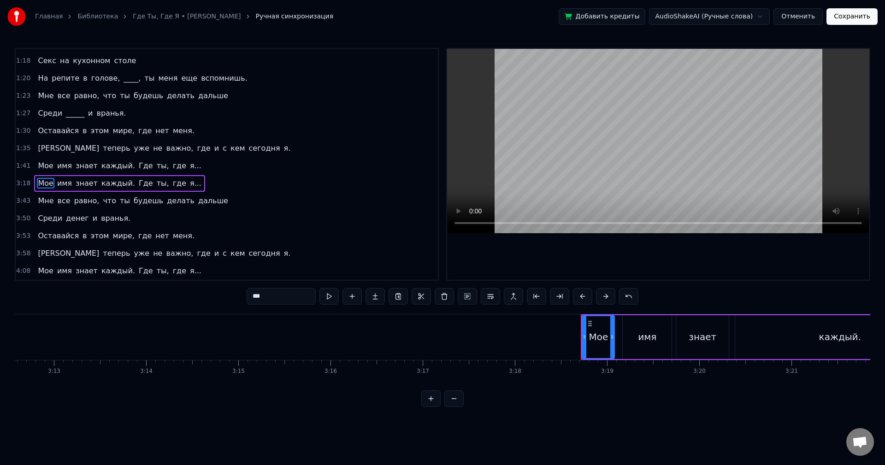
click at [224, 181] on div "3:18 Мое имя знает каждый. Где ты, где я..." at bounding box center [227, 184] width 422 height 18
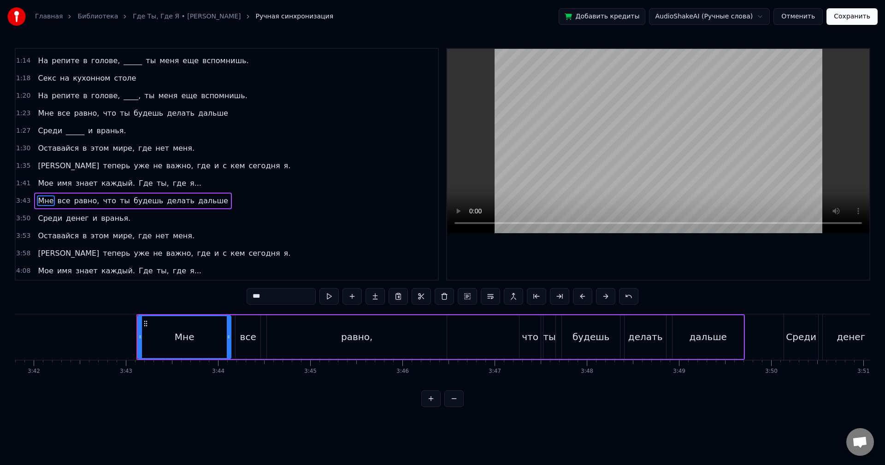
scroll to position [0, 20524]
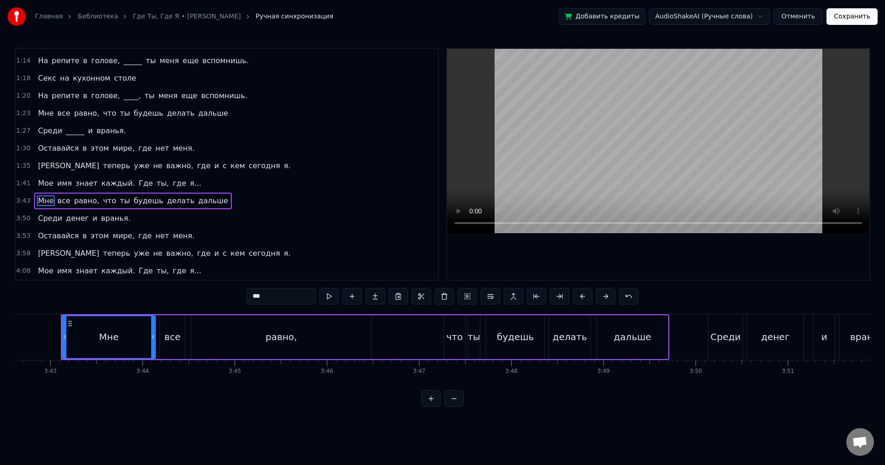
drag, startPoint x: 687, startPoint y: 391, endPoint x: 646, endPoint y: 391, distance: 41.0
click at [643, 393] on div "0:15 Я помню, как ты 0:17 Мечтала о [GEOGRAPHIC_DATA] и часах Картье. 0:21 И я …" at bounding box center [443, 227] width 856 height 359
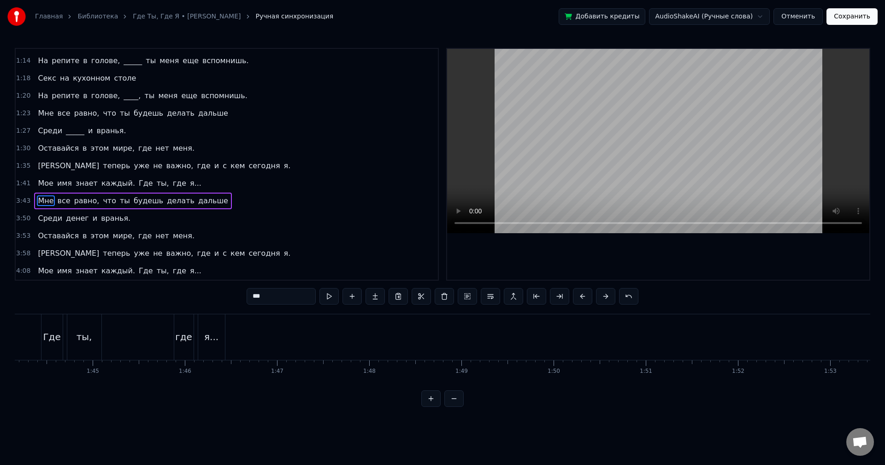
scroll to position [0, 9918]
click at [181, 183] on div "1:41 Мое имя знает каждый. Где ты, где я..." at bounding box center [227, 184] width 422 height 18
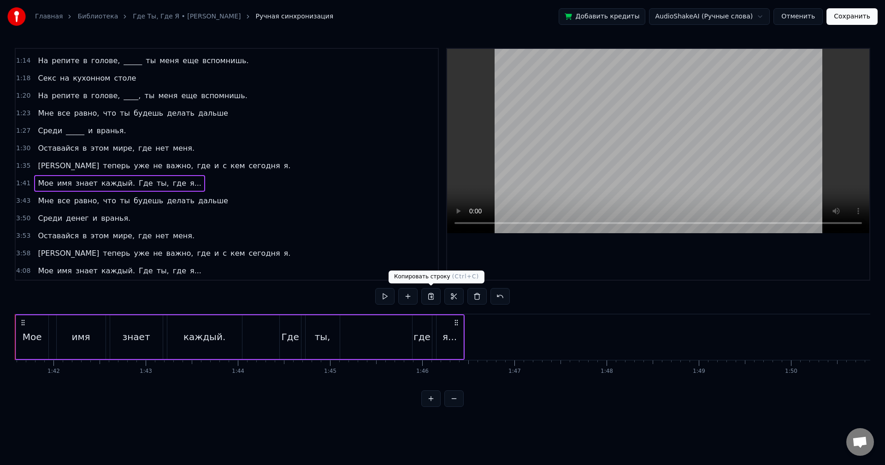
scroll to position [0, 9319]
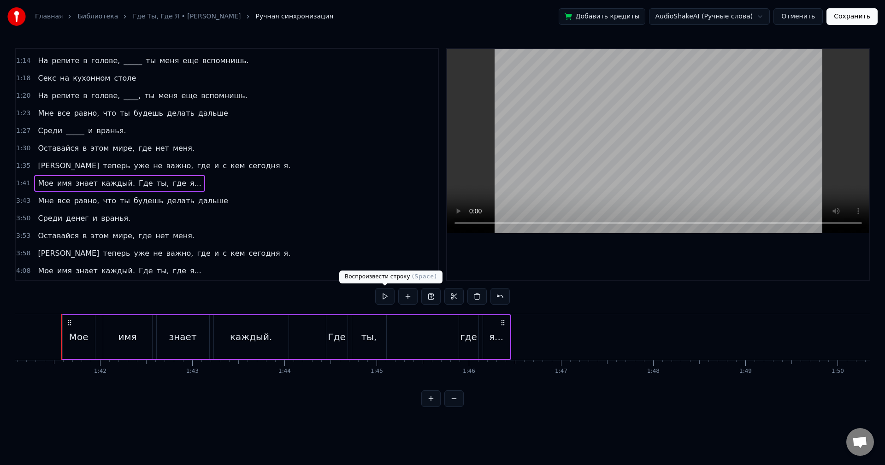
click at [389, 292] on button at bounding box center [384, 296] width 19 height 17
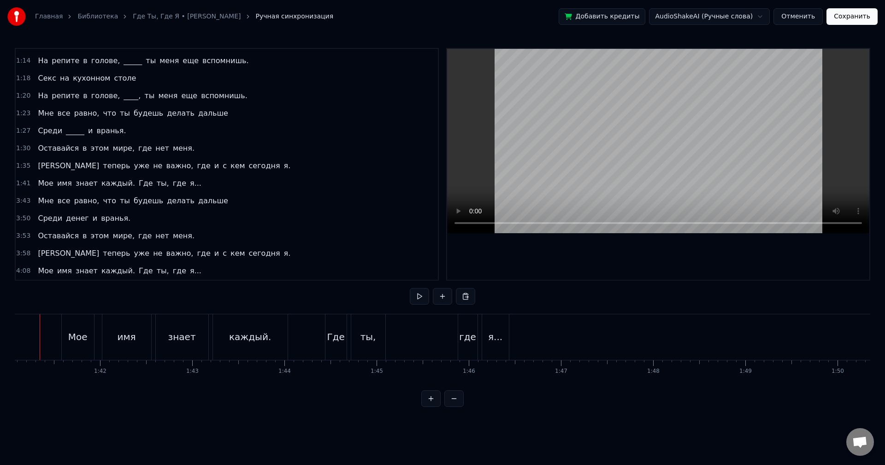
scroll to position [0, 9298]
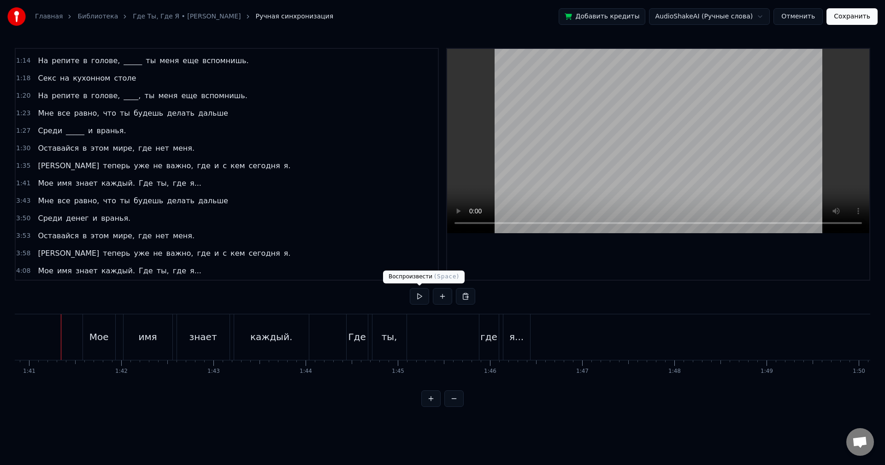
click at [424, 297] on button at bounding box center [419, 296] width 19 height 17
click at [418, 298] on button at bounding box center [419, 296] width 19 height 17
click at [849, 18] on button "Сохранить" at bounding box center [852, 16] width 51 height 17
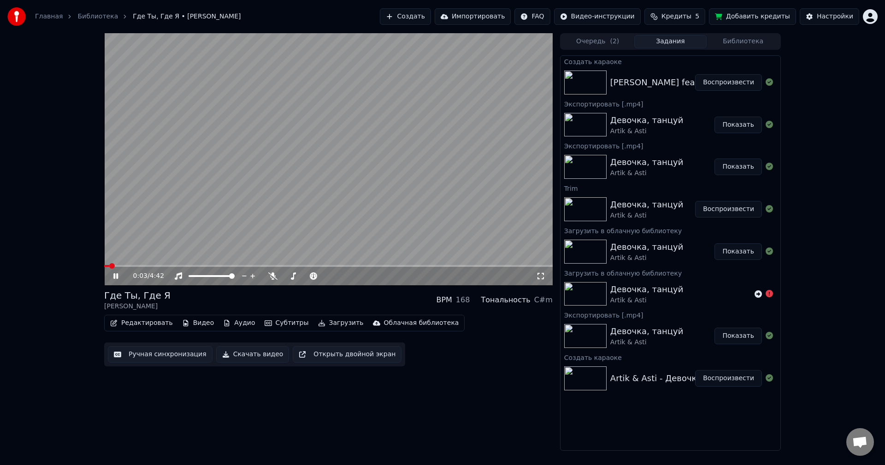
click at [687, 40] on button "Задания" at bounding box center [670, 41] width 73 height 13
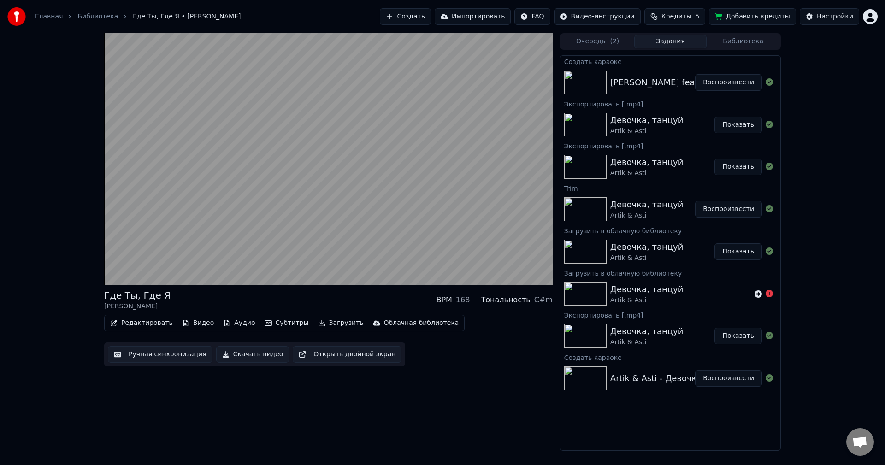
click at [724, 43] on button "Библиотека" at bounding box center [743, 41] width 73 height 13
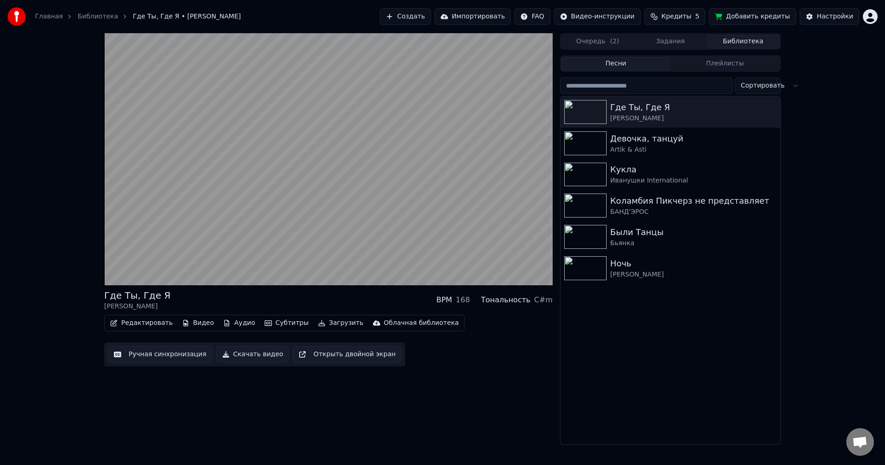
click at [685, 40] on button "Задания" at bounding box center [670, 41] width 73 height 13
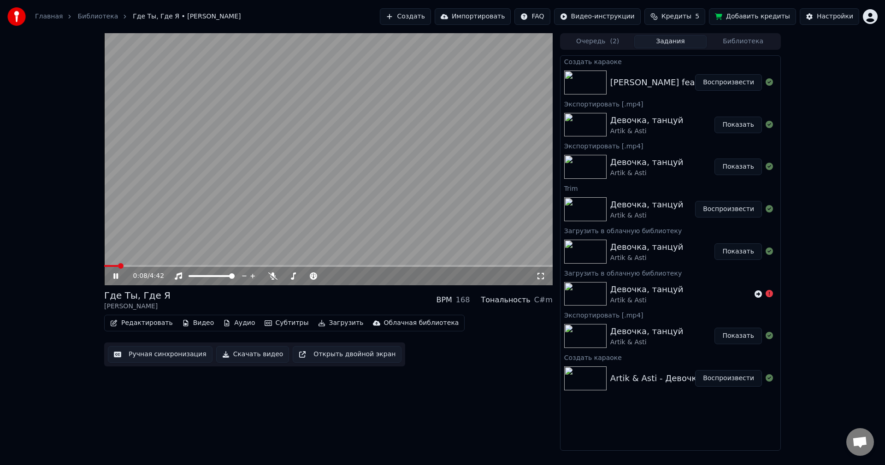
click at [114, 275] on icon at bounding box center [115, 276] width 5 height 6
click at [141, 321] on button "Редактировать" at bounding box center [141, 323] width 70 height 13
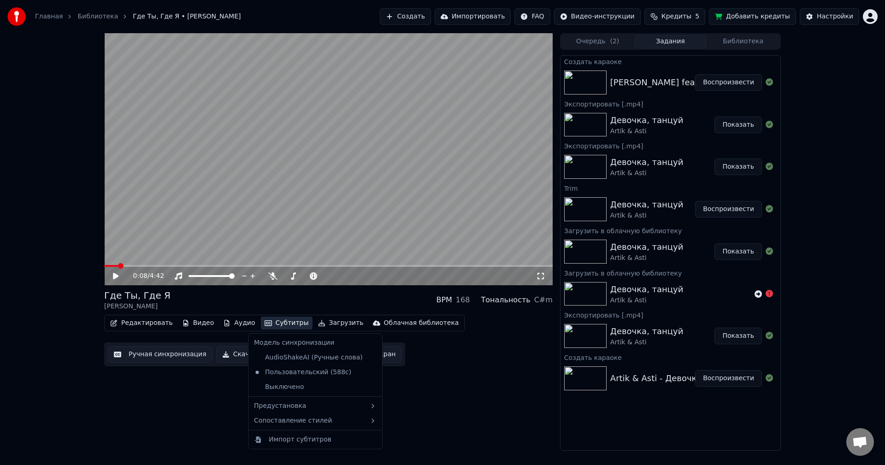
click at [200, 399] on div "0:08 / 4:42 Где Ты, Где Я [PERSON_NAME] BPM 168 Тональность C#m Редактировать В…" at bounding box center [328, 242] width 449 height 418
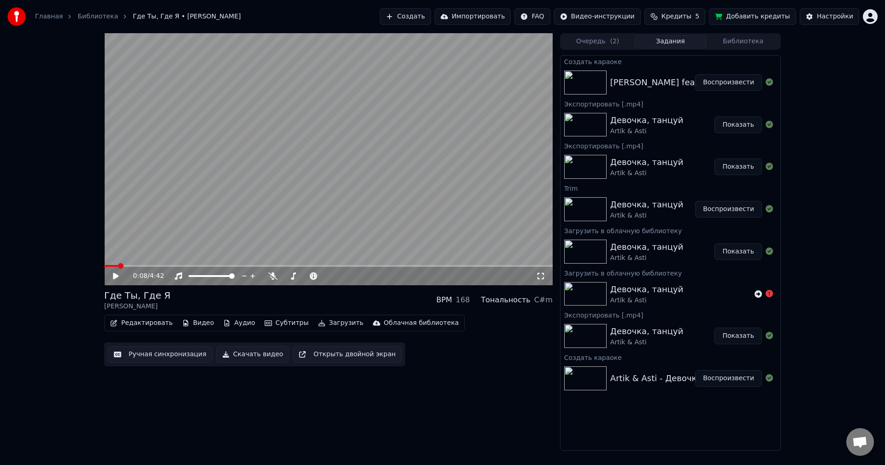
click at [596, 38] on button "Очередь ( 2 )" at bounding box center [597, 41] width 73 height 13
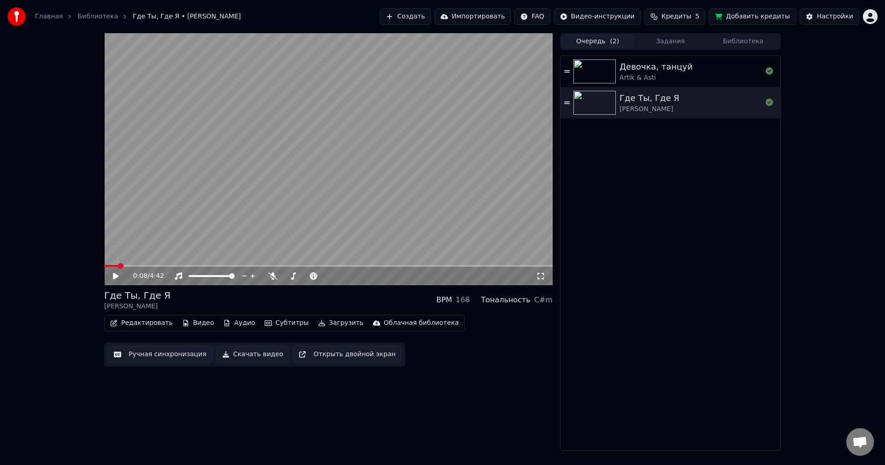
click at [667, 44] on button "Задания" at bounding box center [670, 41] width 73 height 13
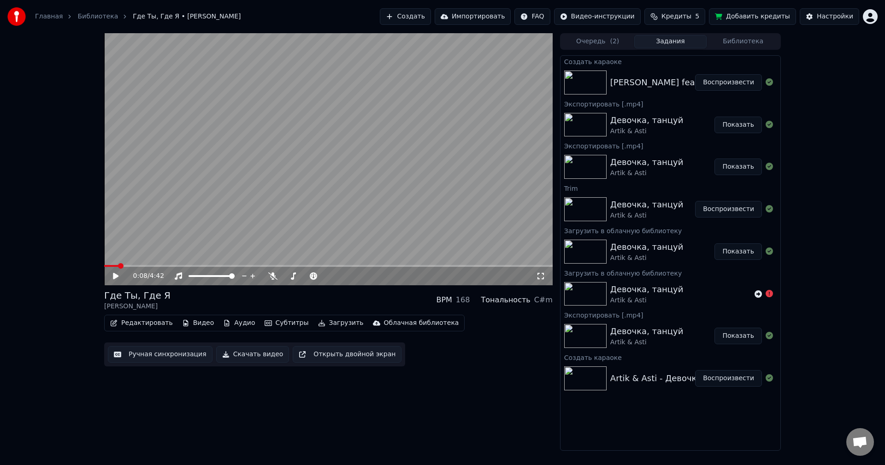
click at [753, 35] on button "Библиотека" at bounding box center [743, 41] width 73 height 13
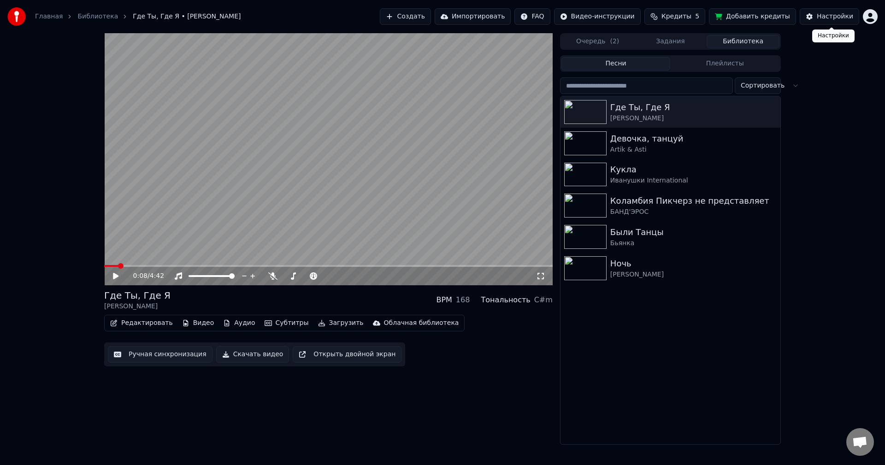
click at [821, 21] on button "Настройки" at bounding box center [829, 16] width 59 height 17
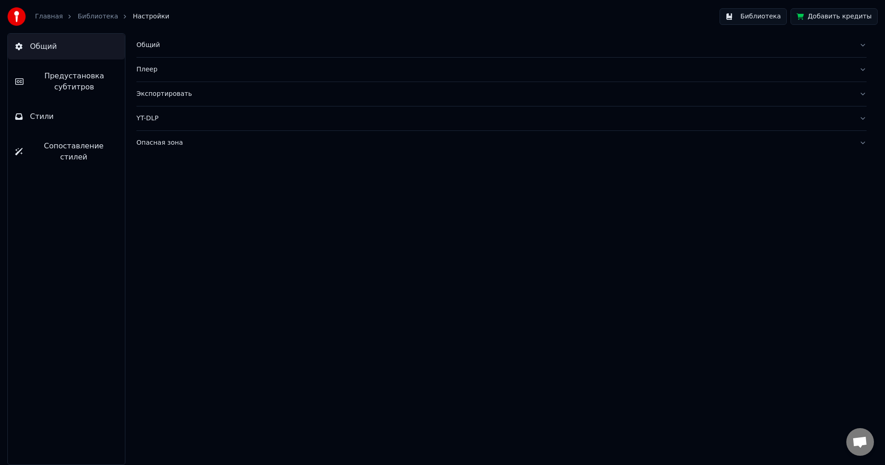
click at [43, 109] on button "Стили" at bounding box center [66, 117] width 117 height 26
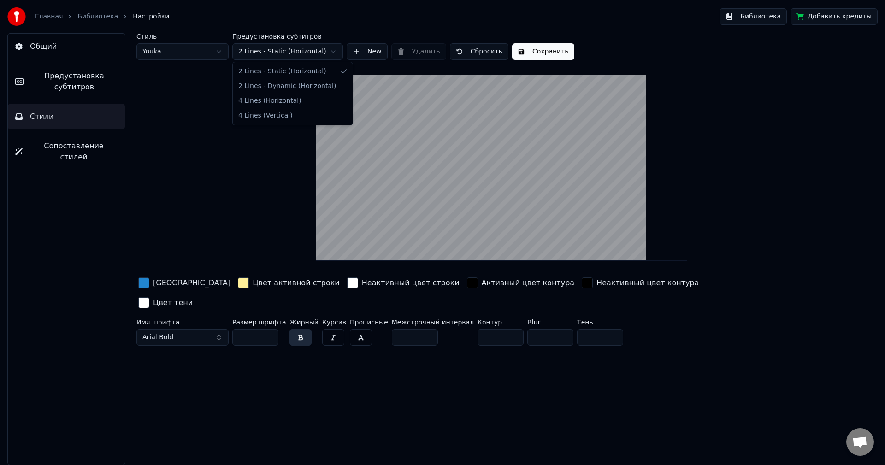
click at [334, 48] on html "Главная Библиотека Настройки Библиотека Добавить кредиты Общий Предустановка су…" at bounding box center [442, 232] width 885 height 465
click at [334, 47] on html "Главная Библиотека Настройки Библиотека Добавить кредиты Общий Предустановка су…" at bounding box center [442, 232] width 885 height 465
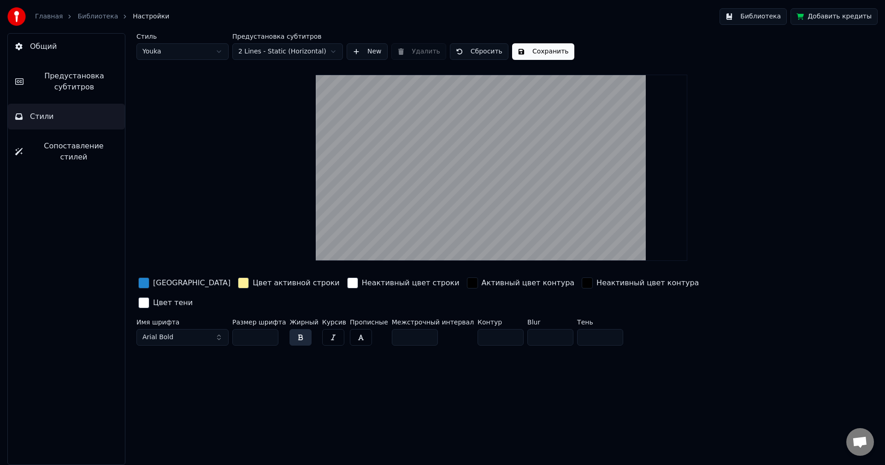
click at [73, 85] on span "Предустановка субтитров" at bounding box center [74, 82] width 87 height 22
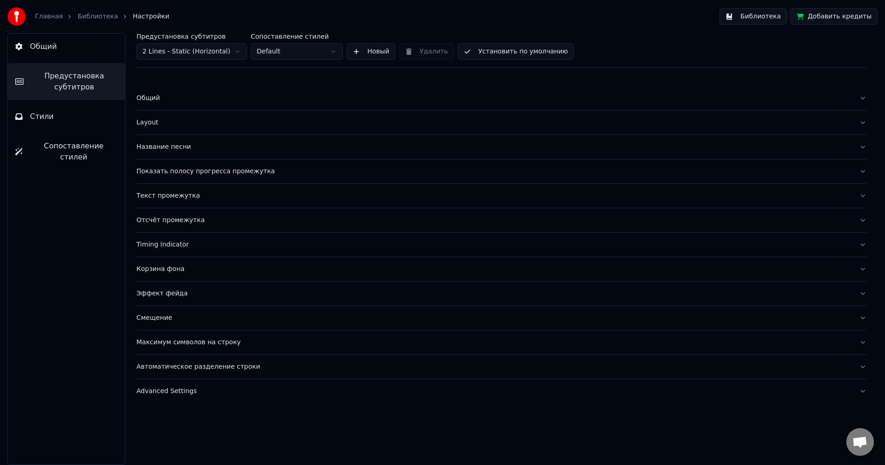
click at [59, 48] on button "Общий" at bounding box center [66, 47] width 117 height 26
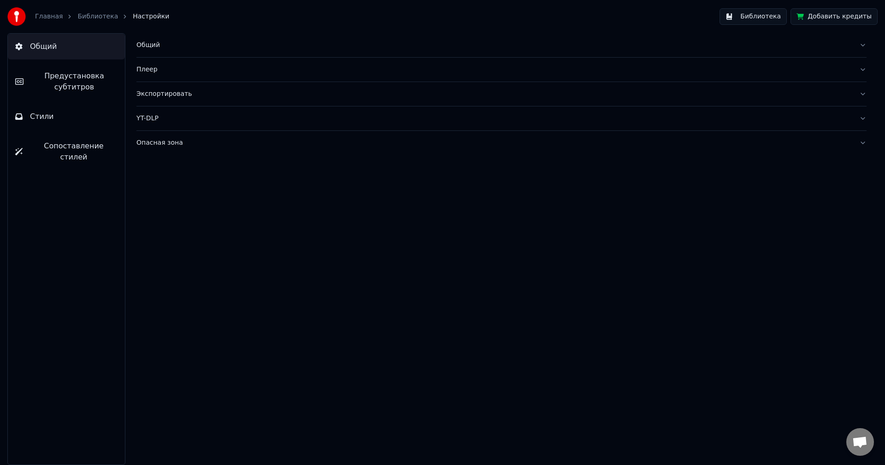
click at [65, 68] on button "Предустановка субтитров" at bounding box center [66, 81] width 117 height 37
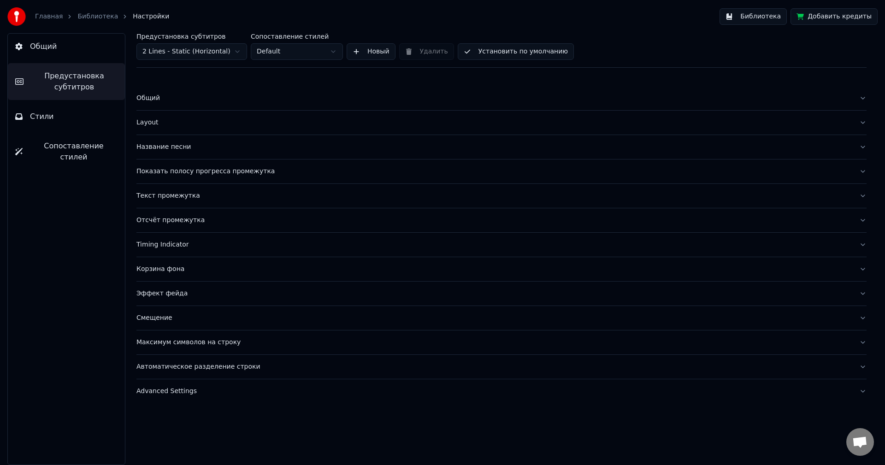
click at [220, 54] on html "Главная Библиотека Настройки Библиотека Добавить кредиты Общий Предустановка су…" at bounding box center [442, 232] width 885 height 465
click at [69, 139] on button "Сопоставление стилей" at bounding box center [66, 151] width 117 height 37
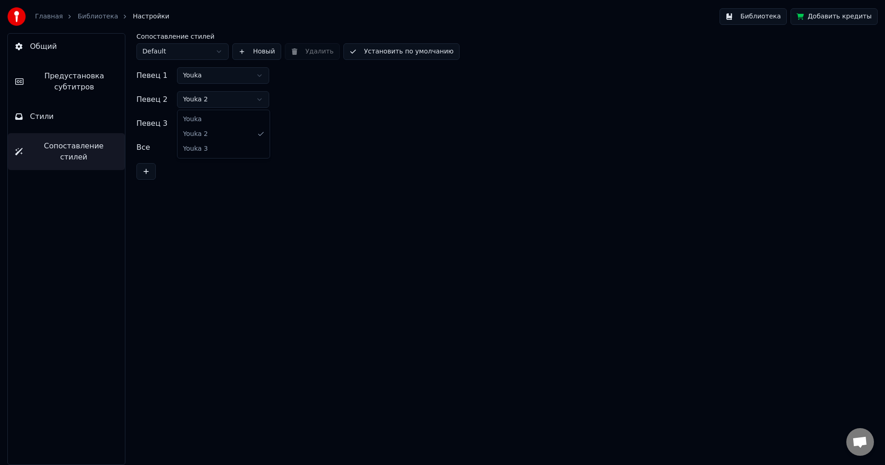
click at [256, 98] on html "Главная Библиотека Настройки Библиотека Добавить кредиты Общий Предустановка су…" at bounding box center [442, 232] width 885 height 465
click at [88, 17] on link "Библиотека" at bounding box center [97, 16] width 41 height 9
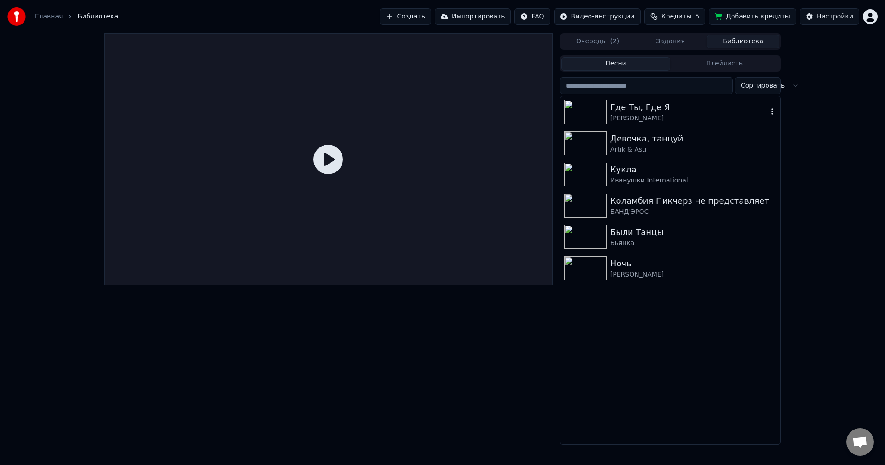
click at [655, 109] on div "Где Ты, Где Я" at bounding box center [688, 107] width 157 height 13
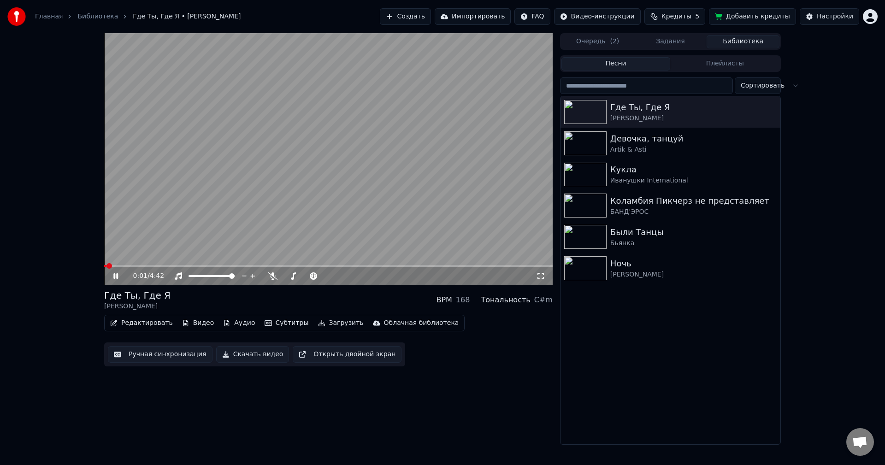
click at [310, 192] on video at bounding box center [328, 159] width 449 height 252
click at [189, 322] on button "Видео" at bounding box center [198, 323] width 40 height 13
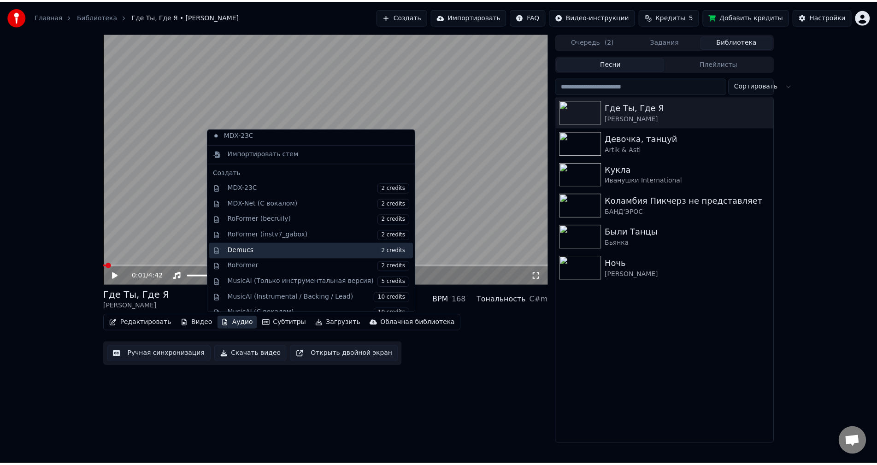
scroll to position [94, 0]
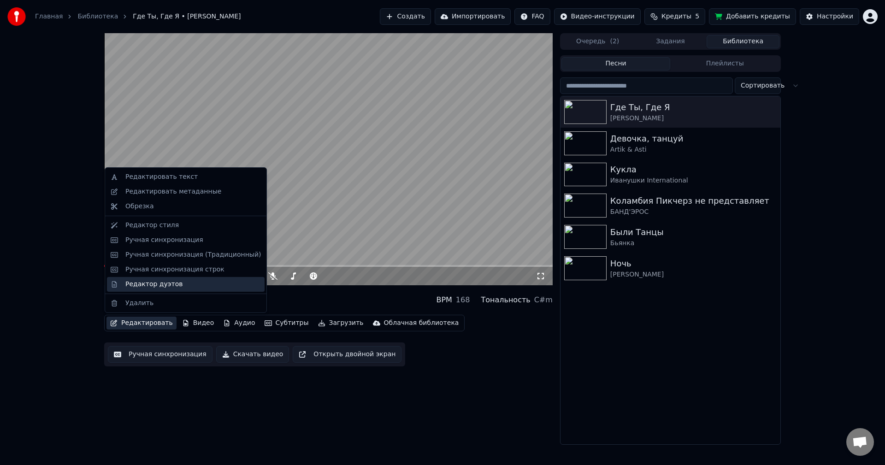
click at [143, 283] on div "Редактор дуэтов" at bounding box center [153, 284] width 57 height 9
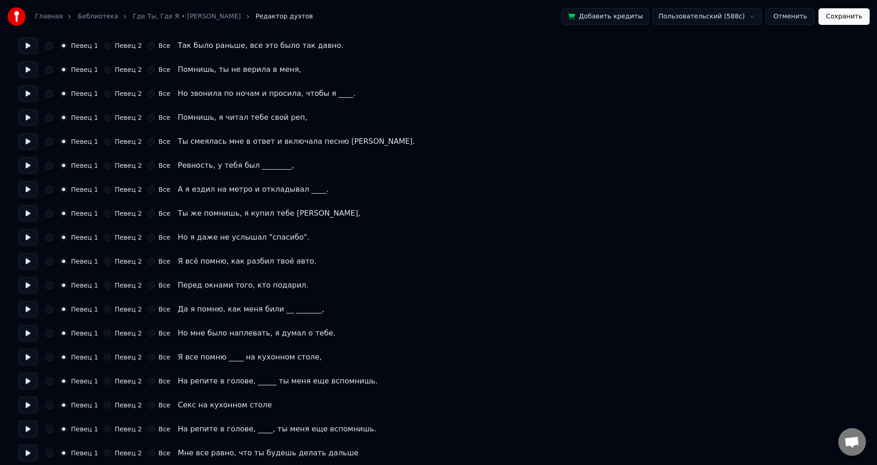
scroll to position [184, 0]
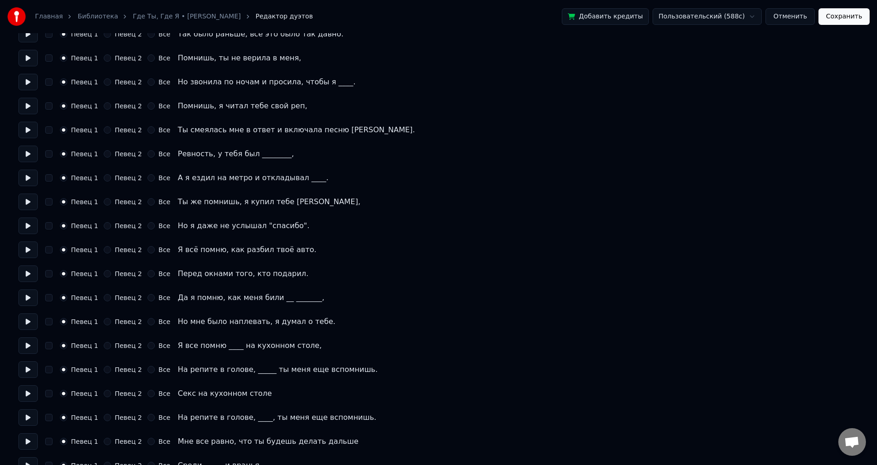
click at [104, 344] on button "Певец 2" at bounding box center [107, 345] width 7 height 7
click at [105, 318] on button "Певец 2" at bounding box center [107, 321] width 7 height 7
click at [101, 291] on div "Певец 1 Певец 2 Все Да я помню, как меня били __ _______," at bounding box center [438, 297] width 840 height 17
click at [104, 271] on button "Певец 2" at bounding box center [107, 273] width 7 height 7
click at [104, 248] on button "Певец 2" at bounding box center [107, 249] width 7 height 7
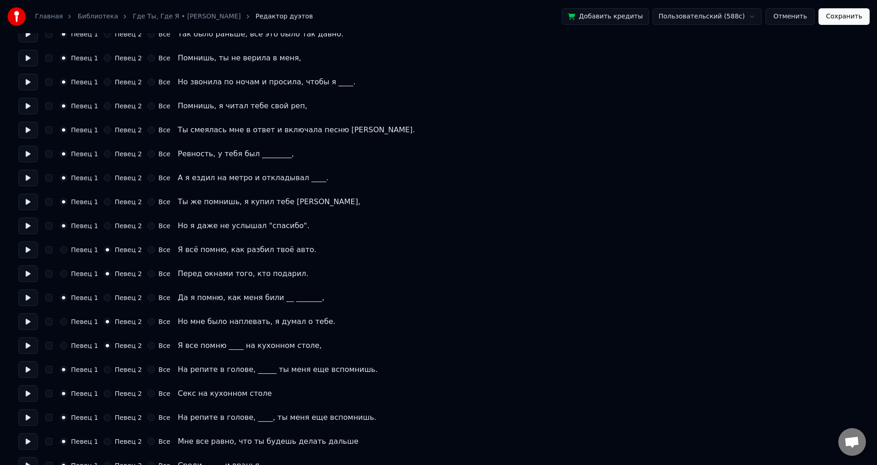
click at [64, 248] on button "Певец 1" at bounding box center [63, 249] width 7 height 7
click at [62, 277] on button "Певец 1" at bounding box center [63, 273] width 7 height 7
click at [104, 249] on button "Певец 2" at bounding box center [107, 249] width 7 height 7
click at [104, 271] on button "Певец 2" at bounding box center [107, 273] width 7 height 7
click at [104, 296] on button "Певец 2" at bounding box center [107, 297] width 7 height 7
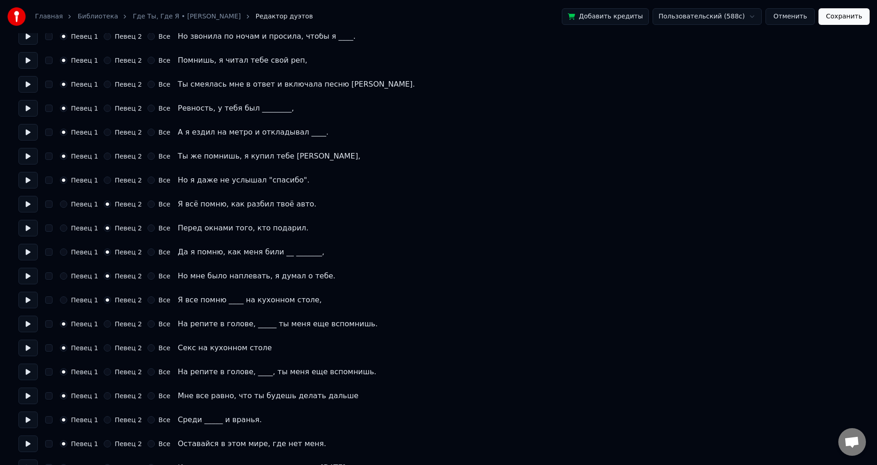
scroll to position [230, 0]
click at [104, 320] on button "Певец 2" at bounding box center [107, 323] width 7 height 7
click at [104, 345] on button "Певец 2" at bounding box center [107, 347] width 7 height 7
click at [104, 419] on button "Певец 2" at bounding box center [107, 419] width 7 height 7
click at [104, 397] on button "Певец 2" at bounding box center [107, 395] width 7 height 7
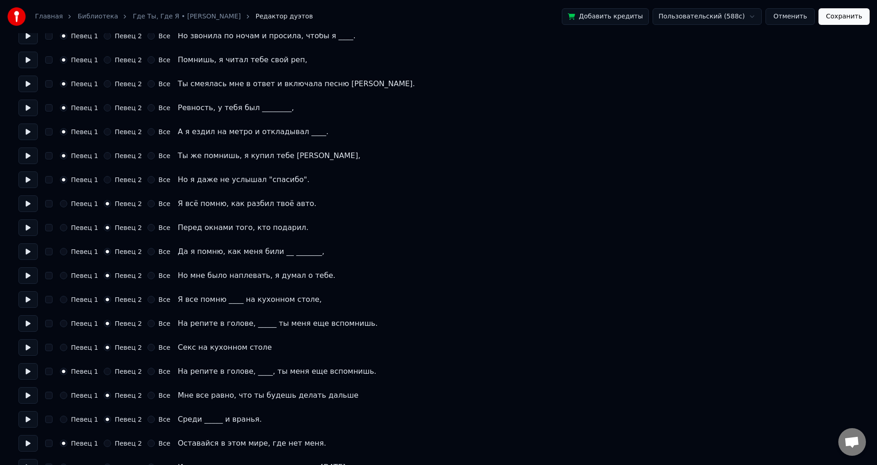
click at [104, 373] on button "Певец 2" at bounding box center [107, 371] width 7 height 7
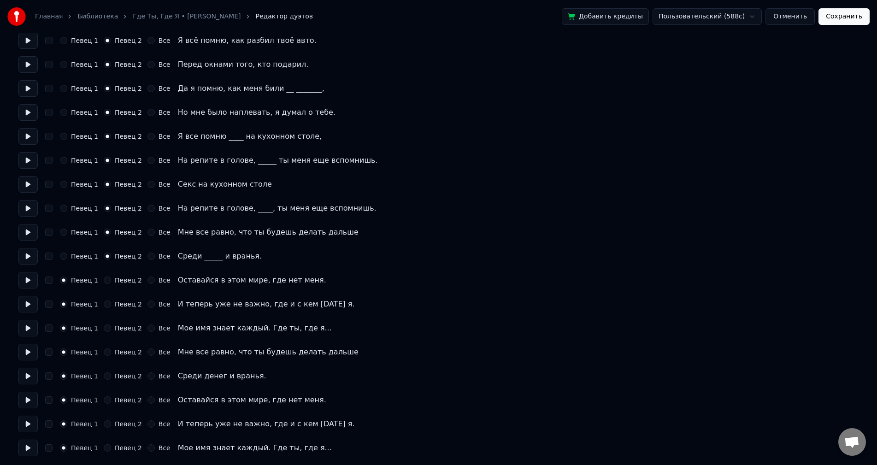
scroll to position [394, 0]
click at [104, 278] on button "Певец 2" at bounding box center [107, 279] width 7 height 7
click at [839, 21] on button "Сохранить" at bounding box center [844, 16] width 51 height 17
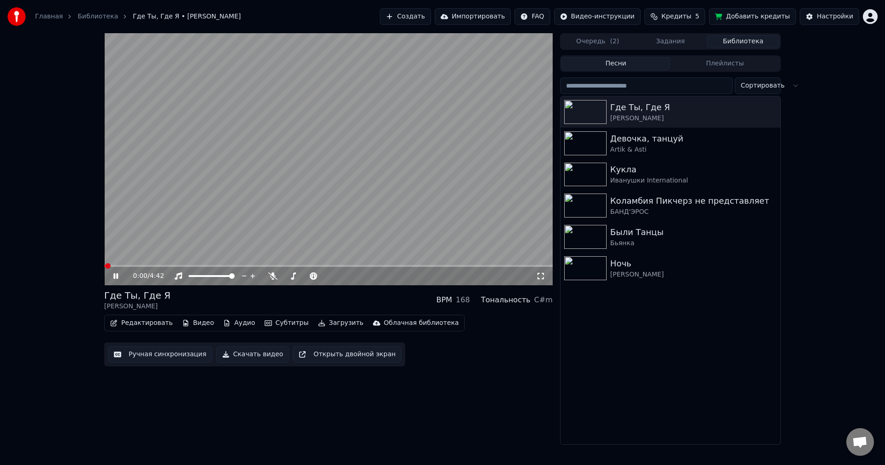
click at [144, 351] on button "Ручная синхронизация" at bounding box center [160, 354] width 105 height 17
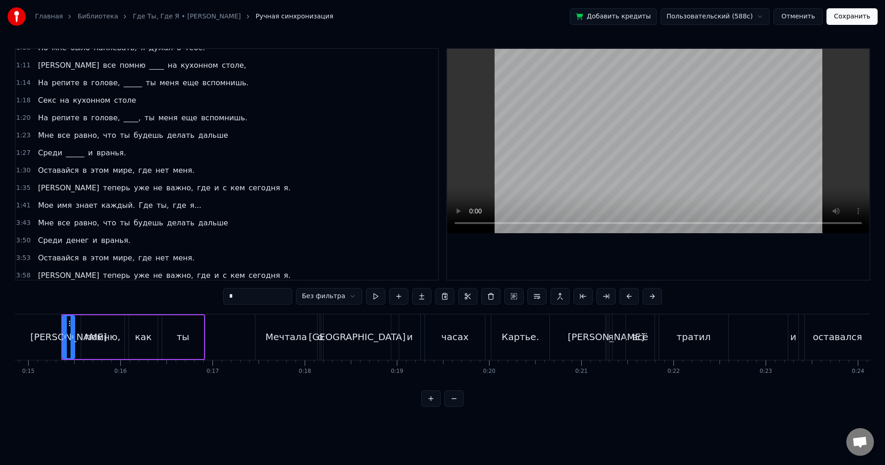
scroll to position [312, 0]
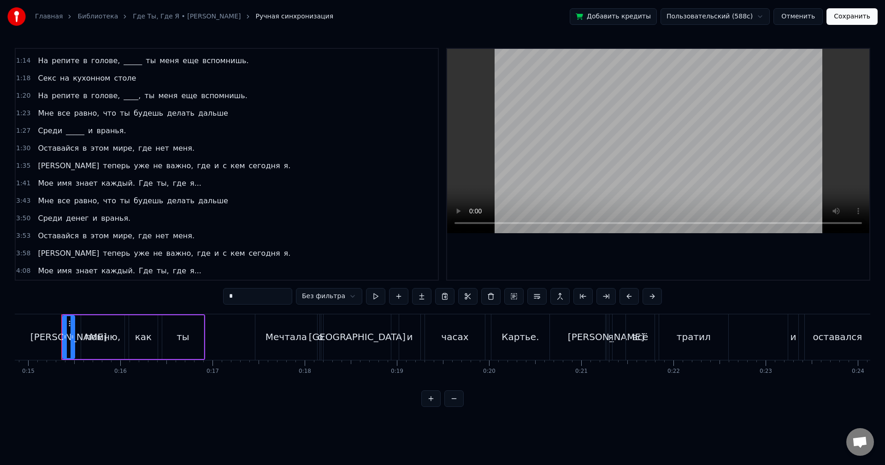
click at [189, 269] on div "4:08 Мое имя знает каждый. Где ты, где я..." at bounding box center [227, 271] width 422 height 18
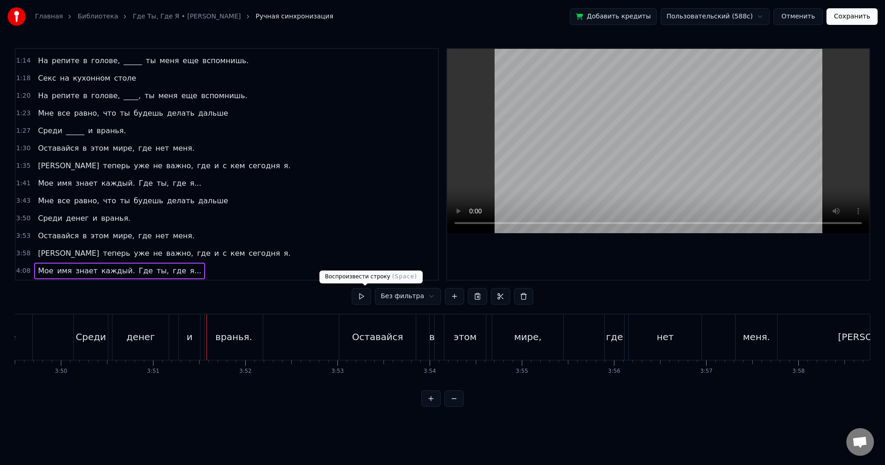
scroll to position [0, 21304]
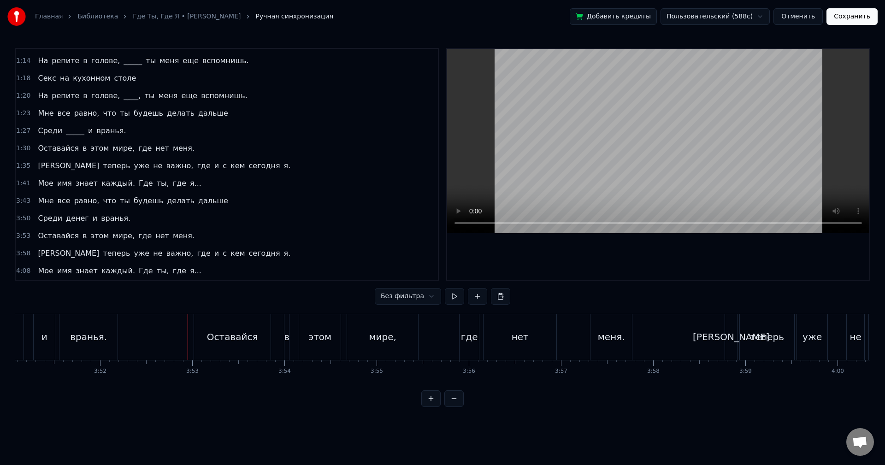
click at [395, 295] on html "Главная Библиотека Где Ты, Где Я • Тимати • [PERSON_NAME] Ручная синхронизация …" at bounding box center [442, 211] width 885 height 422
click at [396, 295] on html "Главная Библиотека Где Ты, Где Я • Тимати • [PERSON_NAME] Ручная синхронизация …" at bounding box center [442, 211] width 885 height 422
click at [460, 296] on button at bounding box center [454, 296] width 19 height 17
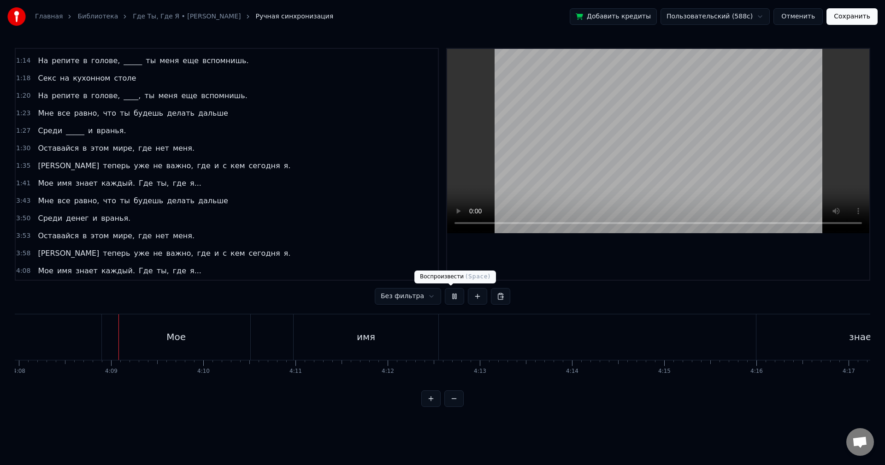
scroll to position [0, 22871]
click at [450, 295] on button at bounding box center [454, 296] width 19 height 17
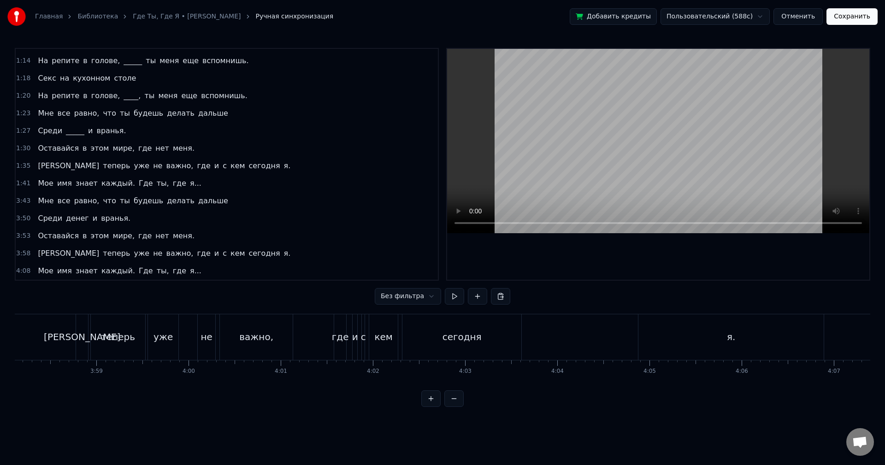
scroll to position [0, 21610]
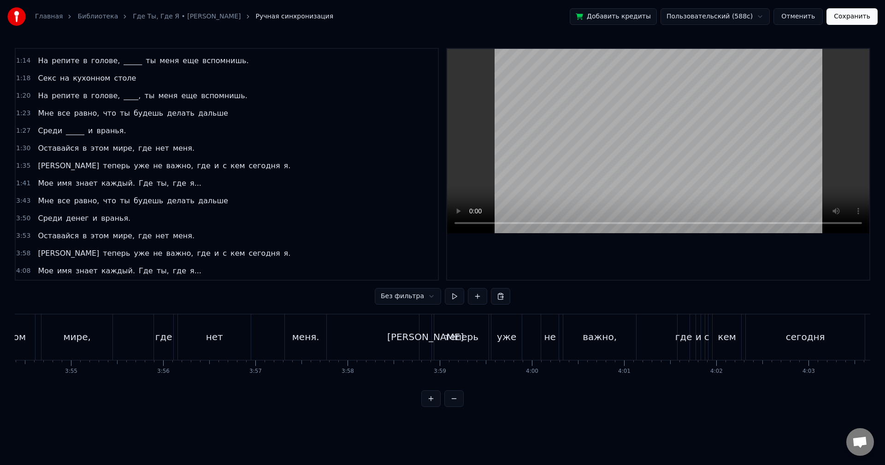
click at [220, 266] on div "4:08 Мое имя знает каждый. Где ты, где я..." at bounding box center [227, 271] width 422 height 18
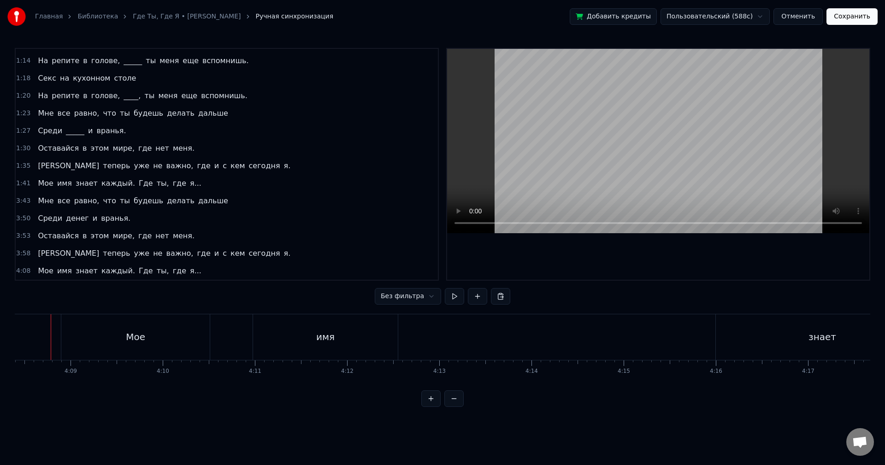
scroll to position [0, 22891]
click at [451, 299] on button at bounding box center [454, 296] width 19 height 17
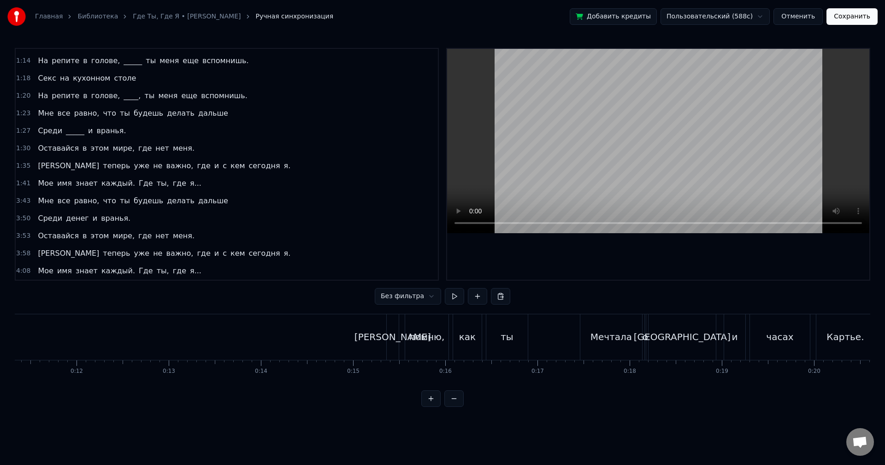
scroll to position [0, 987]
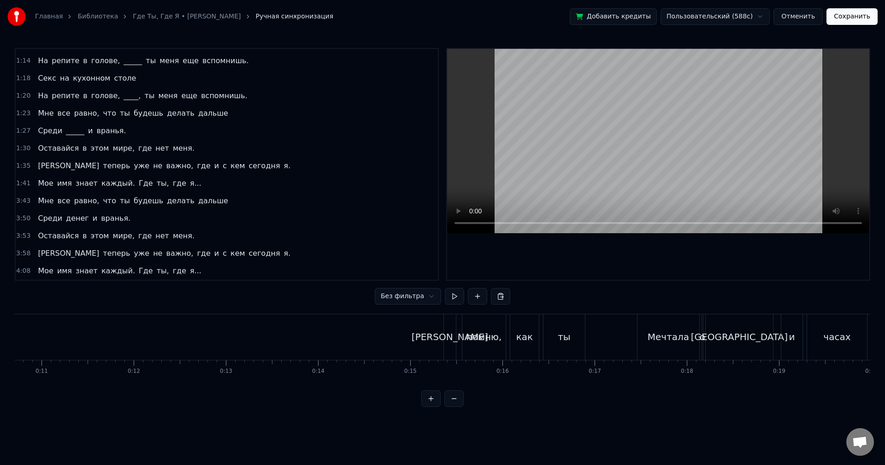
click at [453, 296] on button at bounding box center [454, 296] width 19 height 17
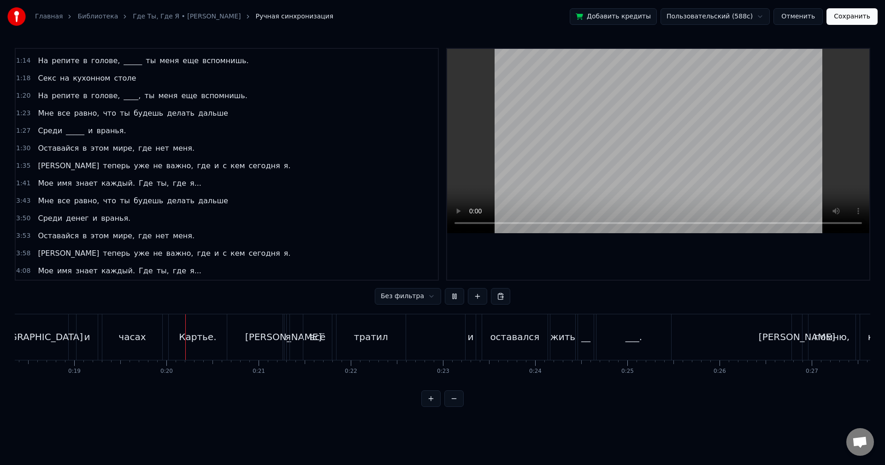
scroll to position [0, 1772]
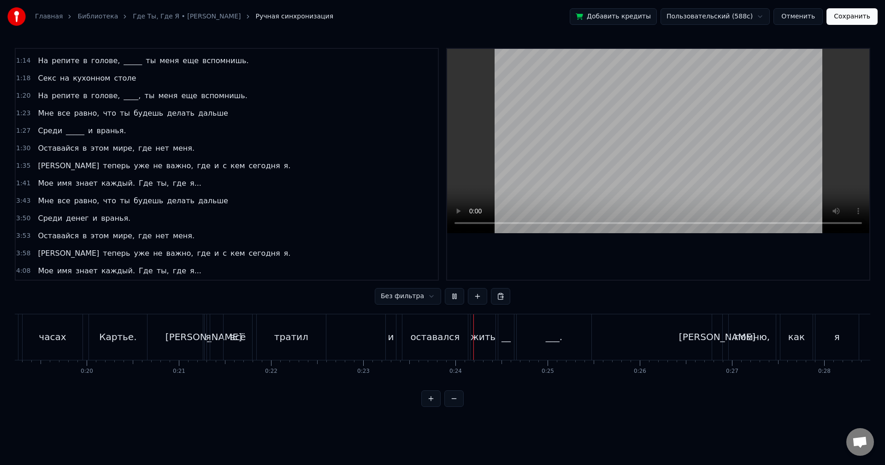
click at [454, 295] on button at bounding box center [454, 296] width 19 height 17
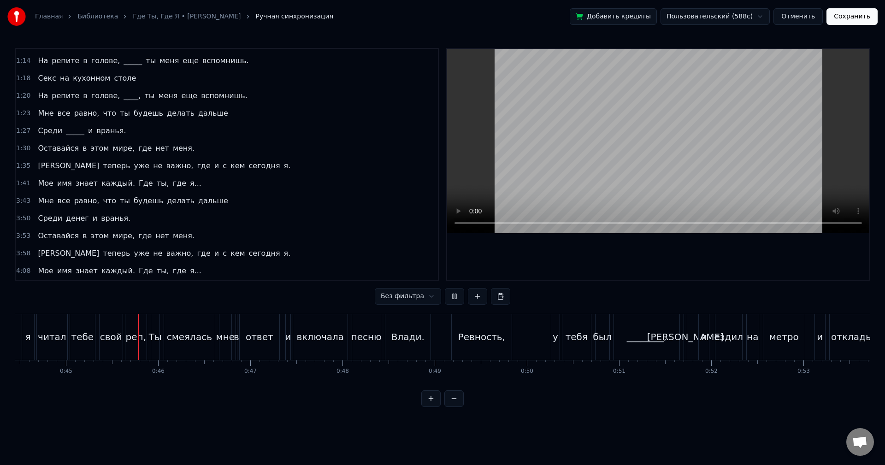
scroll to position [0, 4108]
click at [445, 295] on button at bounding box center [454, 296] width 19 height 17
click at [171, 382] on div "Я помню, как ты Мечтала о [GEOGRAPHIC_DATA] и часах Картье. И я всё тратил и ос…" at bounding box center [443, 348] width 856 height 69
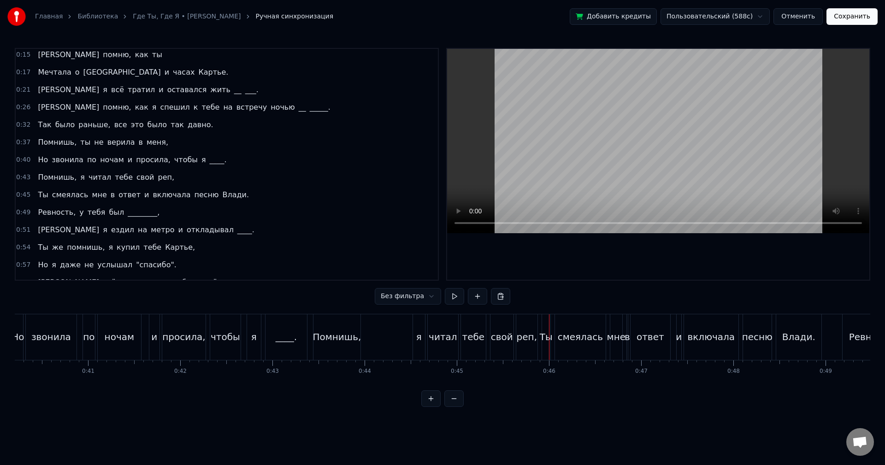
scroll to position [0, 0]
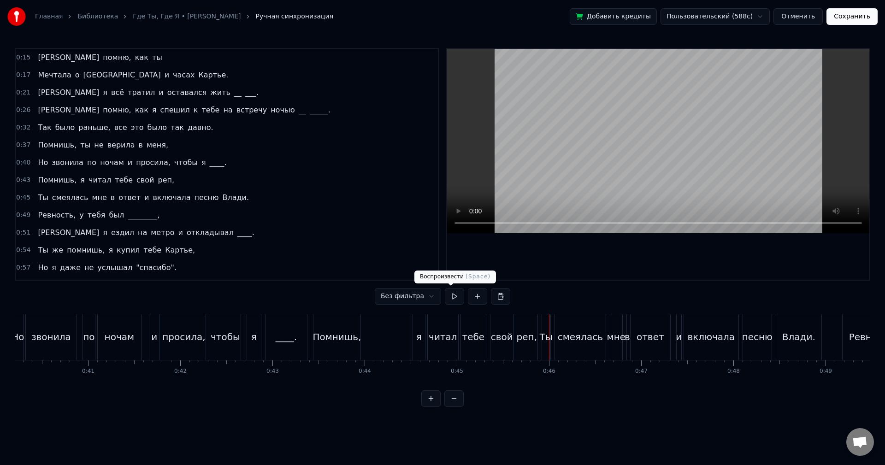
click at [448, 293] on button at bounding box center [454, 296] width 19 height 17
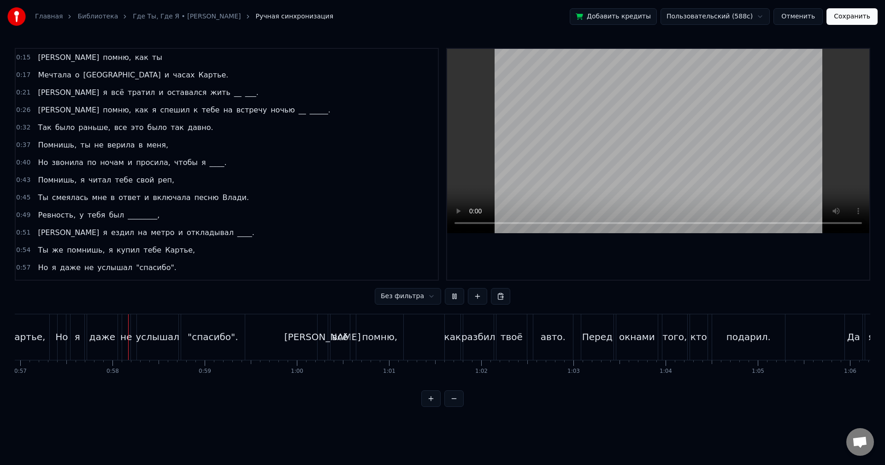
scroll to position [0, 5262]
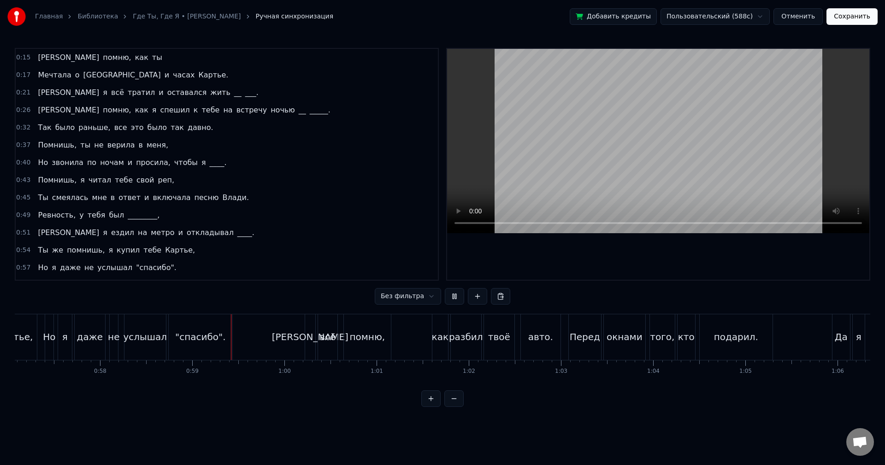
click at [447, 290] on button at bounding box center [454, 296] width 19 height 17
click at [445, 289] on div at bounding box center [454, 296] width 19 height 17
click at [445, 295] on button at bounding box center [454, 296] width 19 height 17
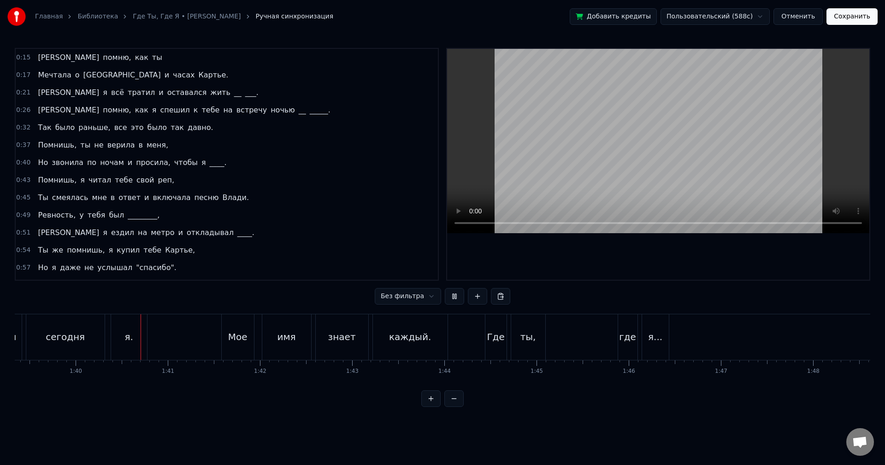
scroll to position [0, 9178]
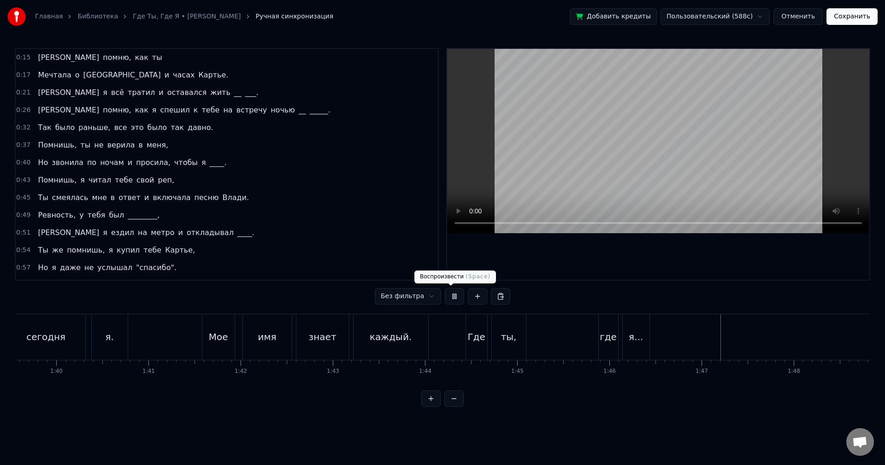
click at [445, 295] on button at bounding box center [454, 296] width 19 height 17
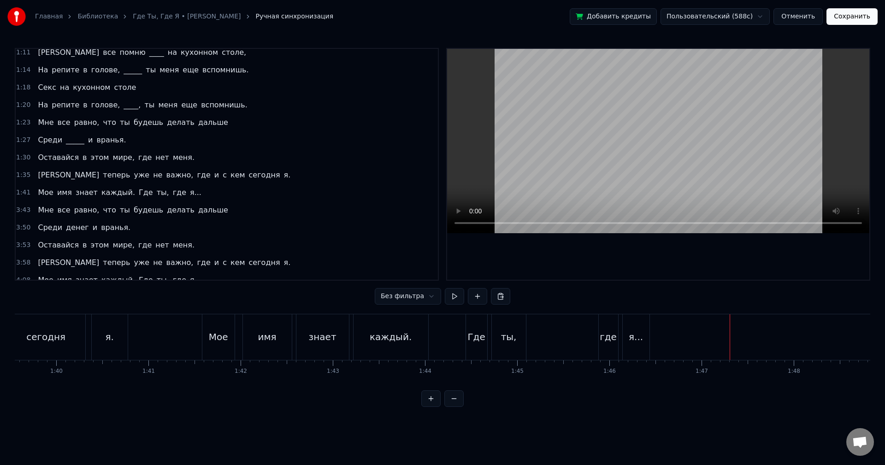
scroll to position [312, 0]
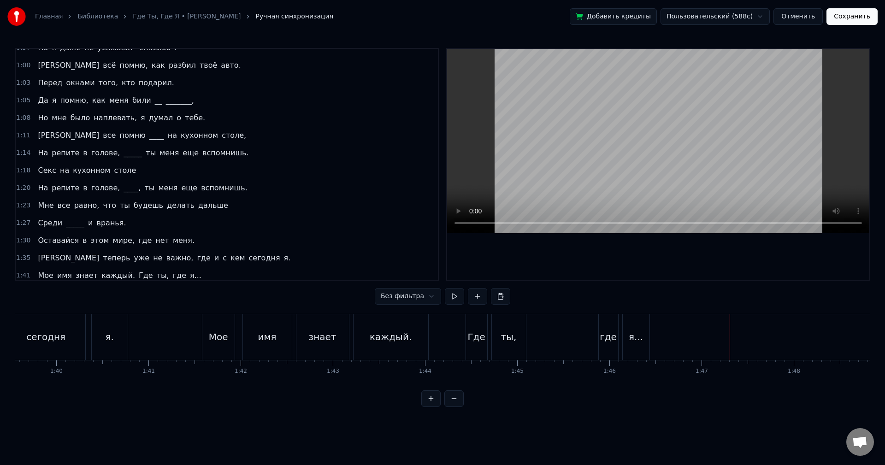
click at [603, 335] on div "где" at bounding box center [608, 337] width 17 height 14
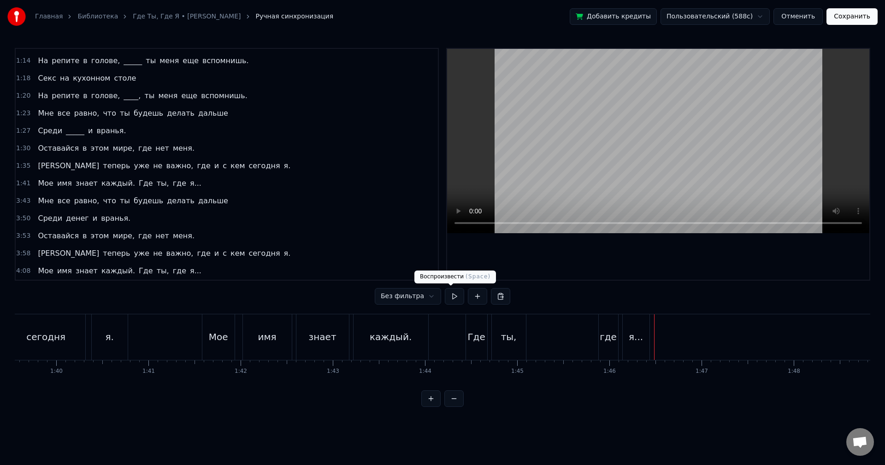
click at [449, 297] on button at bounding box center [454, 296] width 19 height 17
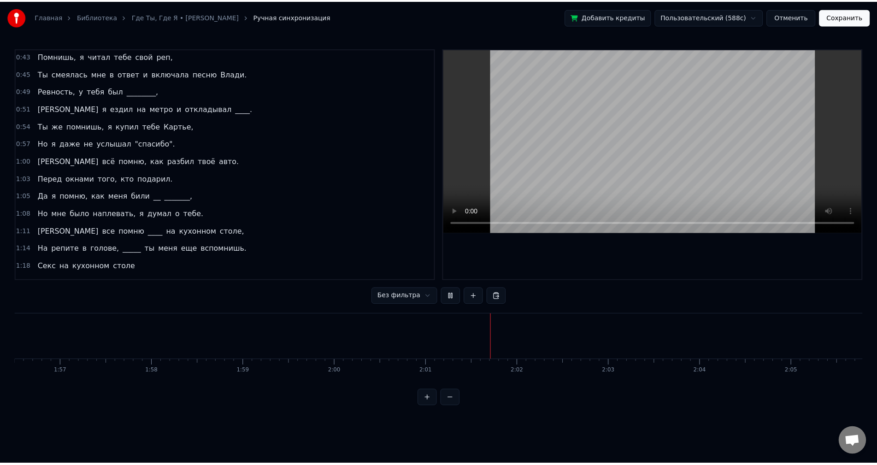
scroll to position [138, 0]
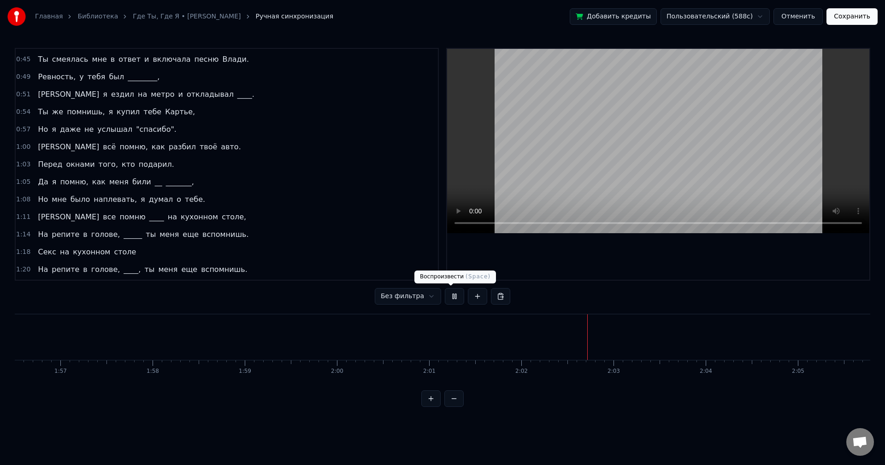
click at [448, 290] on button at bounding box center [454, 296] width 19 height 17
click at [859, 15] on button "Сохранить" at bounding box center [852, 16] width 51 height 17
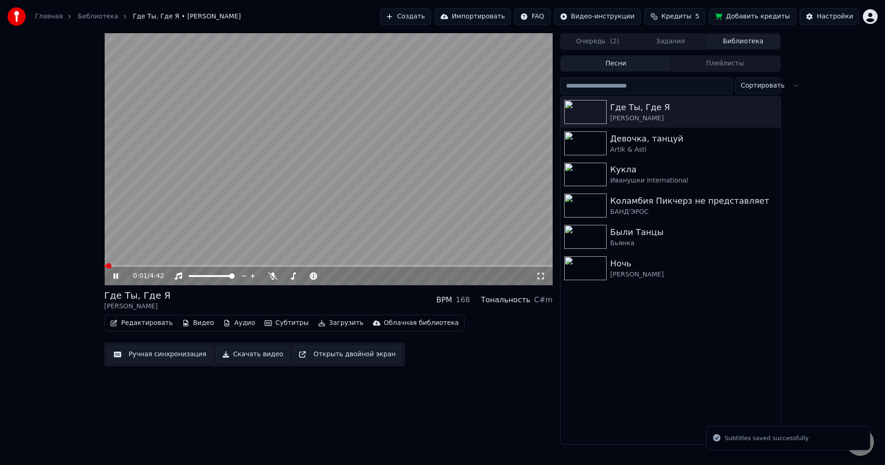
click at [140, 320] on button "Редактировать" at bounding box center [141, 323] width 70 height 13
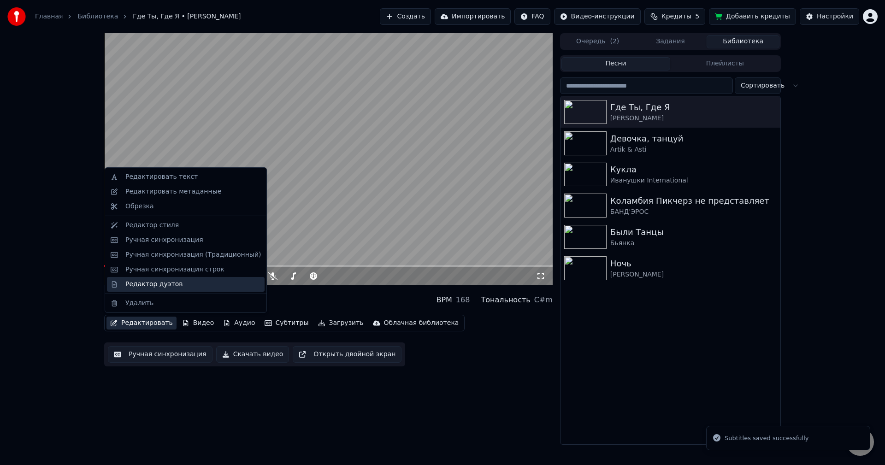
click at [146, 288] on div "Редактор дуэтов" at bounding box center [153, 284] width 57 height 9
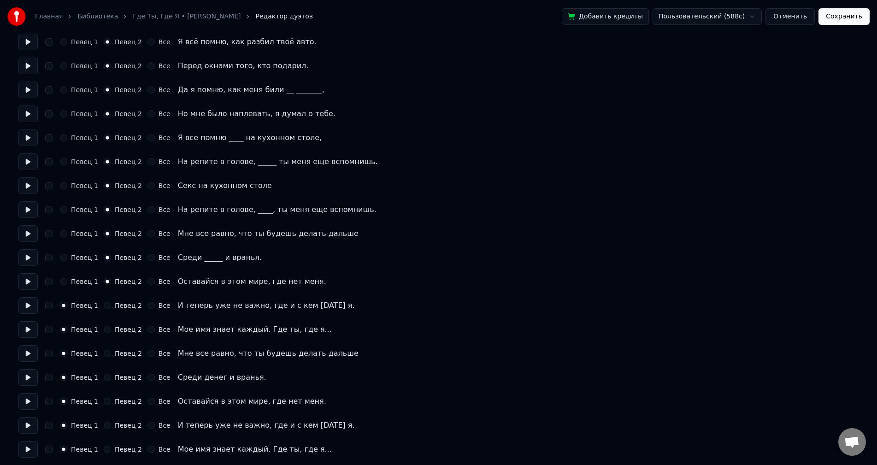
scroll to position [394, 0]
click at [105, 301] on button "Певец 2" at bounding box center [107, 303] width 7 height 7
click at [104, 328] on button "Певец 2" at bounding box center [107, 327] width 7 height 7
click at [50, 352] on button "button" at bounding box center [48, 351] width 7 height 7
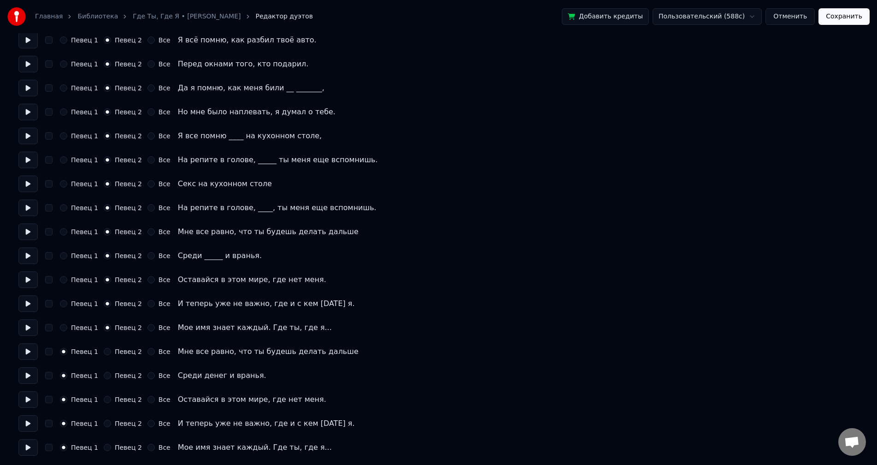
click at [860, 17] on button "Сохранить" at bounding box center [844, 16] width 51 height 17
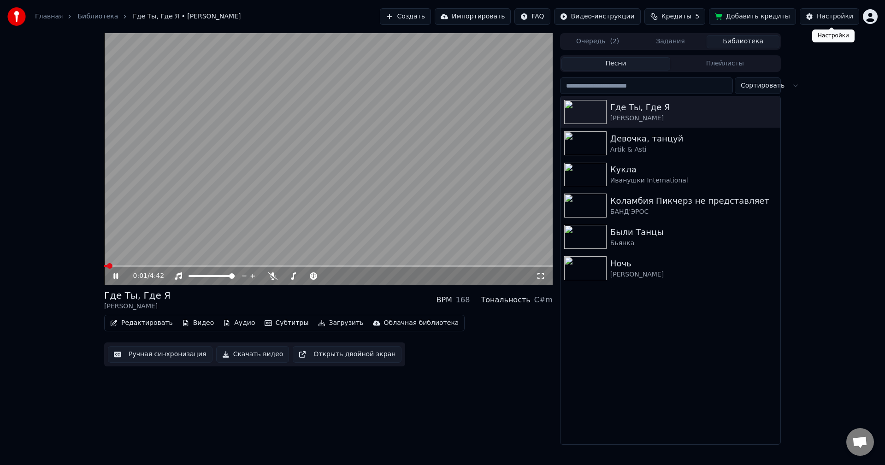
click at [826, 21] on button "Настройки" at bounding box center [829, 16] width 59 height 17
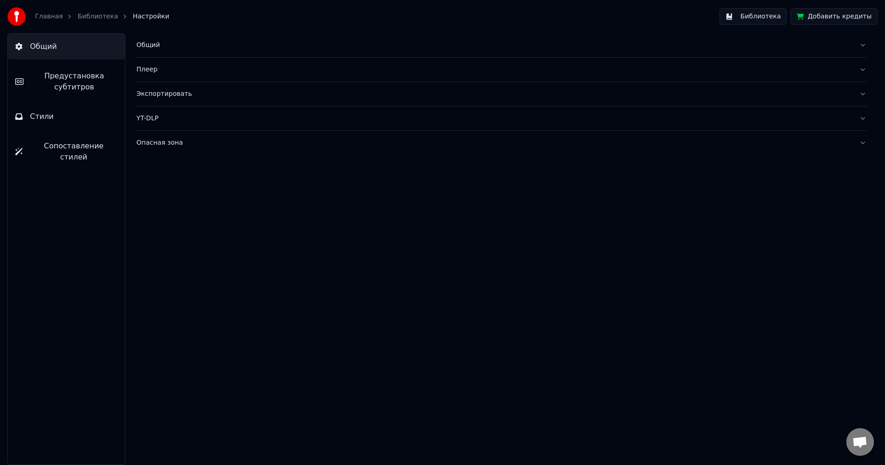
click at [73, 90] on span "Предустановка субтитров" at bounding box center [74, 82] width 87 height 22
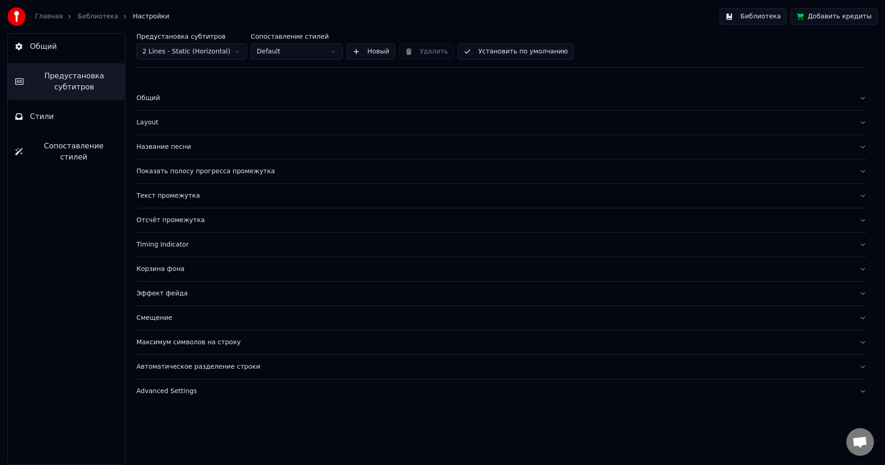
click at [49, 113] on span "Стили" at bounding box center [42, 116] width 24 height 11
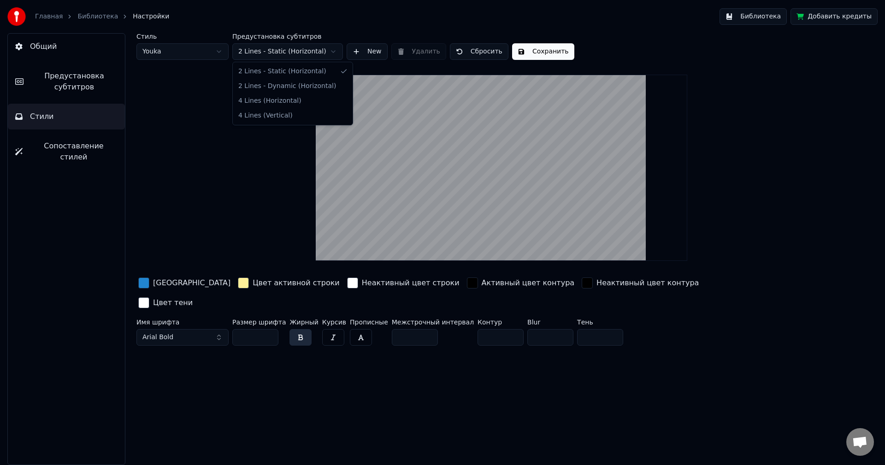
click at [275, 49] on html "Главная Библиотека Настройки Библиотека Добавить кредиты Общий Предустановка су…" at bounding box center [442, 232] width 885 height 465
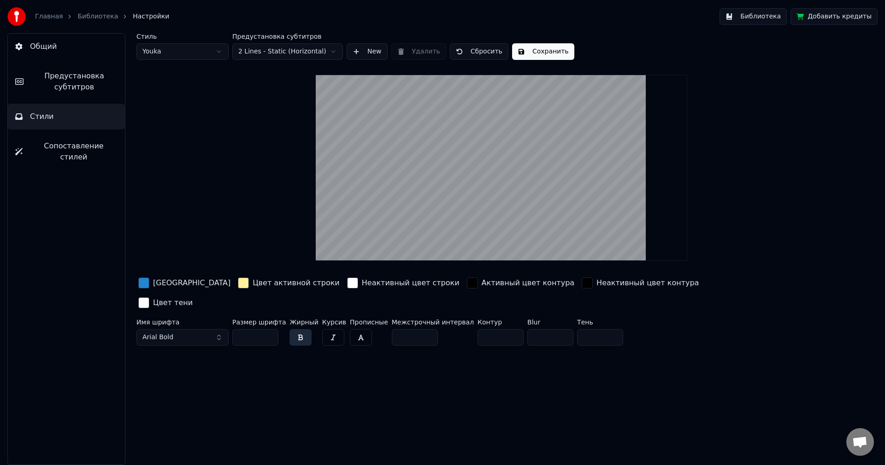
click at [275, 52] on html "Главная Библиотека Настройки Библиотека Добавить кредиты Общий Предустановка су…" at bounding box center [442, 232] width 885 height 465
click at [78, 149] on span "Сопоставление стилей" at bounding box center [74, 152] width 88 height 22
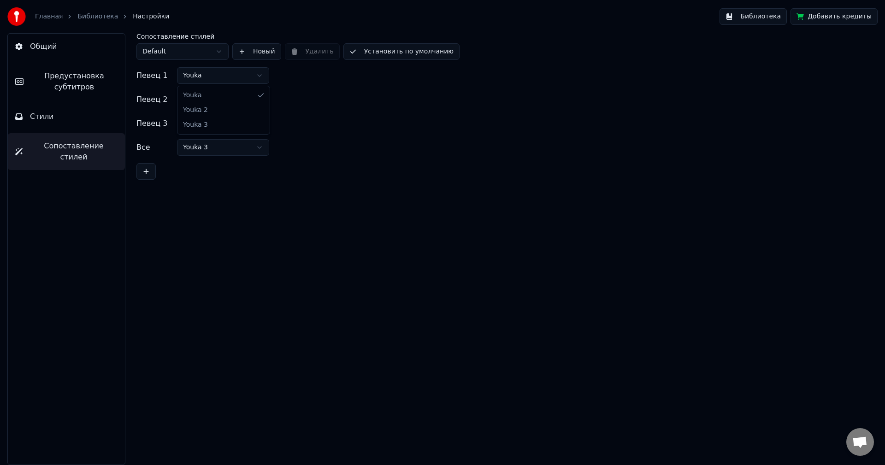
click at [217, 75] on html "Главная Библиотека Настройки Библиотека Добавить кредиты Общий Предустановка су…" at bounding box center [442, 232] width 885 height 465
click at [194, 54] on html "Главная Библиотека Настройки Библиотека Добавить кредиты Общий Предустановка су…" at bounding box center [442, 232] width 885 height 465
click at [62, 80] on span "Предустановка субтитров" at bounding box center [74, 82] width 87 height 22
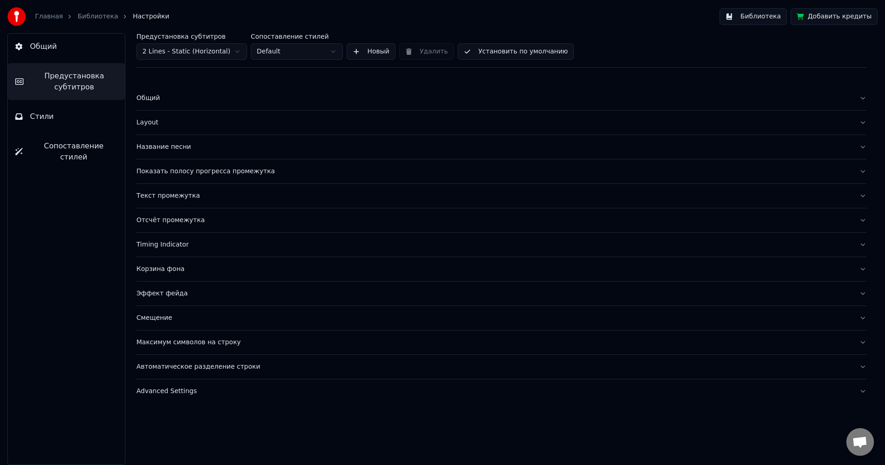
click at [152, 150] on div "Название песни" at bounding box center [493, 146] width 715 height 9
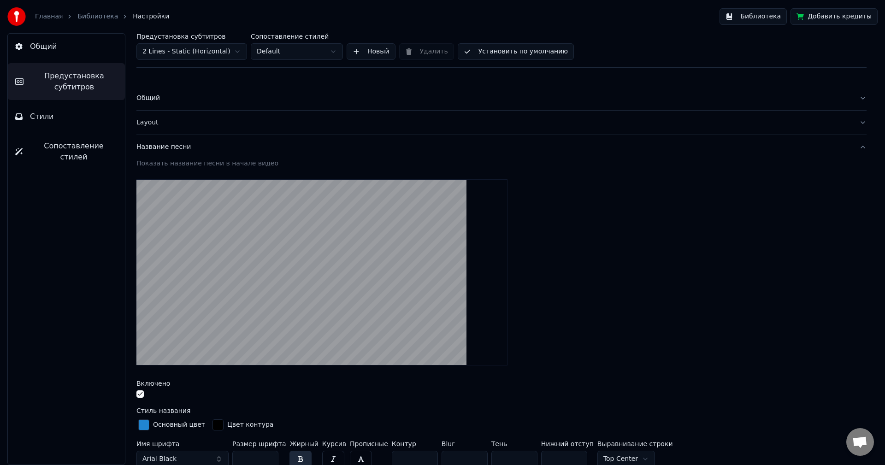
click at [159, 149] on div "Название песни" at bounding box center [493, 146] width 715 height 9
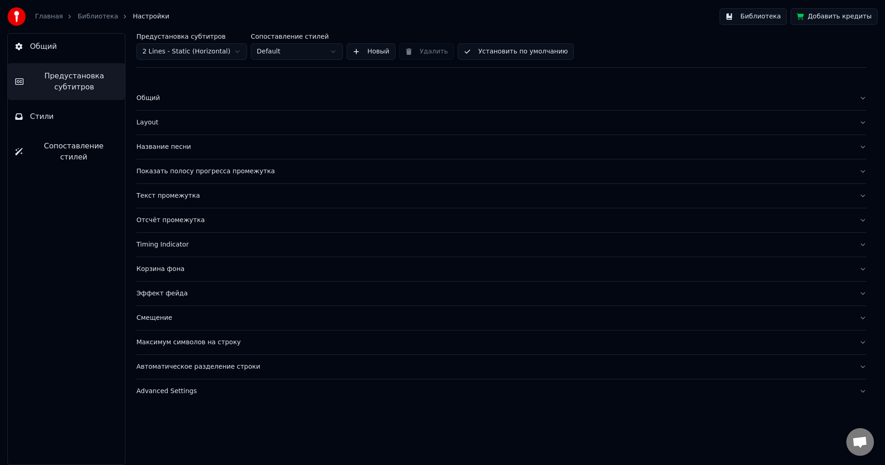
click at [146, 99] on div "Общий" at bounding box center [493, 98] width 715 height 9
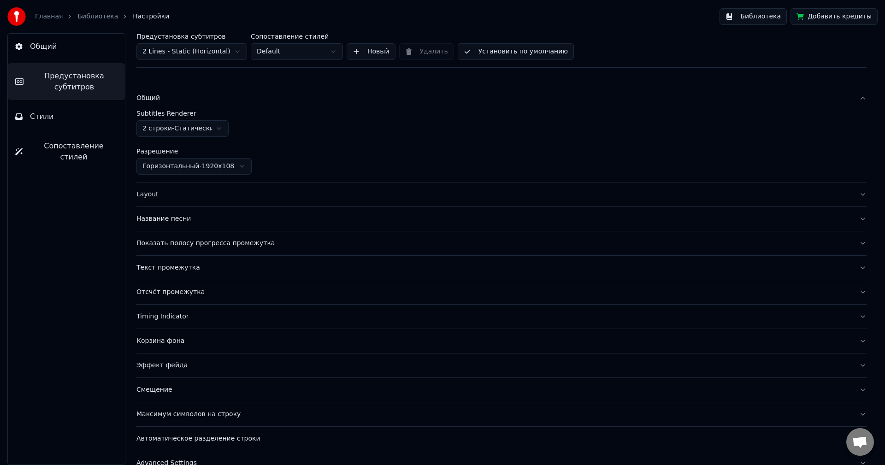
click at [148, 192] on div "Layout" at bounding box center [493, 194] width 715 height 9
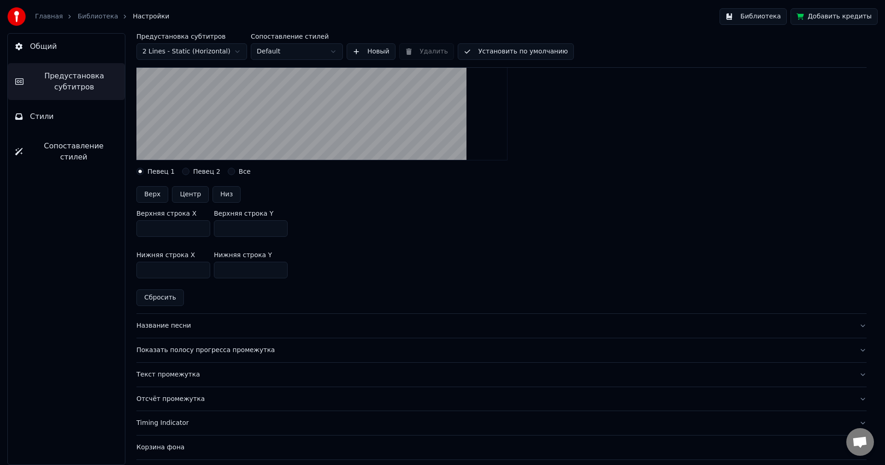
scroll to position [184, 0]
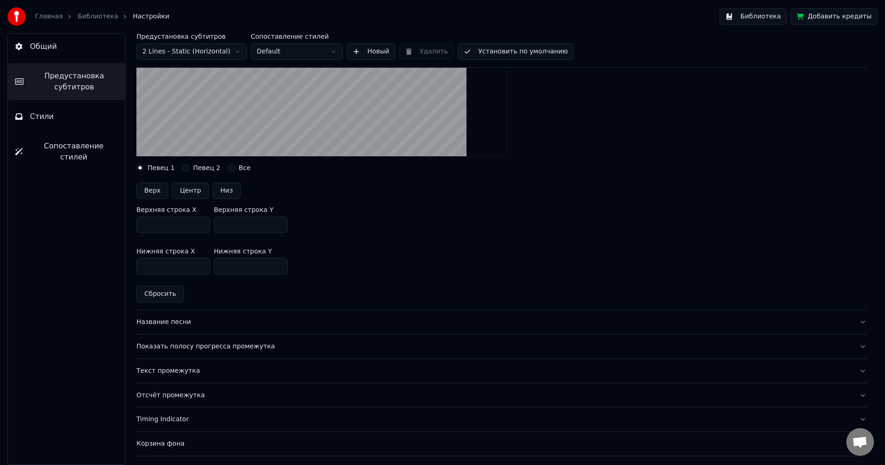
click at [182, 166] on button "Певец 2" at bounding box center [185, 167] width 7 height 7
click at [148, 189] on button "Верх" at bounding box center [152, 191] width 32 height 17
click at [182, 188] on button "Центр" at bounding box center [190, 191] width 37 height 17
type input "***"
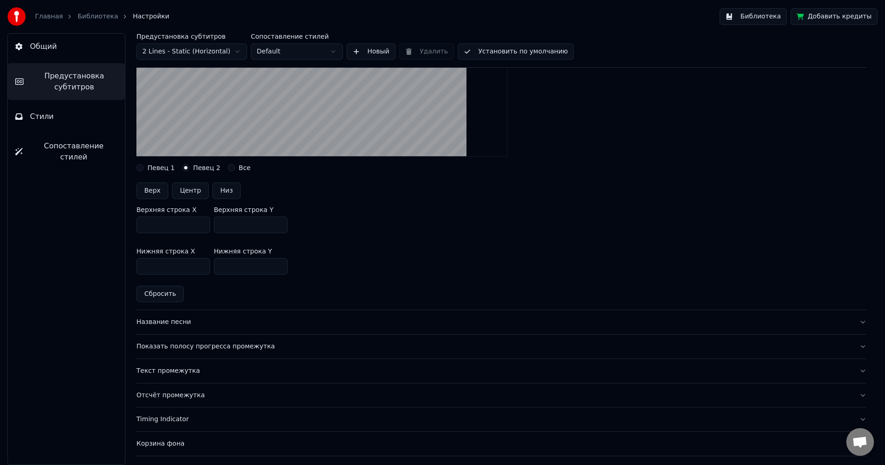
click at [221, 192] on button "Низ" at bounding box center [227, 191] width 28 height 17
type input "***"
click at [221, 190] on button "Низ" at bounding box center [227, 191] width 28 height 17
click at [145, 171] on div "Певец 1" at bounding box center [155, 167] width 38 height 7
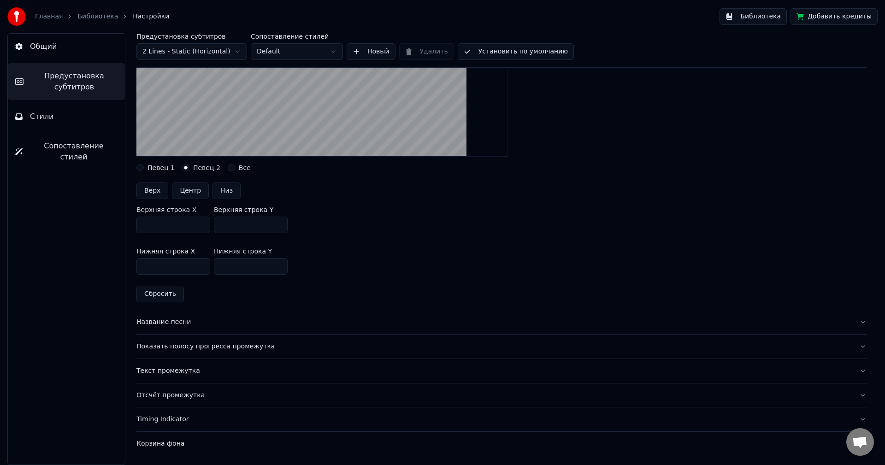
click at [141, 168] on button "Певец 1" at bounding box center [139, 167] width 7 height 7
click at [220, 189] on button "Низ" at bounding box center [227, 191] width 28 height 17
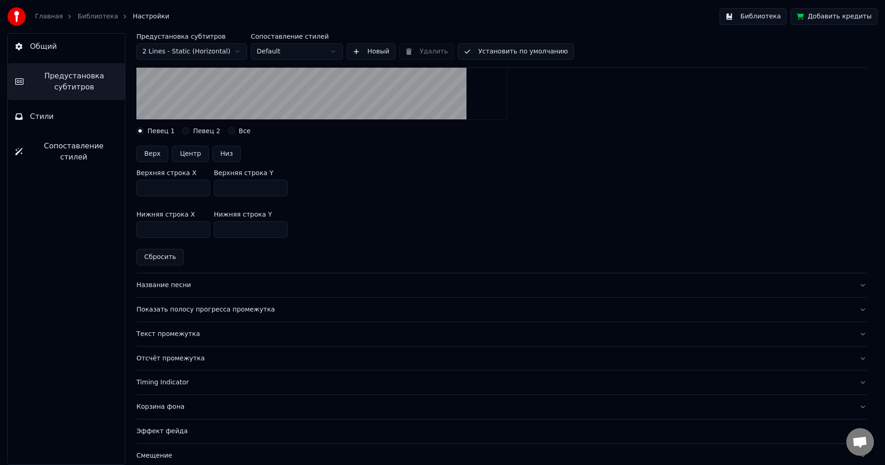
scroll to position [230, 0]
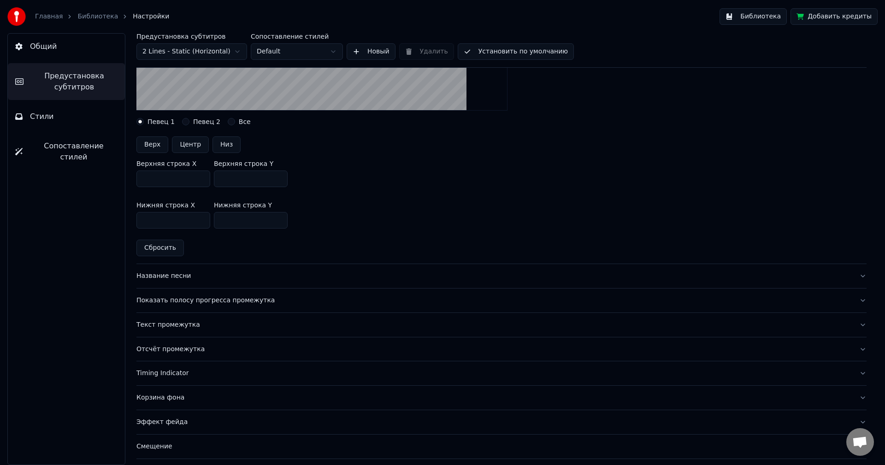
click at [99, 18] on link "Библиотека" at bounding box center [97, 16] width 41 height 9
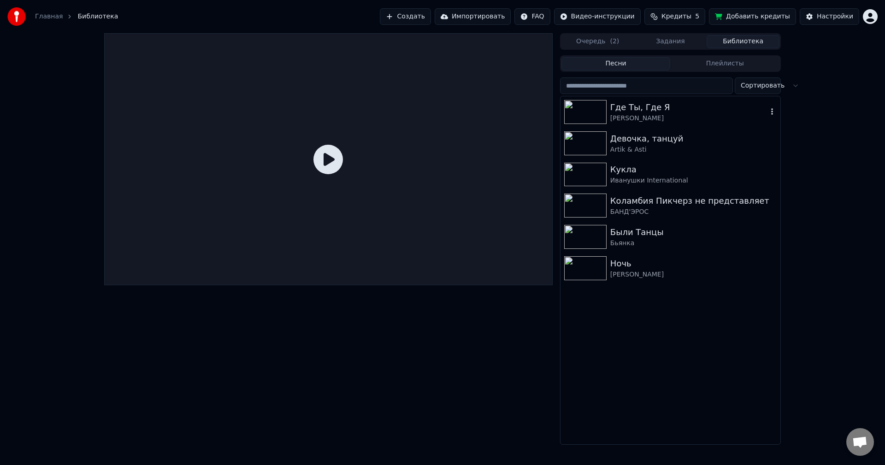
click at [634, 101] on div "Где Ты, Где Я" at bounding box center [688, 107] width 157 height 13
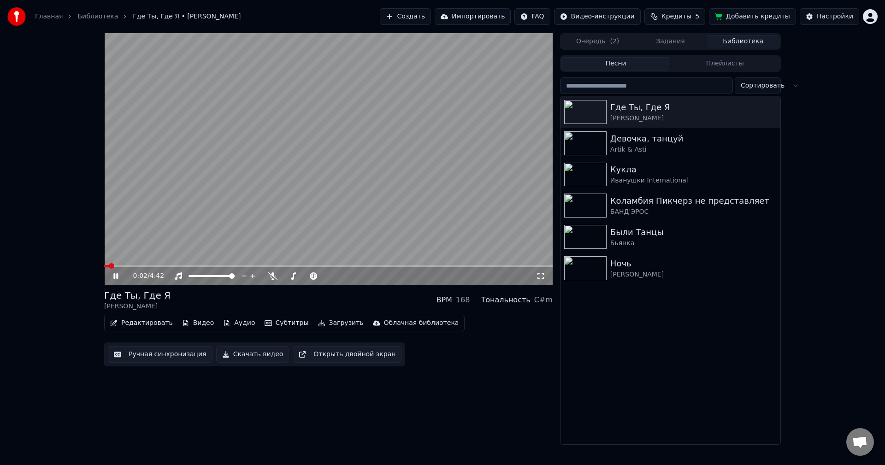
click at [128, 265] on span at bounding box center [328, 266] width 449 height 2
click at [131, 325] on button "Редактировать" at bounding box center [141, 323] width 70 height 13
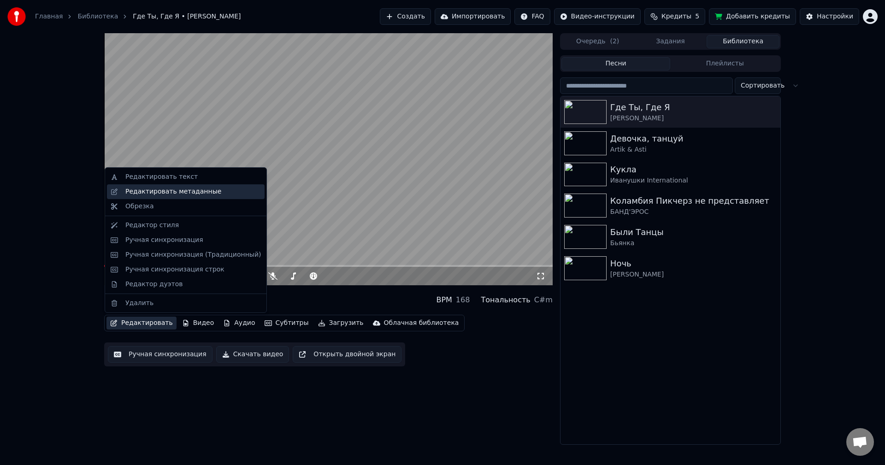
click at [149, 189] on div "Редактировать метаданные" at bounding box center [173, 191] width 96 height 9
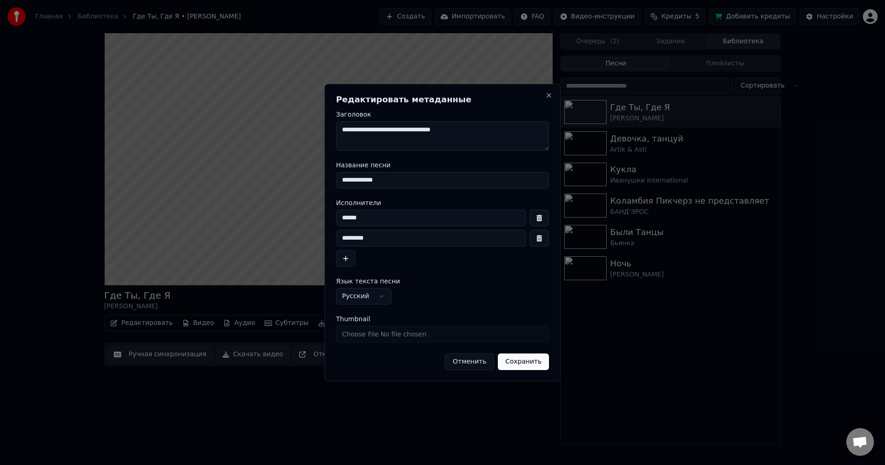
click at [341, 218] on input "******" at bounding box center [431, 218] width 190 height 17
click at [549, 97] on button "Close" at bounding box center [548, 95] width 7 height 7
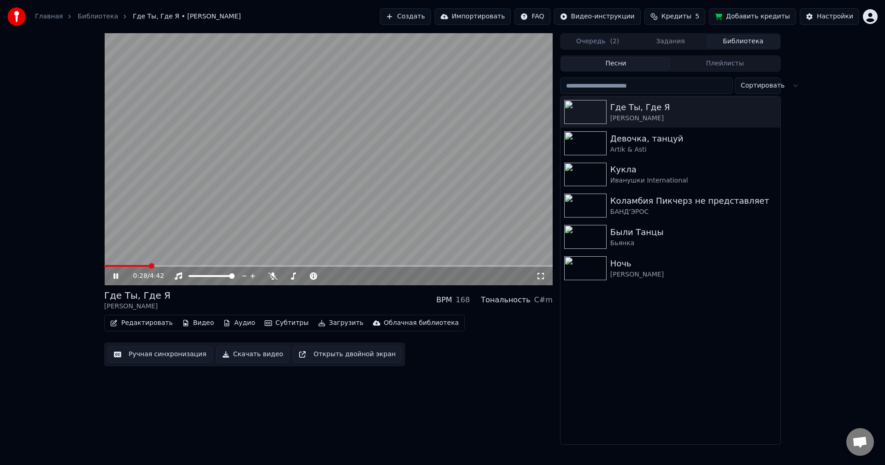
click at [229, 264] on video at bounding box center [328, 159] width 449 height 252
click at [240, 265] on video at bounding box center [328, 159] width 449 height 252
click at [239, 266] on span at bounding box center [328, 266] width 449 height 2
click at [275, 266] on span at bounding box center [328, 266] width 449 height 2
click at [289, 266] on span at bounding box center [328, 266] width 449 height 2
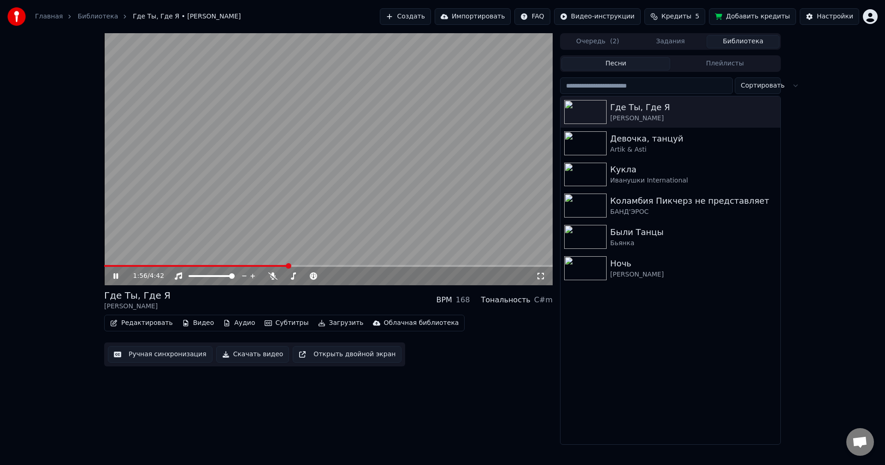
click at [245, 266] on span at bounding box center [196, 266] width 184 height 2
click at [281, 216] on video at bounding box center [328, 159] width 449 height 252
click at [825, 19] on div "Настройки" at bounding box center [835, 16] width 36 height 9
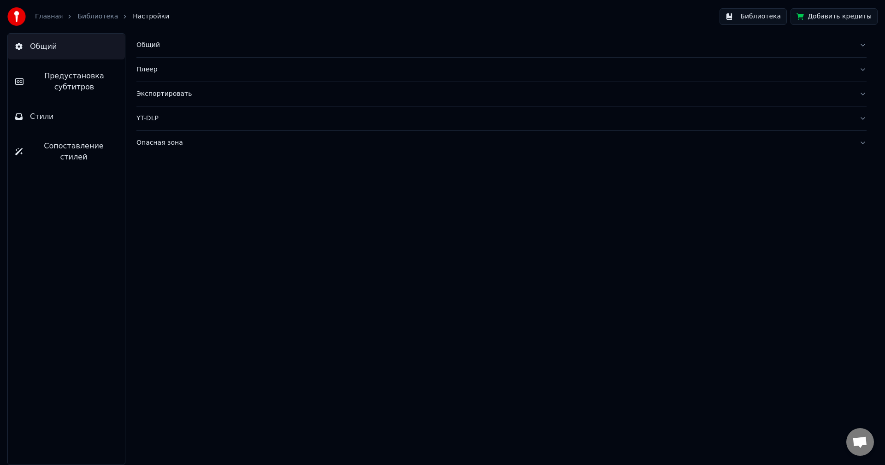
click at [57, 108] on button "Стили" at bounding box center [66, 117] width 117 height 26
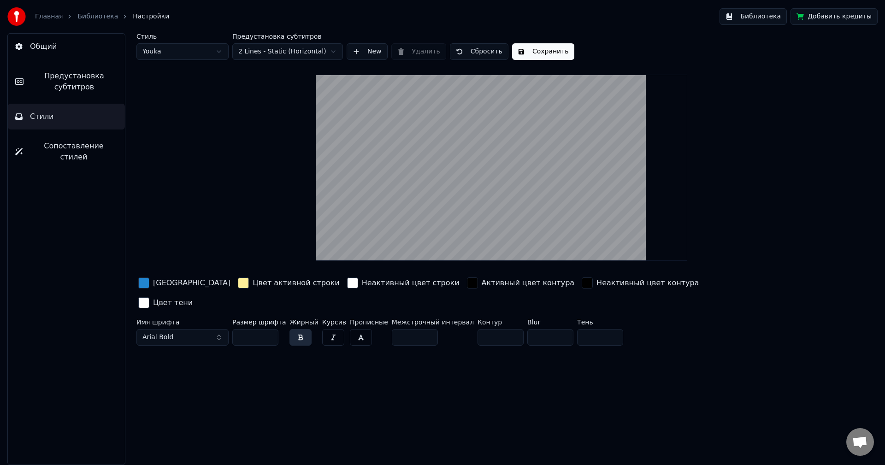
click at [85, 86] on span "Предустановка субтитров" at bounding box center [74, 82] width 87 height 22
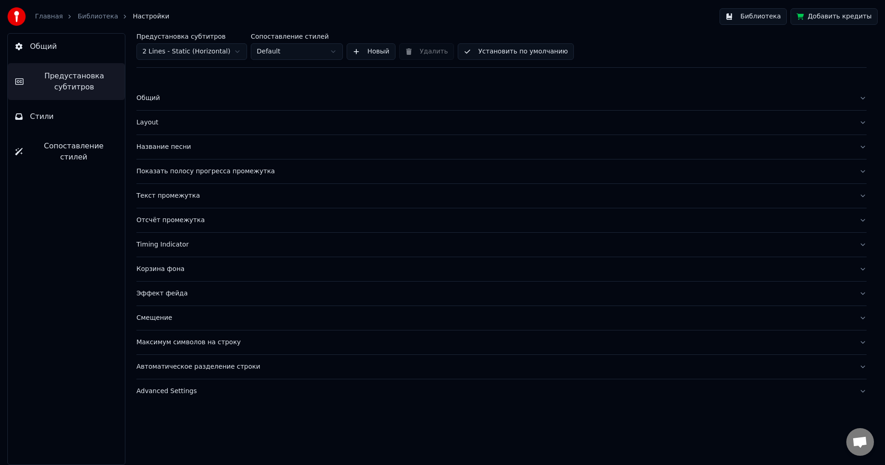
click at [165, 116] on button "Layout" at bounding box center [501, 123] width 730 height 24
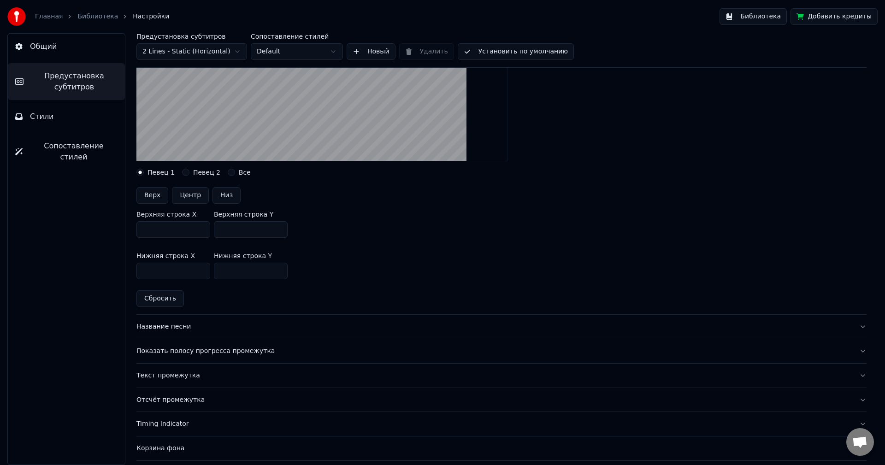
scroll to position [184, 0]
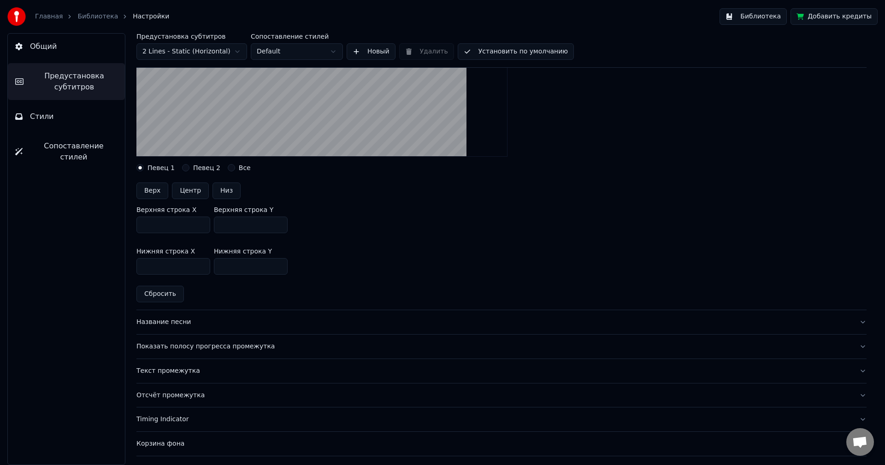
click at [184, 167] on button "Певец 2" at bounding box center [185, 167] width 7 height 7
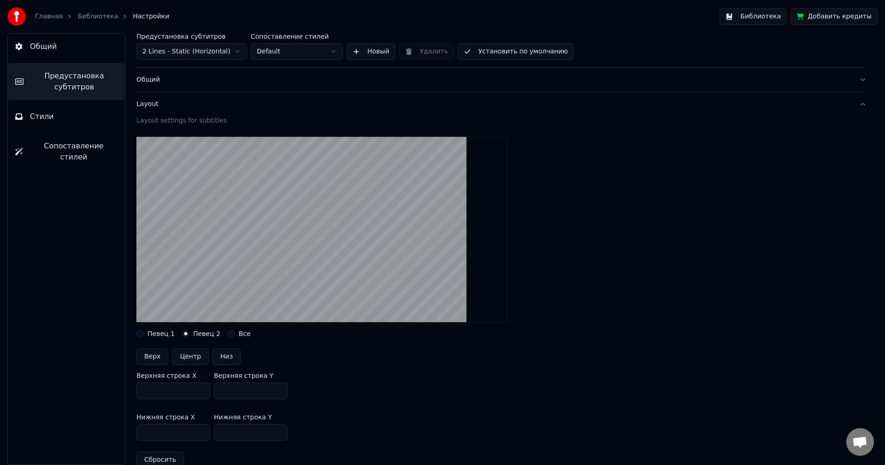
scroll to position [0, 0]
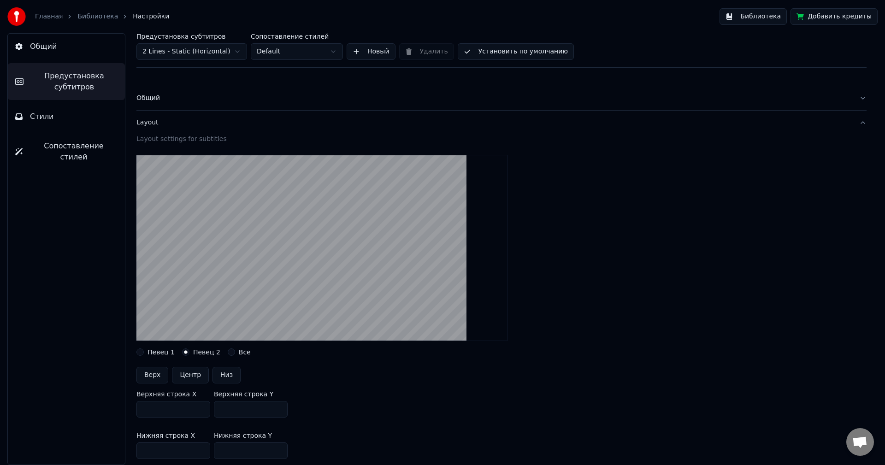
click at [75, 105] on button "Стили" at bounding box center [66, 117] width 117 height 26
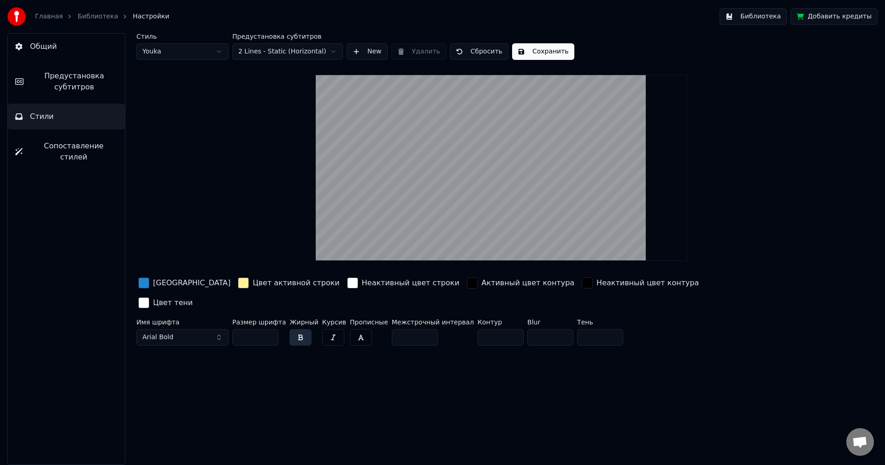
click at [765, 12] on button "Библиотека" at bounding box center [753, 16] width 67 height 17
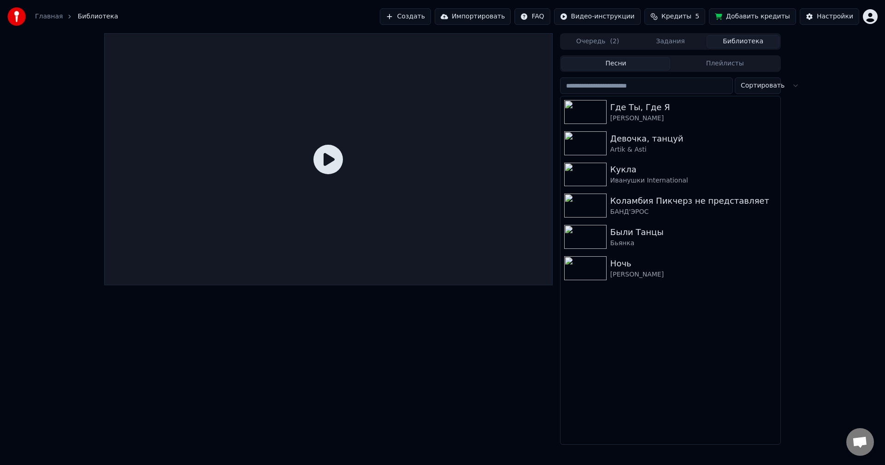
click at [335, 148] on icon at bounding box center [328, 160] width 30 height 30
click at [629, 110] on div "Где Ты, Где Я" at bounding box center [688, 107] width 157 height 13
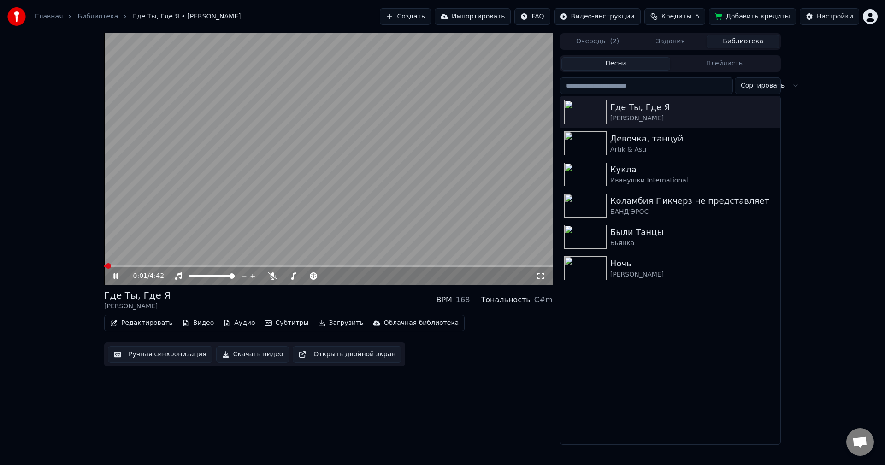
click at [258, 354] on button "Скачать видео" at bounding box center [252, 354] width 73 height 17
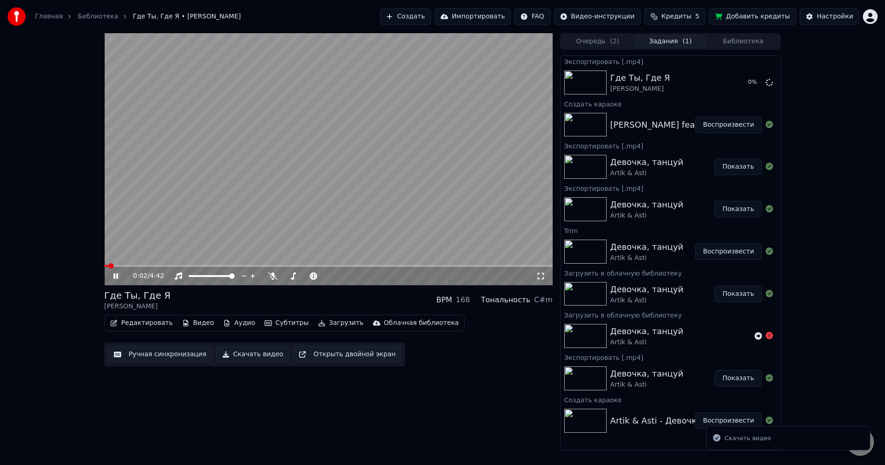
click at [380, 221] on video at bounding box center [328, 159] width 449 height 252
click at [740, 77] on button "Показать" at bounding box center [738, 82] width 47 height 17
click at [804, 59] on div "0:02 / 4:42 Где Ты, Где Я [PERSON_NAME] BPM 168 Тональность C#m Редактировать В…" at bounding box center [442, 242] width 885 height 418
click at [431, 18] on button "Создать" at bounding box center [405, 16] width 51 height 17
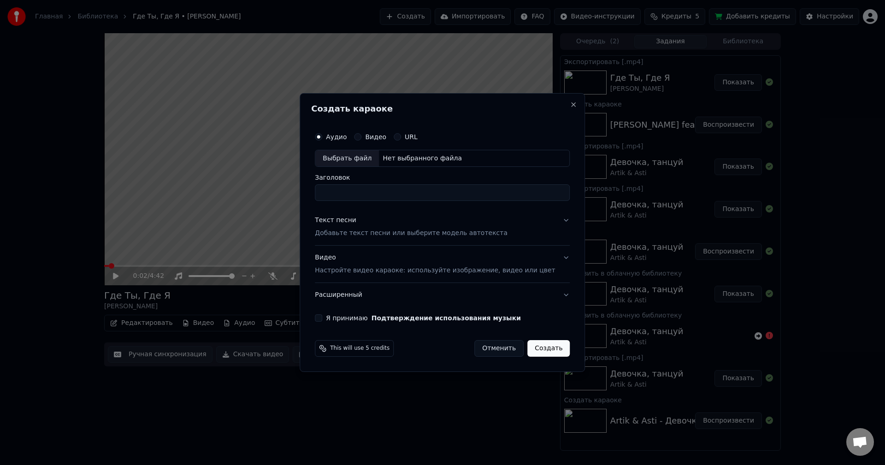
click at [364, 158] on div "Выбрать файл" at bounding box center [347, 158] width 64 height 17
type input "**********"
click at [440, 230] on p "Добавьте текст песни или выберите модель автотекста" at bounding box center [411, 233] width 193 height 9
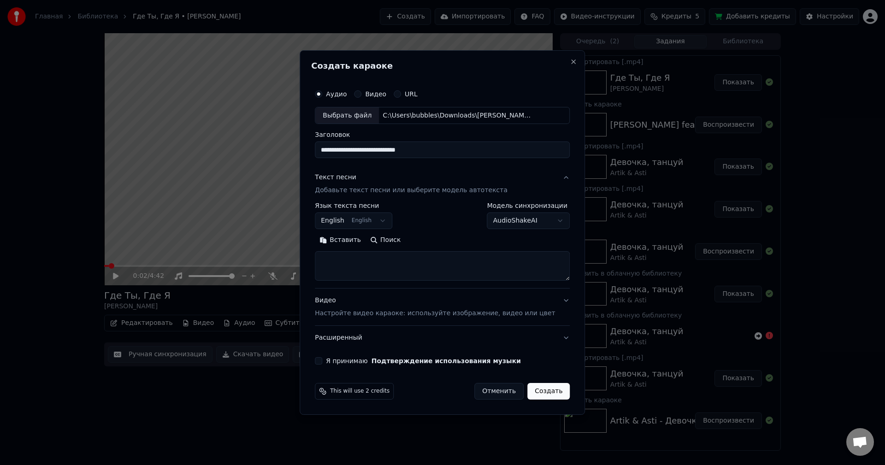
click at [360, 258] on textarea at bounding box center [442, 267] width 255 height 30
paste textarea "**********"
type textarea "**********"
click at [386, 223] on body "Главная Библиотека Где Ты, Где Я • Тимати • [PERSON_NAME] Создать Импортировать…" at bounding box center [442, 232] width 885 height 465
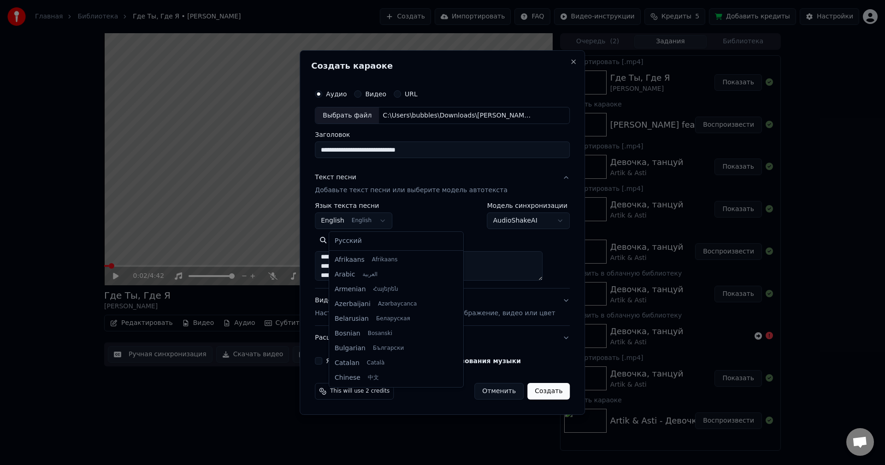
scroll to position [74, 0]
select select "**"
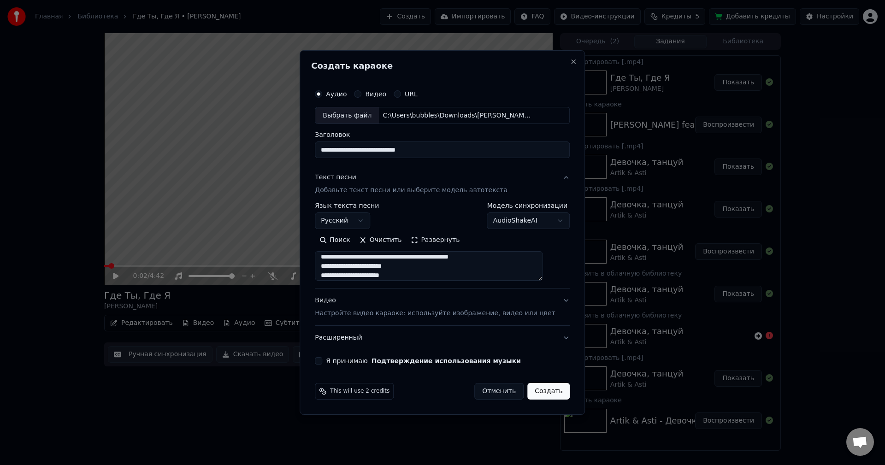
click at [346, 314] on p "Настройте видео караоке: используйте изображение, видео или цвет" at bounding box center [435, 313] width 240 height 9
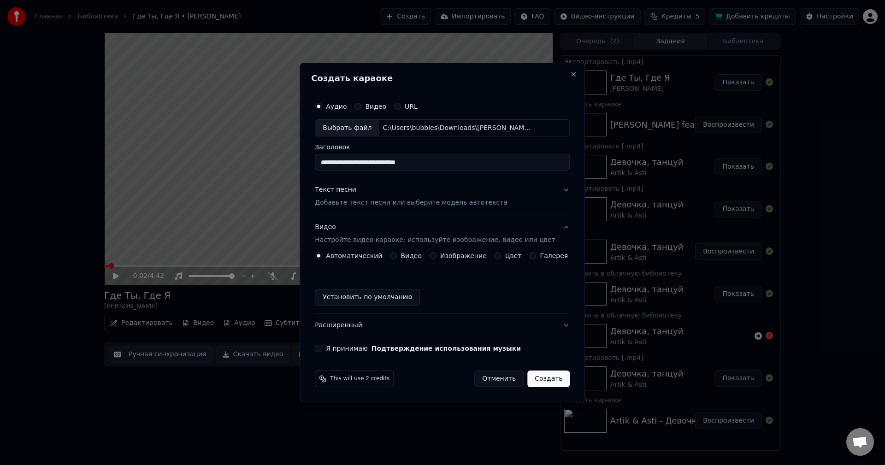
click at [450, 258] on label "Изображение" at bounding box center [463, 256] width 47 height 6
click at [437, 258] on button "Изображение" at bounding box center [432, 255] width 7 height 7
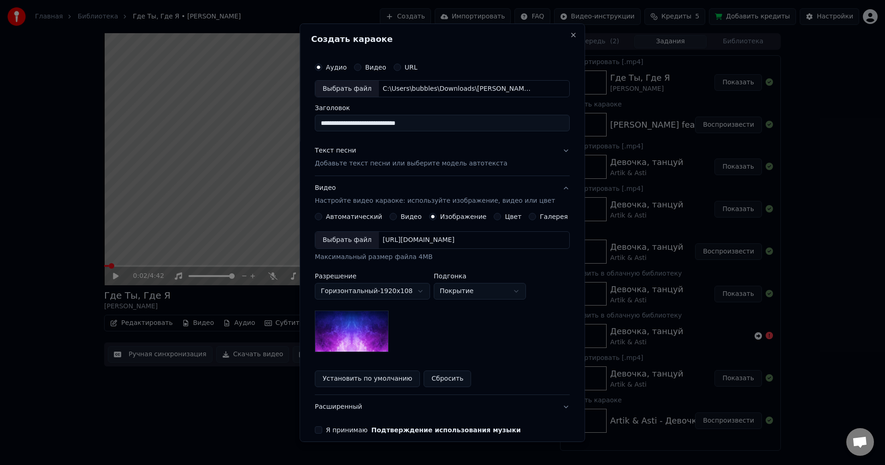
click at [342, 241] on div "Выбрать файл" at bounding box center [347, 240] width 64 height 17
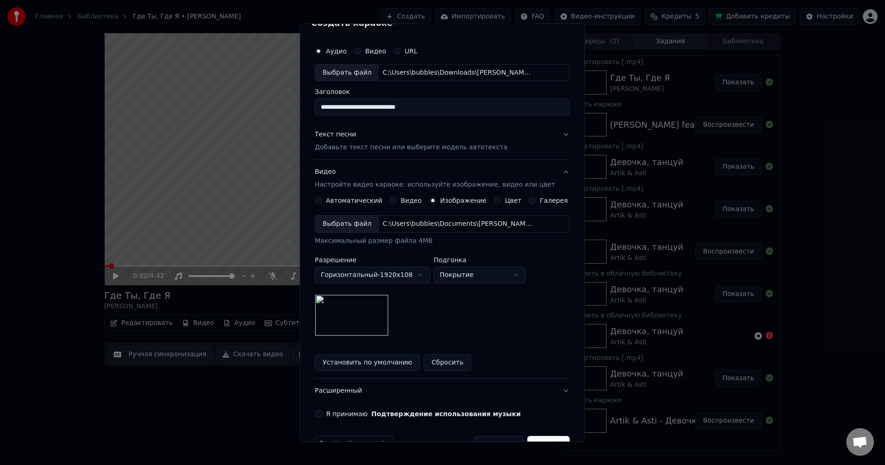
scroll to position [42, 0]
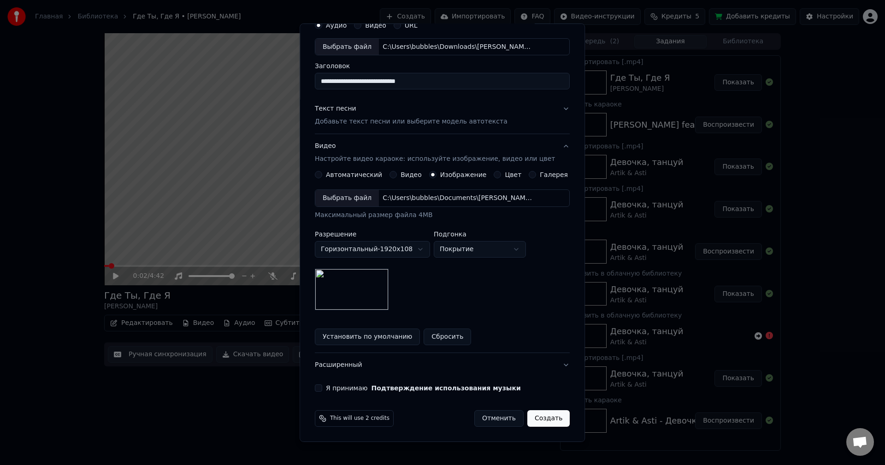
click at [322, 388] on button "Я принимаю Подтверждение использования музыки" at bounding box center [318, 387] width 7 height 7
click at [542, 421] on button "Создать" at bounding box center [548, 418] width 42 height 17
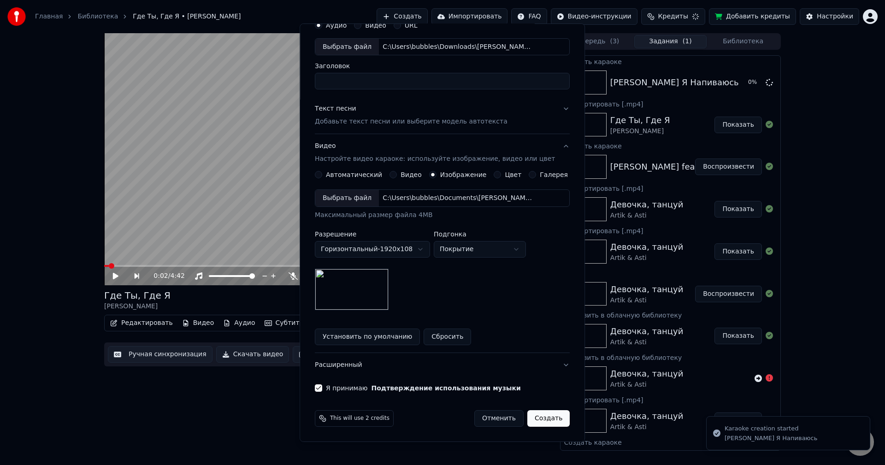
scroll to position [0, 0]
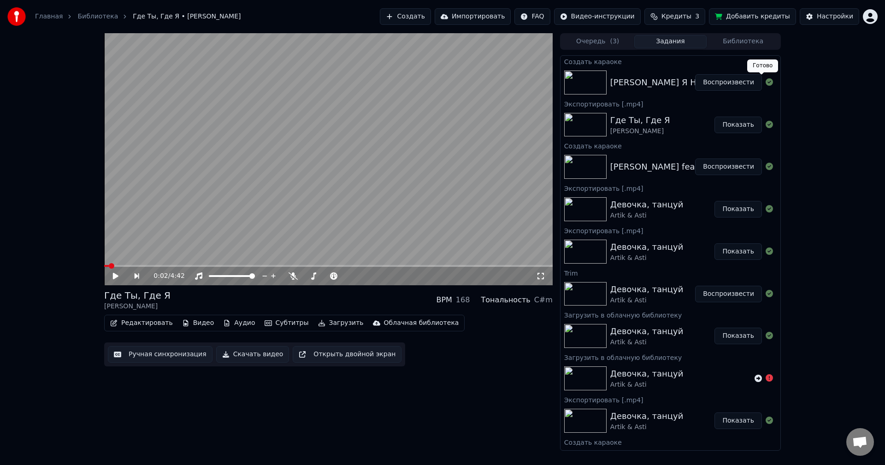
click at [713, 79] on button "Воспроизвести" at bounding box center [728, 82] width 67 height 17
click at [269, 173] on video at bounding box center [328, 159] width 449 height 252
click at [278, 194] on video at bounding box center [328, 159] width 449 height 252
click at [252, 203] on video at bounding box center [328, 159] width 449 height 252
drag, startPoint x: 132, startPoint y: 262, endPoint x: 97, endPoint y: 261, distance: 34.6
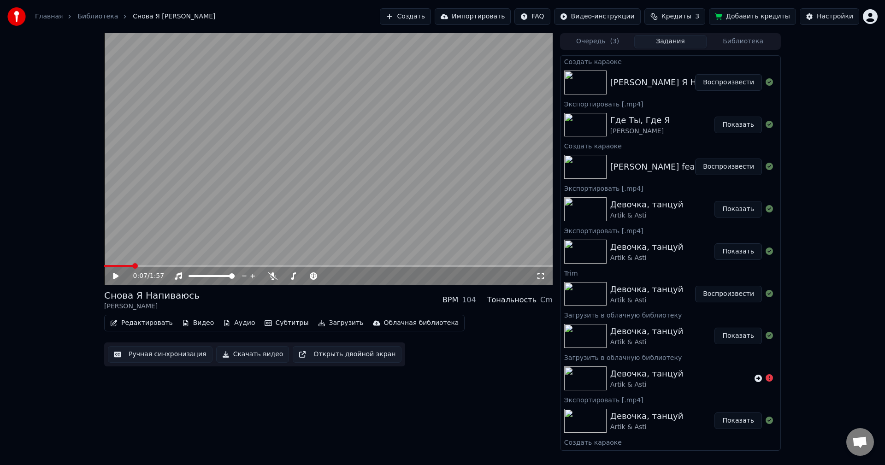
click at [97, 261] on div "0:07 / 1:57 Снова Я Напиваюсь [PERSON_NAME] BPM 104 Тональность Cm Редактироват…" at bounding box center [442, 242] width 691 height 418
click at [104, 263] on span at bounding box center [107, 266] width 6 height 6
click at [114, 273] on icon at bounding box center [116, 276] width 6 height 6
click at [168, 266] on span at bounding box center [328, 266] width 449 height 2
click at [167, 353] on button "Ручная синхронизация" at bounding box center [160, 354] width 105 height 17
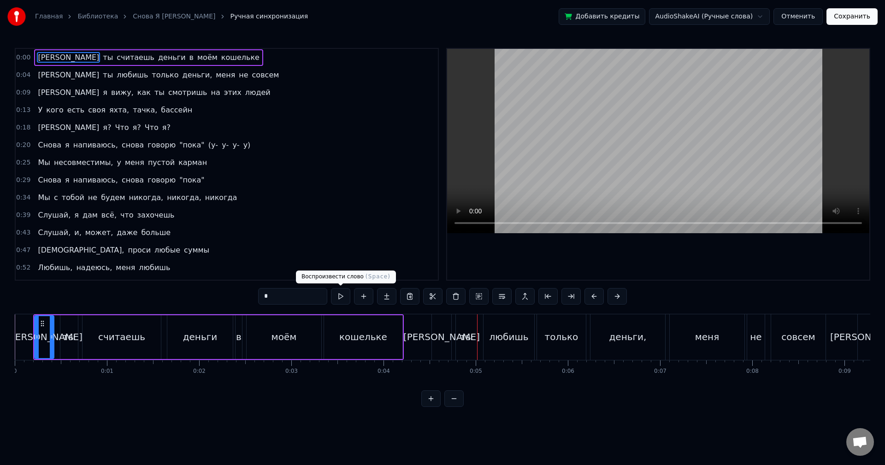
click at [336, 298] on button at bounding box center [340, 296] width 19 height 17
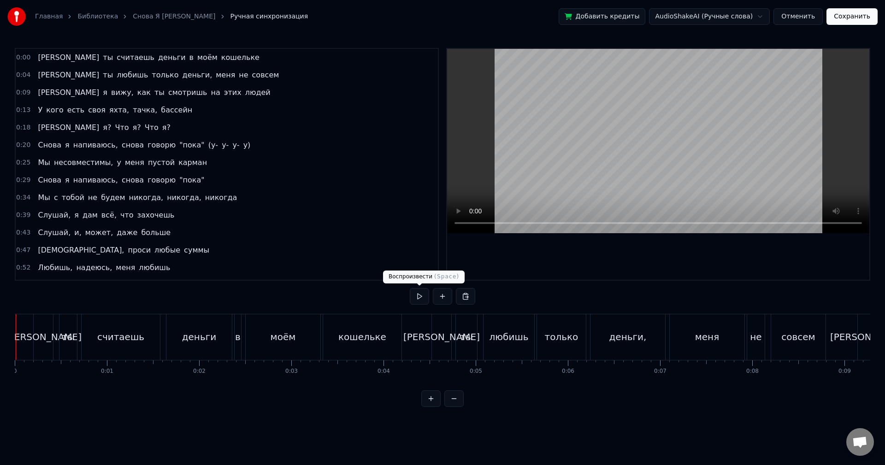
click at [415, 293] on button at bounding box center [419, 296] width 19 height 17
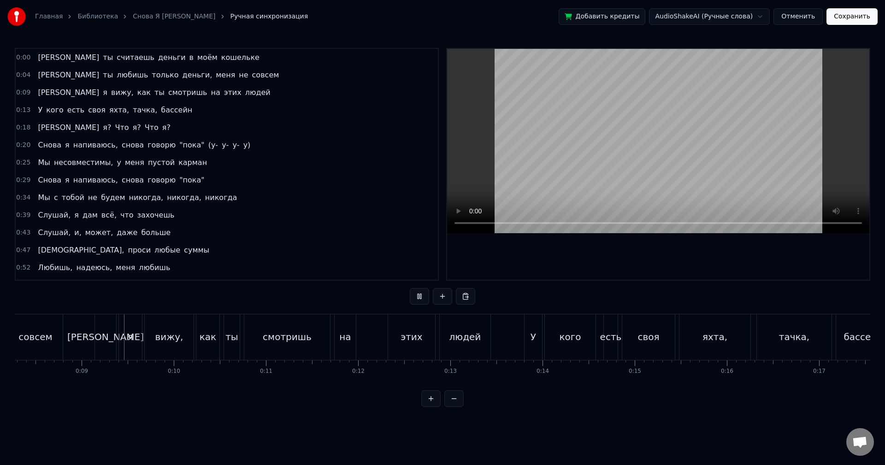
scroll to position [0, 782]
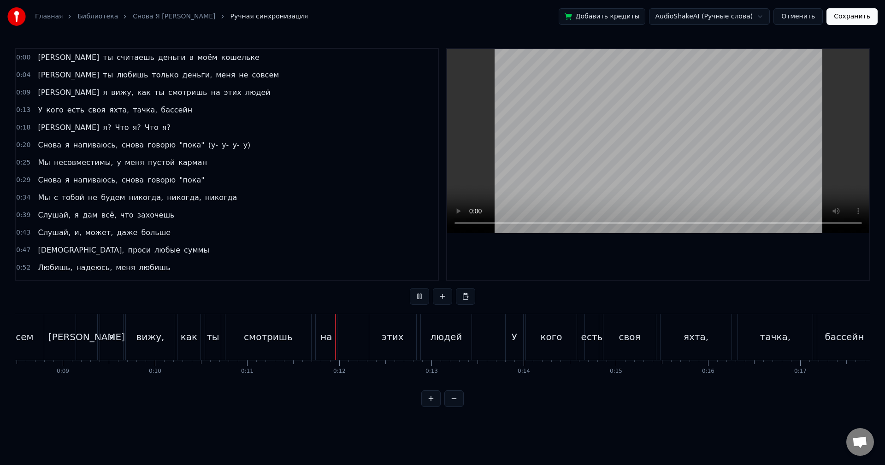
click at [414, 293] on button at bounding box center [419, 296] width 19 height 17
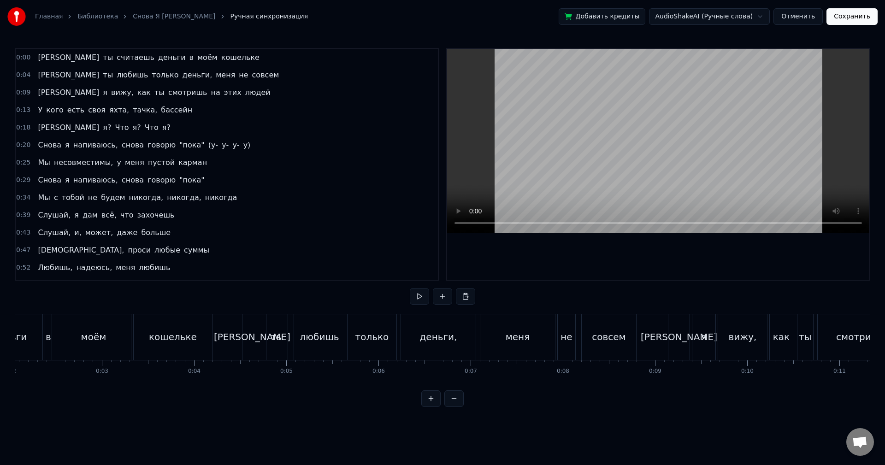
scroll to position [0, 0]
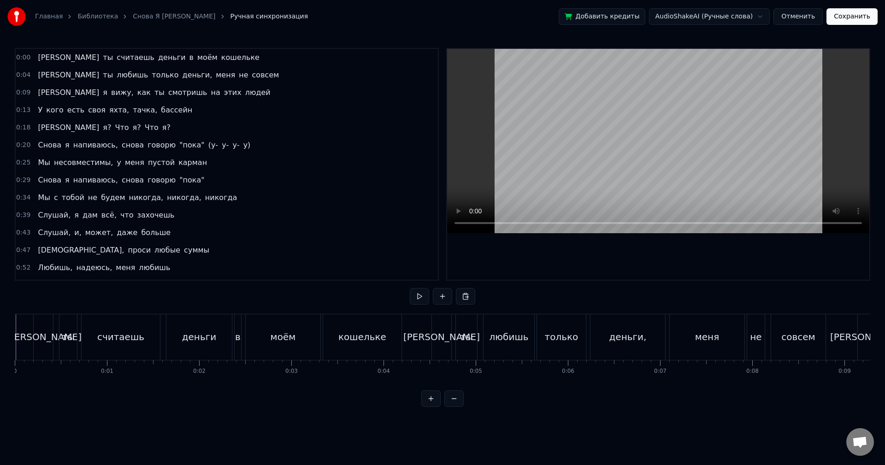
click at [238, 77] on span "не" at bounding box center [243, 75] width 11 height 11
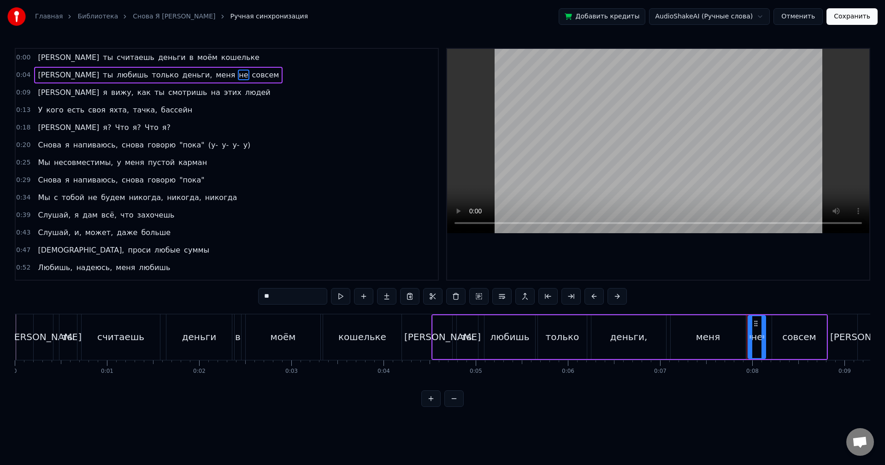
drag, startPoint x: 257, startPoint y: 298, endPoint x: 246, endPoint y: 298, distance: 11.1
click at [247, 298] on div "0:00 А ты считаешь деньги в моём кошельке 0:04 И ты любишь только деньги, меня …" at bounding box center [443, 227] width 856 height 359
click at [249, 75] on span "совсем" at bounding box center [263, 75] width 29 height 11
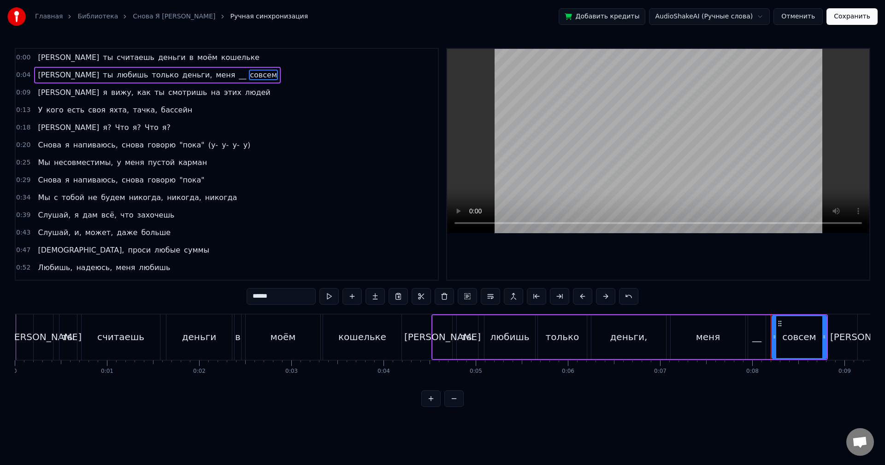
drag, startPoint x: 252, startPoint y: 289, endPoint x: 224, endPoint y: 285, distance: 28.9
click at [224, 286] on div "0:00 А ты считаешь деньги в моём кошельке 0:04 И ты любишь только деньги, меня …" at bounding box center [443, 227] width 856 height 359
type input "*"
click at [160, 112] on span "бассейн" at bounding box center [176, 110] width 33 height 11
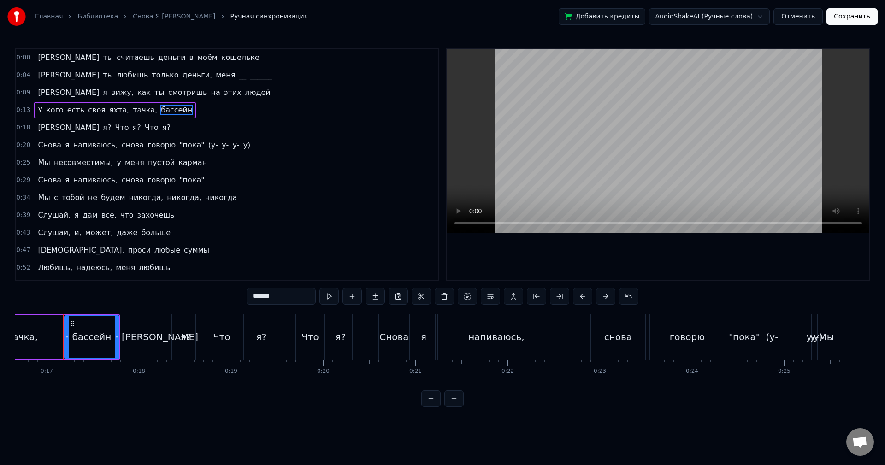
scroll to position [0, 1537]
drag, startPoint x: 278, startPoint y: 296, endPoint x: 253, endPoint y: 299, distance: 25.0
click at [253, 299] on input "*******" at bounding box center [281, 296] width 69 height 17
click at [147, 162] on span "пустой" at bounding box center [161, 162] width 29 height 11
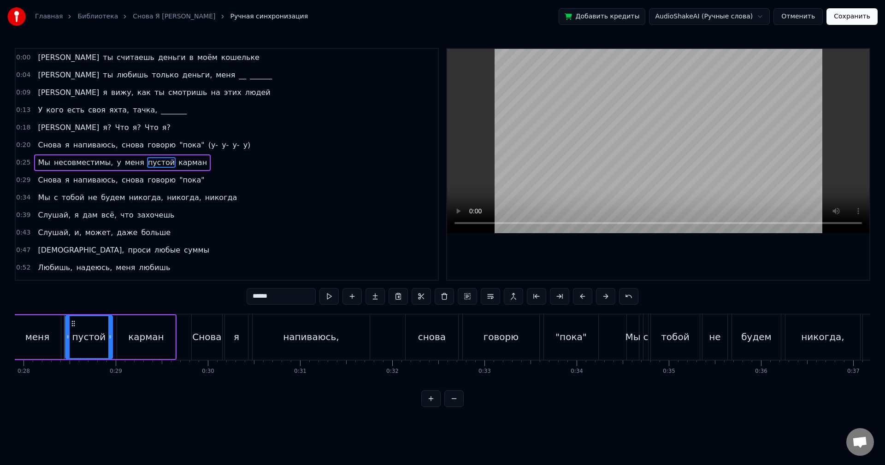
scroll to position [0, 2576]
drag, startPoint x: 279, startPoint y: 296, endPoint x: 253, endPoint y: 303, distance: 27.6
click at [253, 303] on input "******" at bounding box center [281, 296] width 69 height 17
click at [173, 163] on span "карман" at bounding box center [188, 162] width 30 height 11
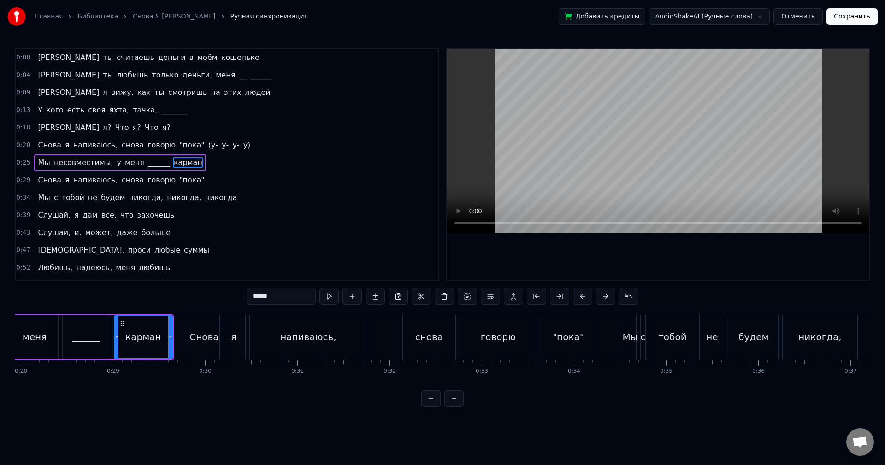
drag, startPoint x: 274, startPoint y: 298, endPoint x: 254, endPoint y: 300, distance: 20.4
click at [254, 300] on input "******" at bounding box center [281, 296] width 69 height 17
click at [52, 248] on span "[DEMOGRAPHIC_DATA]," at bounding box center [81, 250] width 88 height 11
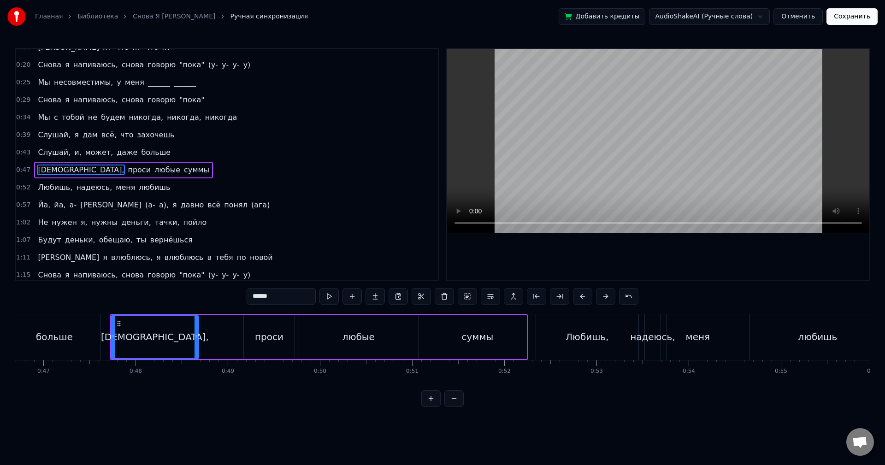
scroll to position [0, 4353]
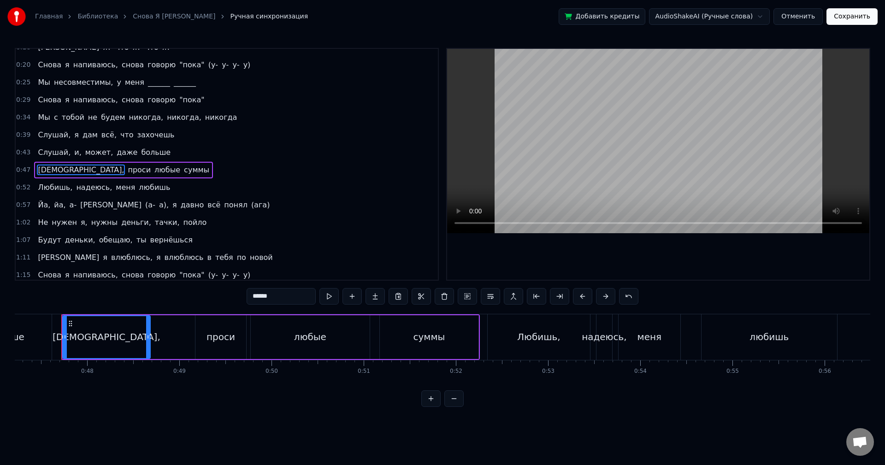
drag, startPoint x: 272, startPoint y: 297, endPoint x: 232, endPoint y: 299, distance: 40.1
click at [232, 299] on div "0:00 А ты считаешь деньги в моём кошельке 0:04 И ты любишь только деньги, меня …" at bounding box center [443, 227] width 856 height 359
drag, startPoint x: 292, startPoint y: 295, endPoint x: 222, endPoint y: 289, distance: 69.8
click at [223, 289] on div "0:00 А ты считаешь деньги в моём кошельке 0:04 И ты любишь только деньги, меня …" at bounding box center [443, 227] width 856 height 359
click at [183, 222] on span "пойло" at bounding box center [195, 222] width 25 height 11
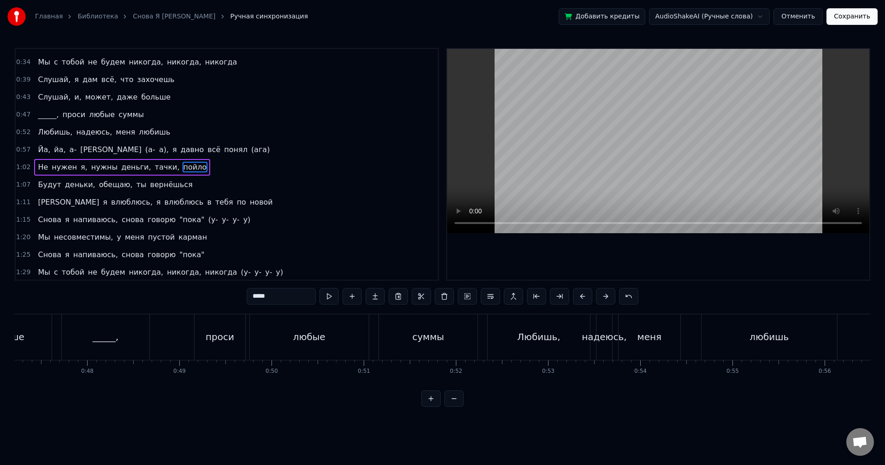
scroll to position [138, 0]
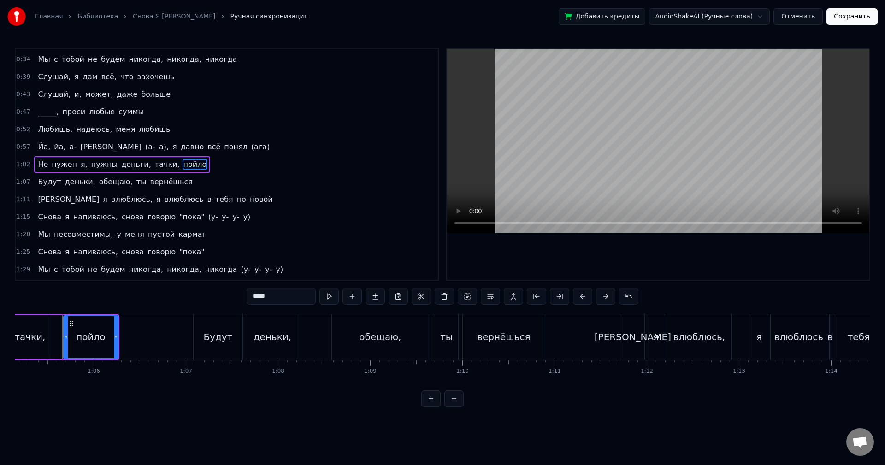
drag, startPoint x: 274, startPoint y: 297, endPoint x: 237, endPoint y: 296, distance: 36.4
click at [238, 296] on div "0:00 А ты считаешь деньги в моём кошельке 0:04 И ты любишь только деньги, меня …" at bounding box center [443, 227] width 856 height 359
click at [64, 183] on span "деньки," at bounding box center [80, 182] width 32 height 11
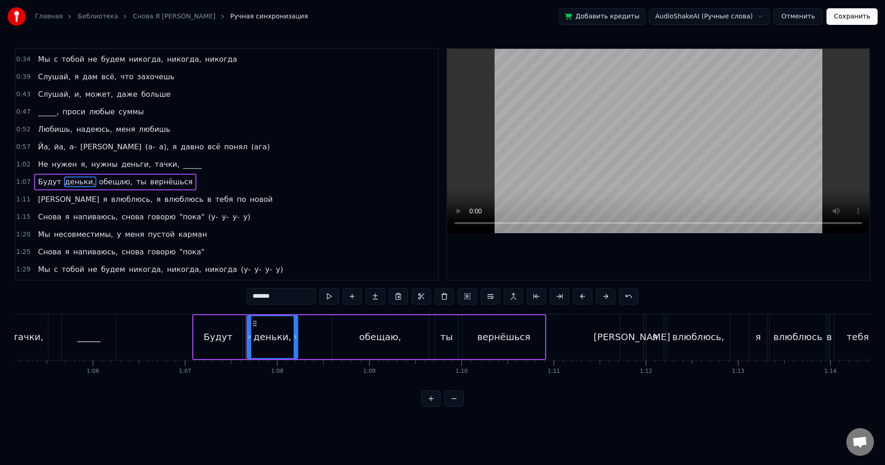
scroll to position [156, 0]
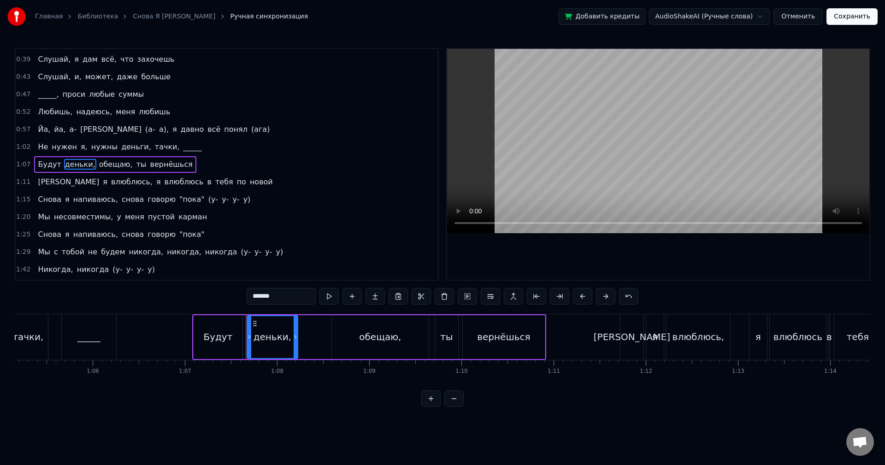
drag, startPoint x: 278, startPoint y: 297, endPoint x: 249, endPoint y: 297, distance: 29.0
click at [249, 297] on input "*******" at bounding box center [281, 296] width 69 height 17
type input "*******"
click at [194, 218] on div "1:20 Мы несовместимы, у меня пустой карман" at bounding box center [227, 217] width 422 height 18
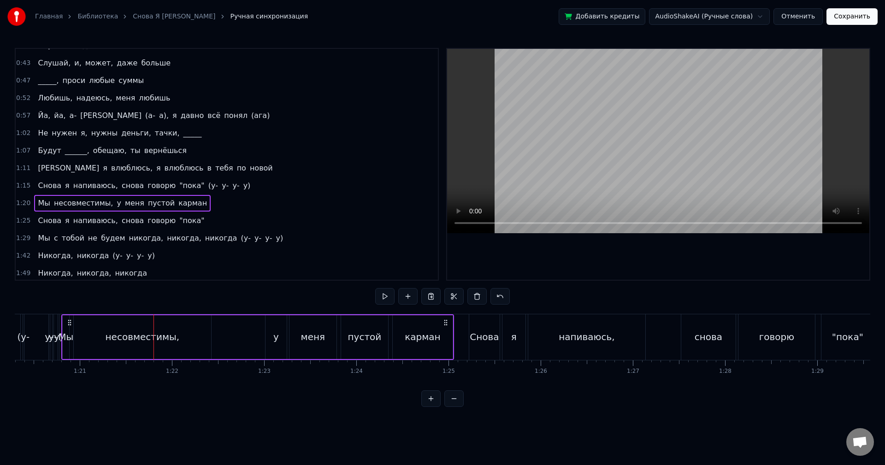
scroll to position [172, 0]
click at [185, 65] on div "0:43 Слушай, и, может, даже больше" at bounding box center [227, 61] width 422 height 18
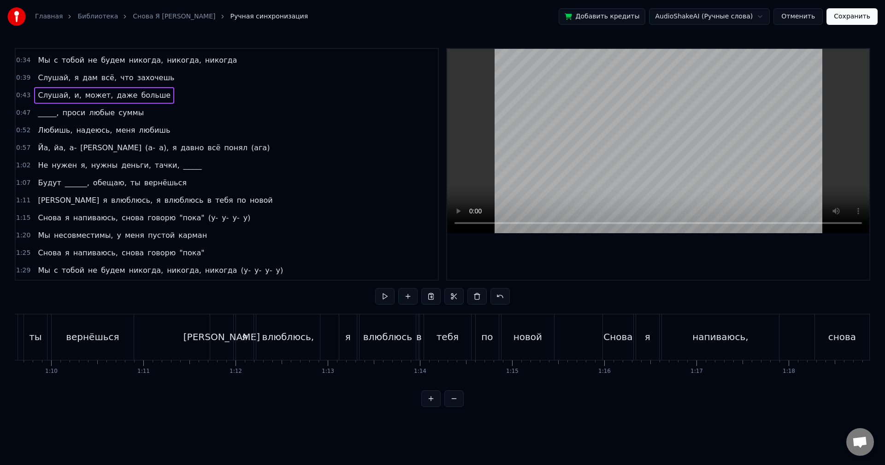
scroll to position [0, 0]
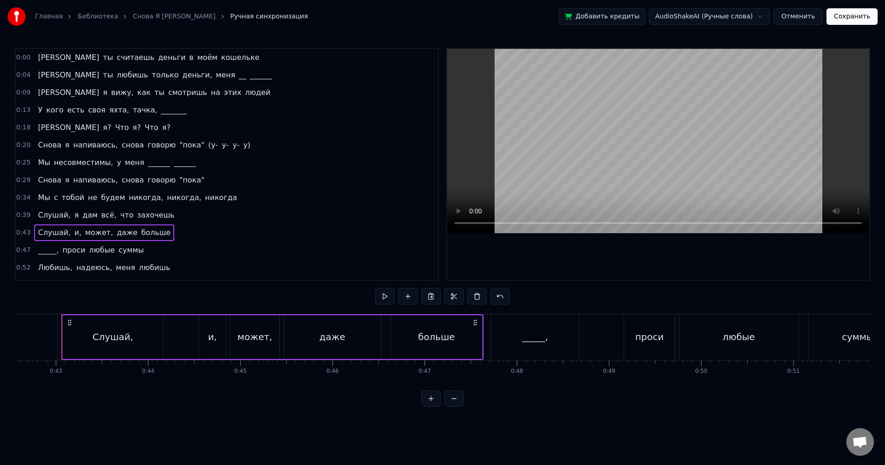
click at [193, 51] on div "0:00 А ты считаешь деньги в моём кошельке" at bounding box center [227, 58] width 422 height 18
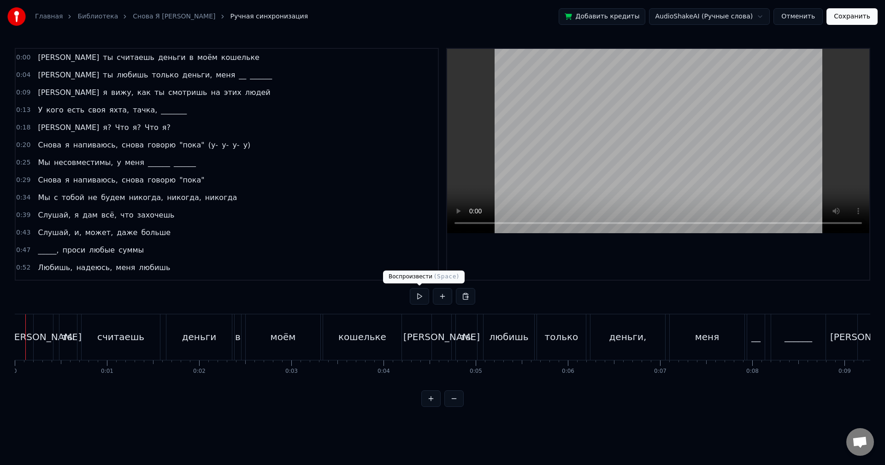
click at [419, 292] on button at bounding box center [419, 296] width 19 height 17
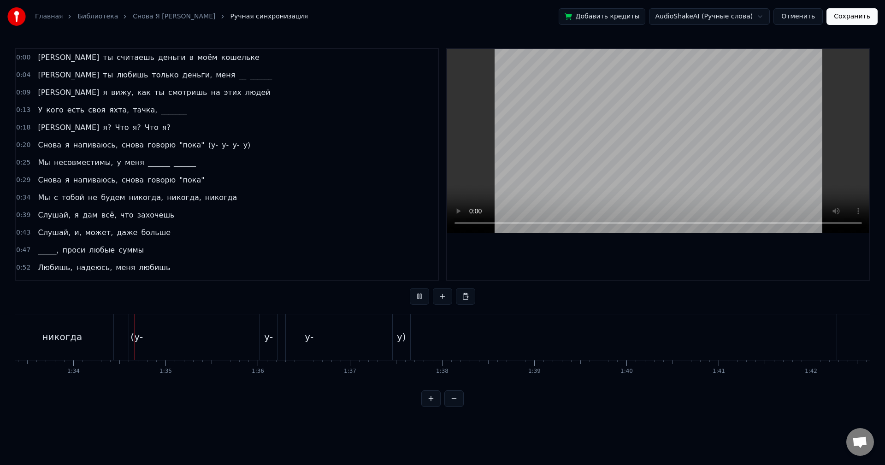
scroll to position [0, 8624]
click at [207, 145] on span "(у-" at bounding box center [213, 145] width 12 height 11
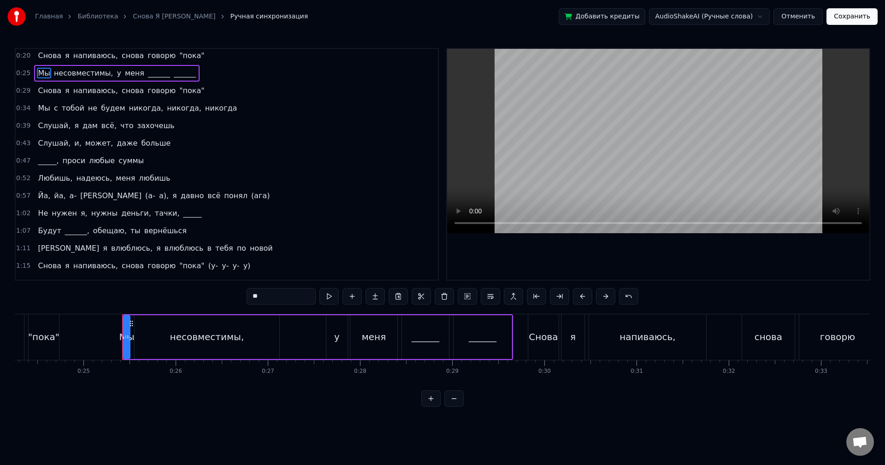
scroll to position [92, 0]
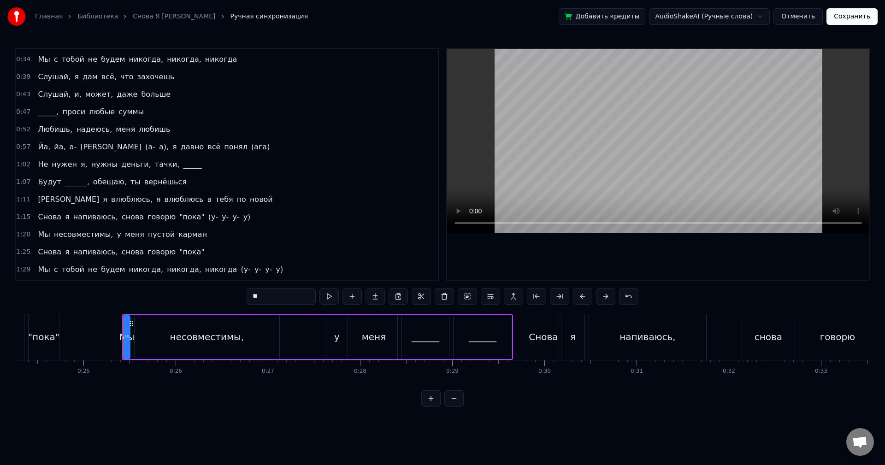
click at [207, 216] on span "(у-" at bounding box center [213, 217] width 12 height 11
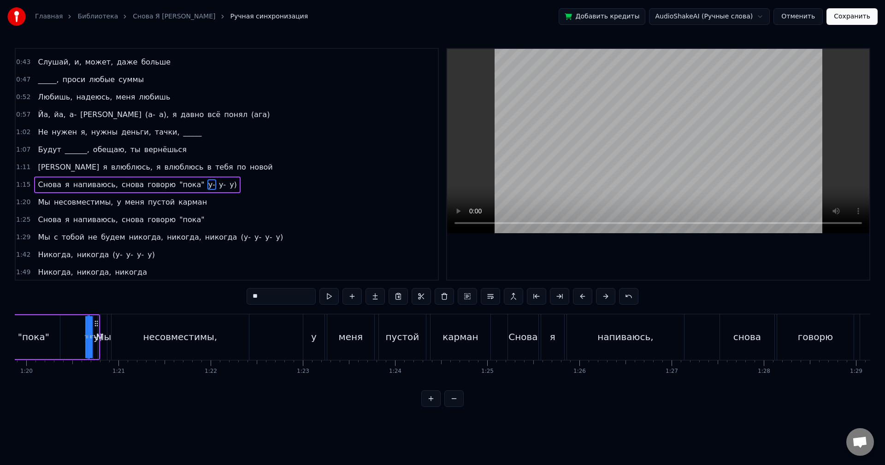
scroll to position [172, 0]
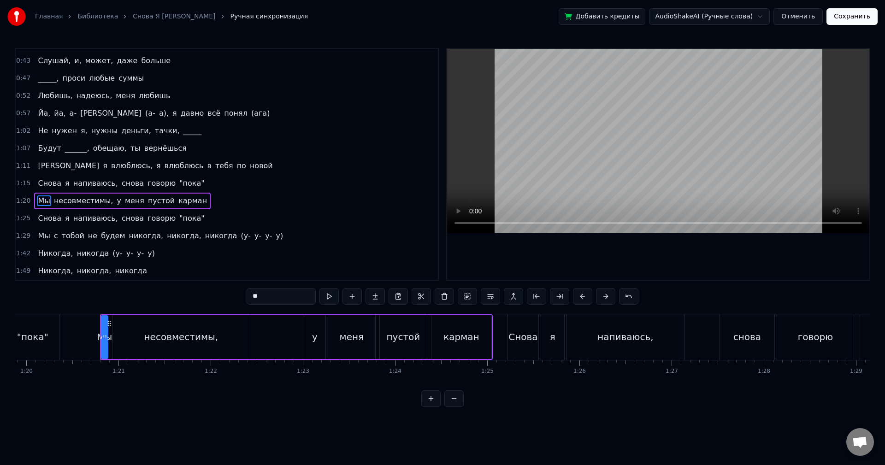
click at [240, 237] on span "(у-" at bounding box center [246, 235] width 12 height 11
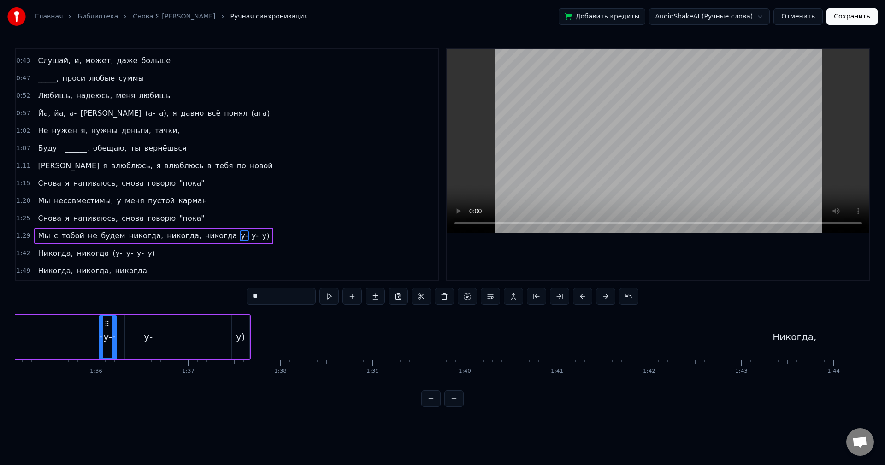
scroll to position [0, 8806]
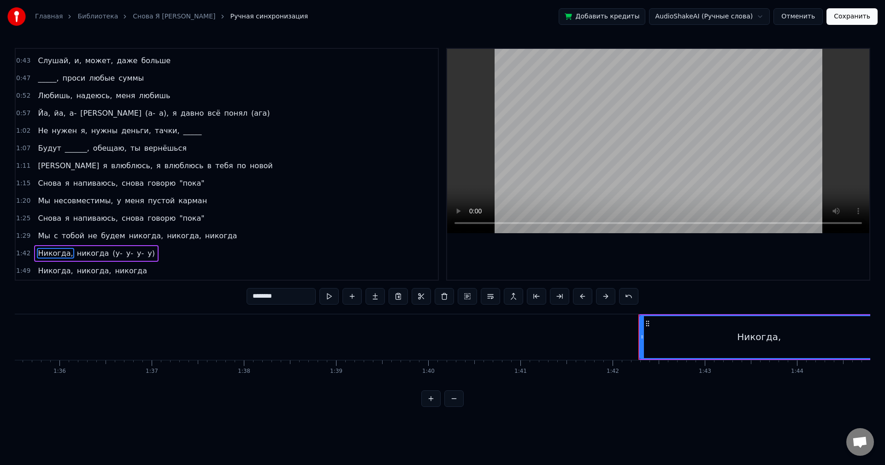
click at [112, 254] on span "(у-" at bounding box center [118, 253] width 12 height 11
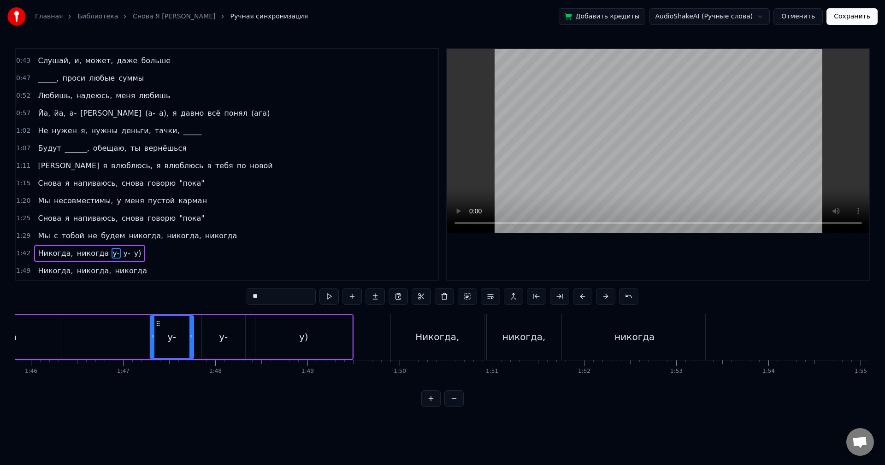
scroll to position [0, 9765]
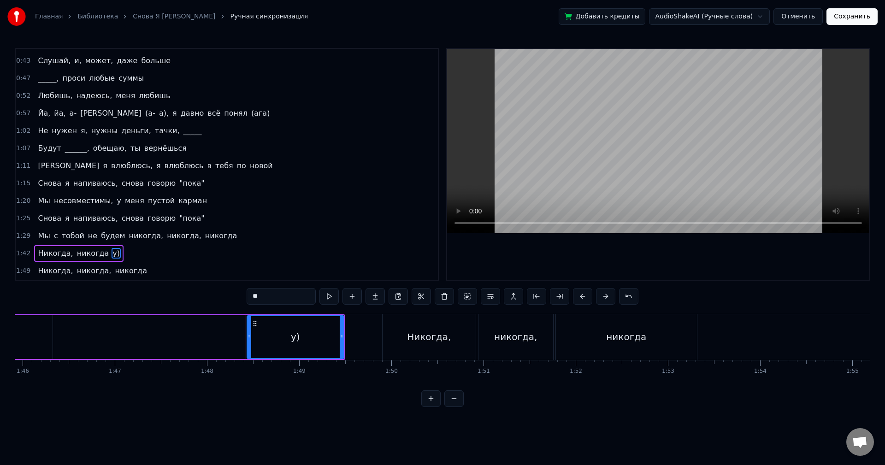
type input "********"
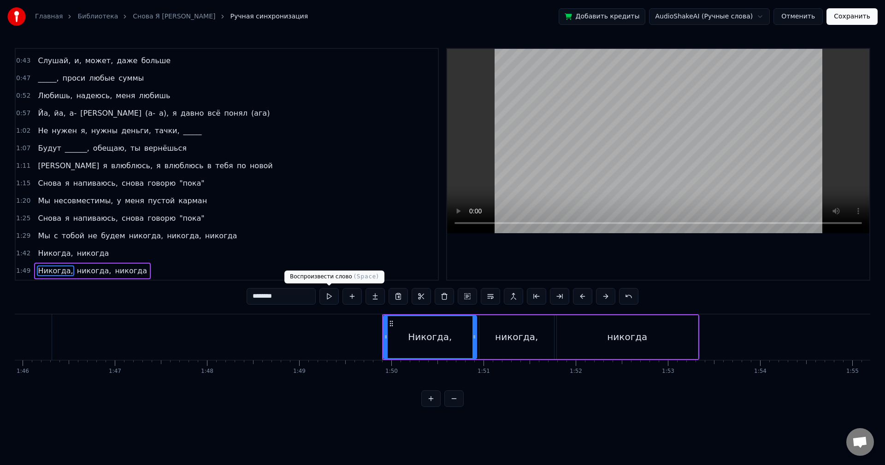
click at [333, 295] on button at bounding box center [328, 296] width 19 height 17
click at [125, 256] on div "1:42 Никогда, никогда" at bounding box center [227, 254] width 422 height 18
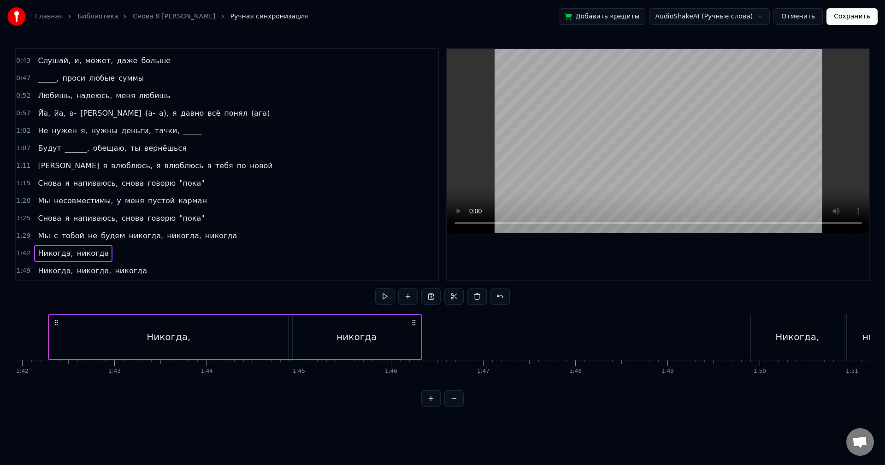
scroll to position [0, 9383]
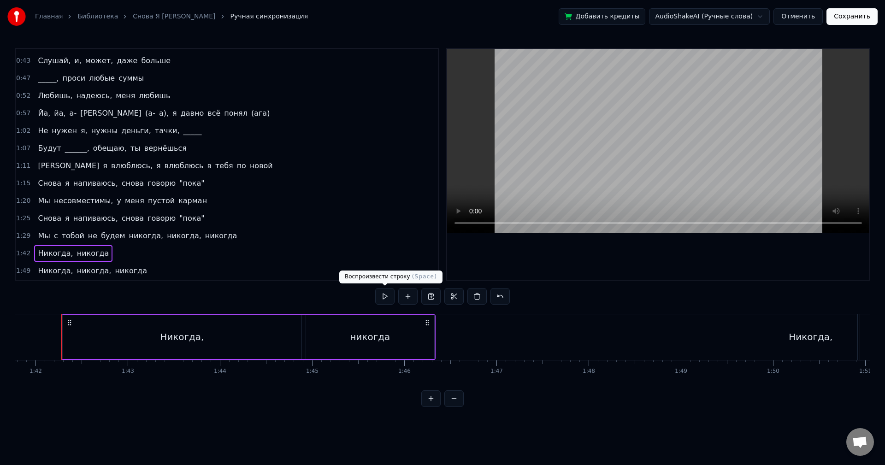
click at [382, 296] on button at bounding box center [384, 296] width 19 height 17
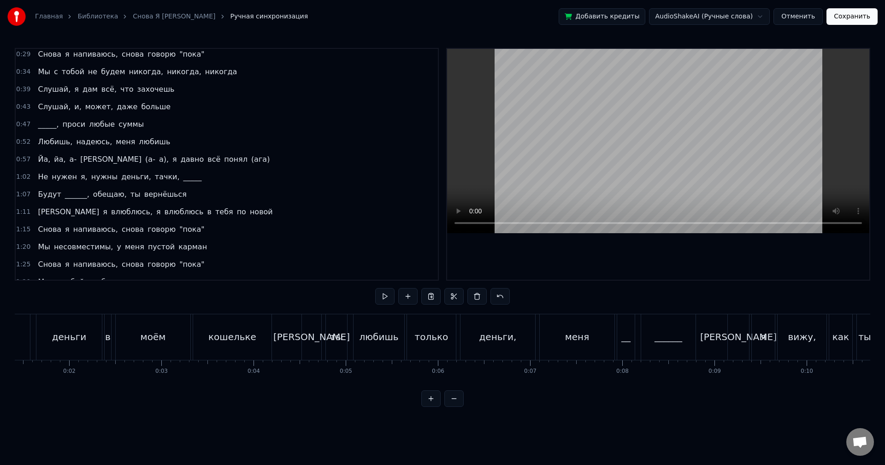
scroll to position [0, 0]
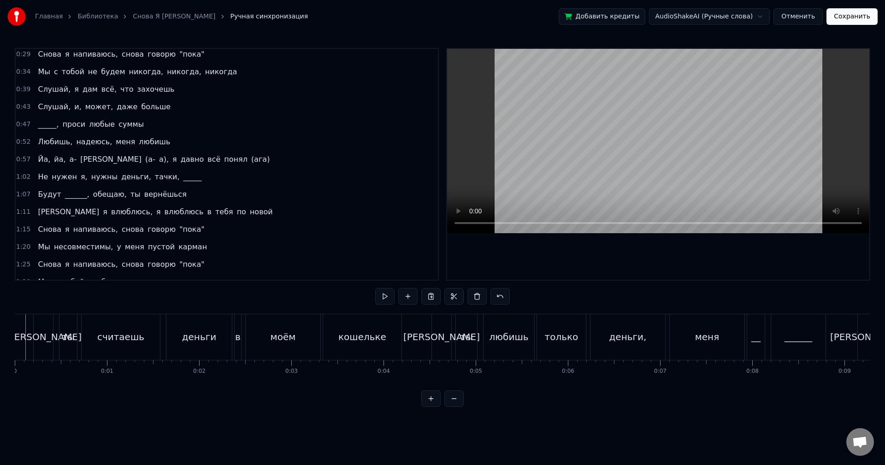
click at [409, 299] on div "0:00 А ты считаешь деньги в моём кошельке 0:04 И ты любишь только деньги, меня …" at bounding box center [443, 227] width 856 height 359
click at [412, 299] on button at bounding box center [419, 296] width 19 height 17
click at [413, 301] on button at bounding box center [419, 296] width 19 height 17
click at [398, 293] on div "0:00 А ты считаешь деньги в моём кошельке 0:04 И ты любишь только деньги, меня …" at bounding box center [443, 227] width 856 height 359
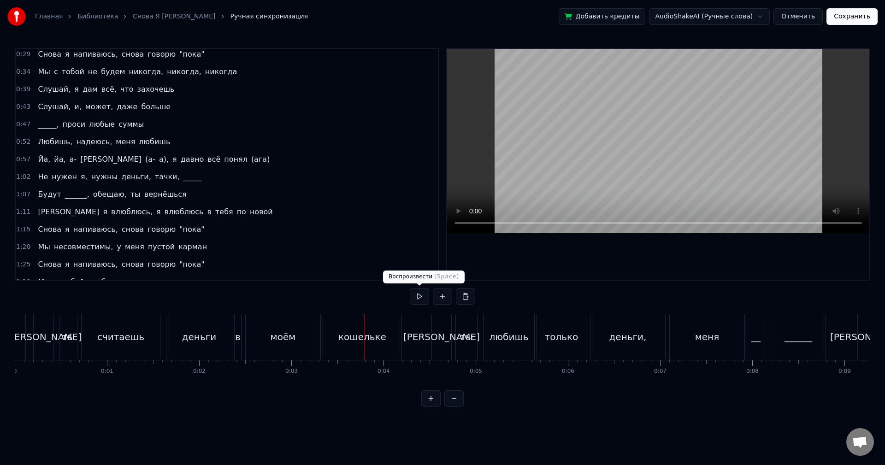
click at [415, 295] on button at bounding box center [419, 296] width 19 height 17
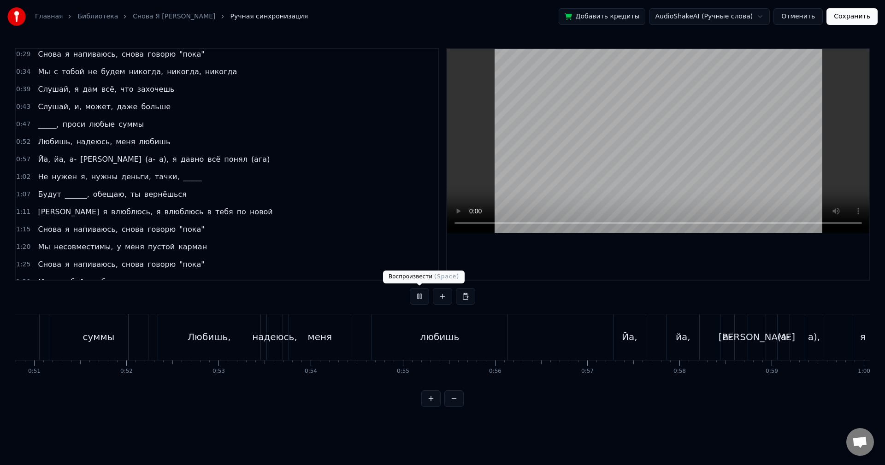
scroll to position [0, 4690]
click at [422, 285] on div "0:00 А ты считаешь деньги в моём кошельке 0:04 И ты любишь только деньги, меня …" at bounding box center [443, 227] width 856 height 359
click at [422, 289] on button at bounding box center [419, 296] width 19 height 17
click at [238, 333] on div "Любишь," at bounding box center [202, 337] width 102 height 46
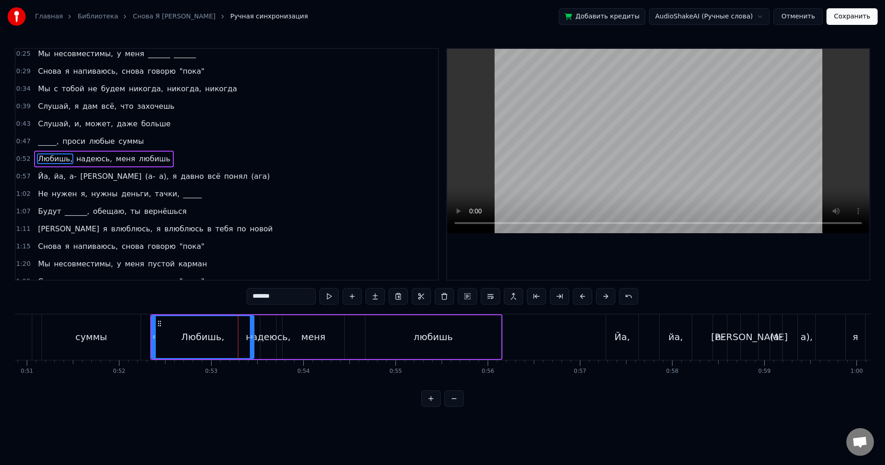
scroll to position [103, 0]
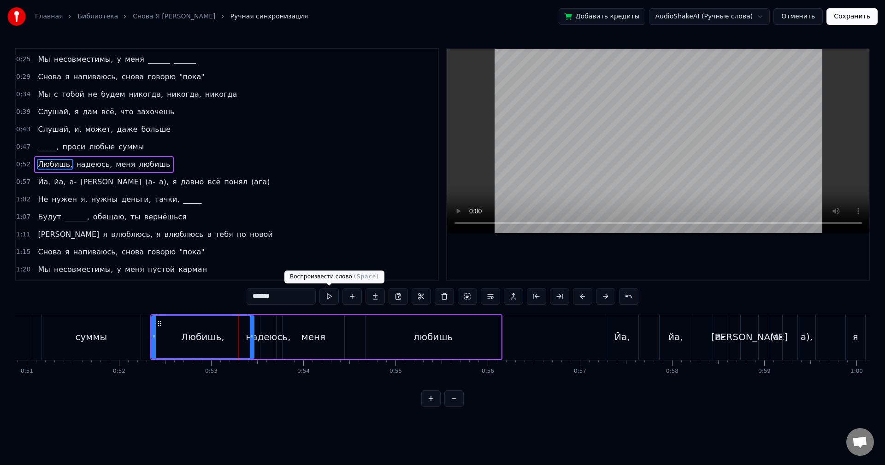
click at [332, 296] on button at bounding box center [328, 296] width 19 height 17
click at [265, 338] on div "надеюсь," at bounding box center [268, 337] width 45 height 14
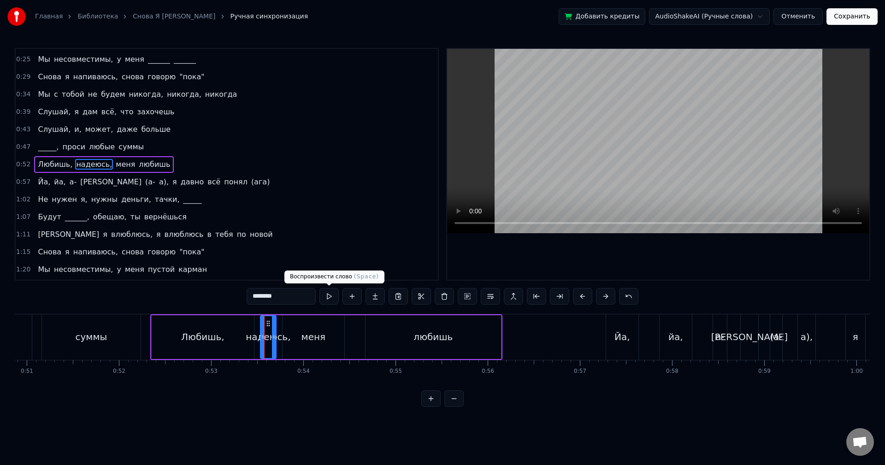
click at [324, 294] on button at bounding box center [328, 296] width 19 height 17
click at [329, 294] on button at bounding box center [328, 296] width 19 height 17
drag, startPoint x: 274, startPoint y: 334, endPoint x: 291, endPoint y: 333, distance: 16.6
click at [291, 333] on icon at bounding box center [291, 336] width 4 height 7
click at [322, 298] on button at bounding box center [328, 296] width 19 height 17
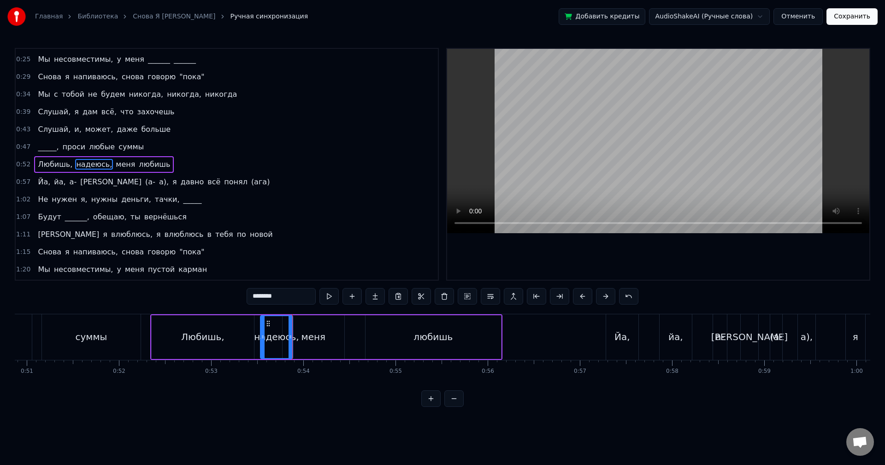
click at [312, 334] on div "меня" at bounding box center [313, 337] width 24 height 14
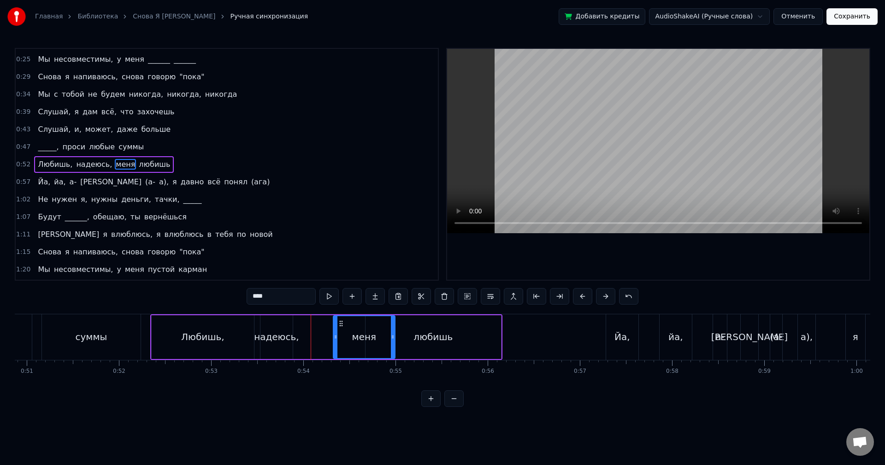
drag, startPoint x: 290, startPoint y: 322, endPoint x: 348, endPoint y: 324, distance: 58.1
click at [345, 324] on icon at bounding box center [340, 323] width 7 height 7
click at [285, 329] on div "надеюсь," at bounding box center [276, 337] width 32 height 44
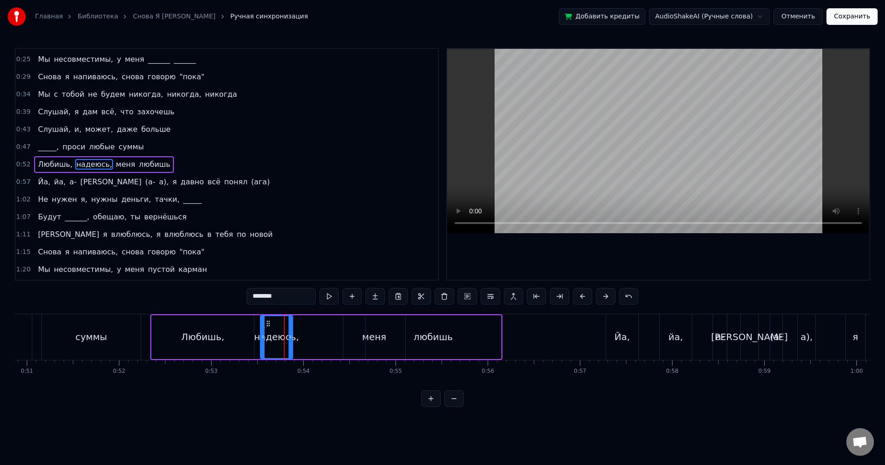
drag, startPoint x: 276, startPoint y: 332, endPoint x: 275, endPoint y: 327, distance: 4.7
click at [280, 330] on div "надеюсь," at bounding box center [276, 337] width 31 height 42
drag, startPoint x: 268, startPoint y: 322, endPoint x: 286, endPoint y: 323, distance: 18.4
click at [286, 323] on icon at bounding box center [286, 323] width 7 height 7
click at [327, 299] on button at bounding box center [328, 296] width 19 height 17
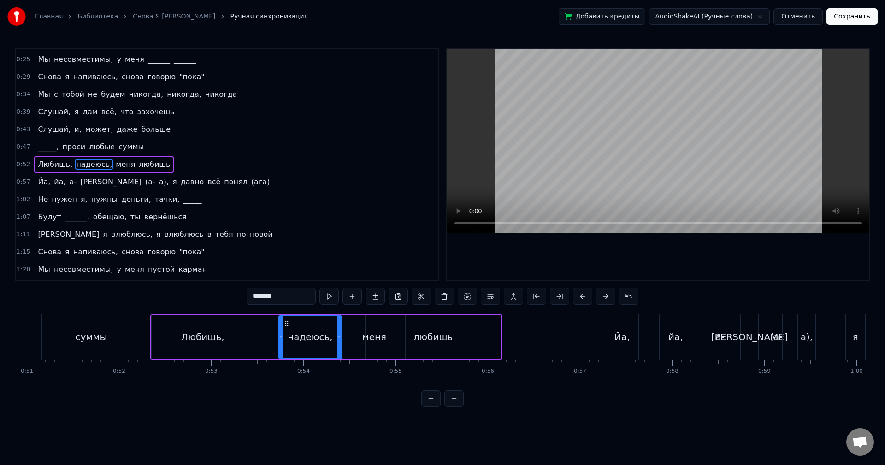
drag, startPoint x: 309, startPoint y: 337, endPoint x: 339, endPoint y: 336, distance: 30.4
click at [339, 336] on icon at bounding box center [339, 336] width 4 height 7
click at [326, 299] on button at bounding box center [328, 296] width 19 height 17
drag, startPoint x: 280, startPoint y: 332, endPoint x: 273, endPoint y: 331, distance: 7.0
click at [276, 331] on div at bounding box center [278, 337] width 4 height 42
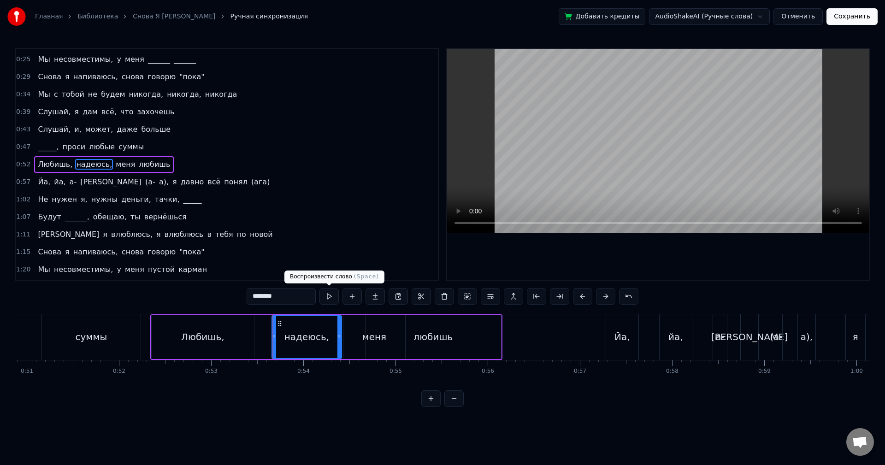
click at [325, 300] on button at bounding box center [328, 296] width 19 height 17
drag, startPoint x: 339, startPoint y: 333, endPoint x: 349, endPoint y: 327, distance: 11.6
click at [355, 332] on div at bounding box center [353, 337] width 4 height 42
click at [333, 301] on button at bounding box center [328, 296] width 19 height 17
click at [381, 332] on div "любишь" at bounding box center [434, 337] width 136 height 44
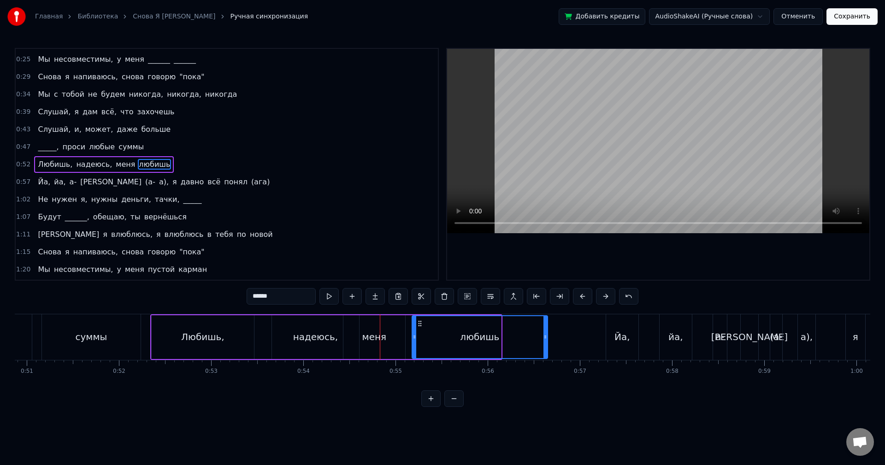
drag, startPoint x: 371, startPoint y: 321, endPoint x: 420, endPoint y: 325, distance: 49.0
click at [420, 325] on icon at bounding box center [419, 323] width 7 height 7
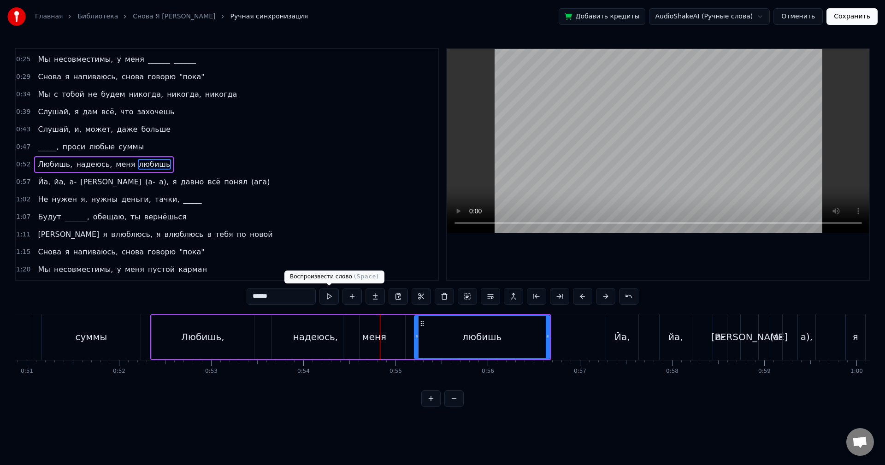
click at [334, 295] on button at bounding box center [328, 296] width 19 height 17
click at [376, 330] on div "меня" at bounding box center [374, 337] width 62 height 44
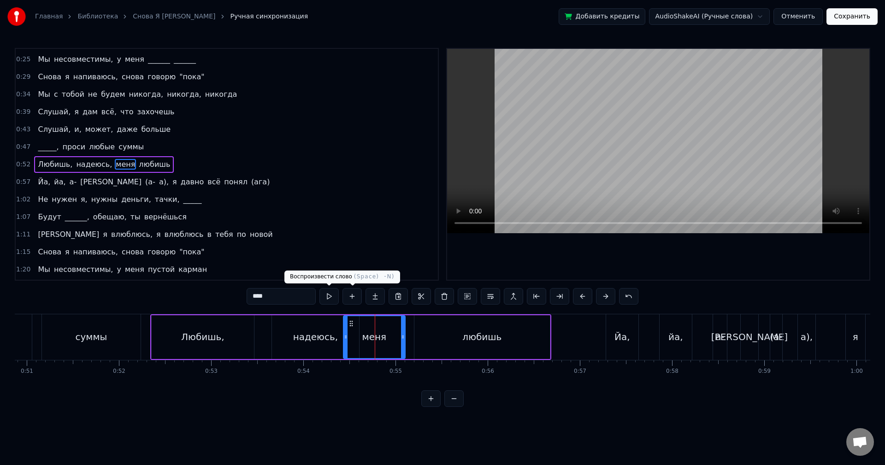
click at [330, 295] on button at bounding box center [328, 296] width 19 height 17
drag, startPoint x: 402, startPoint y: 331, endPoint x: 414, endPoint y: 332, distance: 12.6
click at [414, 332] on div at bounding box center [412, 337] width 4 height 42
click at [329, 296] on button at bounding box center [328, 296] width 19 height 17
click at [430, 331] on div "любишь" at bounding box center [482, 337] width 136 height 44
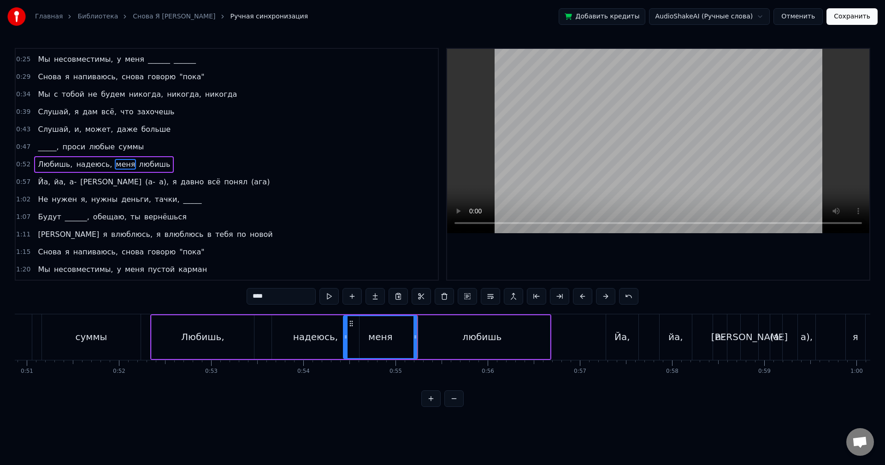
type input "******"
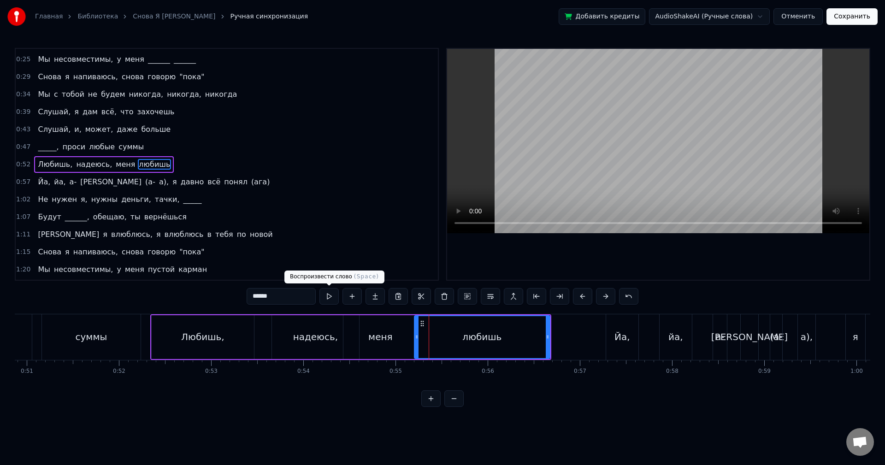
click at [333, 300] on button at bounding box center [328, 296] width 19 height 17
click at [164, 162] on div "0:52 Любишь, надеюсь, меня любишь" at bounding box center [227, 165] width 422 height 18
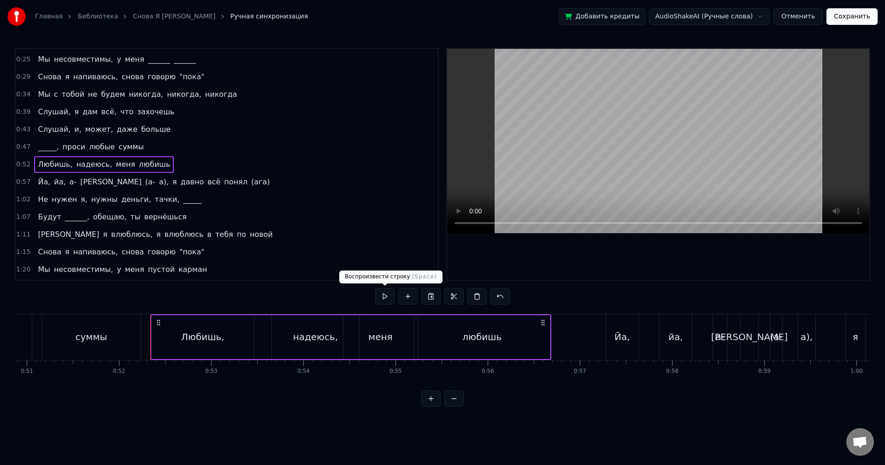
click at [384, 296] on button at bounding box center [384, 296] width 19 height 17
click at [198, 181] on div "0:57 Йа, [PERSON_NAME], а- а (а- а), я давно всё понял ([PERSON_NAME])" at bounding box center [227, 182] width 422 height 18
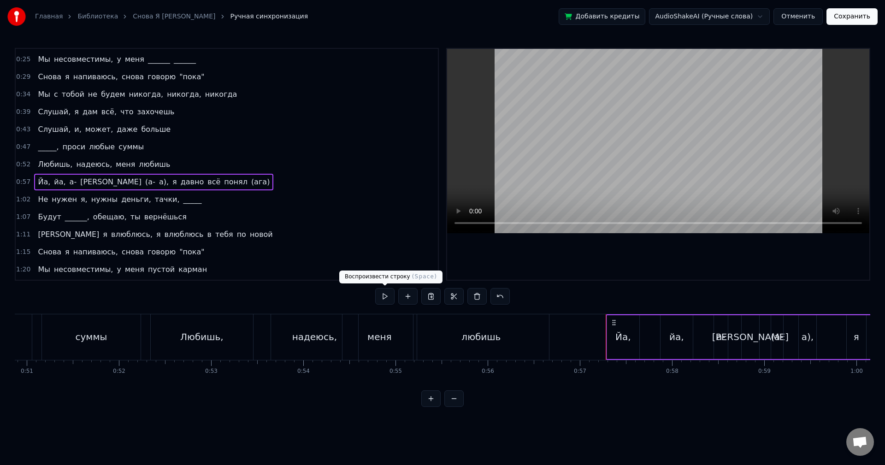
click at [378, 290] on button at bounding box center [384, 296] width 19 height 17
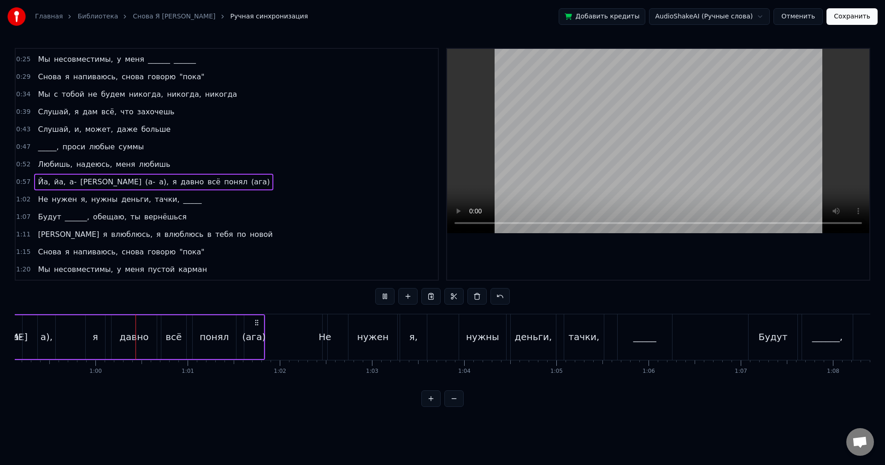
scroll to position [0, 5474]
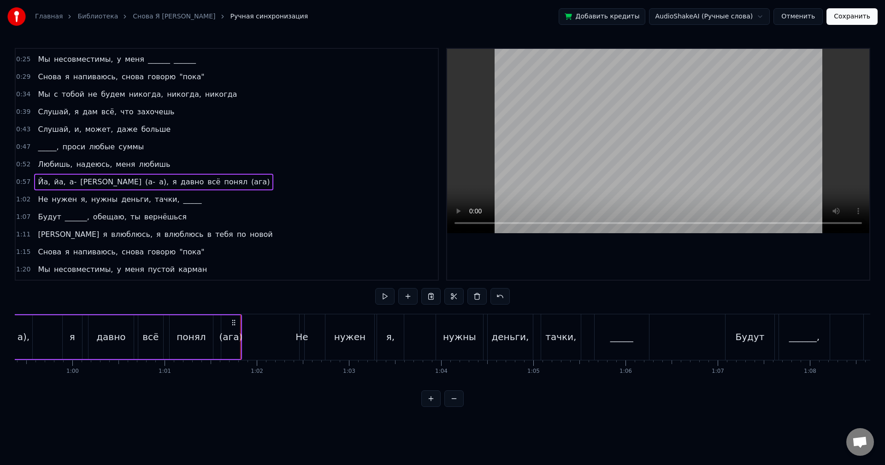
click at [210, 197] on div "1:02 Не нужен я, нужны деньги, тачки, _____" at bounding box center [227, 200] width 422 height 18
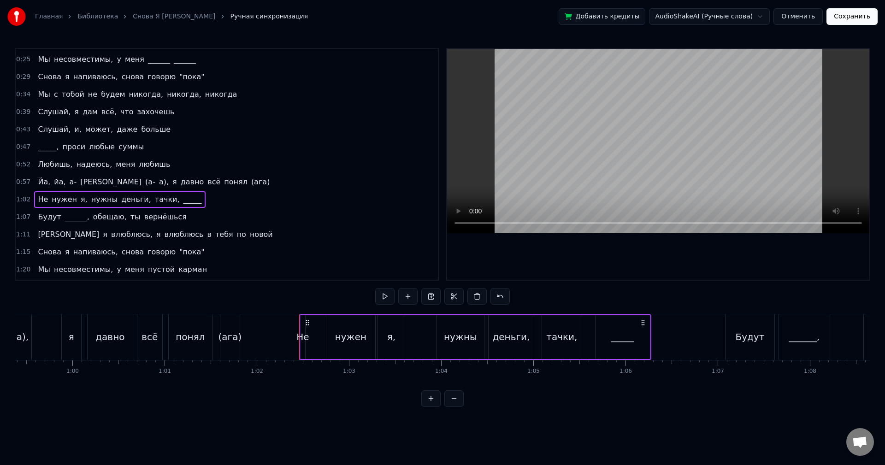
click at [377, 292] on button at bounding box center [384, 296] width 19 height 17
click at [179, 214] on div "1:07 Будут ______, обещаю, ты вернёшься" at bounding box center [227, 217] width 422 height 18
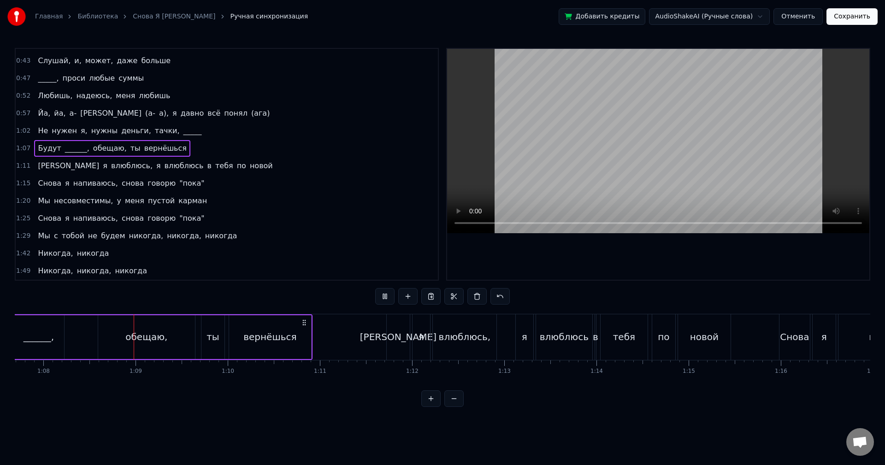
scroll to position [0, 6256]
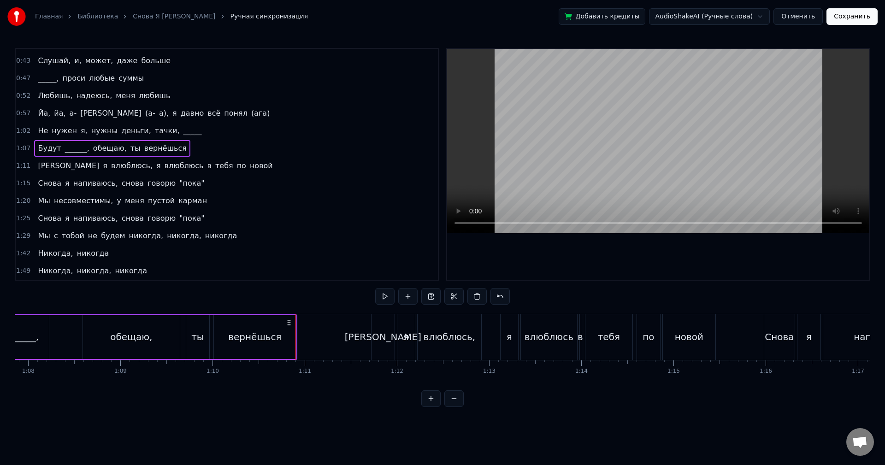
click at [208, 165] on div "1:11 И я влюблюсь, я влюблюсь в тебя по новой" at bounding box center [227, 166] width 422 height 18
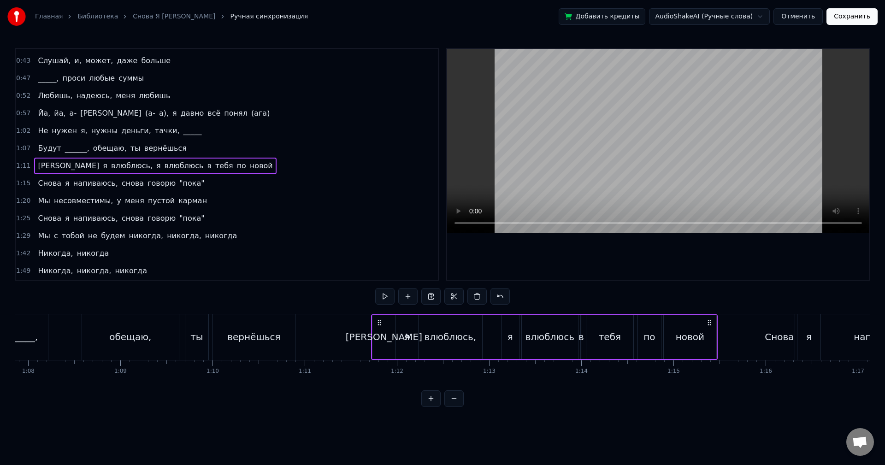
click at [196, 181] on div "1:15 Снова я напиваюсь, снова говорю "пока"" at bounding box center [227, 184] width 422 height 18
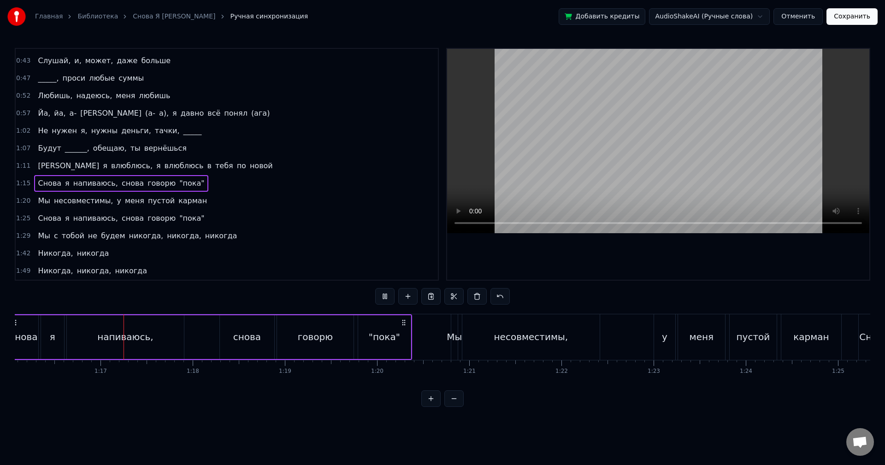
scroll to position [0, 7026]
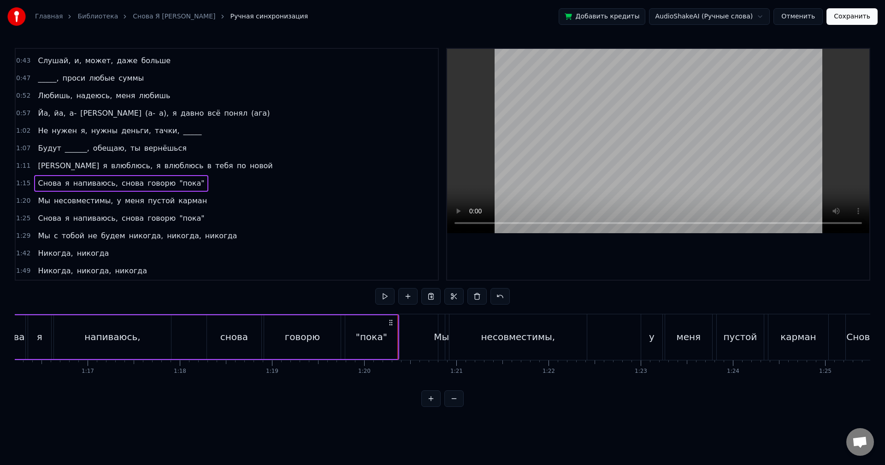
click at [197, 198] on div "1:20 Мы несовместимы, у меня пустой карман" at bounding box center [227, 201] width 422 height 18
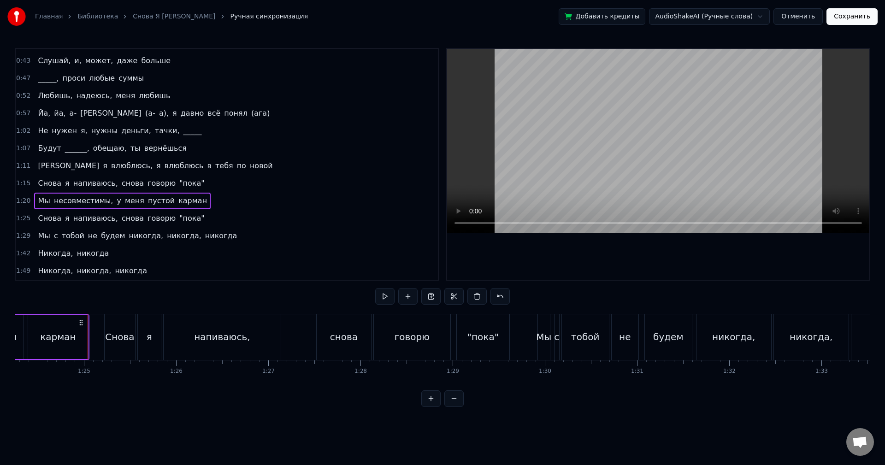
click at [196, 215] on div "1:25 Снова я напиваюсь, снова говорю "пока"" at bounding box center [227, 219] width 422 height 18
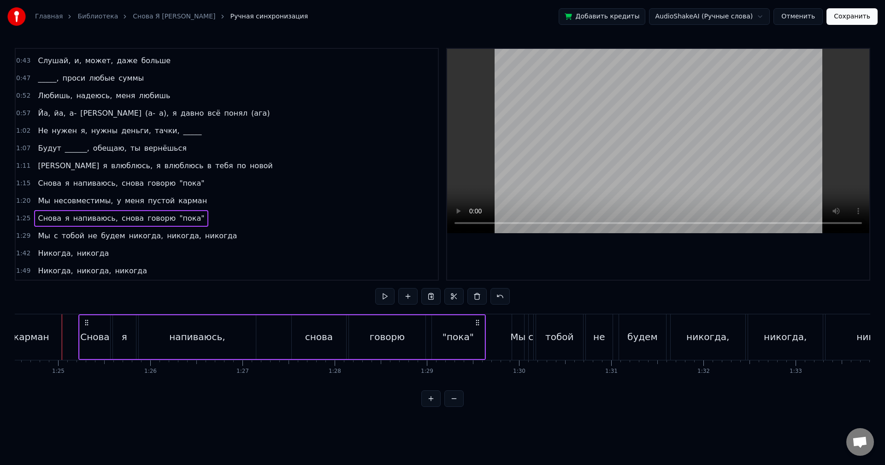
scroll to position [0, 7794]
click at [219, 234] on div "1:29 Мы с тобой не будем никогда, никогда, никогда" at bounding box center [227, 236] width 422 height 18
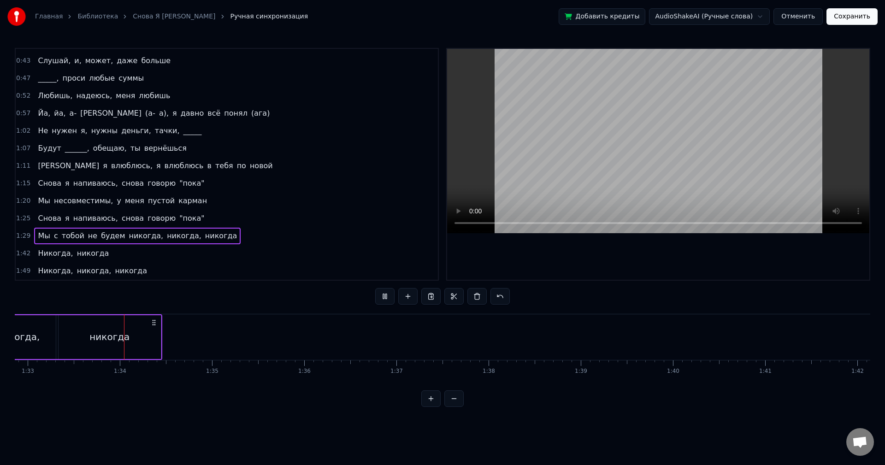
scroll to position [0, 8581]
click at [144, 250] on div "1:42 Никогда, никогда" at bounding box center [227, 254] width 422 height 18
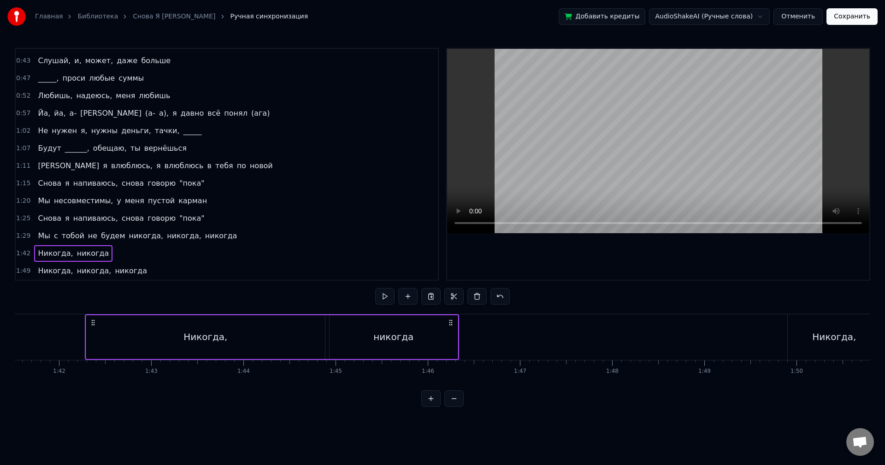
scroll to position [0, 9383]
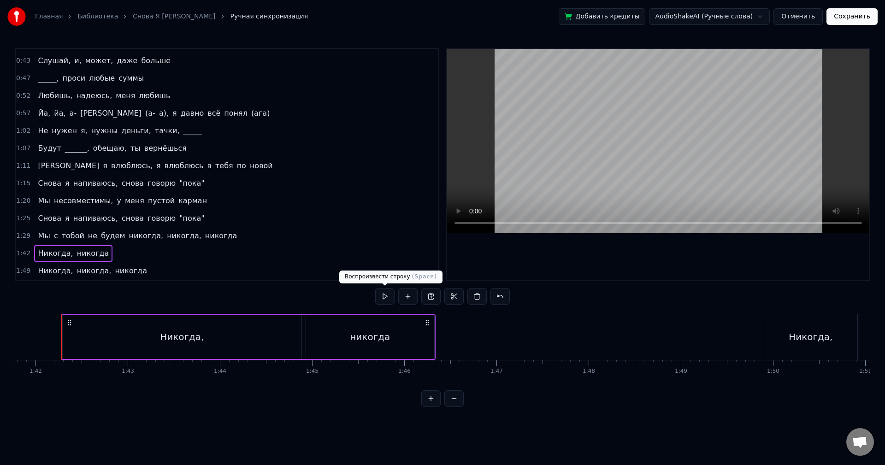
click at [382, 297] on button at bounding box center [384, 296] width 19 height 17
click at [381, 297] on button at bounding box center [384, 296] width 19 height 17
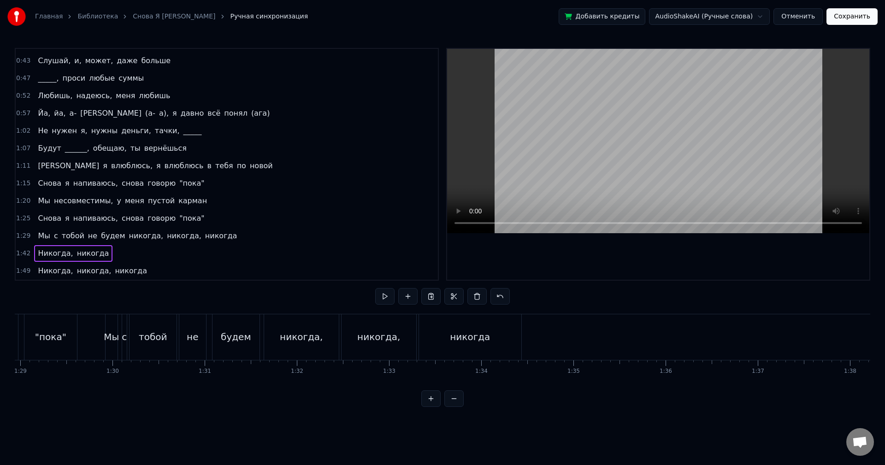
scroll to position [0, 8206]
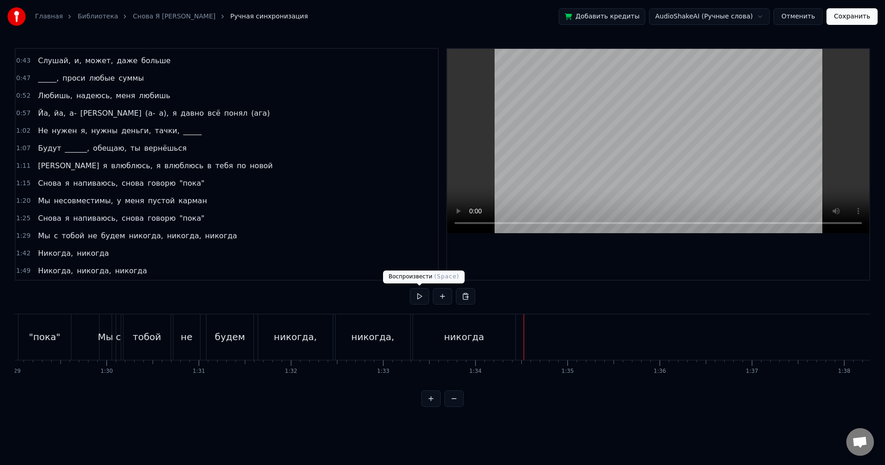
click at [417, 293] on button at bounding box center [419, 296] width 19 height 17
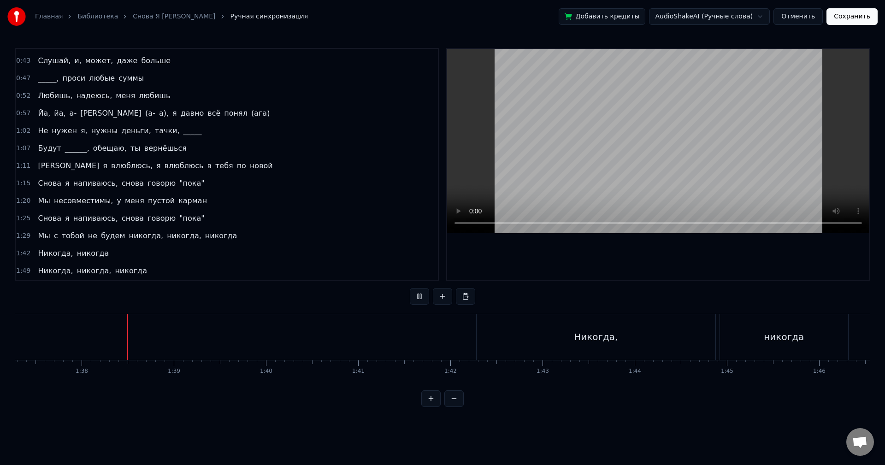
scroll to position [0, 8983]
click at [846, 18] on button "Сохранить" at bounding box center [852, 16] width 51 height 17
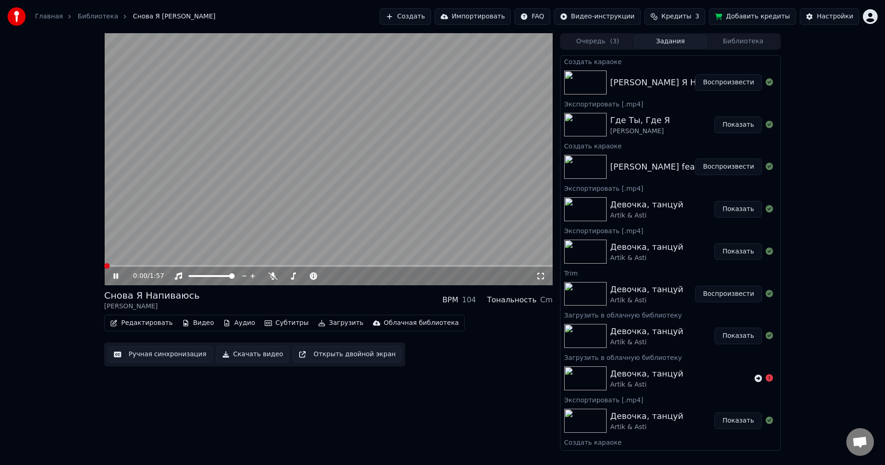
click at [104, 266] on span at bounding box center [104, 266] width 0 height 2
click at [115, 278] on icon at bounding box center [115, 276] width 5 height 6
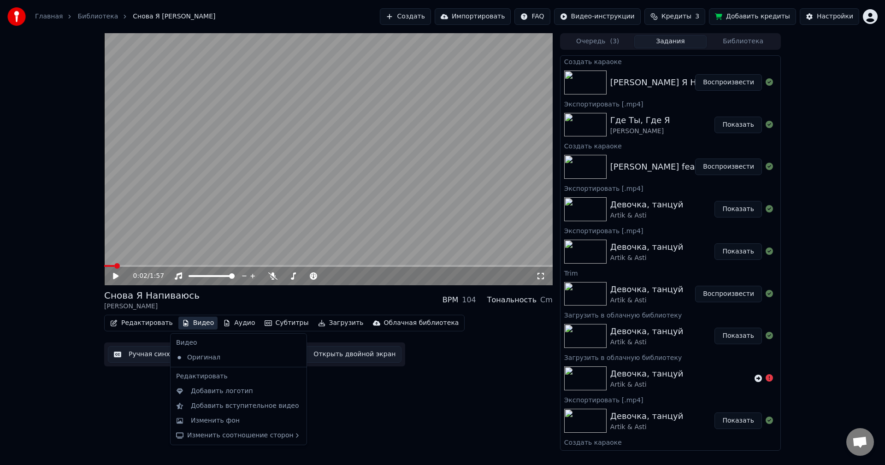
click at [194, 324] on button "Видео" at bounding box center [198, 323] width 40 height 13
click at [248, 402] on div "Добавить вступительное видео" at bounding box center [245, 406] width 108 height 9
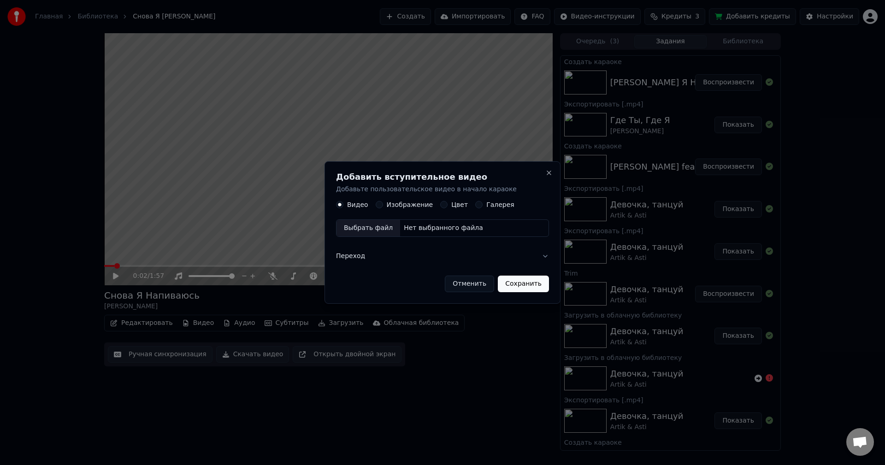
click at [390, 203] on label "Изображение" at bounding box center [410, 205] width 47 height 6
click at [383, 203] on button "Изображение" at bounding box center [379, 204] width 7 height 7
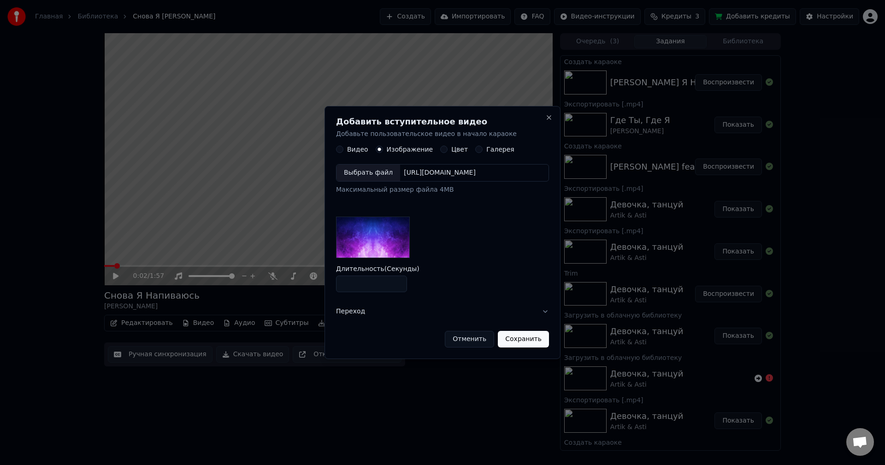
click at [372, 238] on img at bounding box center [373, 237] width 74 height 41
click at [365, 166] on div "Выбрать файл" at bounding box center [369, 173] width 64 height 17
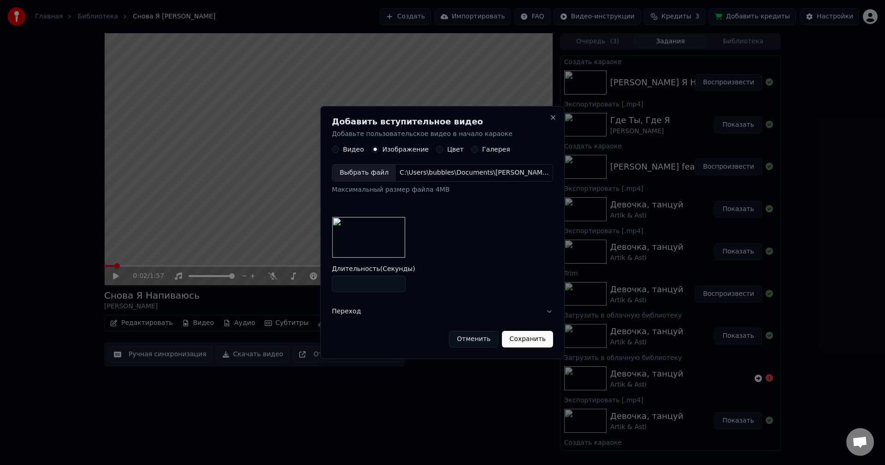
click at [396, 281] on input "*" at bounding box center [369, 284] width 74 height 17
type input "*"
click at [396, 281] on input "*" at bounding box center [369, 284] width 74 height 17
click at [530, 337] on button "Сохранить" at bounding box center [527, 339] width 51 height 17
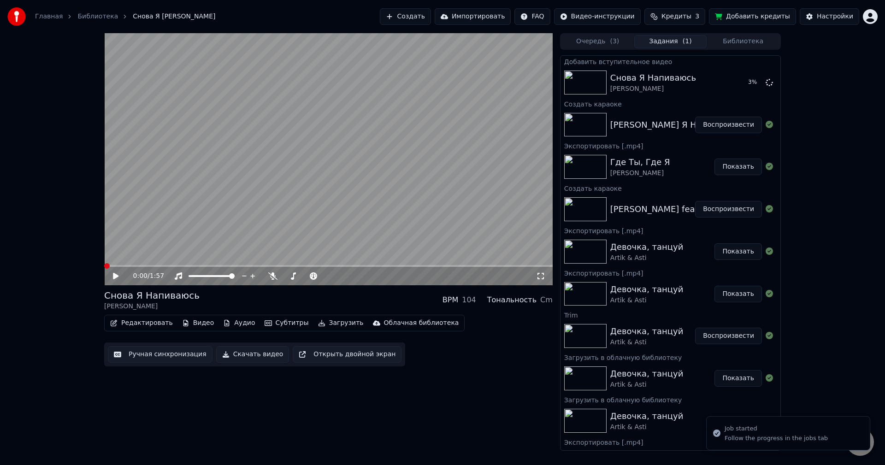
click at [104, 265] on span at bounding box center [107, 266] width 6 height 6
click at [112, 274] on icon at bounding box center [123, 275] width 22 height 7
drag, startPoint x: 100, startPoint y: 264, endPoint x: 82, endPoint y: 262, distance: 18.5
click at [82, 262] on div "0:02 / 1:57 Снова Я Напиваюсь [PERSON_NAME] BPM 104 Тональность Cm Редактироват…" at bounding box center [442, 242] width 885 height 418
drag, startPoint x: 115, startPoint y: 264, endPoint x: 100, endPoint y: 266, distance: 15.3
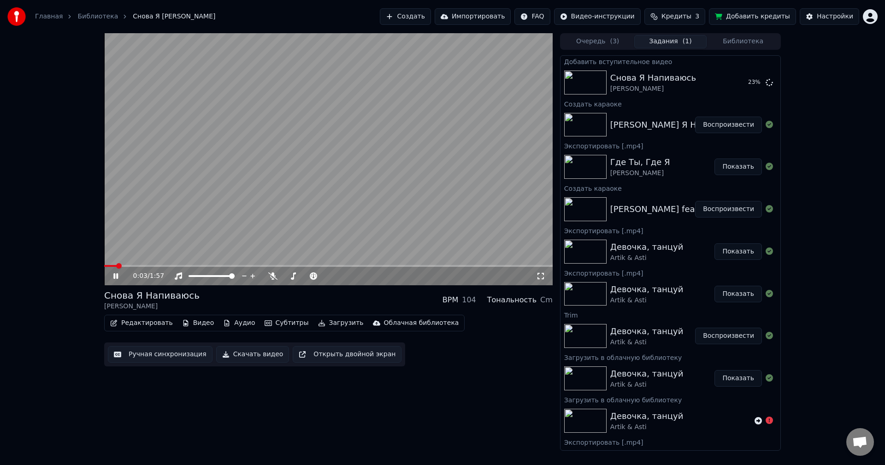
click at [100, 266] on div "0:03 / 1:57 Снова Я Напиваюсь [PERSON_NAME] BPM 104 Тональность Cm Редактироват…" at bounding box center [442, 242] width 691 height 418
click at [105, 265] on video at bounding box center [328, 159] width 449 height 252
click at [108, 264] on video at bounding box center [328, 159] width 449 height 252
click at [164, 267] on span at bounding box center [328, 266] width 449 height 2
click at [116, 276] on icon at bounding box center [123, 275] width 22 height 7
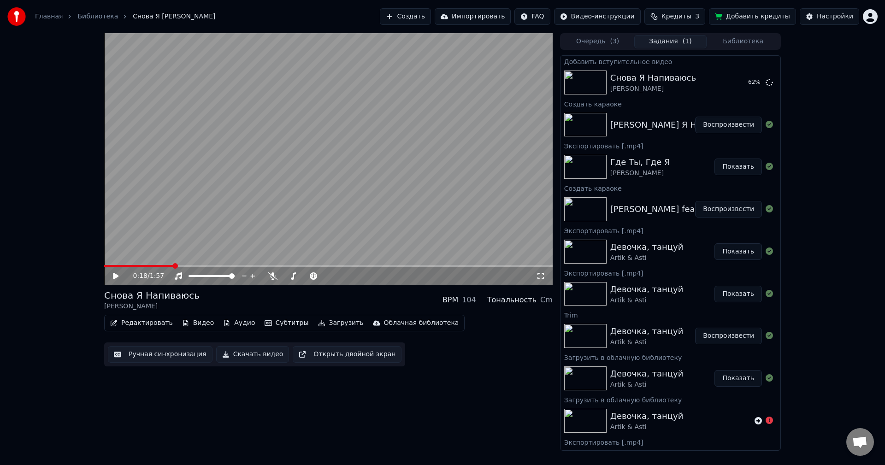
click at [137, 323] on button "Редактировать" at bounding box center [141, 323] width 70 height 13
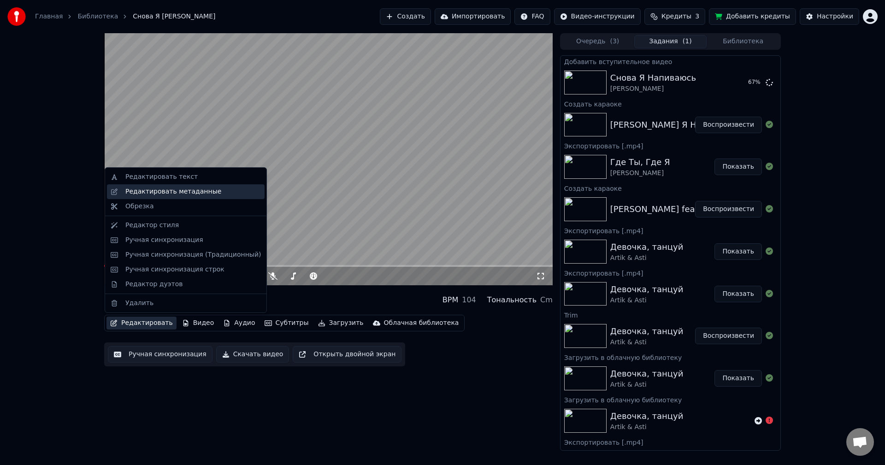
click at [154, 192] on div "Редактировать метаданные" at bounding box center [173, 191] width 96 height 9
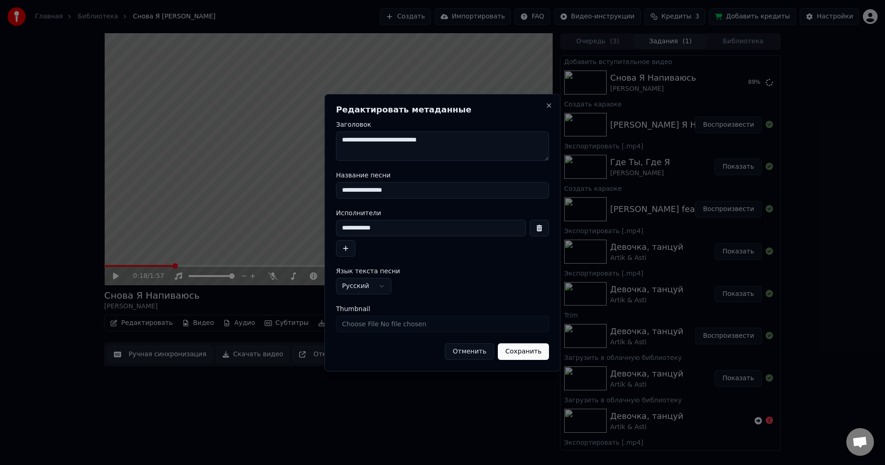
click at [478, 354] on button "Отменить" at bounding box center [469, 351] width 49 height 17
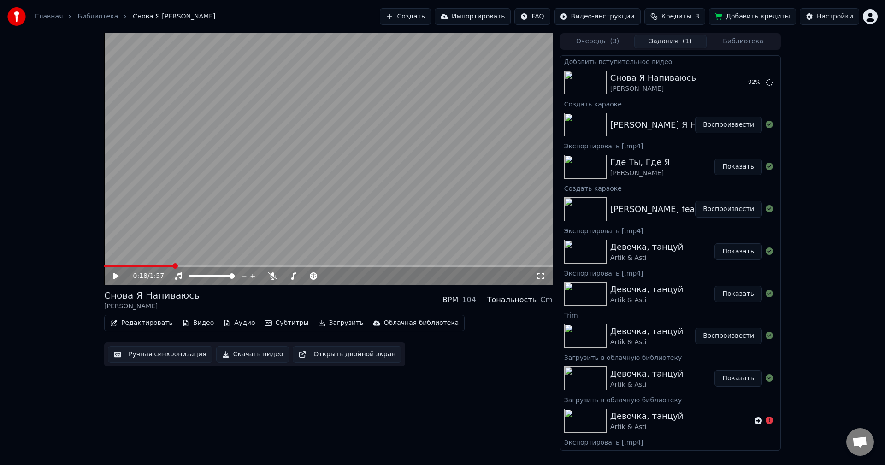
click at [821, 15] on div "Настройки" at bounding box center [835, 16] width 36 height 9
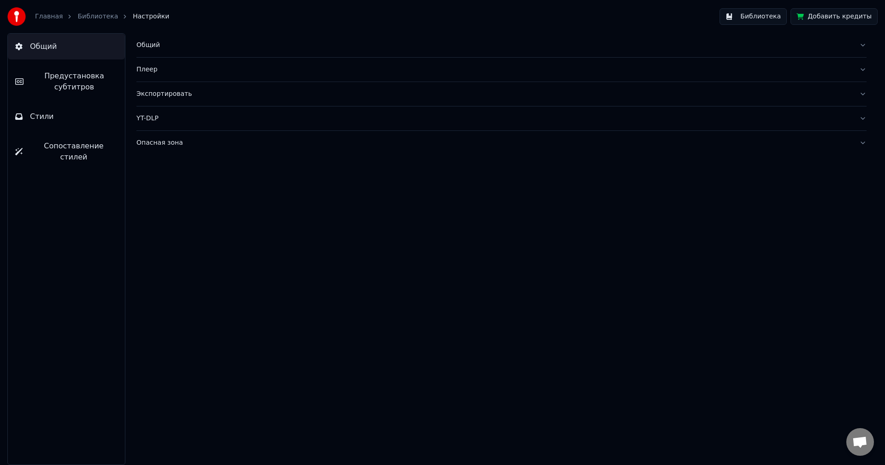
click at [71, 78] on span "Предустановка субтитров" at bounding box center [74, 82] width 87 height 22
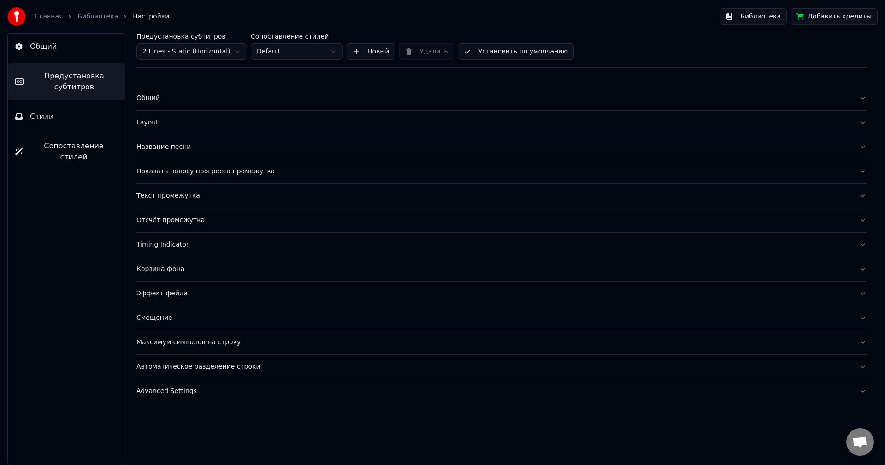
click at [162, 144] on div "Название песни" at bounding box center [493, 146] width 715 height 9
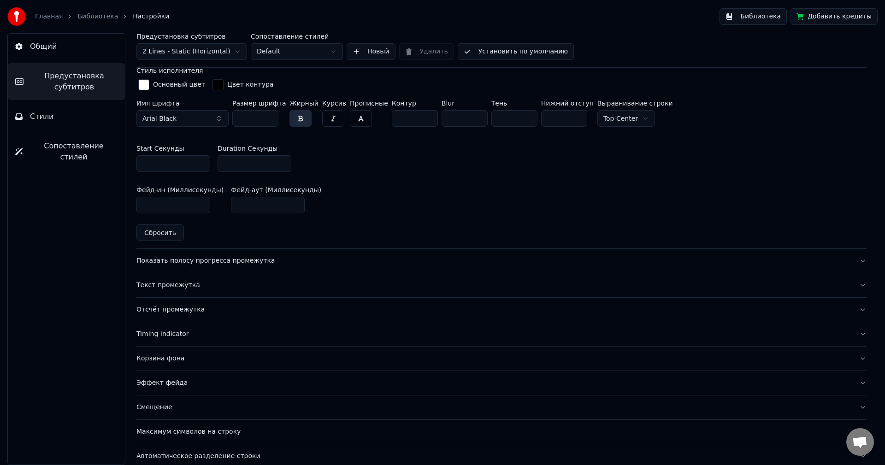
scroll to position [415, 0]
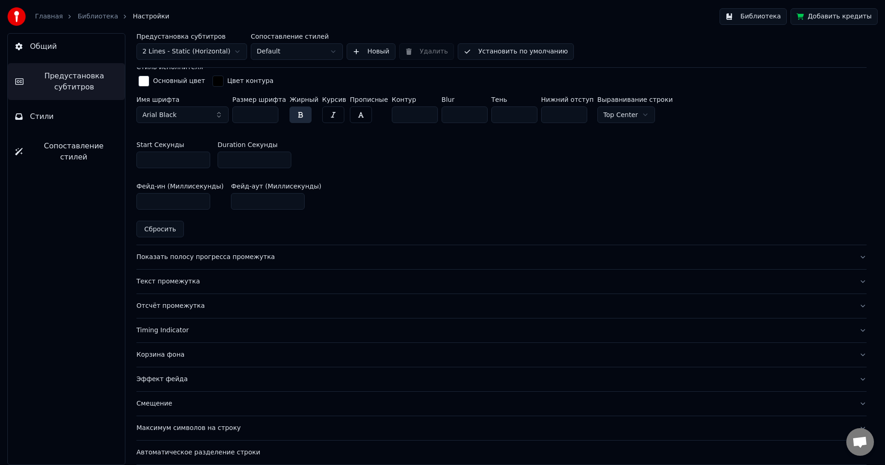
click at [228, 256] on div "Показать полосу прогресса промежутка" at bounding box center [493, 257] width 715 height 9
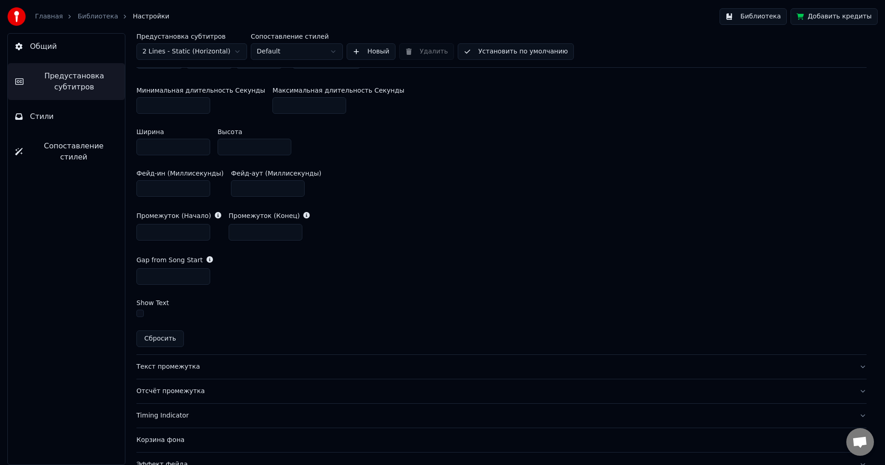
click at [770, 17] on button "Библиотека" at bounding box center [753, 16] width 67 height 17
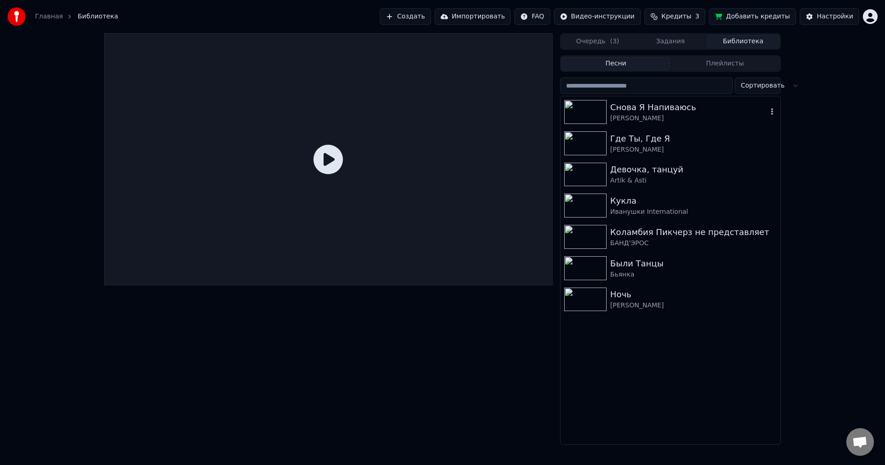
click at [588, 110] on img at bounding box center [585, 112] width 42 height 24
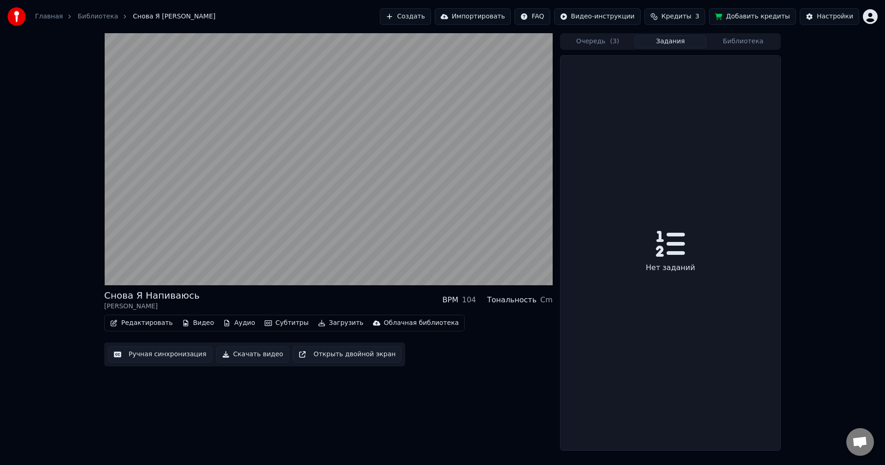
click at [670, 45] on button "Задания" at bounding box center [670, 41] width 73 height 13
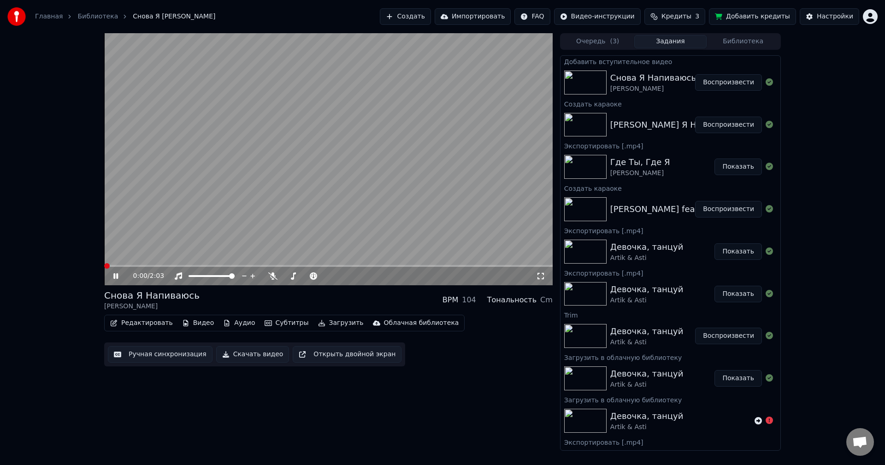
click at [104, 268] on span at bounding box center [107, 266] width 6 height 6
drag, startPoint x: 417, startPoint y: 189, endPoint x: 412, endPoint y: 190, distance: 5.7
click at [417, 189] on video at bounding box center [328, 159] width 449 height 252
click at [243, 354] on button "Скачать видео" at bounding box center [252, 354] width 73 height 17
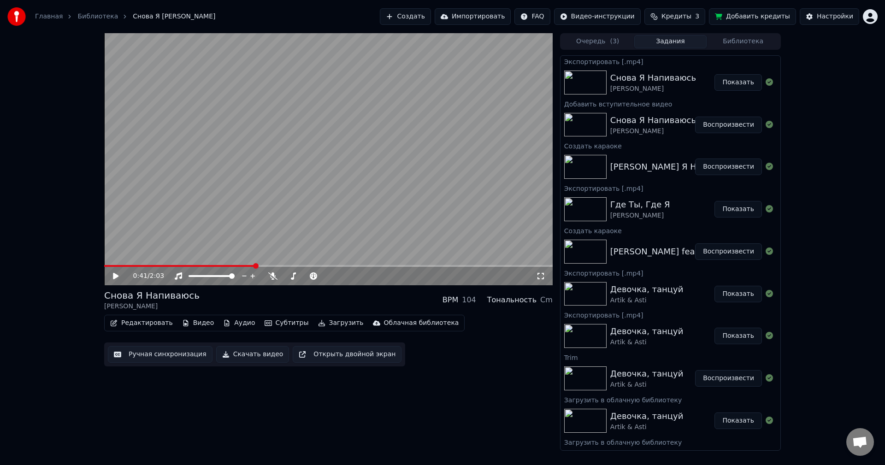
click at [729, 89] on button "Показать" at bounding box center [738, 82] width 47 height 17
click at [431, 15] on button "Создать" at bounding box center [405, 16] width 51 height 17
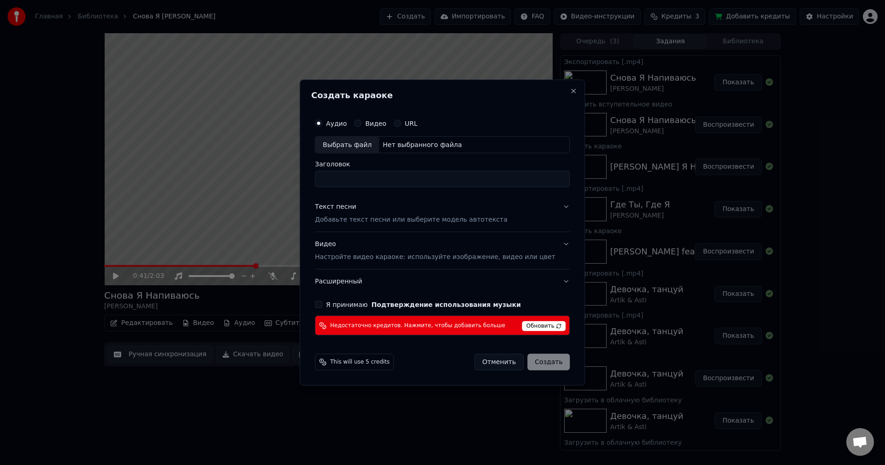
click at [366, 147] on div "Выбрать файл" at bounding box center [347, 144] width 64 height 17
click at [540, 329] on span "Обновить" at bounding box center [544, 326] width 44 height 10
click at [570, 90] on button "Close" at bounding box center [573, 90] width 7 height 7
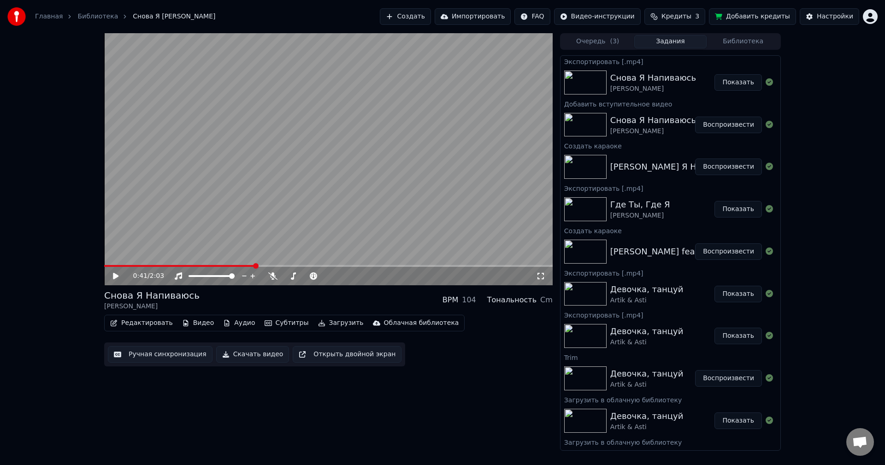
click at [868, 16] on html "Главная Библиотека Снова Я Напиваюсь • [PERSON_NAME] Создать Импортировать FAQ …" at bounding box center [442, 232] width 885 height 465
click at [795, 99] on div "Выйти" at bounding box center [830, 106] width 106 height 15
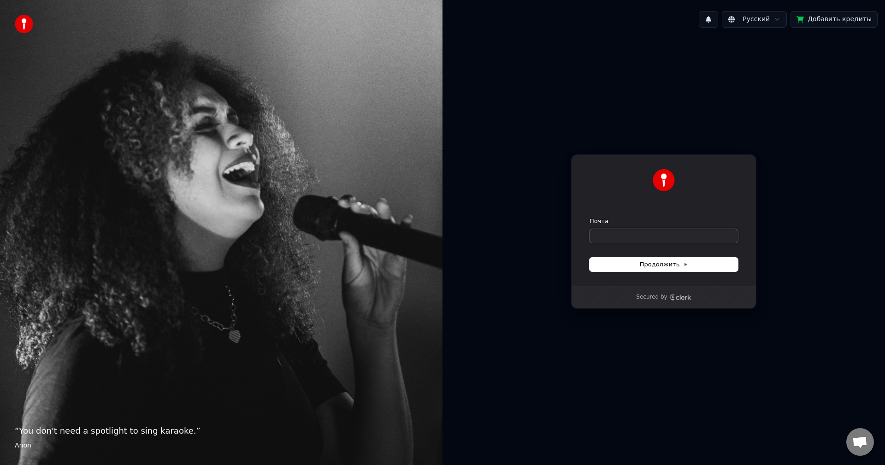
click at [645, 234] on input "Почта" at bounding box center [664, 236] width 148 height 14
click at [652, 262] on span "Продолжить" at bounding box center [664, 264] width 48 height 8
type input "**********"
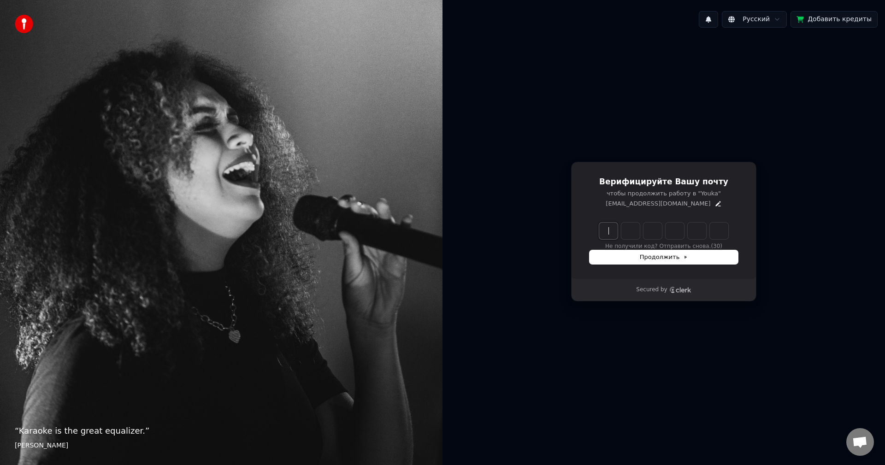
click at [606, 232] on input "Enter verification code" at bounding box center [673, 231] width 148 height 17
type input "******"
